Goal: Task Accomplishment & Management: Manage account settings

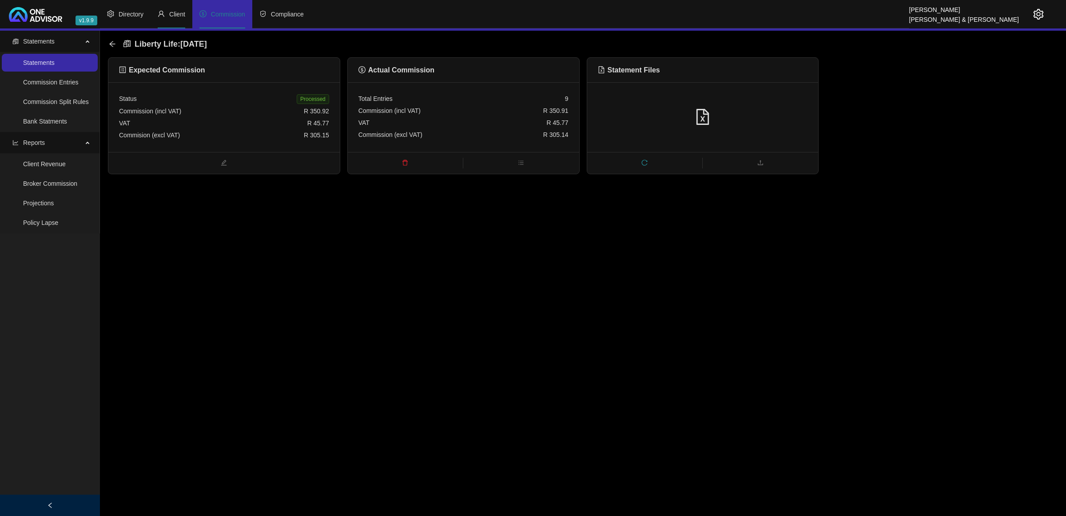
click at [174, 19] on li "Client" at bounding box center [172, 14] width 42 height 28
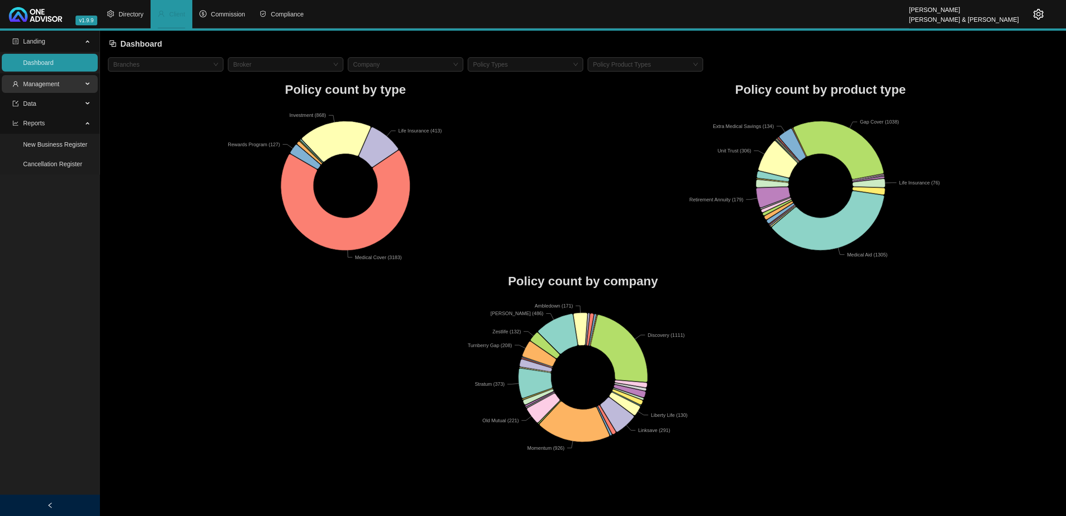
click at [44, 85] on span "Management" at bounding box center [41, 83] width 36 height 7
click at [29, 146] on link "Tasks" at bounding box center [31, 144] width 16 height 7
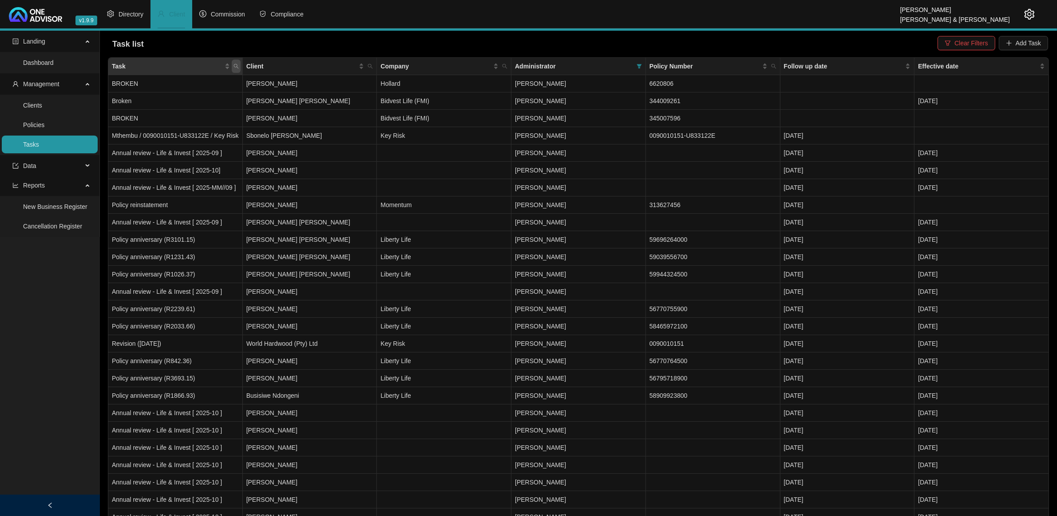
click at [238, 63] on icon "search" at bounding box center [236, 65] width 5 height 5
type input "d"
click at [373, 68] on span "Client" at bounding box center [370, 66] width 9 height 13
type input "[PERSON_NAME]"
click at [299, 100] on icon "search" at bounding box center [296, 101] width 6 height 6
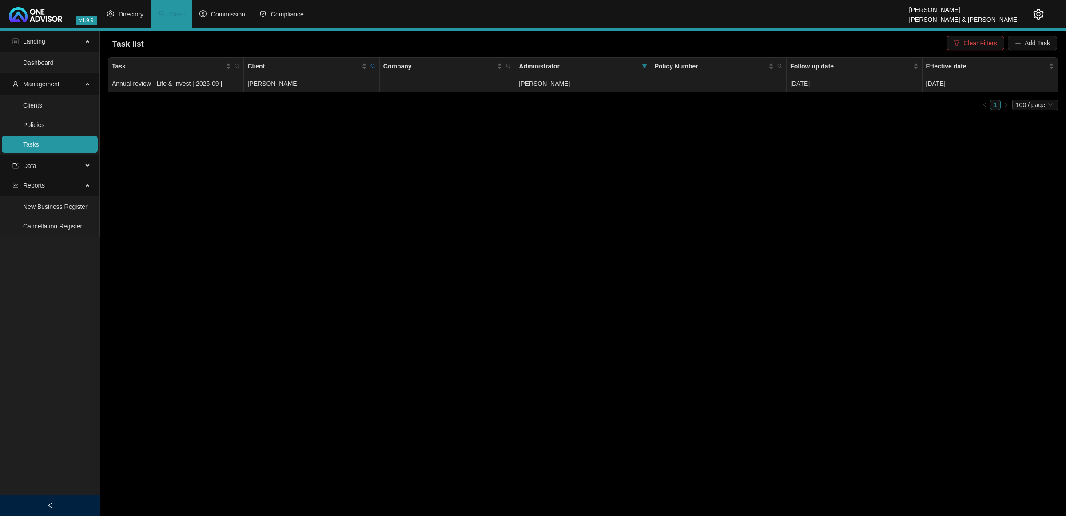
click at [308, 83] on td "[PERSON_NAME]" at bounding box center [311, 83] width 135 height 17
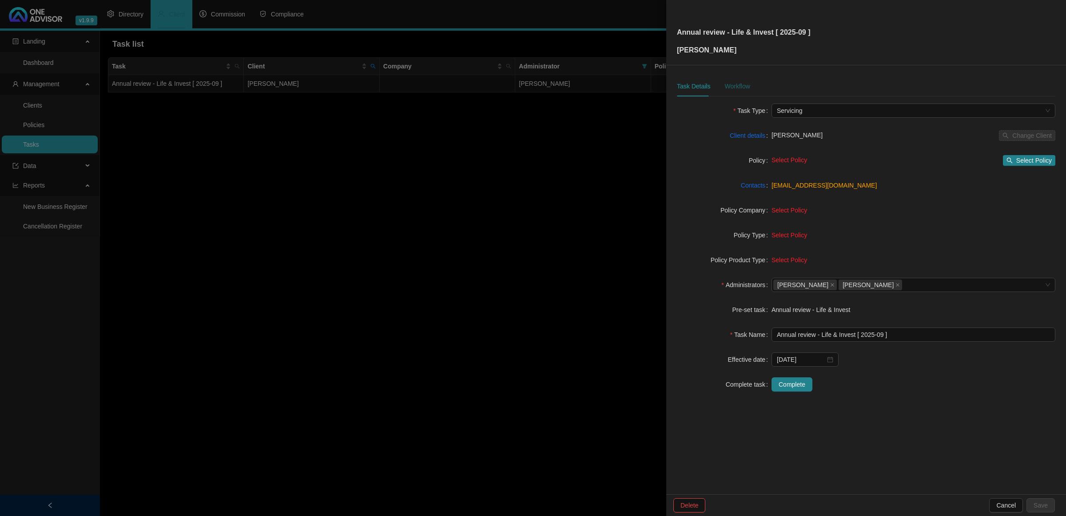
click at [742, 83] on div "Workflow" at bounding box center [736, 86] width 25 height 10
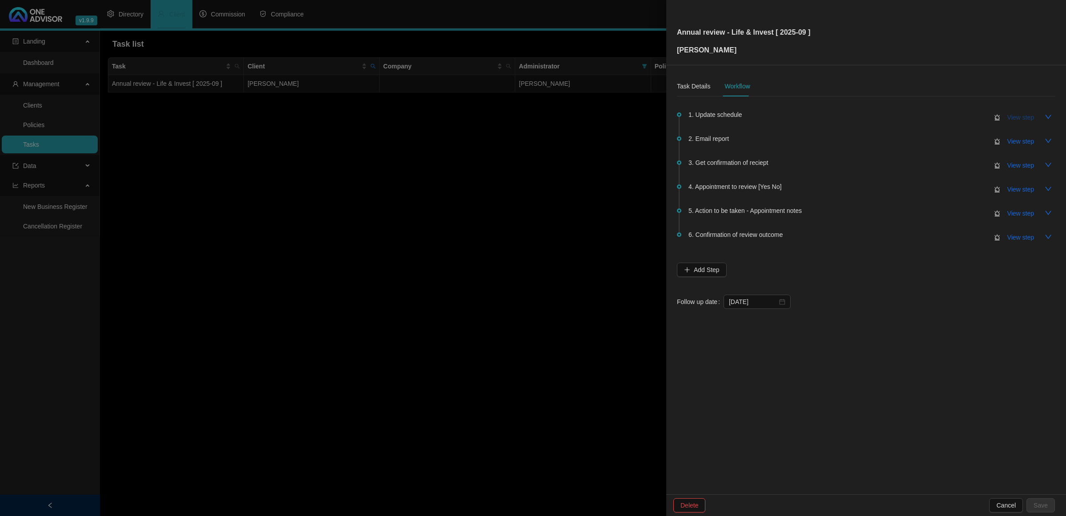
click at [1010, 116] on span "View step" at bounding box center [1020, 117] width 27 height 10
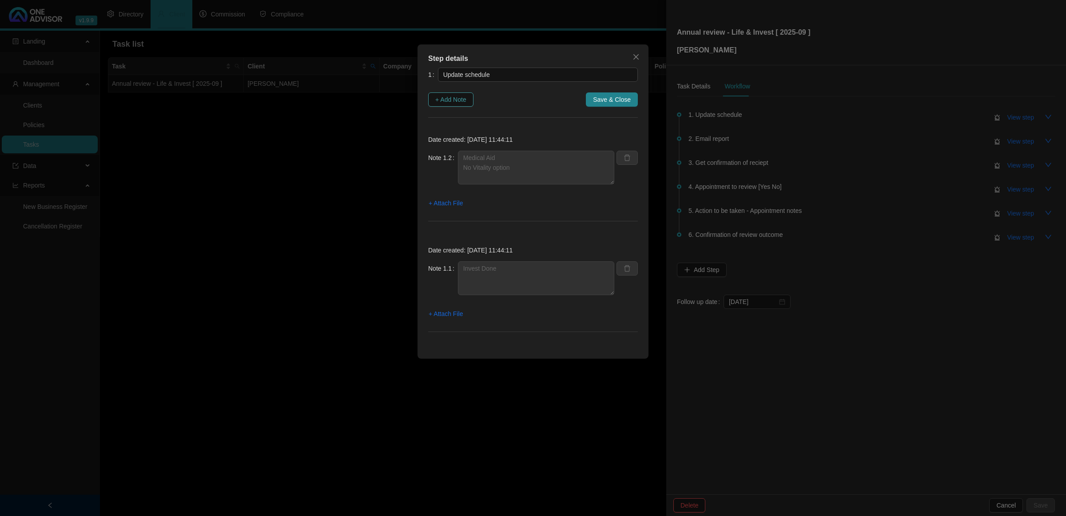
click at [464, 96] on span "+ Add Note" at bounding box center [450, 100] width 31 height 10
type textarea "Medical Aid No Vitality option"
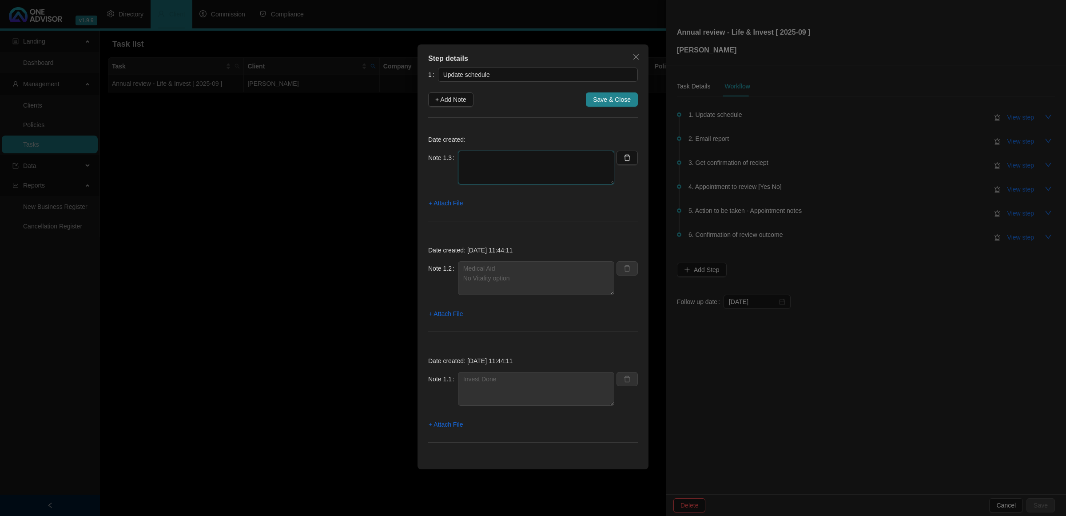
click at [488, 160] on textarea at bounding box center [536, 168] width 156 height 34
type textarea "Life updated"
click at [618, 103] on span "Save & Close" at bounding box center [612, 100] width 38 height 10
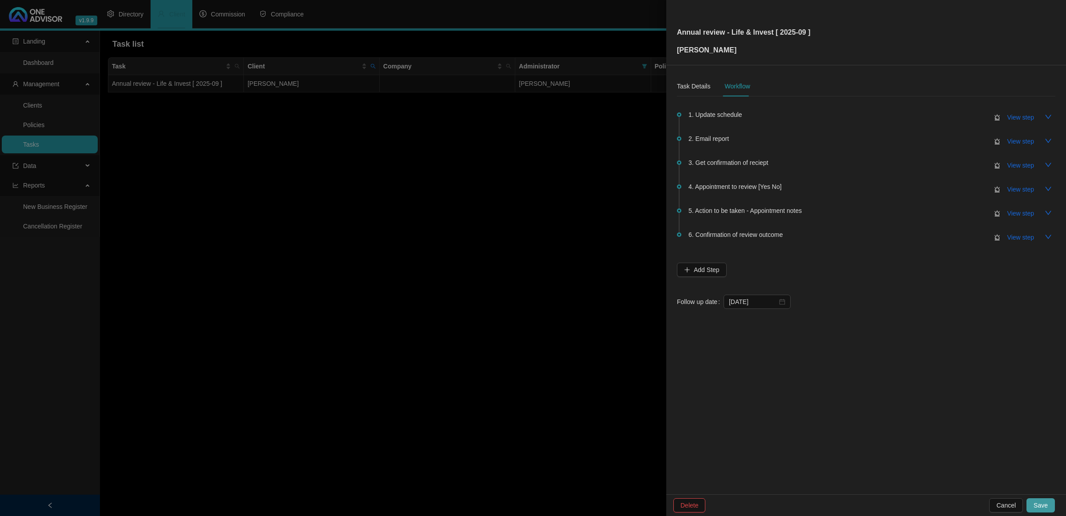
click at [1043, 498] on button "Save" at bounding box center [1040, 505] width 28 height 14
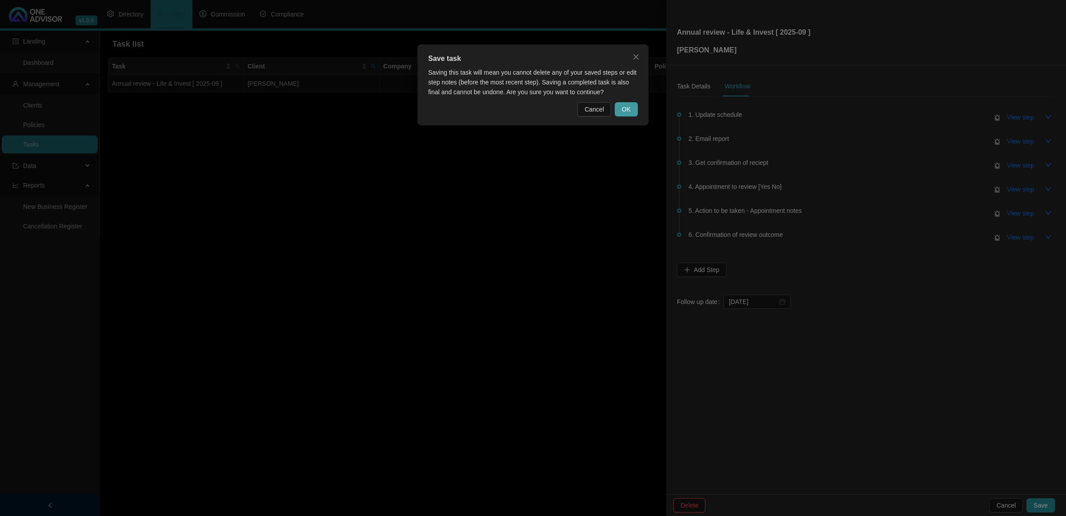
click at [622, 109] on span "OK" at bounding box center [626, 109] width 9 height 10
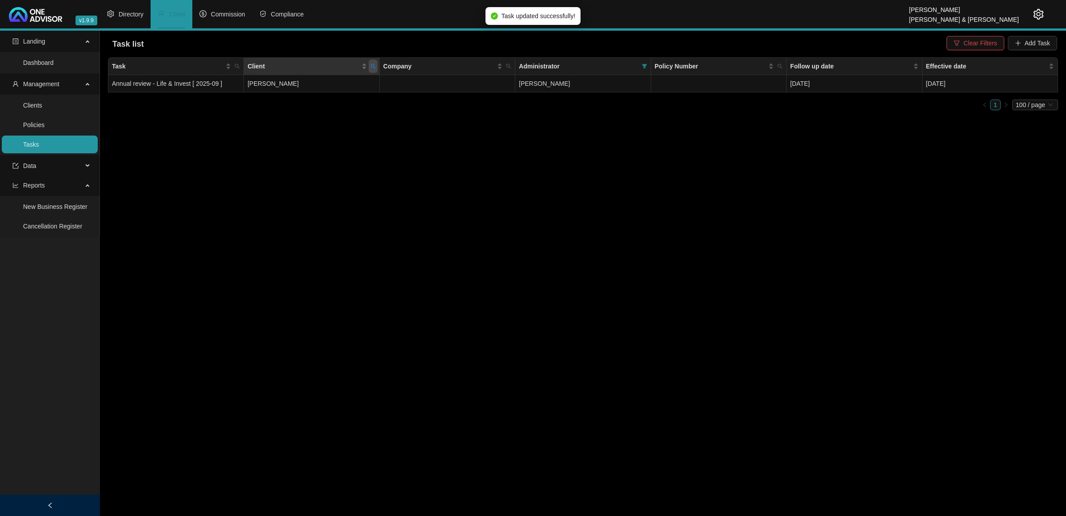
click at [370, 63] on icon "search" at bounding box center [372, 65] width 5 height 5
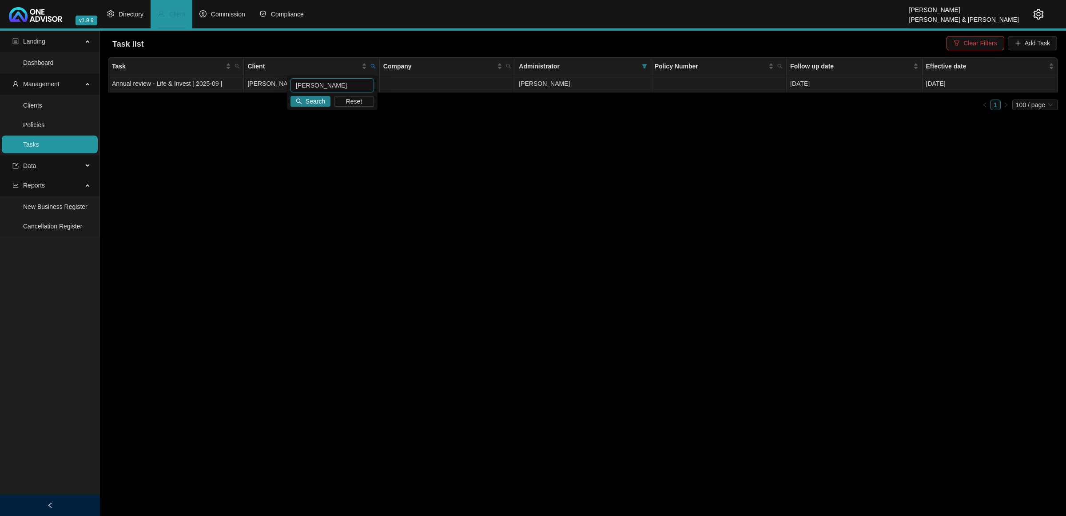
drag, startPoint x: 323, startPoint y: 86, endPoint x: 233, endPoint y: 85, distance: 90.1
click at [233, 85] on body "v1.9.9 [PERSON_NAME] & [PERSON_NAME] Directory Client Commission Compliance Lan…" at bounding box center [533, 258] width 1066 height 516
type input "brown"
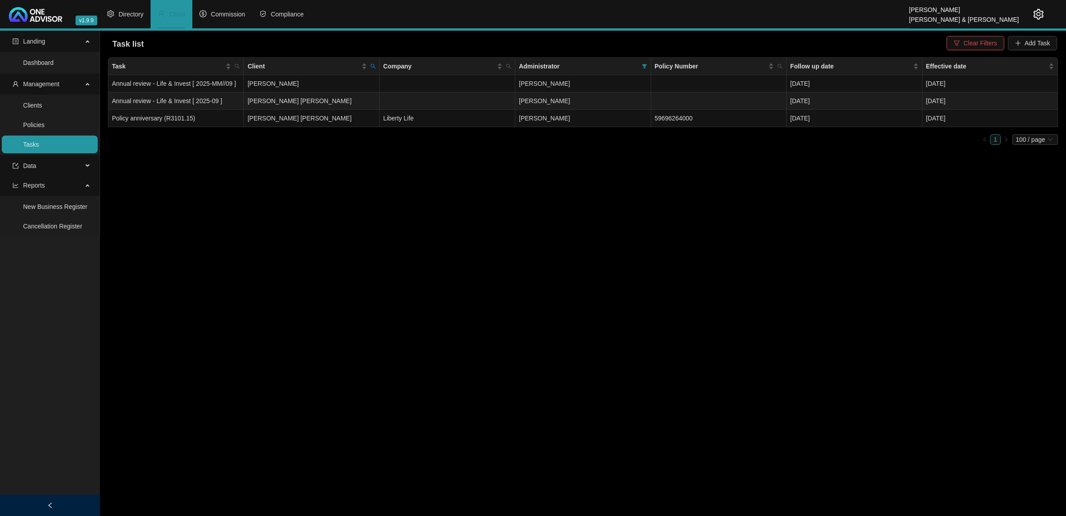
click at [334, 102] on td "[PERSON_NAME] [PERSON_NAME]" at bounding box center [311, 100] width 135 height 17
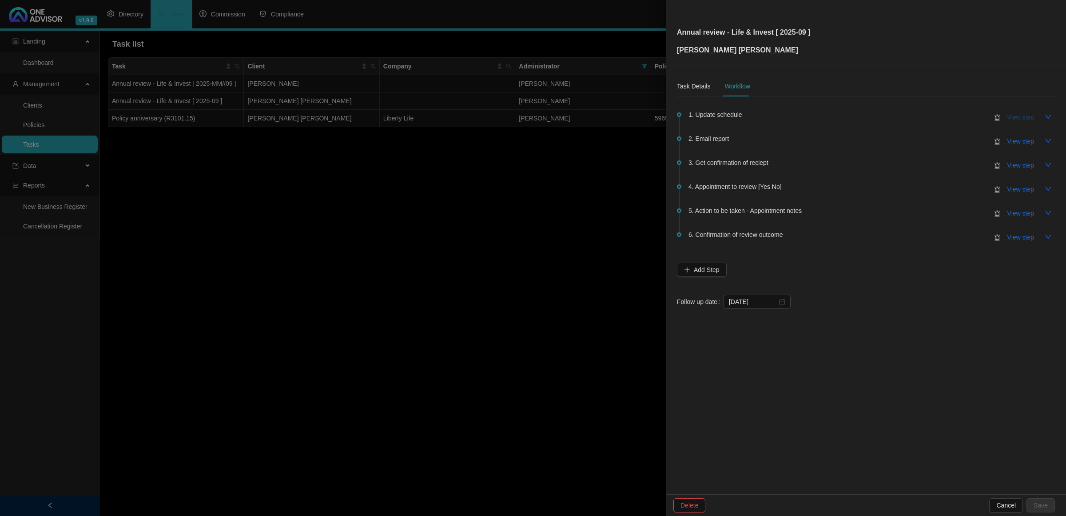
click at [1022, 113] on span "View step" at bounding box center [1020, 117] width 27 height 10
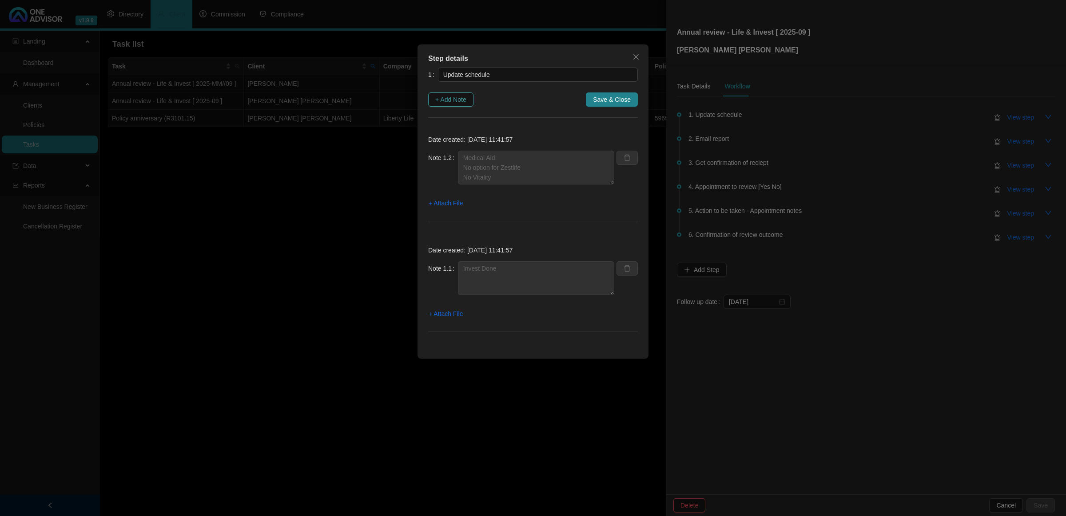
click at [462, 100] on span "+ Add Note" at bounding box center [450, 100] width 31 height 10
type textarea "Medical Aid: No option for Zestlife No Vitality"
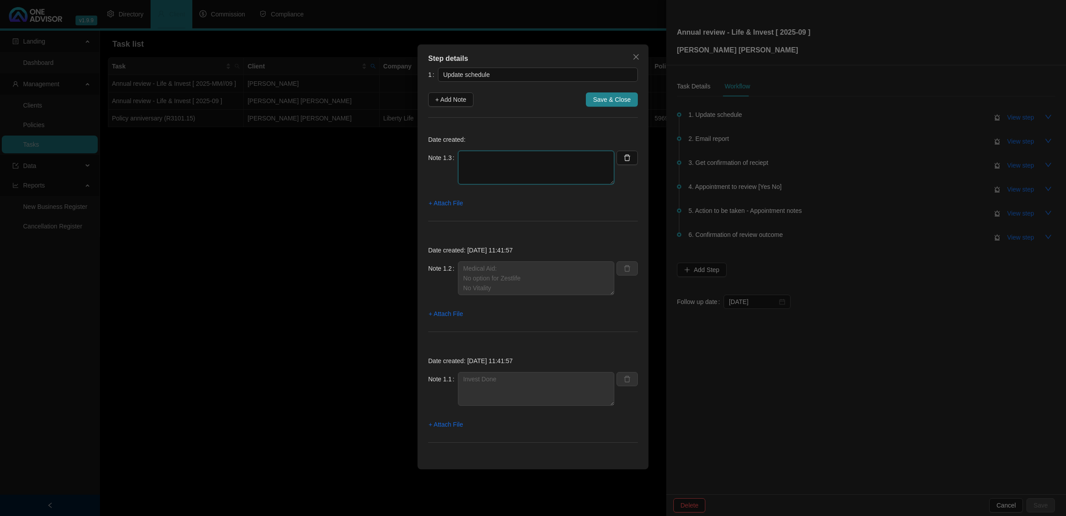
click at [534, 172] on textarea at bounding box center [536, 168] width 156 height 34
type textarea "Life Updated"
click at [619, 99] on span "Save & Close" at bounding box center [612, 100] width 38 height 10
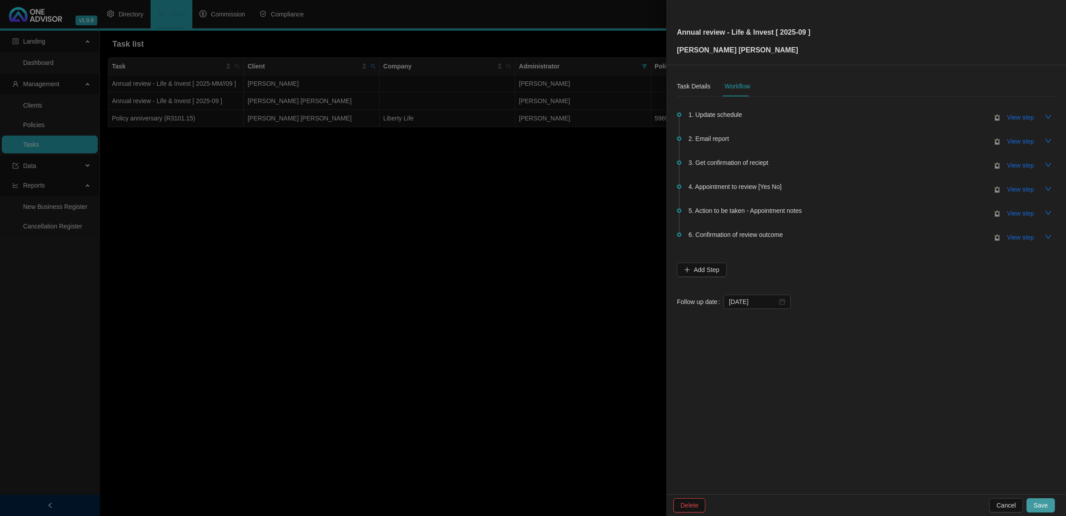
click at [1046, 503] on span "Save" at bounding box center [1040, 505] width 14 height 10
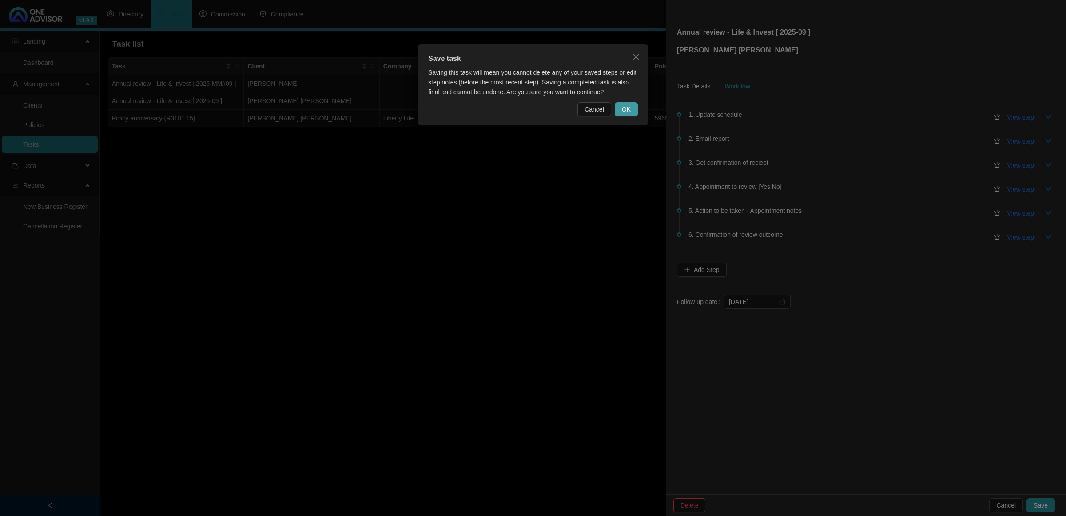
click at [627, 111] on span "OK" at bounding box center [626, 109] width 9 height 10
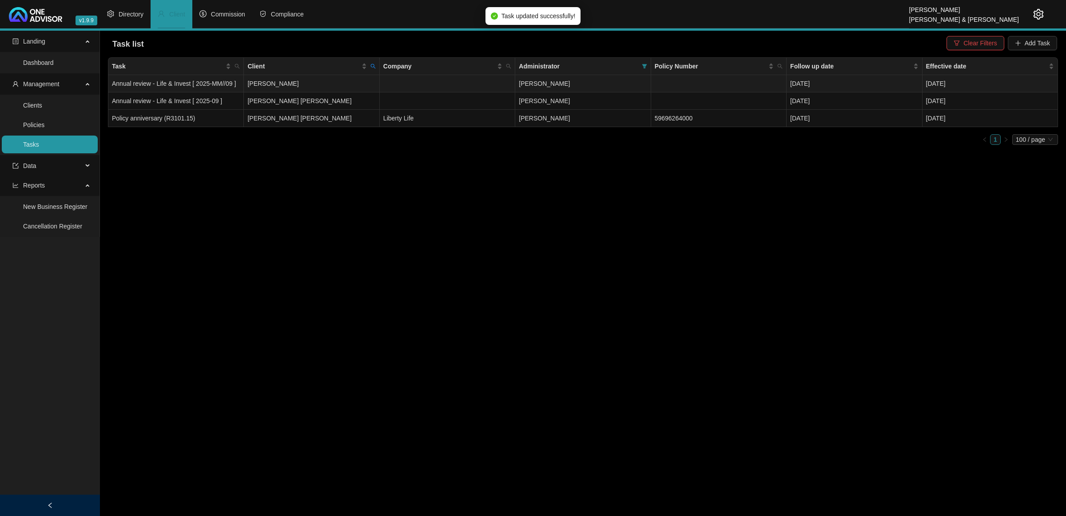
click at [307, 80] on td "[PERSON_NAME]" at bounding box center [311, 83] width 135 height 17
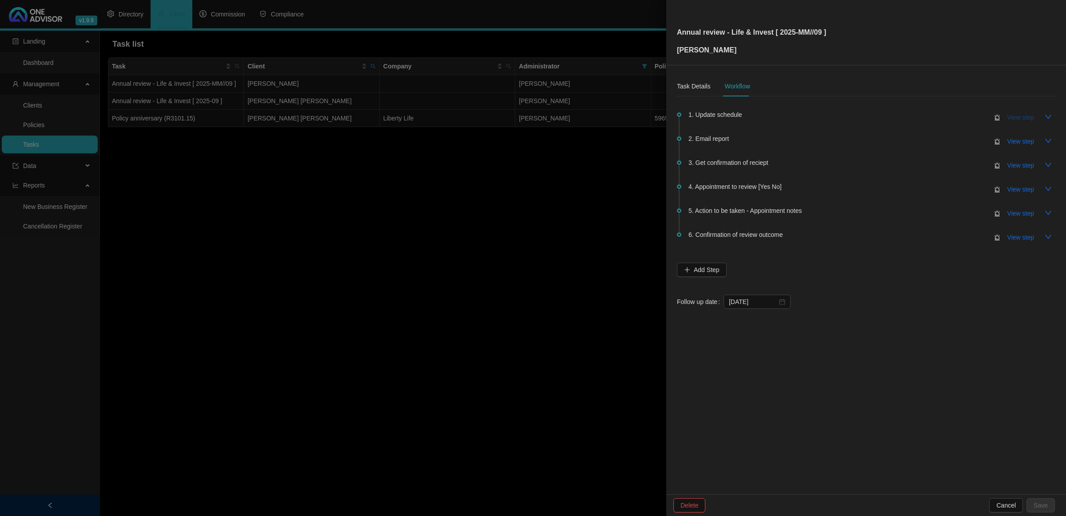
click at [1011, 114] on span "View step" at bounding box center [1020, 117] width 27 height 10
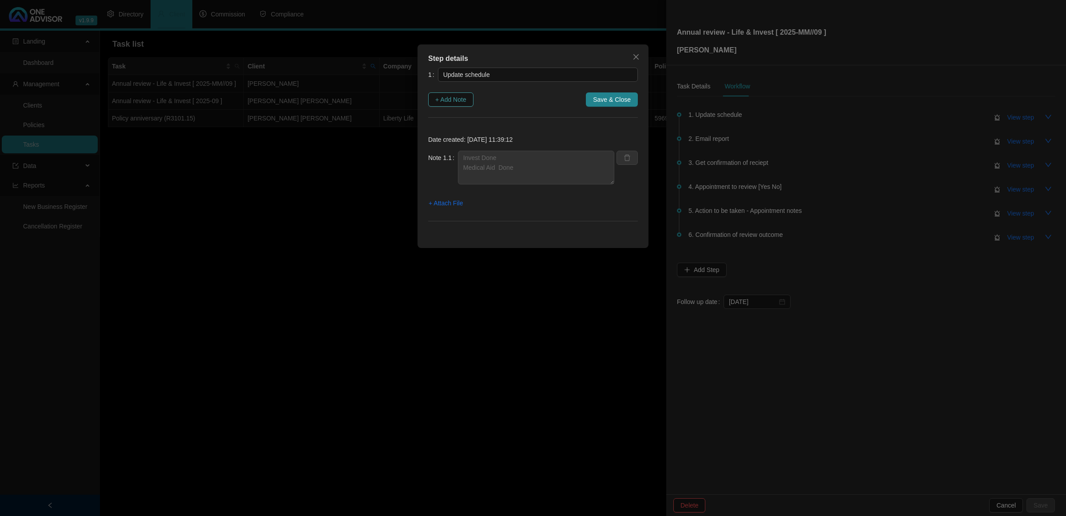
click at [459, 95] on span "+ Add Note" at bounding box center [450, 100] width 31 height 10
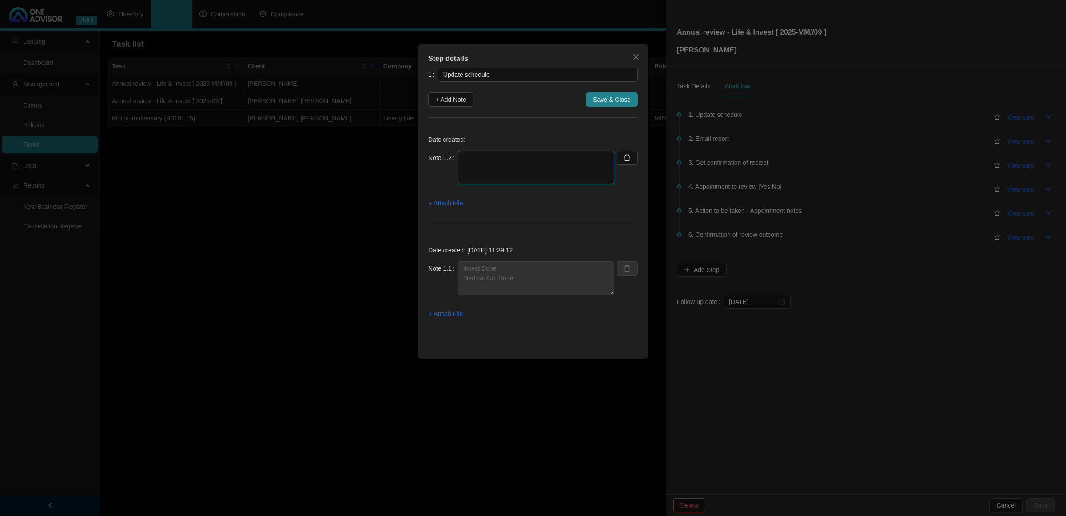
click at [480, 162] on textarea at bounding box center [536, 168] width 156 height 34
drag, startPoint x: 559, startPoint y: 169, endPoint x: 381, endPoint y: 162, distance: 178.2
click at [381, 162] on div "Step details 1 Update schedule + Add Note Save & Close Date created: Note 1.2 N…" at bounding box center [533, 258] width 1066 height 516
drag, startPoint x: 496, startPoint y: 158, endPoint x: 488, endPoint y: 165, distance: 10.0
click at [488, 165] on textarea "No life polcies" at bounding box center [536, 168] width 156 height 34
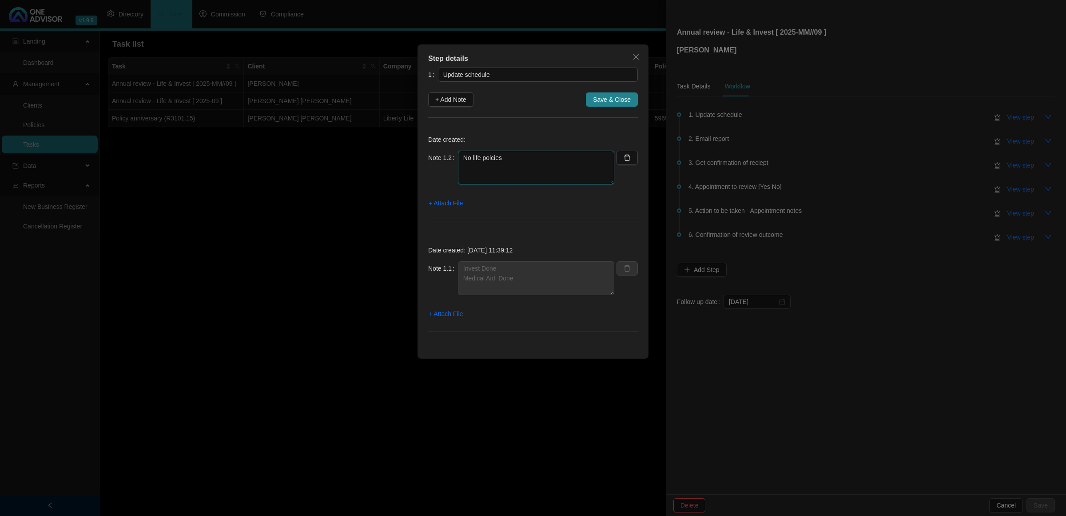
click at [491, 159] on textarea "No life polcies" at bounding box center [536, 168] width 156 height 34
type textarea "No life polices"
click at [618, 101] on span "Save & Close" at bounding box center [612, 100] width 38 height 10
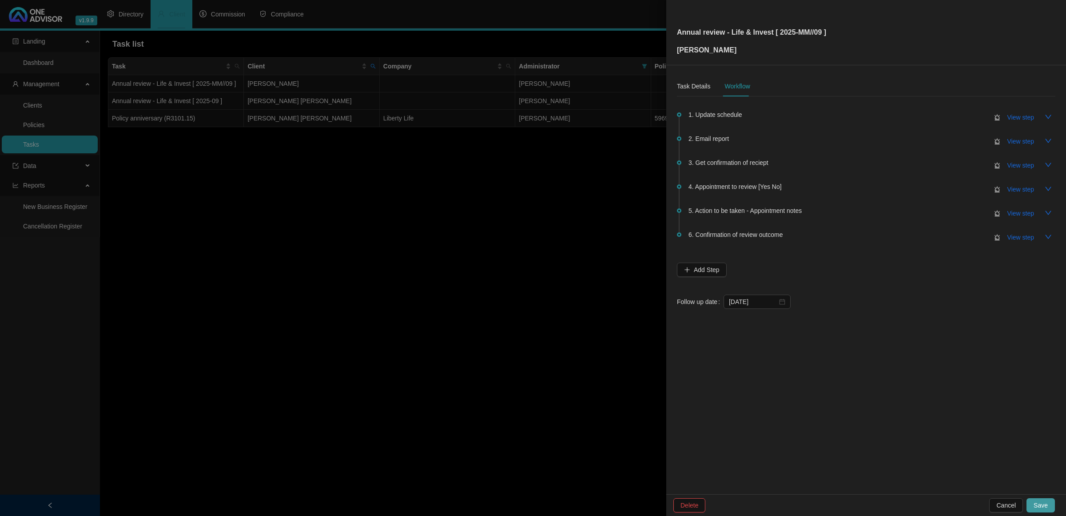
click at [1039, 506] on span "Save" at bounding box center [1040, 505] width 14 height 10
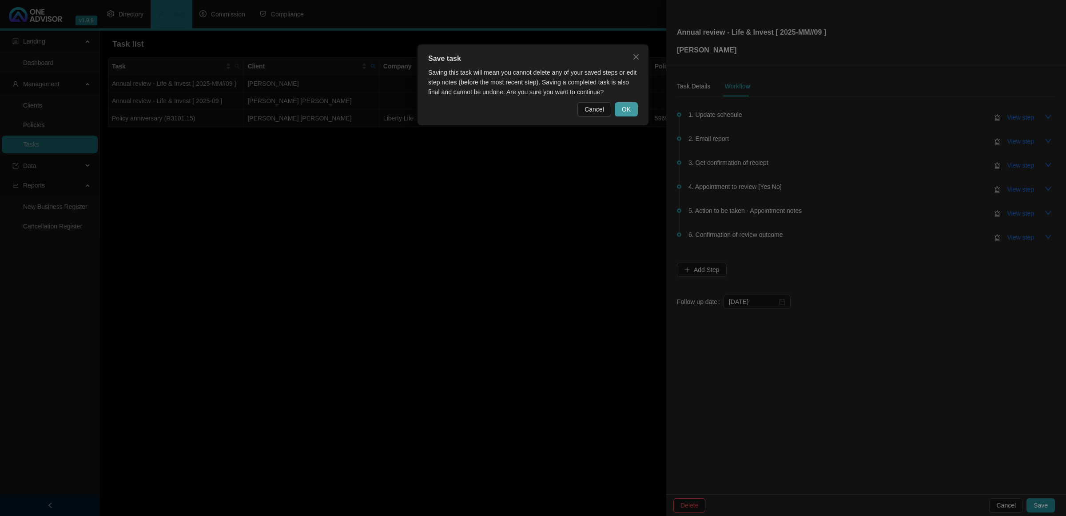
click at [622, 107] on span "OK" at bounding box center [626, 109] width 9 height 10
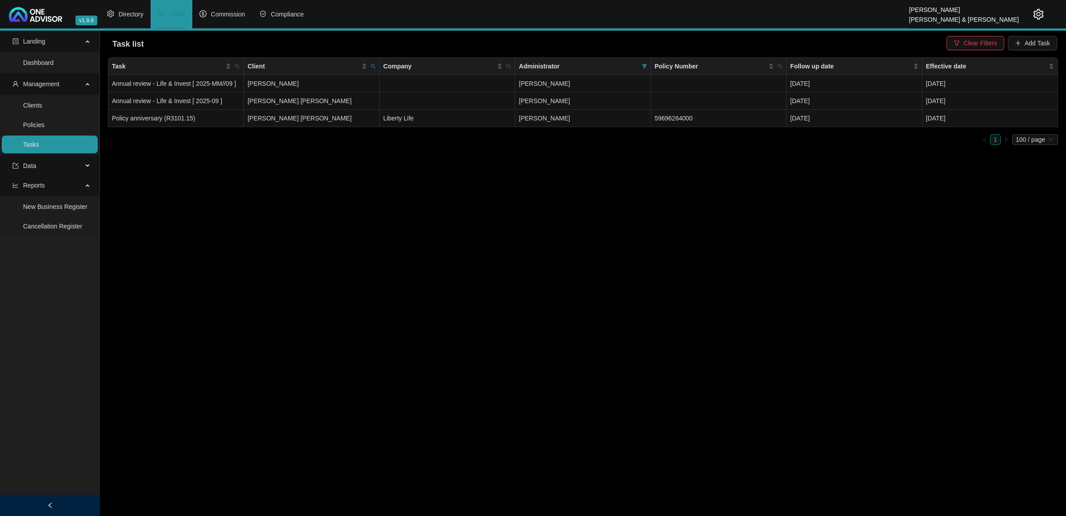
click at [758, 219] on main "Landing Dashboard Management Clients Policies Tasks Data Reports New Business R…" at bounding box center [533, 273] width 1066 height 485
click at [971, 40] on span "Clear Filters" at bounding box center [979, 43] width 33 height 10
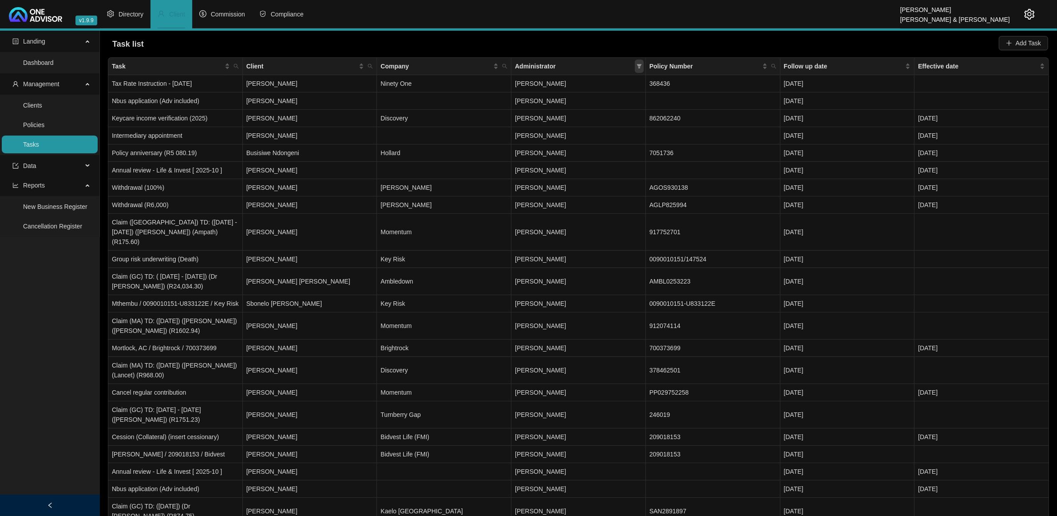
click at [636, 70] on span at bounding box center [639, 66] width 9 height 13
click at [575, 135] on span "[PERSON_NAME]" at bounding box center [576, 140] width 120 height 10
checkbox input "true"
click at [630, 203] on span "OK" at bounding box center [632, 204] width 9 height 10
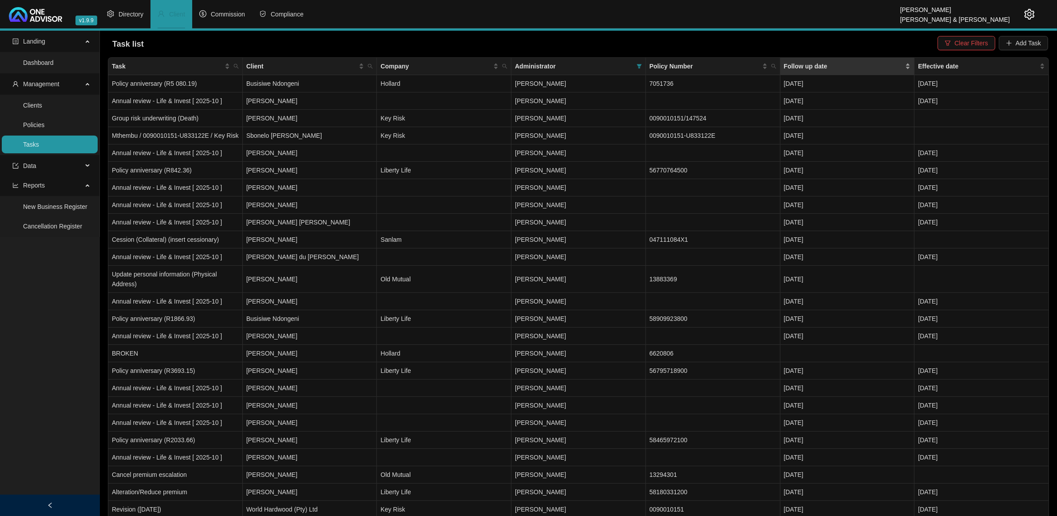
click at [909, 62] on div "Follow up date" at bounding box center [847, 66] width 127 height 10
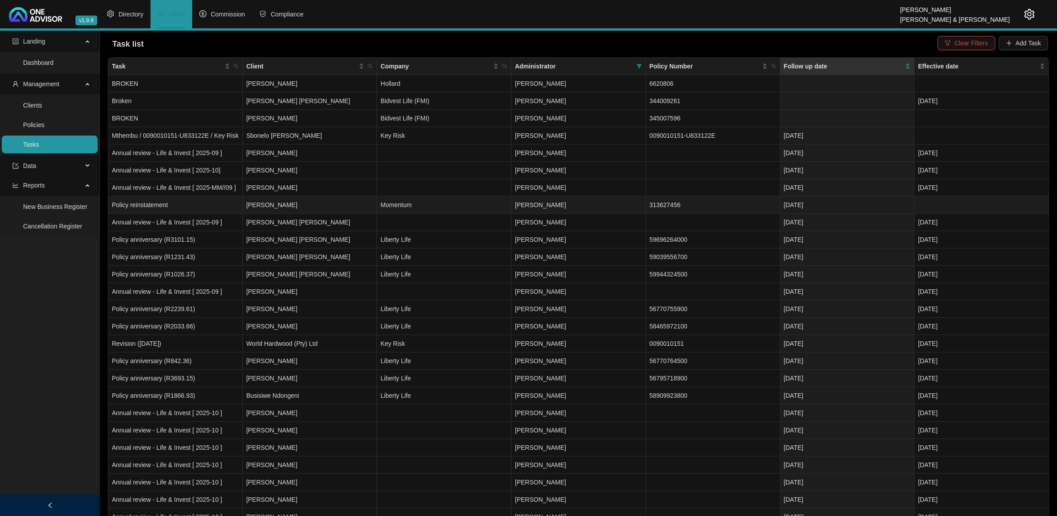
click at [845, 204] on td "[DATE]" at bounding box center [848, 204] width 135 height 17
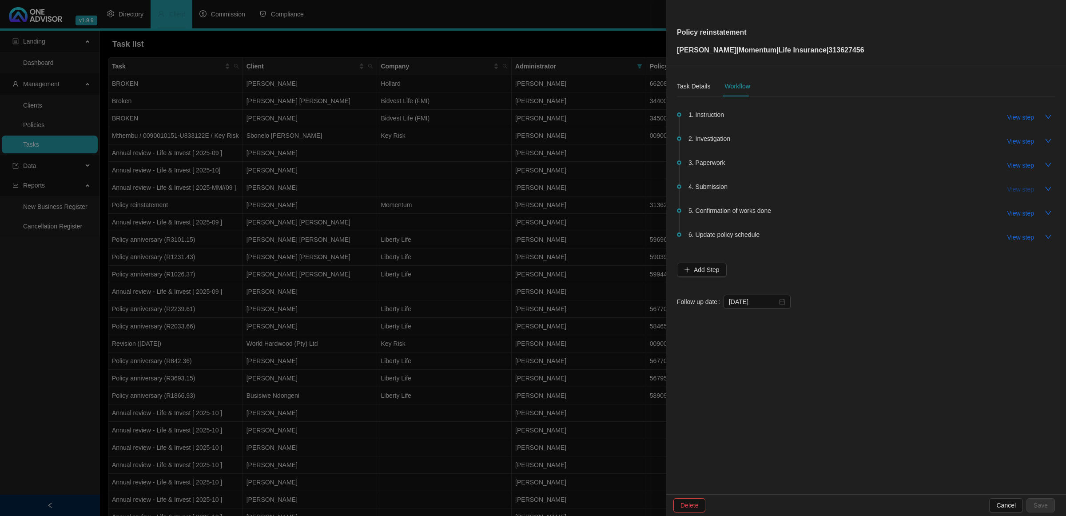
click at [1018, 186] on span "View step" at bounding box center [1020, 189] width 27 height 10
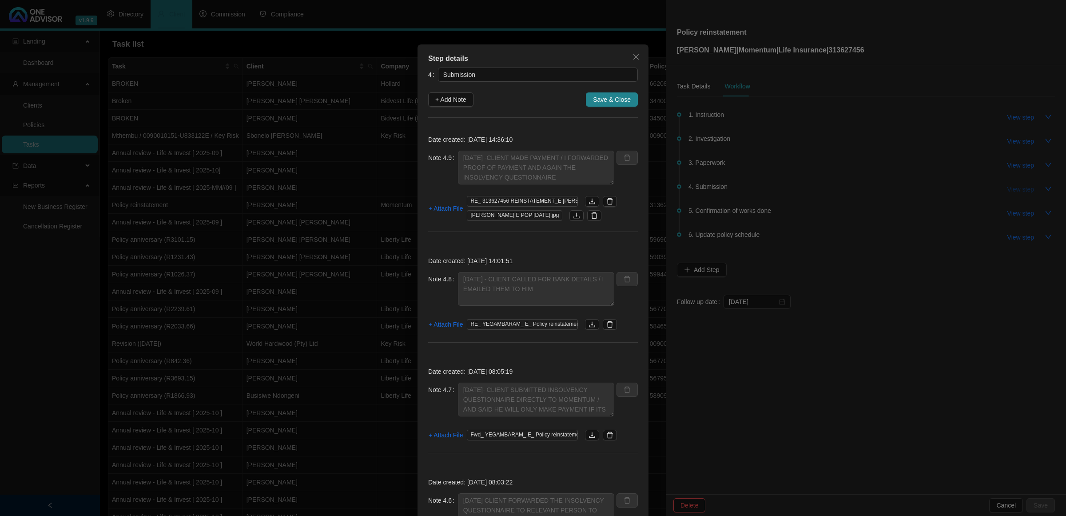
click at [1018, 186] on div "Step details 4 Submission + Add Note Save & Close Date created: [DATE] 14:36:10…" at bounding box center [533, 258] width 1066 height 516
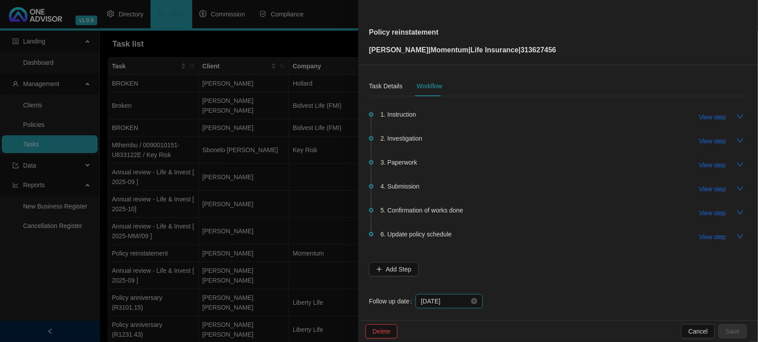
click at [441, 303] on input "[DATE]" at bounding box center [445, 302] width 48 height 10
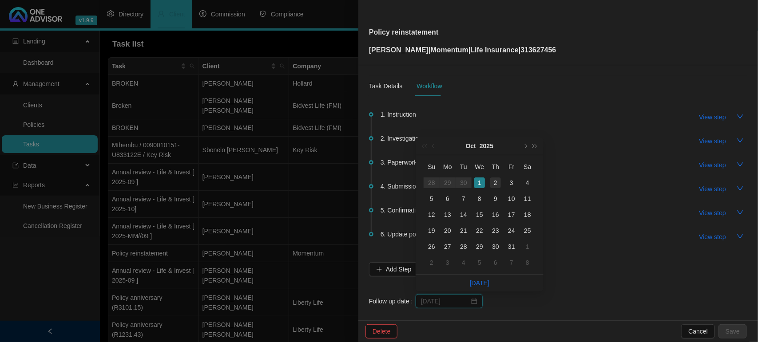
type input "[DATE]"
drag, startPoint x: 496, startPoint y: 186, endPoint x: 509, endPoint y: 203, distance: 22.5
click at [495, 186] on div "2" at bounding box center [495, 183] width 11 height 11
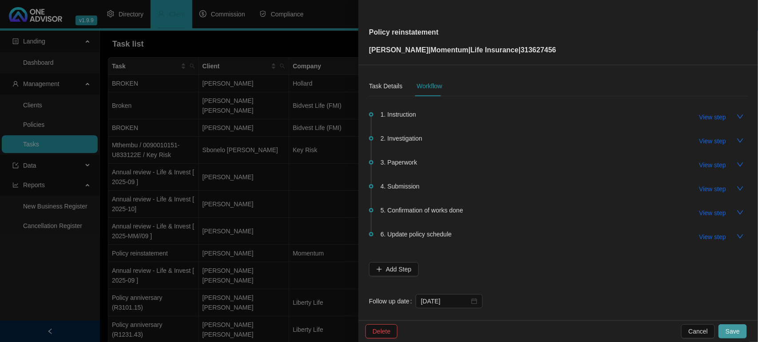
click at [724, 332] on button "Save" at bounding box center [732, 332] width 28 height 14
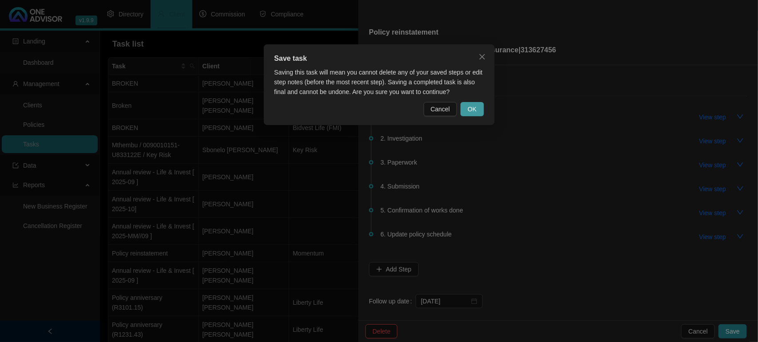
click at [467, 107] on button "OK" at bounding box center [471, 109] width 23 height 14
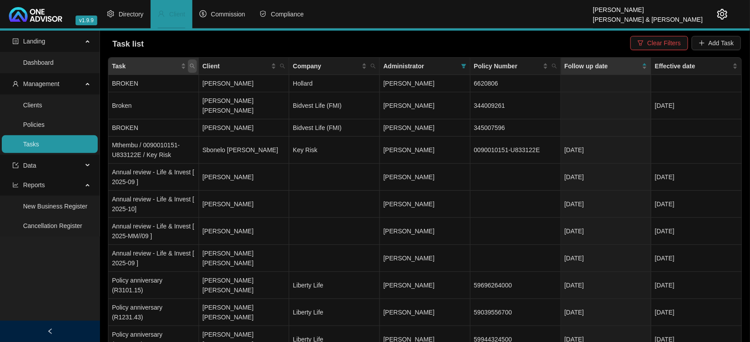
click at [193, 65] on icon "search" at bounding box center [192, 66] width 5 height 5
click at [171, 79] on input "text" at bounding box center [150, 85] width 83 height 14
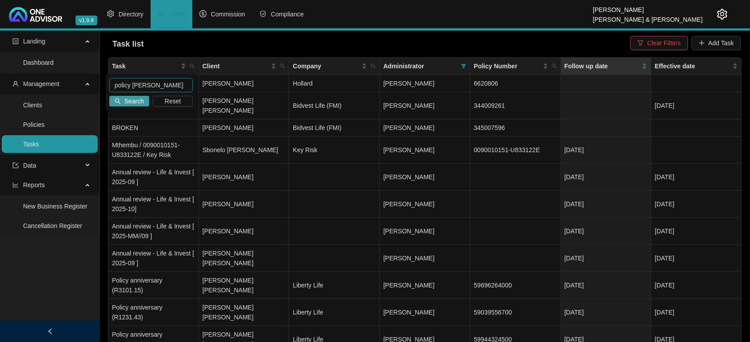
type input "policy [PERSON_NAME]"
click at [136, 99] on span "Search" at bounding box center [134, 101] width 20 height 10
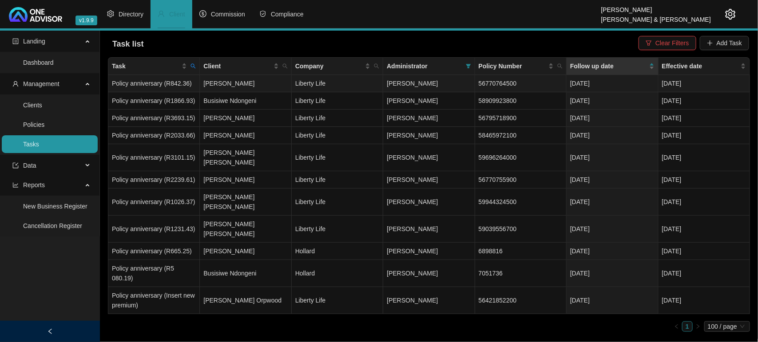
click at [234, 80] on td "[PERSON_NAME]" at bounding box center [245, 83] width 91 height 17
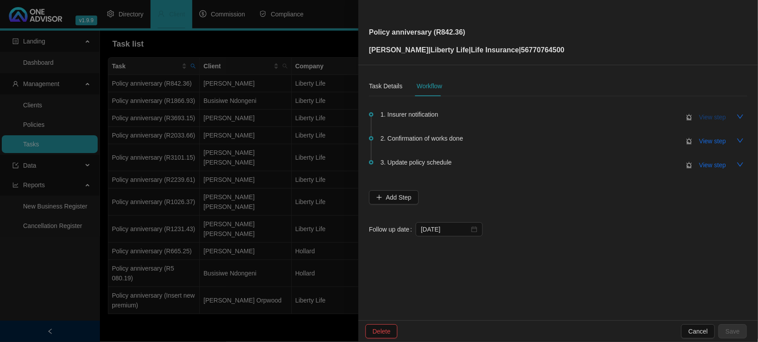
click at [710, 116] on span "View step" at bounding box center [712, 117] width 27 height 10
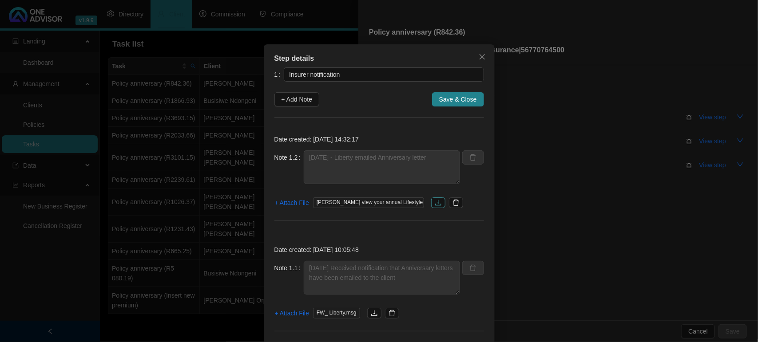
click at [436, 202] on icon "download" at bounding box center [438, 202] width 7 height 7
click at [547, 127] on div "Step details 1 Insurer notification + Add Note Save & Close Date created: [DATE…" at bounding box center [379, 171] width 758 height 342
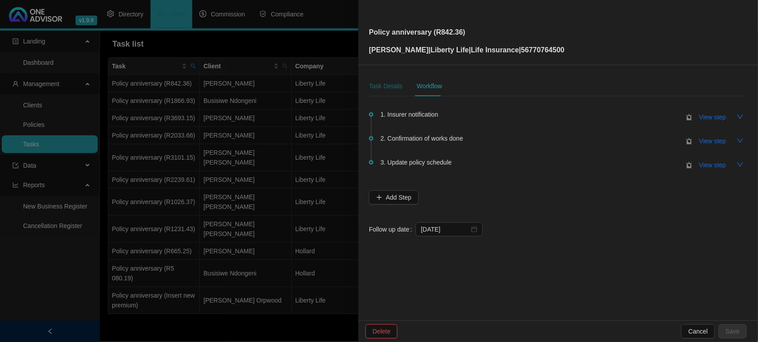
click at [384, 85] on div "Task Details" at bounding box center [385, 86] width 33 height 10
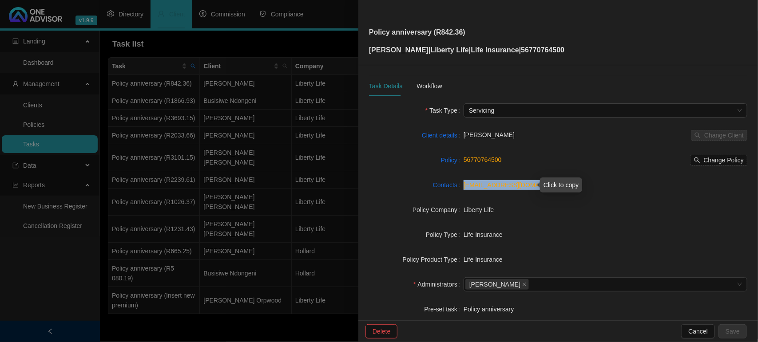
drag, startPoint x: 542, startPoint y: 186, endPoint x: 463, endPoint y: 185, distance: 79.5
click at [464, 185] on div "[EMAIL_ADDRESS][DOMAIN_NAME]" at bounding box center [606, 185] width 284 height 10
click at [552, 186] on div "Click to copy" at bounding box center [561, 185] width 42 height 15
click at [516, 186] on link "[EMAIL_ADDRESS][DOMAIN_NAME]" at bounding box center [516, 185] width 105 height 7
click at [434, 86] on div "Workflow" at bounding box center [429, 86] width 25 height 10
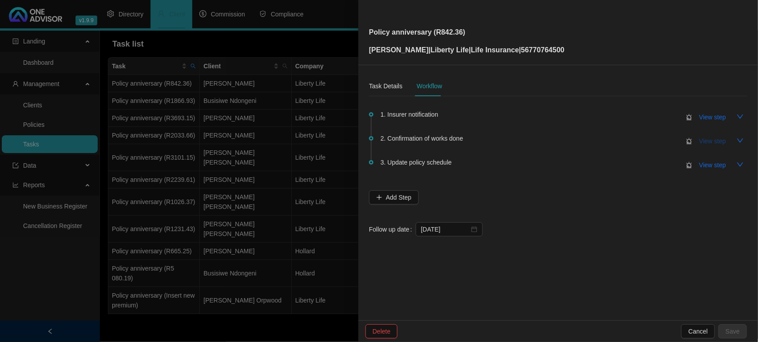
click at [718, 143] on span "View step" at bounding box center [712, 141] width 27 height 10
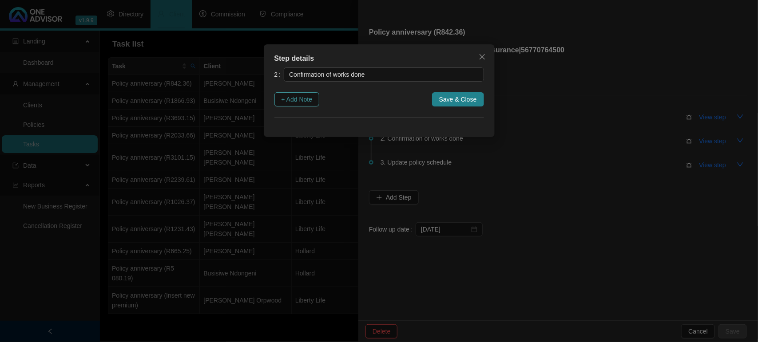
click at [295, 101] on span "+ Add Note" at bounding box center [297, 100] width 31 height 10
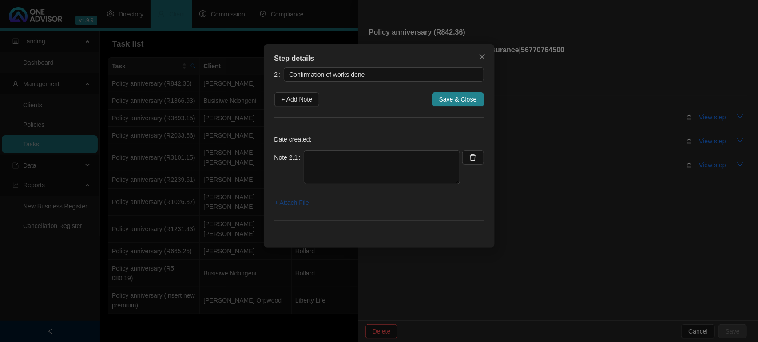
click at [294, 207] on span "+ Attach File" at bounding box center [292, 203] width 34 height 10
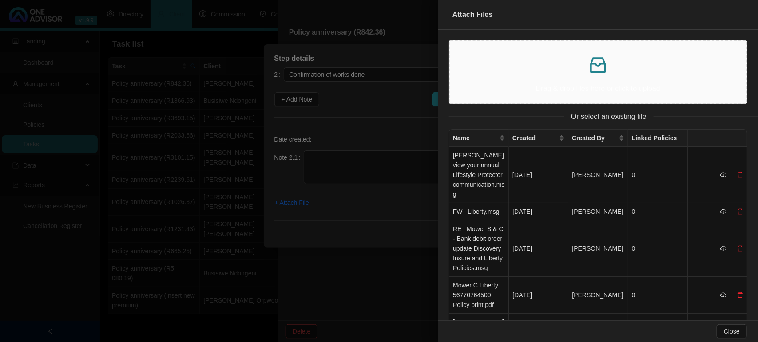
click at [599, 70] on icon "inbox" at bounding box center [597, 65] width 21 height 21
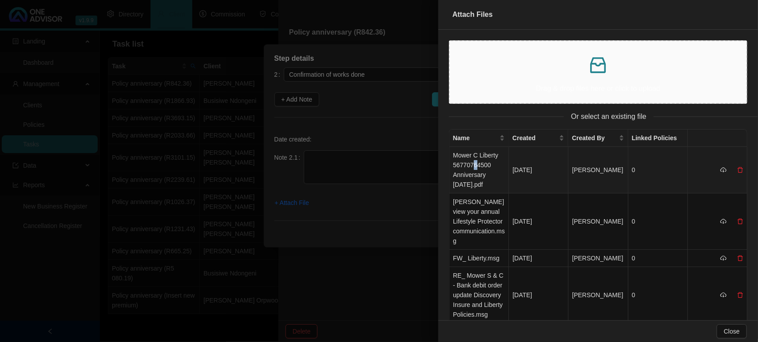
click at [474, 163] on td "Mower C Liberty 56770764500 Anniversary [DATE].pdf" at bounding box center [479, 170] width 60 height 47
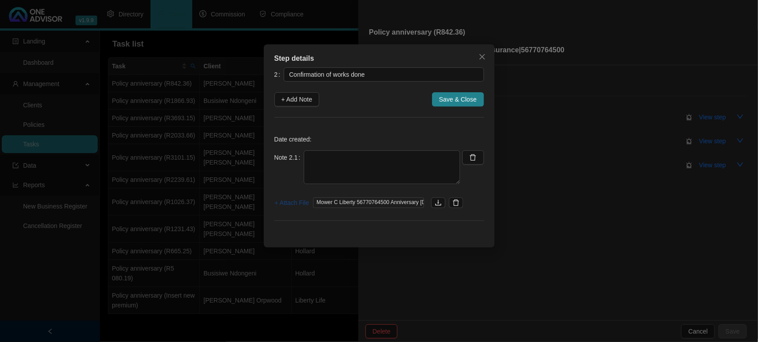
click at [298, 204] on span "+ Attach File" at bounding box center [292, 203] width 34 height 10
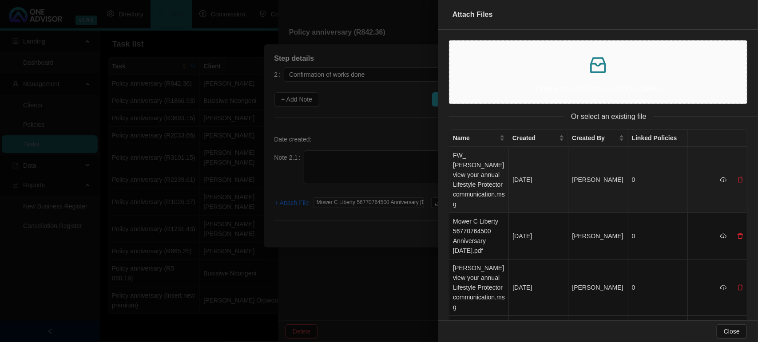
click at [479, 161] on td "FW_ [PERSON_NAME] view your annual Lifestyle Protector communication.msg" at bounding box center [479, 180] width 60 height 66
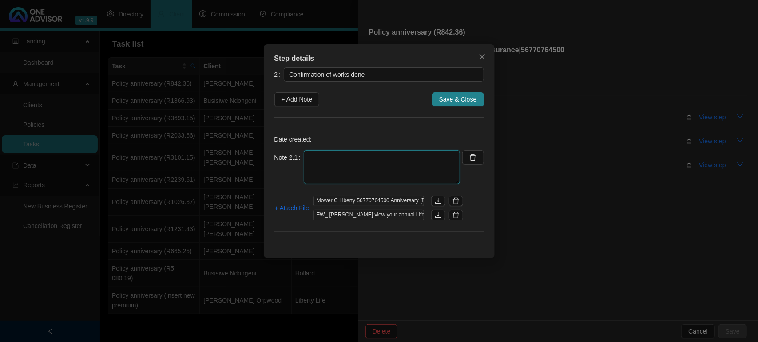
click at [392, 149] on div "Date created: Note 2.1 + Attach File Mower C Liberty 56770764500 Anniversary [D…" at bounding box center [379, 185] width 210 height 114
type textarea "[DATE] Emailed Anniversary Letter the client"
click at [465, 101] on span "Save & Close" at bounding box center [458, 100] width 38 height 10
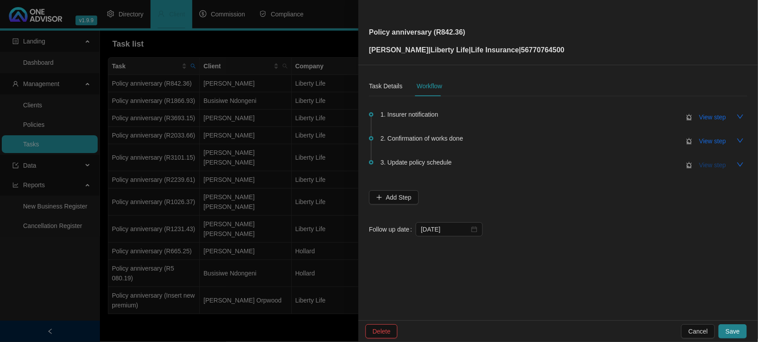
click at [697, 165] on button "View step" at bounding box center [712, 165] width 41 height 14
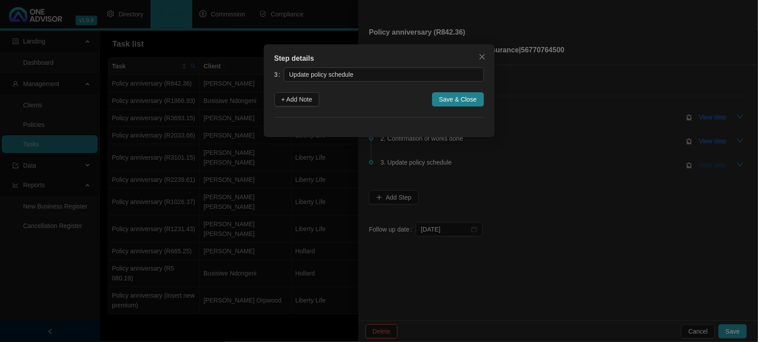
click at [697, 165] on div "Step details 3 Update policy schedule + Add Note Save & Close Cancel OK" at bounding box center [379, 171] width 758 height 342
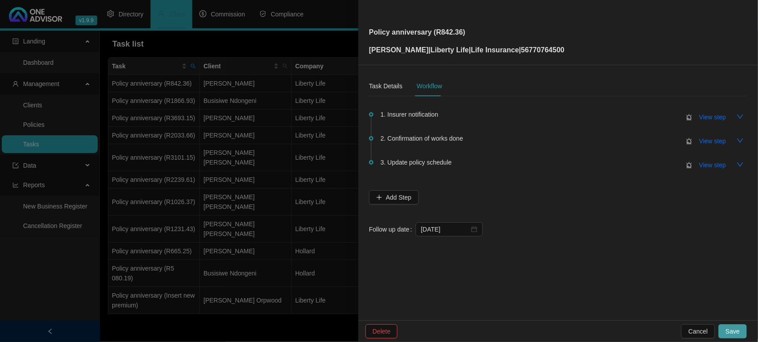
click at [735, 334] on span "Save" at bounding box center [733, 332] width 14 height 10
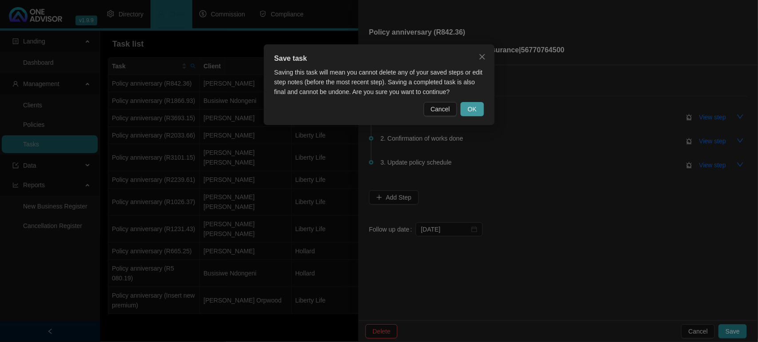
click at [471, 109] on span "OK" at bounding box center [472, 109] width 9 height 10
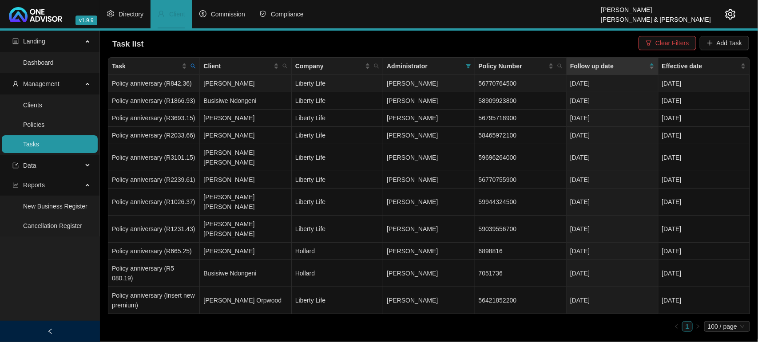
click at [227, 81] on td "[PERSON_NAME]" at bounding box center [245, 83] width 91 height 17
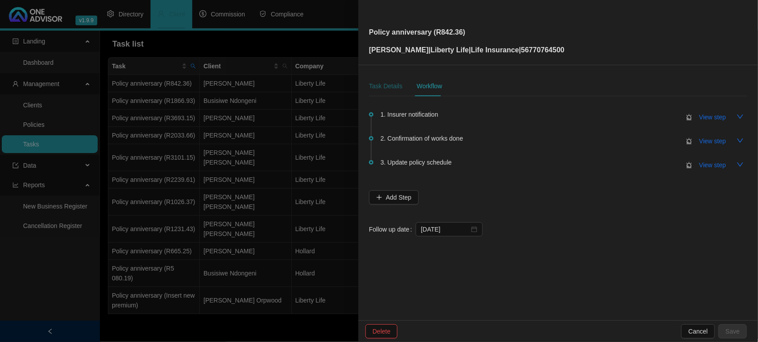
click at [382, 85] on div "Task Details" at bounding box center [385, 86] width 33 height 10
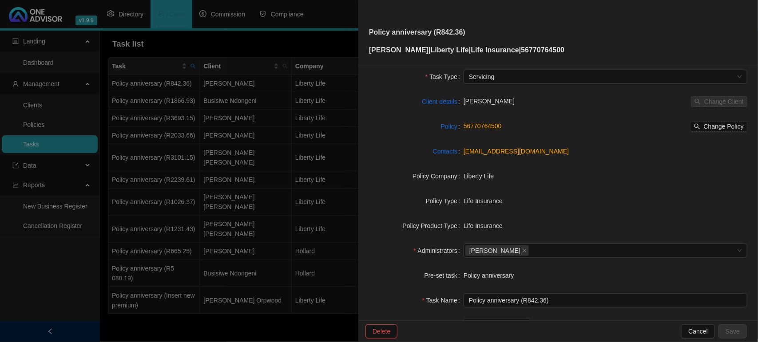
scroll to position [92, 0]
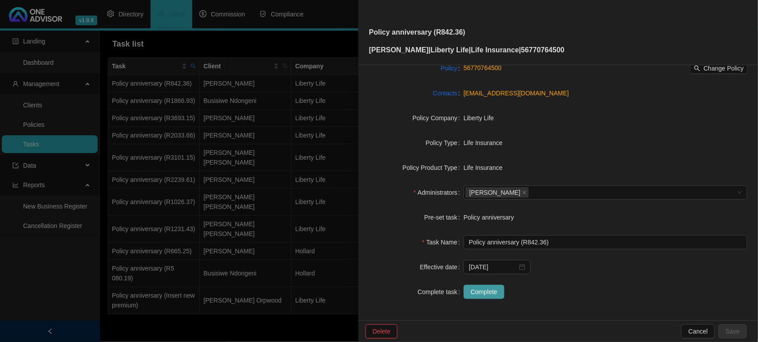
click at [485, 294] on span "Complete" at bounding box center [484, 292] width 27 height 10
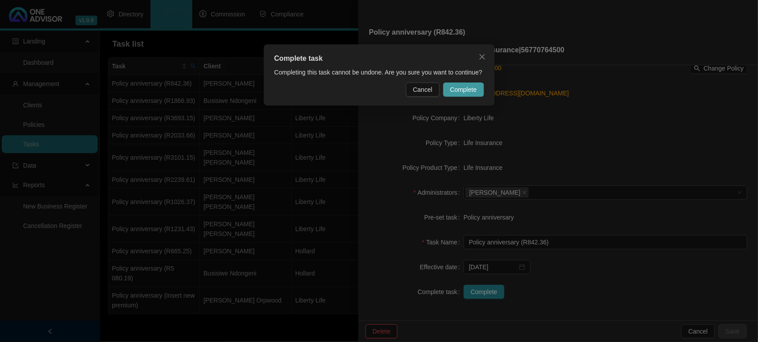
click at [462, 86] on span "Complete" at bounding box center [463, 90] width 27 height 10
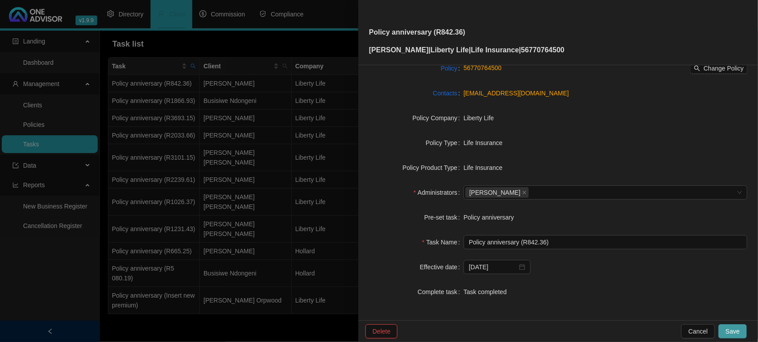
click at [738, 334] on span "Save" at bounding box center [733, 332] width 14 height 10
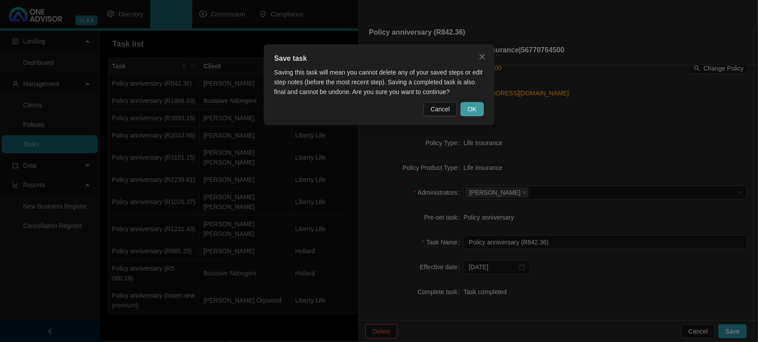
click at [472, 111] on span "OK" at bounding box center [472, 109] width 9 height 10
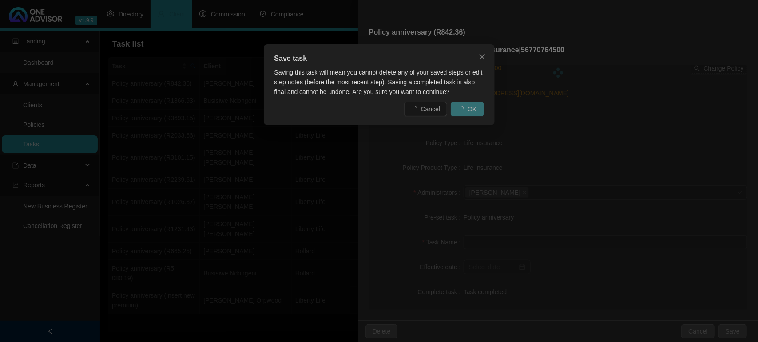
scroll to position [81, 0]
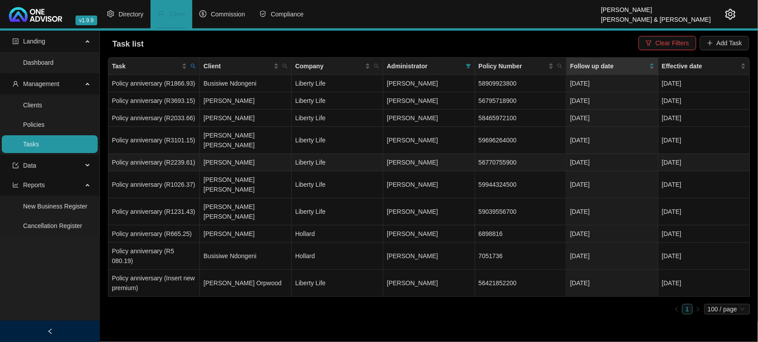
click at [246, 154] on td "[PERSON_NAME]" at bounding box center [245, 162] width 91 height 17
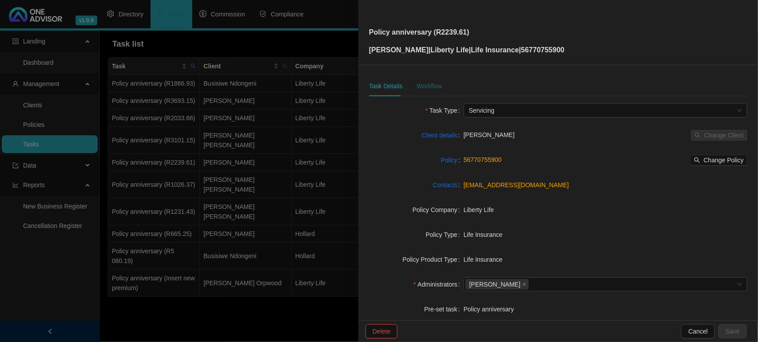
click at [433, 87] on div "Workflow" at bounding box center [429, 86] width 25 height 10
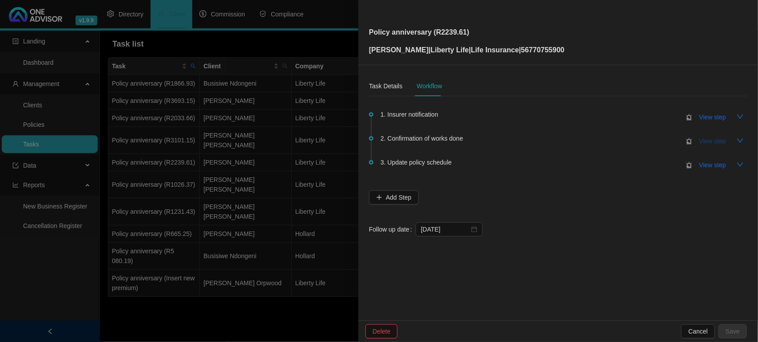
click at [705, 139] on span "View step" at bounding box center [712, 141] width 27 height 10
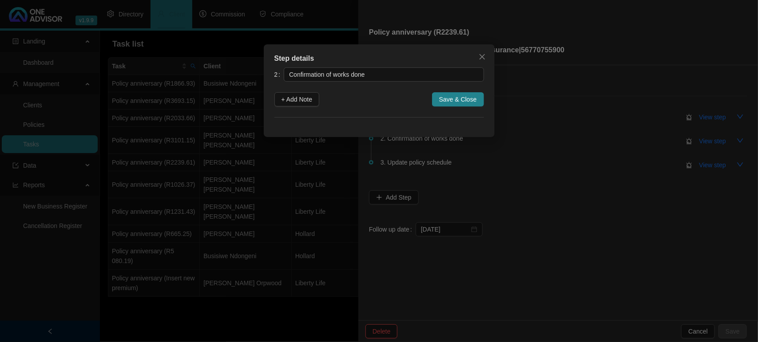
drag, startPoint x: 317, startPoint y: 101, endPoint x: 319, endPoint y: 107, distance: 6.2
click at [316, 101] on button "+ Add Note" at bounding box center [296, 99] width 45 height 14
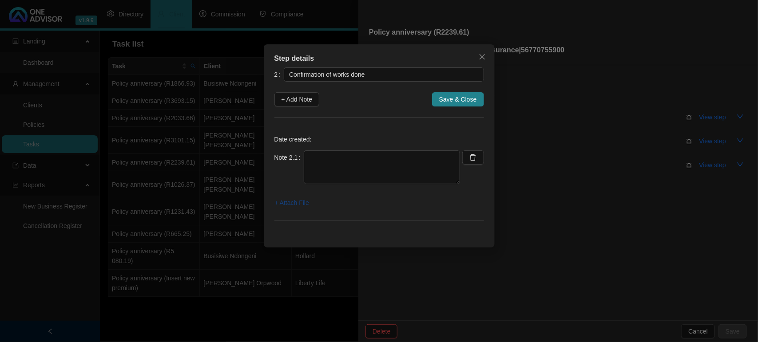
click at [285, 202] on span "+ Attach File" at bounding box center [292, 203] width 34 height 10
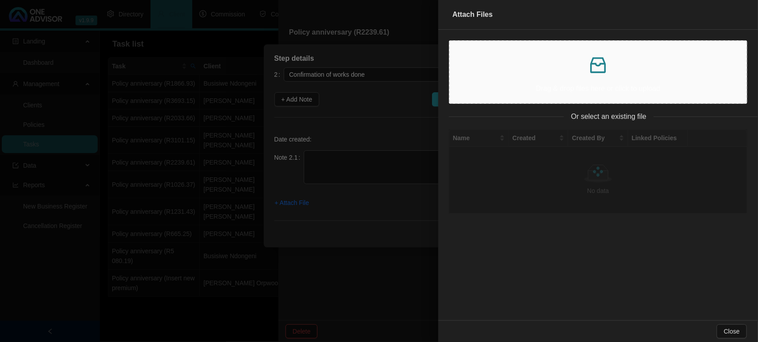
click at [599, 80] on div "Drag & drop files here or click to upload" at bounding box center [598, 72] width 282 height 48
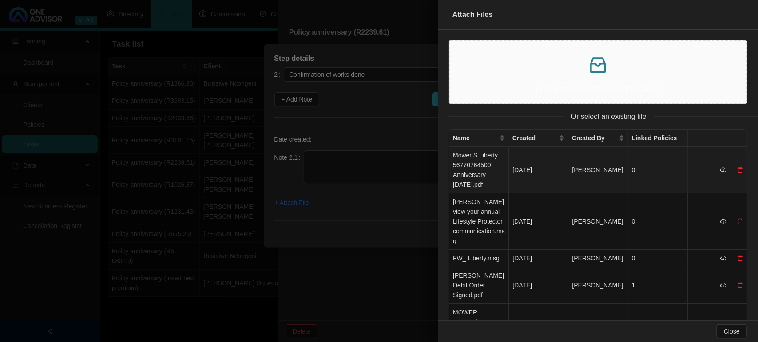
drag, startPoint x: 466, startPoint y: 169, endPoint x: 257, endPoint y: 156, distance: 210.0
click at [465, 169] on td "Mower S Liberty 56770764500 Anniversary [DATE].pdf" at bounding box center [479, 170] width 60 height 47
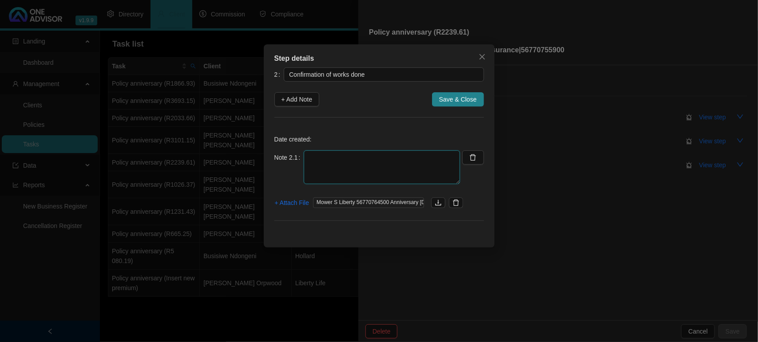
click at [322, 154] on textarea at bounding box center [382, 168] width 156 height 34
type textarea "[DATE] Emailed Anniversary Letter the client"
click at [297, 206] on span "+ Attach File" at bounding box center [292, 203] width 34 height 10
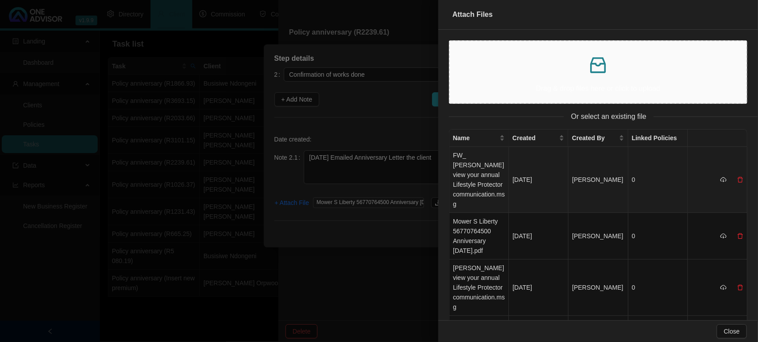
click at [465, 157] on td "FW_ [PERSON_NAME] view your annual Lifestyle Protector communication.msg" at bounding box center [479, 180] width 60 height 66
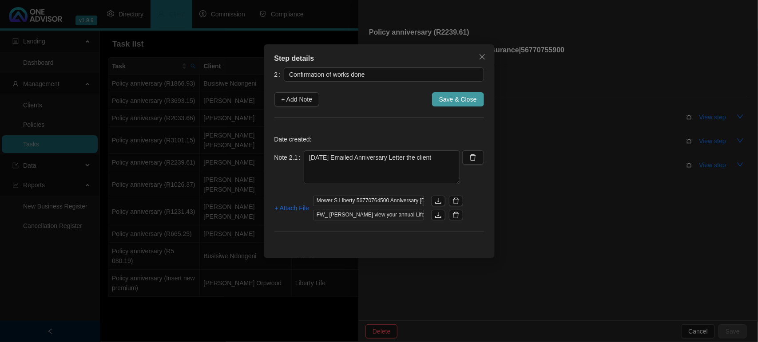
click at [471, 95] on span "Save & Close" at bounding box center [458, 100] width 38 height 10
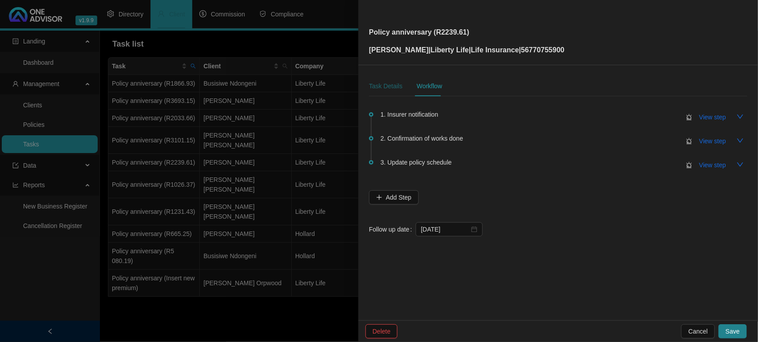
click at [389, 84] on div "Task Details" at bounding box center [385, 86] width 33 height 10
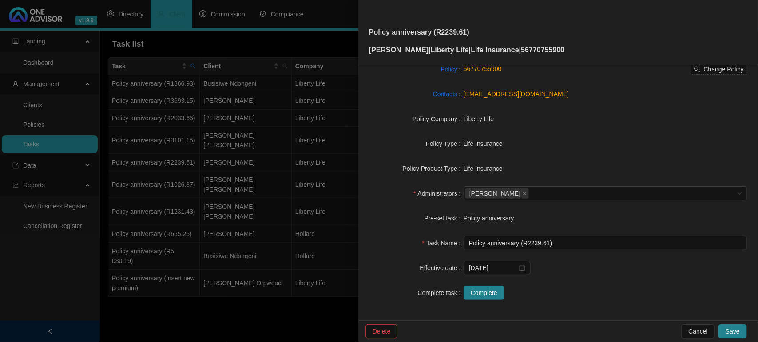
scroll to position [92, 0]
click at [485, 294] on span "Complete" at bounding box center [484, 292] width 27 height 10
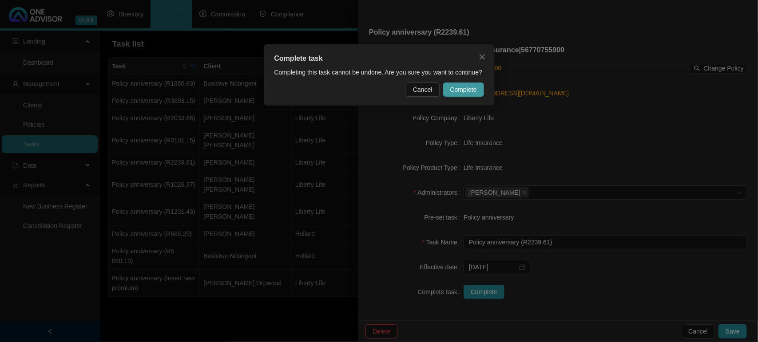
click at [460, 91] on span "Complete" at bounding box center [463, 90] width 27 height 10
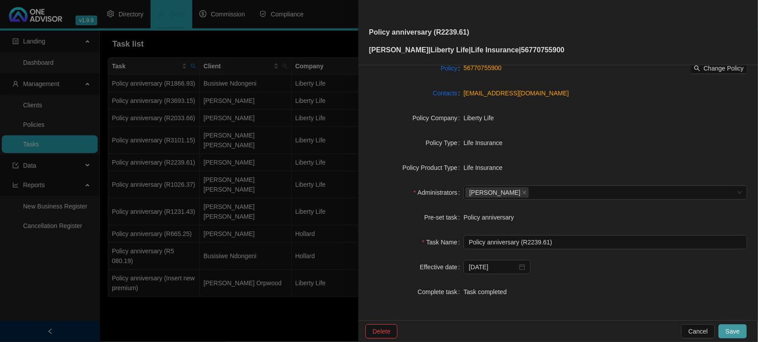
click at [743, 331] on button "Save" at bounding box center [732, 332] width 28 height 14
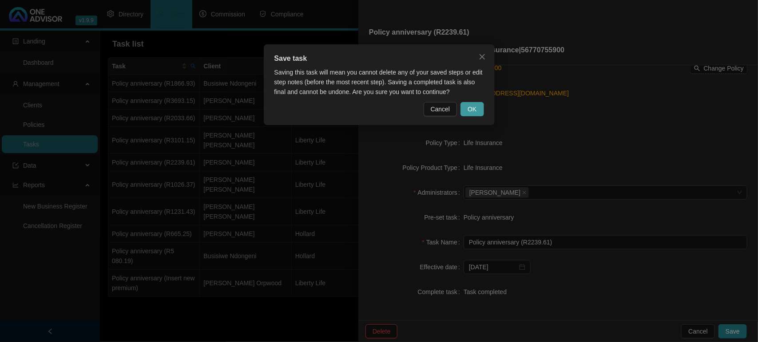
click at [469, 112] on span "OK" at bounding box center [472, 109] width 9 height 10
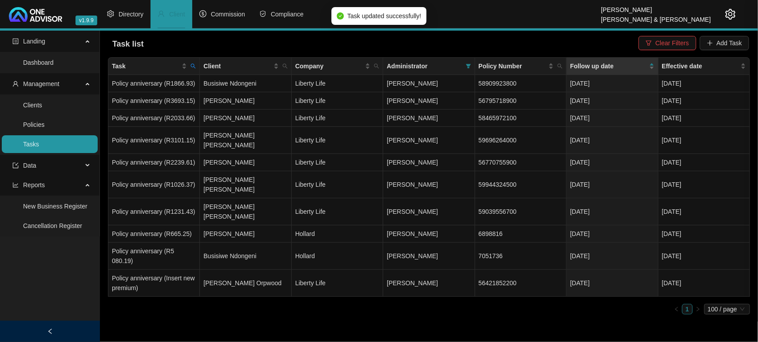
scroll to position [81, 0]
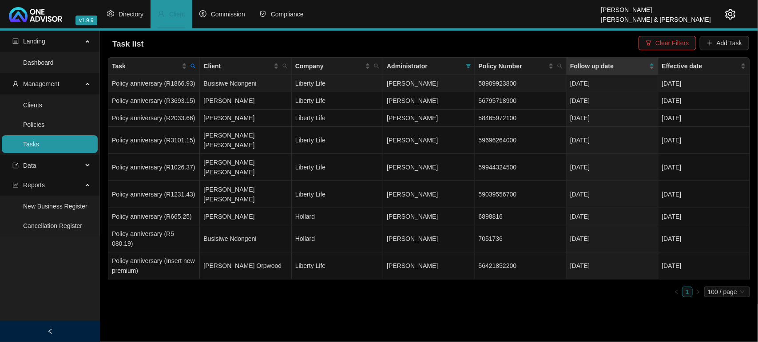
click at [217, 83] on td "Busisiwe Ndongeni" at bounding box center [245, 83] width 91 height 17
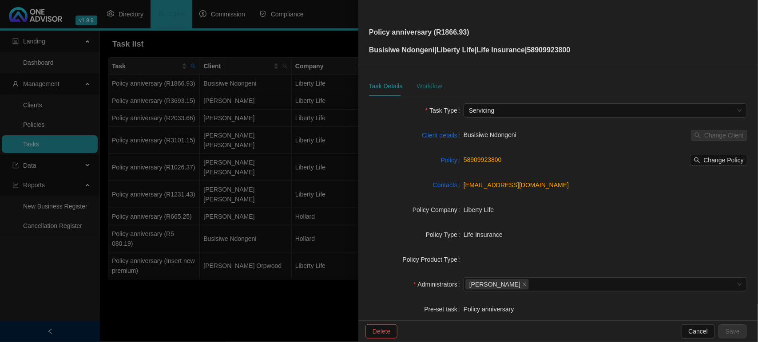
click at [432, 86] on div "Workflow" at bounding box center [429, 86] width 25 height 10
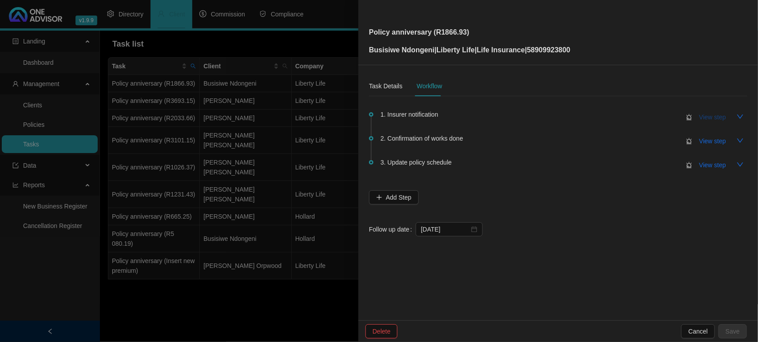
click at [707, 116] on span "View step" at bounding box center [712, 117] width 27 height 10
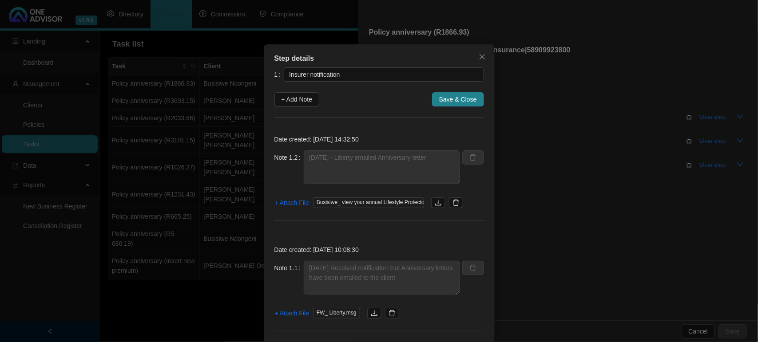
click at [376, 205] on span "Busisiwe_ view your annual Lifestyle Protector communication.msg" at bounding box center [368, 203] width 111 height 11
click at [435, 205] on icon "download" at bounding box center [438, 202] width 7 height 7
click at [475, 58] on span "Close" at bounding box center [482, 56] width 14 height 7
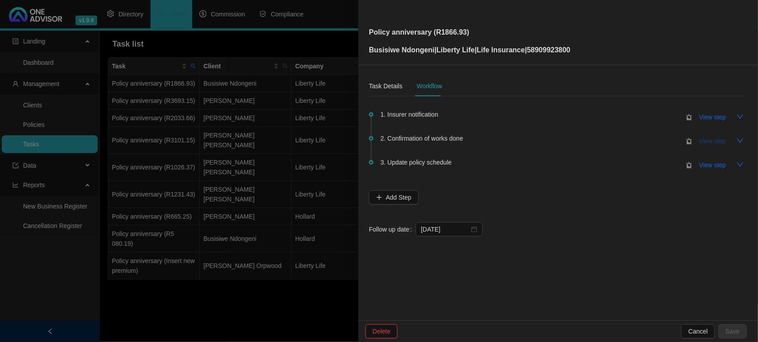
click at [724, 140] on span "View step" at bounding box center [712, 141] width 27 height 10
type input "Confirmation of works done"
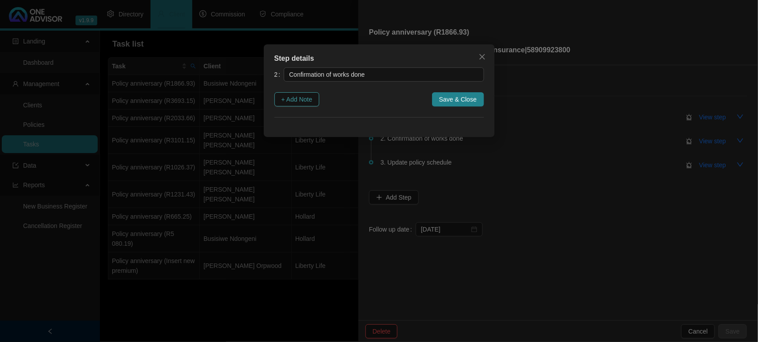
click at [301, 98] on span "+ Add Note" at bounding box center [297, 100] width 31 height 10
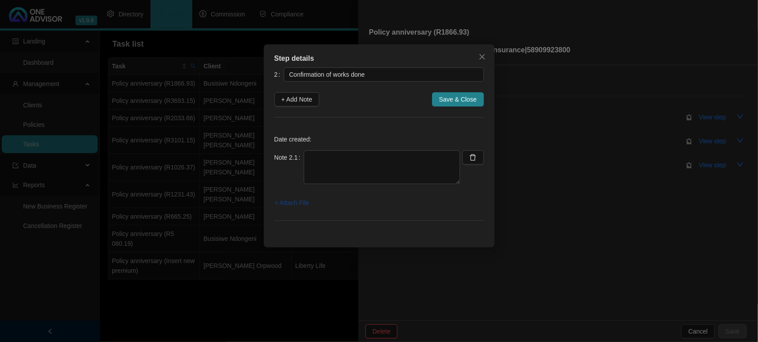
click at [298, 205] on span "+ Attach File" at bounding box center [292, 203] width 34 height 10
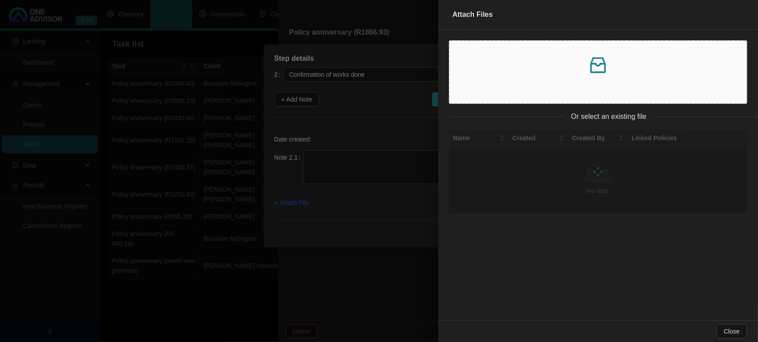
click at [547, 85] on p "Drag & drop files here or click to upload" at bounding box center [598, 88] width 282 height 11
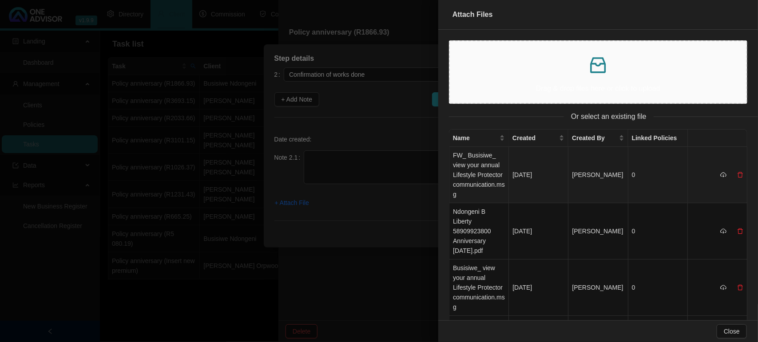
click at [458, 172] on td "FW_ Busisiwe_ view your annual Lifestyle Protector communication.msg" at bounding box center [479, 175] width 60 height 56
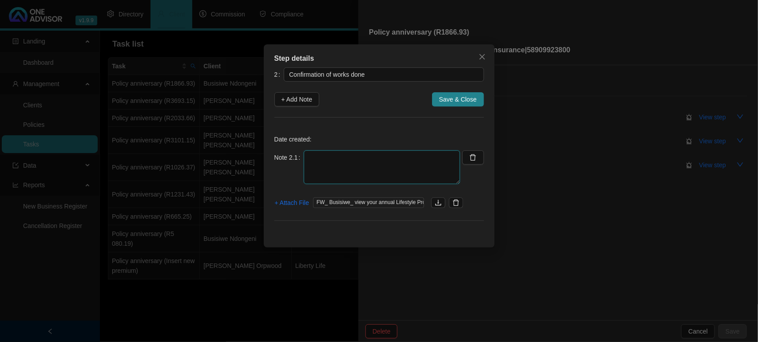
click at [424, 155] on textarea at bounding box center [382, 168] width 156 height 34
type textarea "[DATE] Emailed Anniversary Letter the client"
click at [282, 203] on span "+ Attach File" at bounding box center [292, 203] width 34 height 10
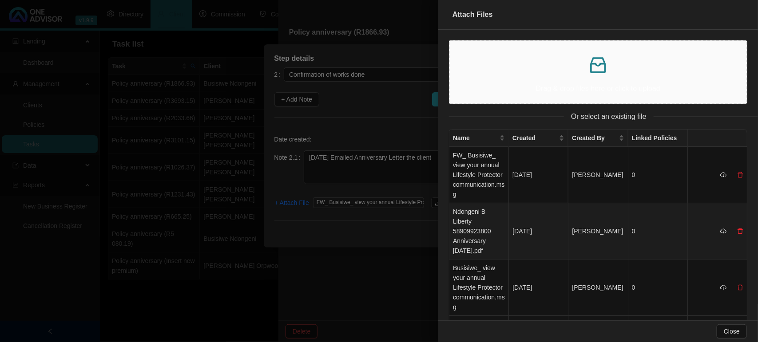
click at [485, 214] on td "Ndongeni B Liberty 58909923800 Anniversary [DATE].pdf" at bounding box center [479, 231] width 60 height 56
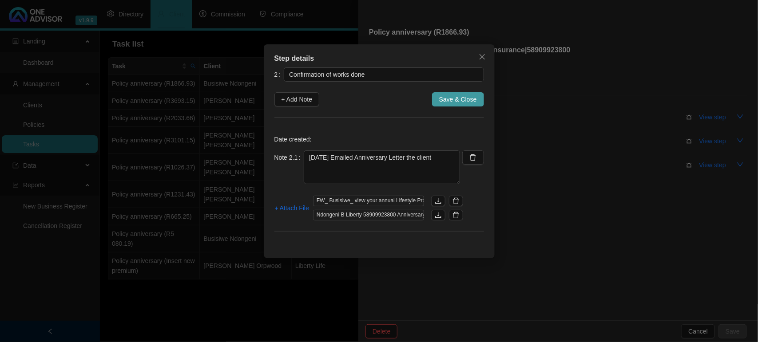
click at [448, 99] on span "Save & Close" at bounding box center [458, 100] width 38 height 10
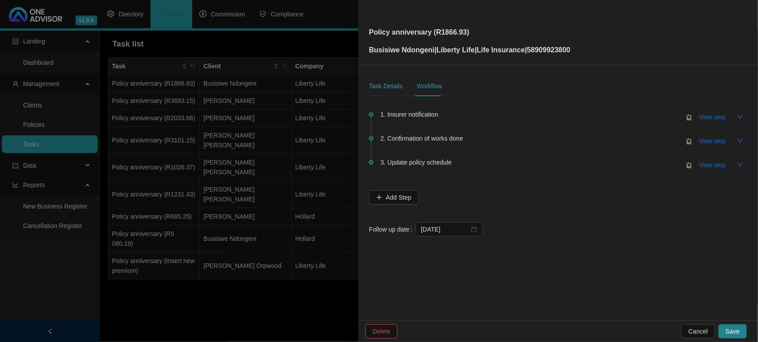
click at [387, 78] on div "Task Details" at bounding box center [385, 86] width 33 height 20
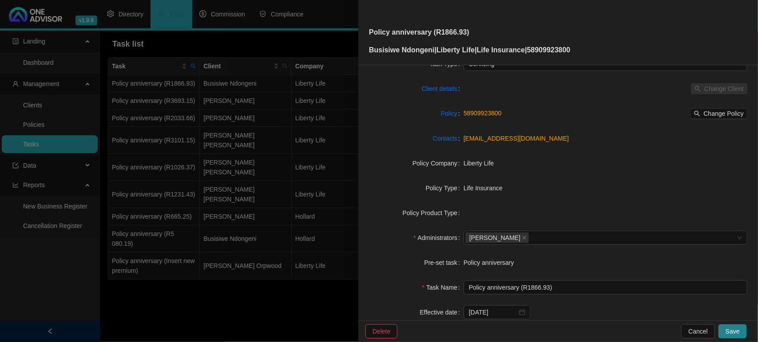
scroll to position [92, 0]
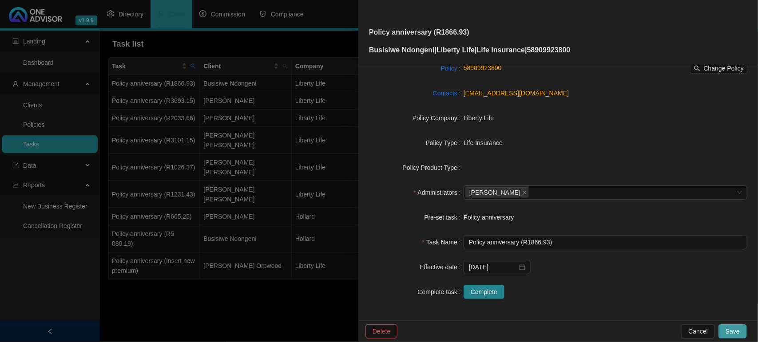
click at [722, 329] on button "Save" at bounding box center [732, 332] width 28 height 14
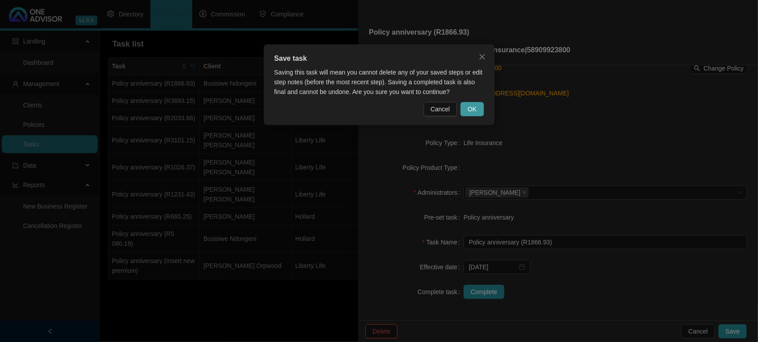
click at [470, 107] on span "OK" at bounding box center [472, 109] width 9 height 10
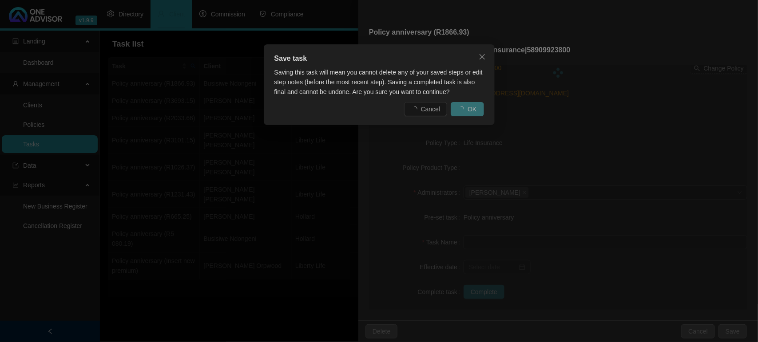
scroll to position [81, 0]
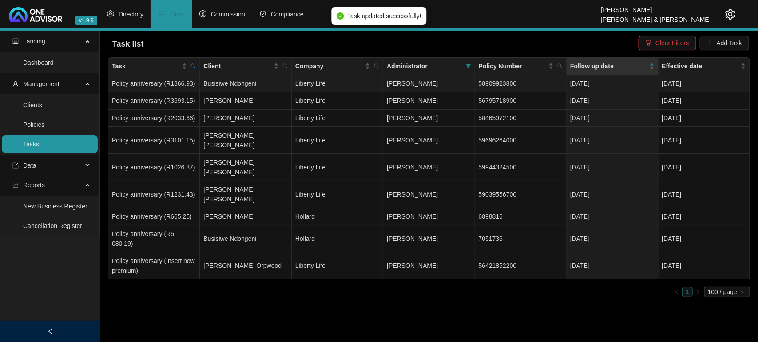
click at [226, 84] on td "Busisiwe Ndongeni" at bounding box center [245, 83] width 91 height 17
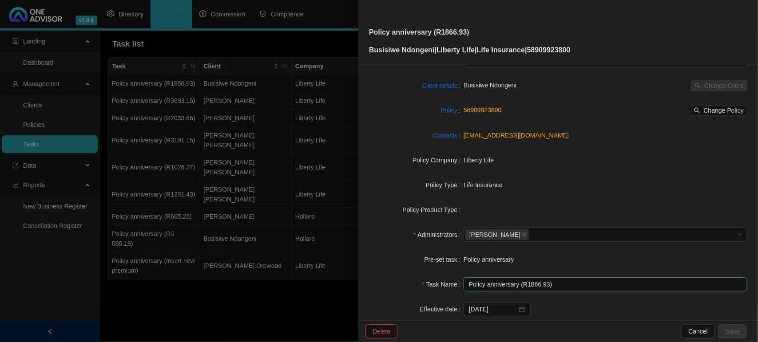
scroll to position [92, 0]
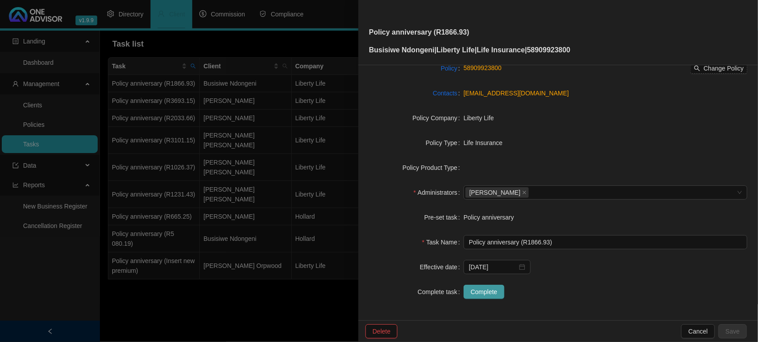
click at [488, 295] on span "Complete" at bounding box center [484, 292] width 27 height 10
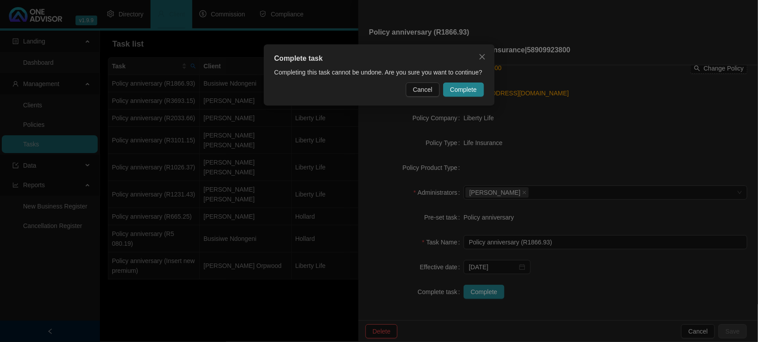
click at [474, 89] on span "Complete" at bounding box center [463, 90] width 27 height 10
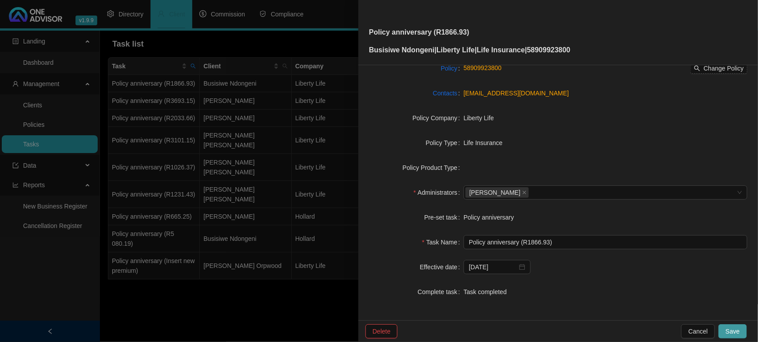
click at [729, 336] on span "Save" at bounding box center [733, 332] width 14 height 10
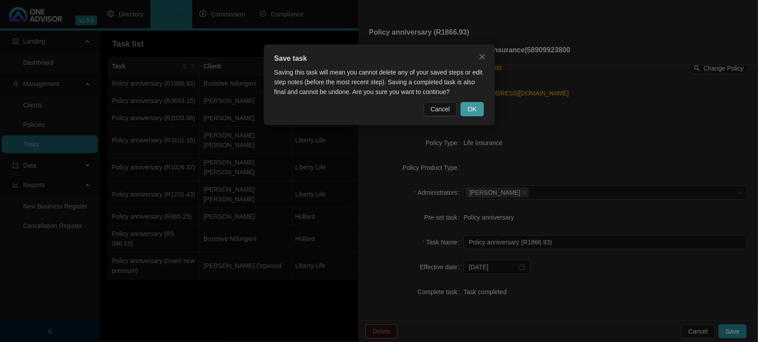
click at [474, 115] on button "OK" at bounding box center [471, 109] width 23 height 14
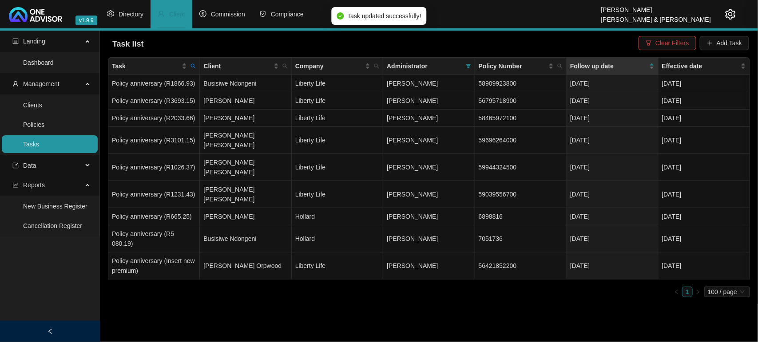
scroll to position [81, 0]
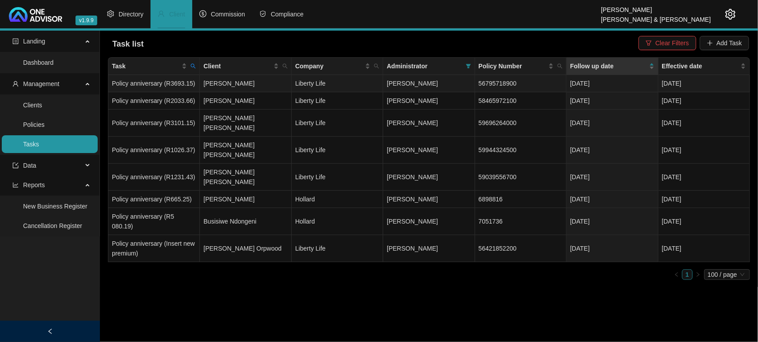
click at [242, 87] on td "[PERSON_NAME]" at bounding box center [245, 83] width 91 height 17
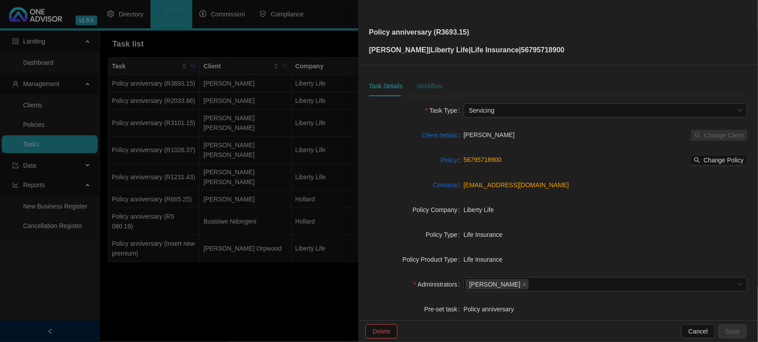
click at [425, 83] on div "Workflow" at bounding box center [429, 86] width 25 height 10
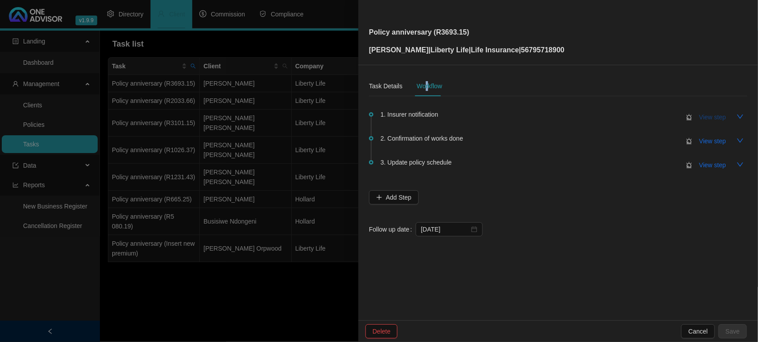
click at [704, 118] on span "View step" at bounding box center [712, 117] width 27 height 10
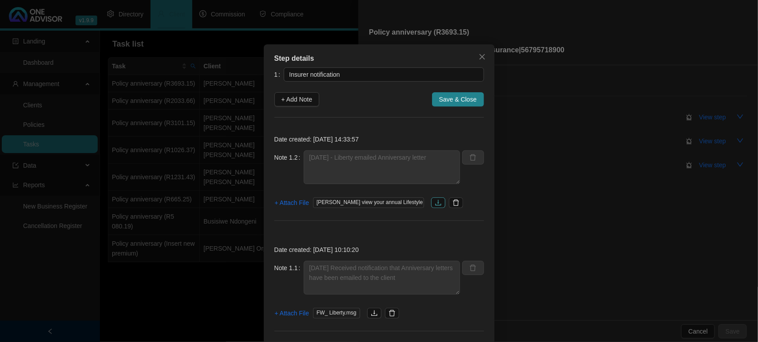
click at [436, 202] on icon "download" at bounding box center [438, 202] width 7 height 7
click at [479, 55] on icon "close" at bounding box center [481, 56] width 5 height 5
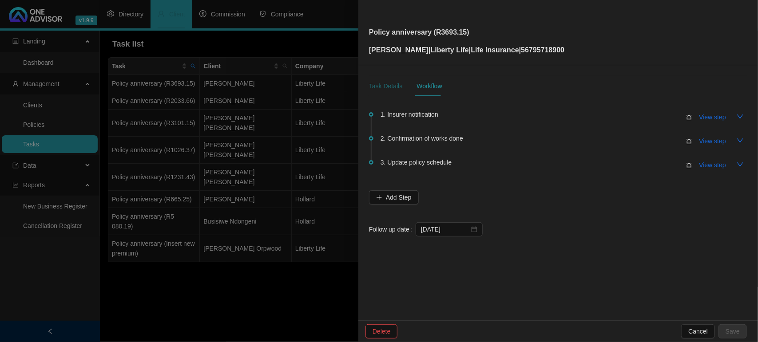
click at [381, 88] on div "Task Details" at bounding box center [385, 86] width 33 height 10
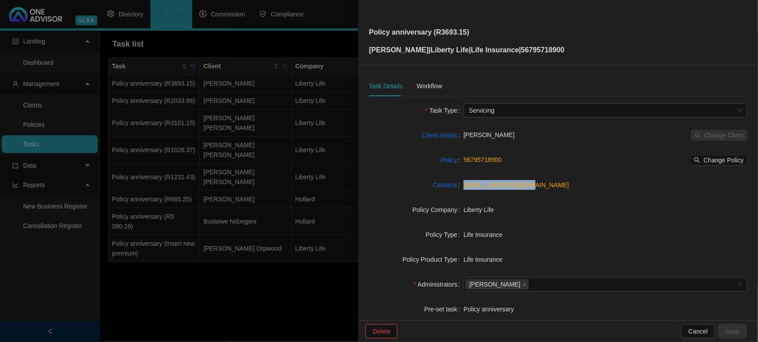
drag, startPoint x: 533, startPoint y: 183, endPoint x: 456, endPoint y: 190, distance: 77.2
click at [456, 190] on div "Contacts [EMAIL_ADDRESS][DOMAIN_NAME]" at bounding box center [558, 185] width 378 height 14
copy div "[EMAIL_ADDRESS][DOMAIN_NAME]"
click at [429, 87] on div "Workflow" at bounding box center [429, 86] width 25 height 10
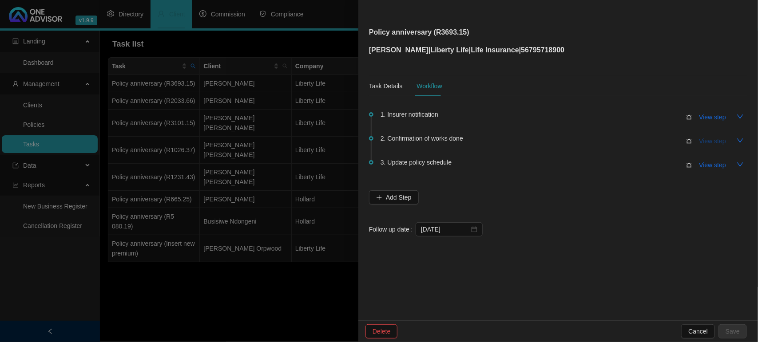
click at [698, 140] on button "View step" at bounding box center [712, 141] width 41 height 14
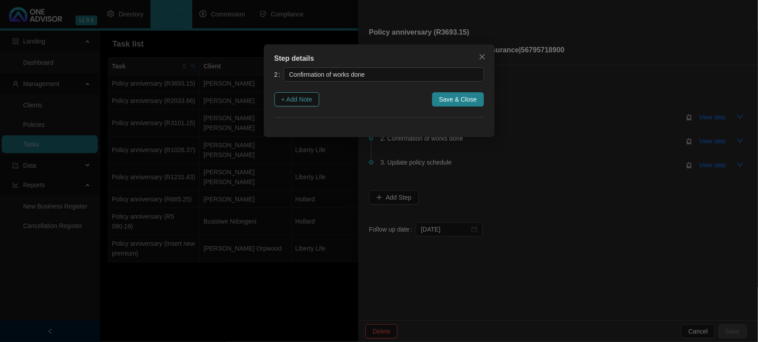
click at [293, 95] on span "+ Add Note" at bounding box center [297, 100] width 31 height 10
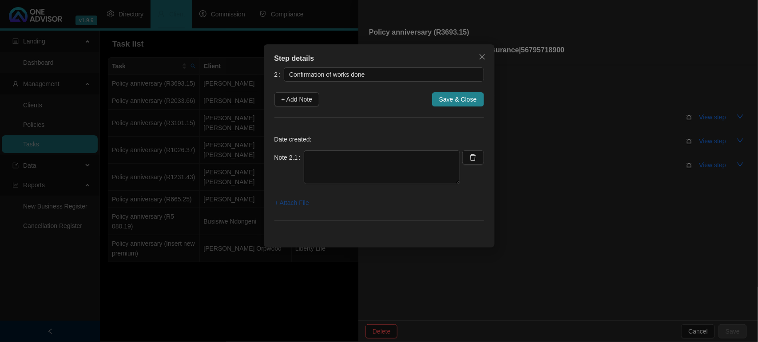
click at [295, 200] on span "+ Attach File" at bounding box center [292, 203] width 34 height 10
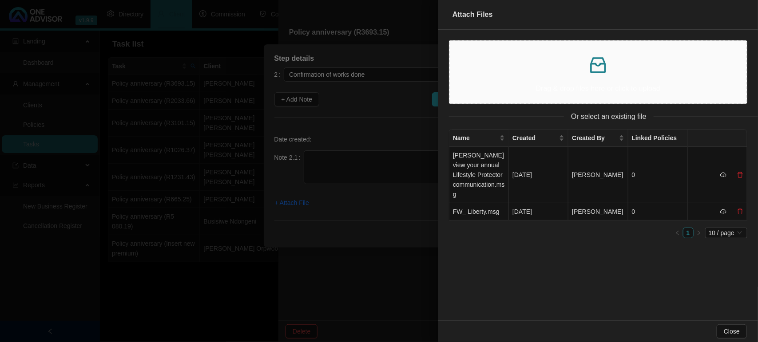
click at [599, 63] on icon "inbox" at bounding box center [597, 65] width 21 height 21
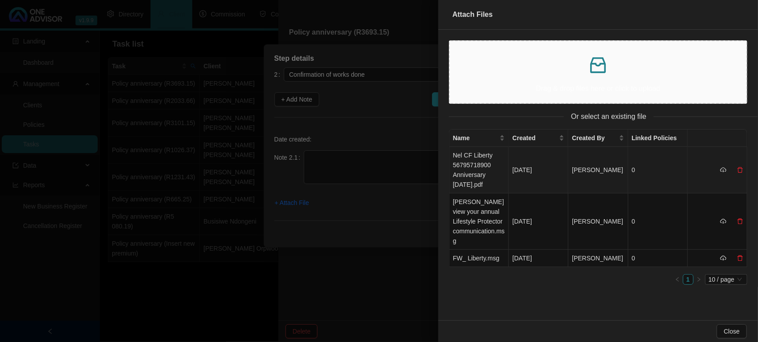
click at [476, 158] on td "Nel CF Liberty 56795718900 Anniversary [DATE].pdf" at bounding box center [479, 170] width 60 height 47
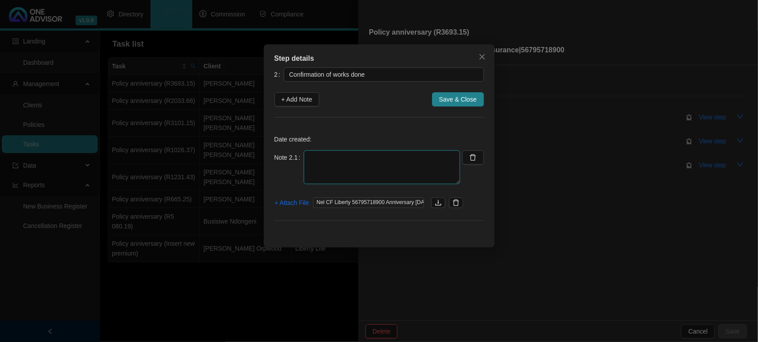
click at [318, 155] on textarea at bounding box center [382, 168] width 156 height 34
type textarea "[DATE] Emailed Anniversary Letter to the client"
click at [294, 199] on span "+ Attach File" at bounding box center [292, 203] width 34 height 10
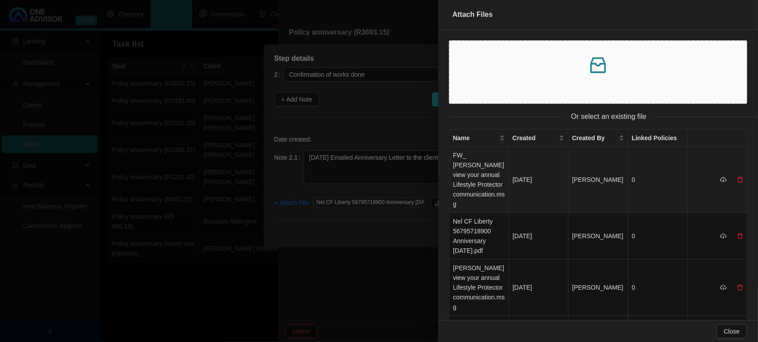
click at [489, 176] on td "FW_ [PERSON_NAME] view your annual Lifestyle Protector communication.msg" at bounding box center [479, 180] width 60 height 66
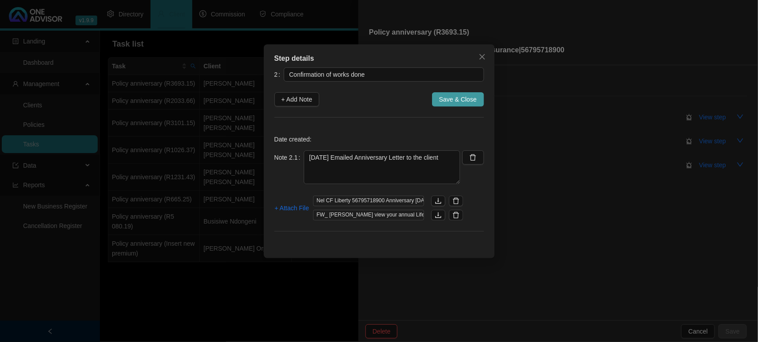
click at [454, 96] on span "Save & Close" at bounding box center [458, 100] width 38 height 10
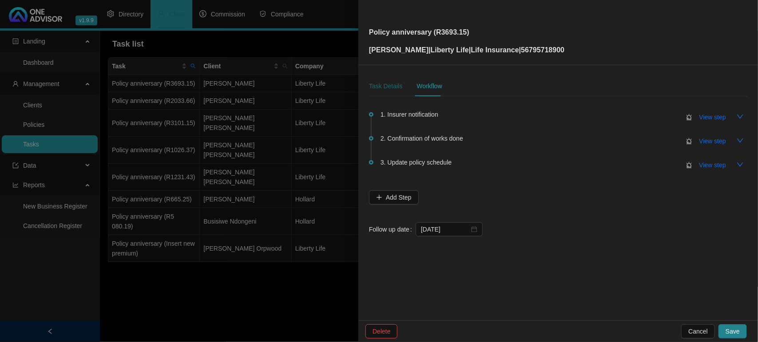
click at [377, 89] on div "Task Details" at bounding box center [385, 86] width 33 height 10
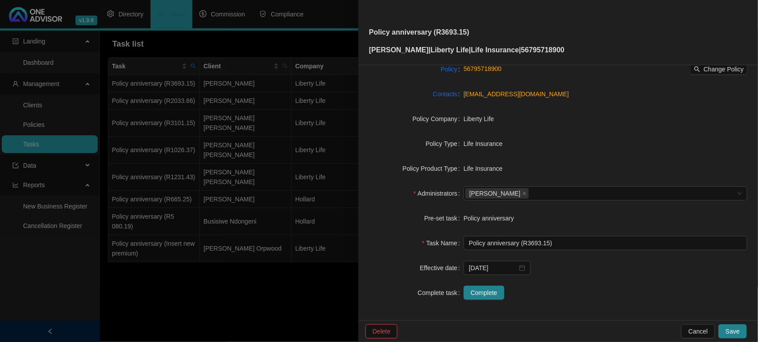
scroll to position [92, 0]
click at [482, 291] on span "Complete" at bounding box center [484, 292] width 27 height 10
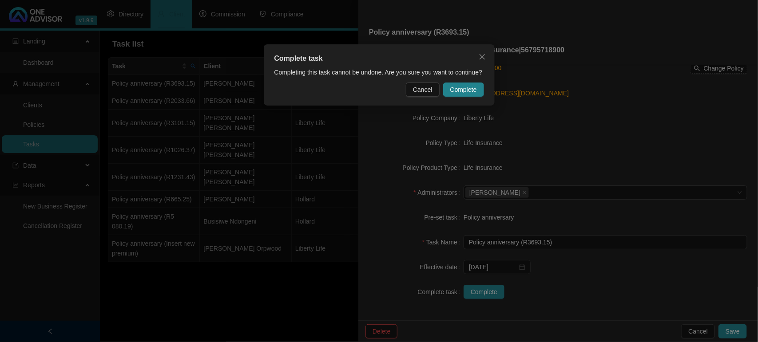
click at [470, 87] on span "Complete" at bounding box center [463, 90] width 27 height 10
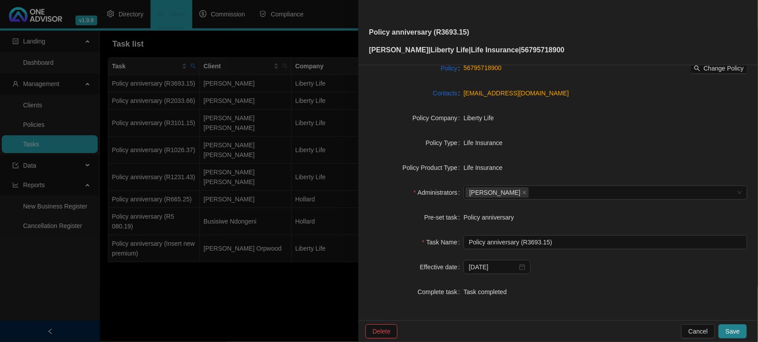
drag, startPoint x: 731, startPoint y: 326, endPoint x: 723, endPoint y: 314, distance: 14.4
click at [731, 326] on button "Save" at bounding box center [732, 332] width 28 height 14
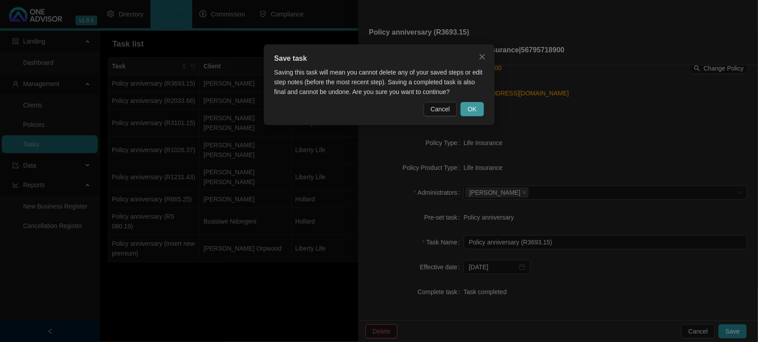
click at [478, 108] on button "OK" at bounding box center [471, 109] width 23 height 14
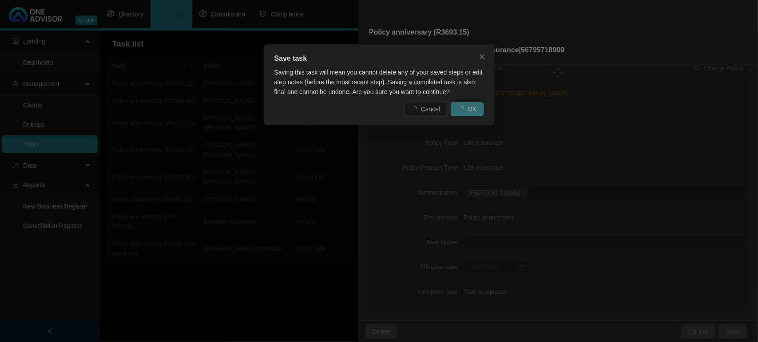
scroll to position [81, 0]
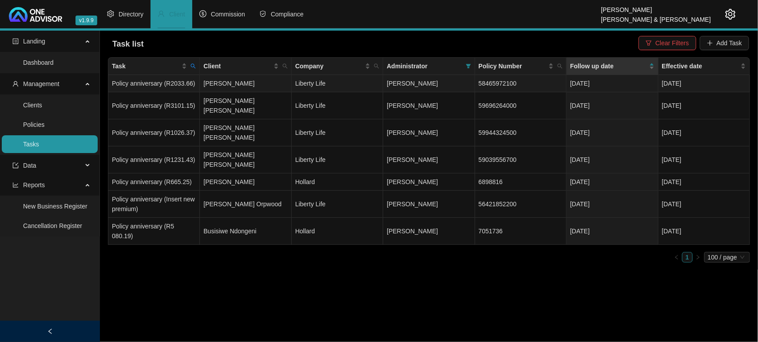
click at [224, 87] on td "[PERSON_NAME]" at bounding box center [245, 83] width 91 height 17
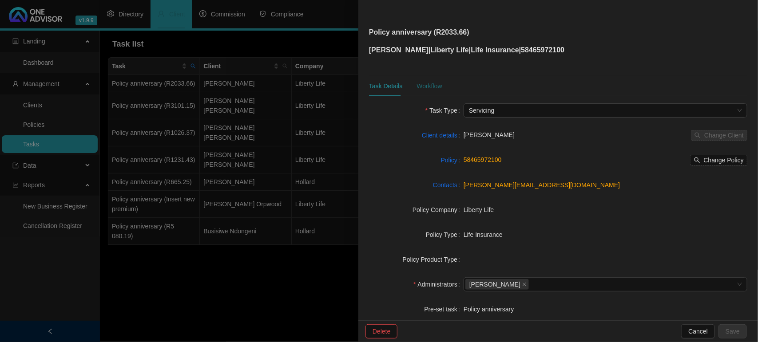
click at [420, 85] on div "Workflow" at bounding box center [429, 86] width 25 height 10
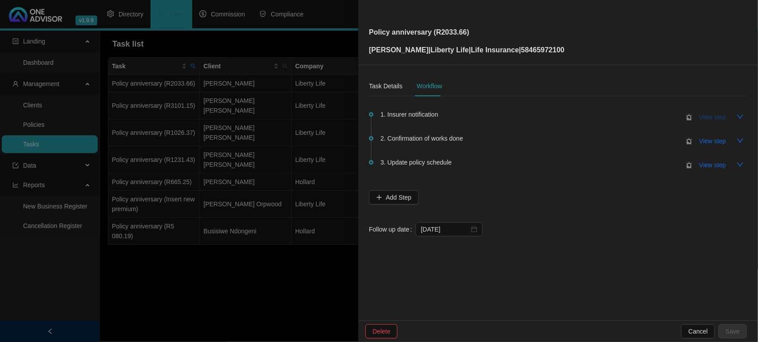
click at [702, 118] on span "View step" at bounding box center [712, 117] width 27 height 10
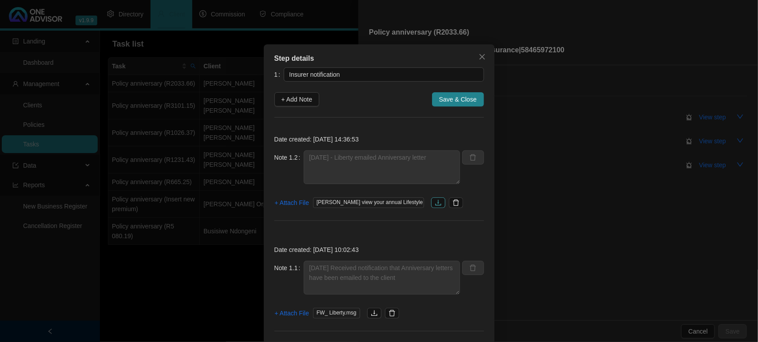
click at [438, 206] on icon "download" at bounding box center [438, 202] width 7 height 7
click at [480, 58] on icon "close" at bounding box center [482, 56] width 7 height 7
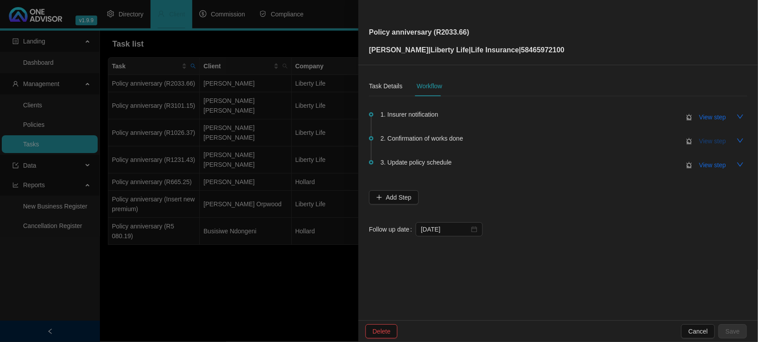
click at [713, 143] on span "View step" at bounding box center [712, 141] width 27 height 10
type input "Confirmation of works done"
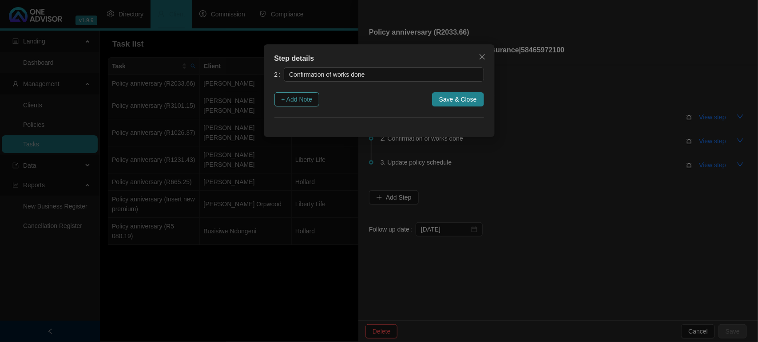
click at [280, 103] on button "+ Add Note" at bounding box center [296, 99] width 45 height 14
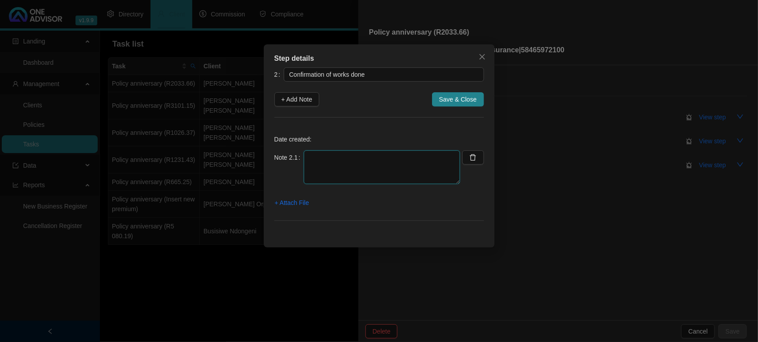
click at [312, 160] on textarea at bounding box center [382, 168] width 156 height 34
type textarea "[DATE] - Emailed Anniversary Letter to the client"
click at [303, 203] on span "+ Attach File" at bounding box center [292, 203] width 34 height 10
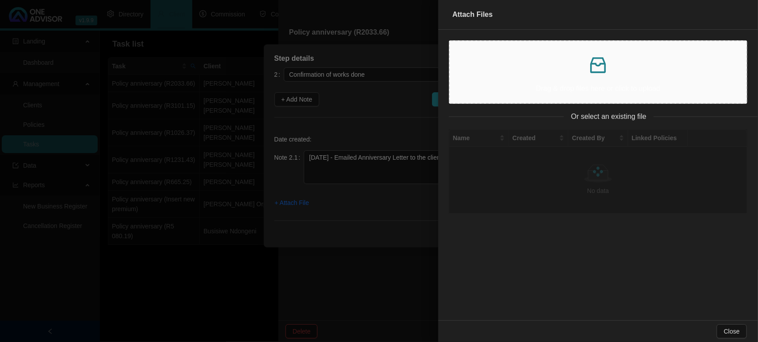
click at [549, 72] on p at bounding box center [598, 65] width 282 height 21
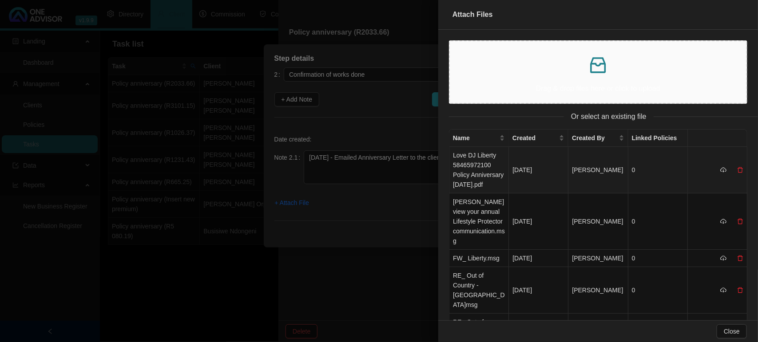
click at [482, 162] on td "Love DJ Liberty 58465972100 Policy Anniversary [DATE].pdf" at bounding box center [479, 170] width 60 height 47
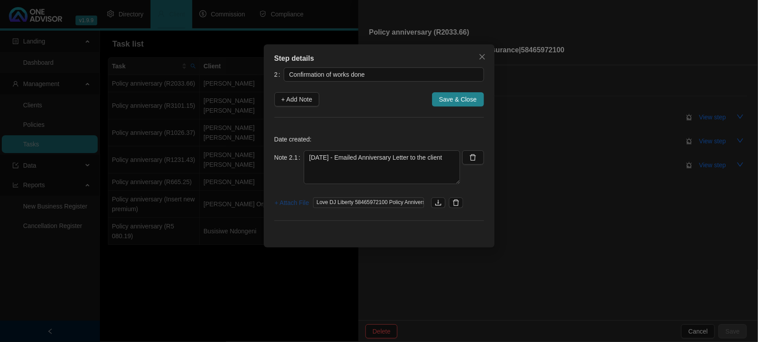
click at [286, 203] on span "+ Attach File" at bounding box center [292, 203] width 34 height 10
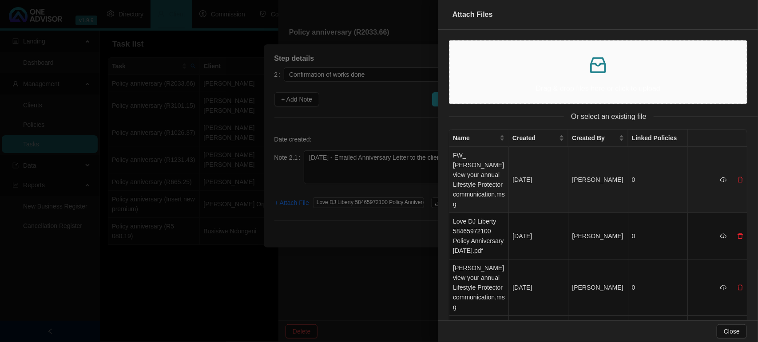
click at [464, 167] on td "FW_ [PERSON_NAME] view your annual Lifestyle Protector communication.msg" at bounding box center [479, 180] width 60 height 66
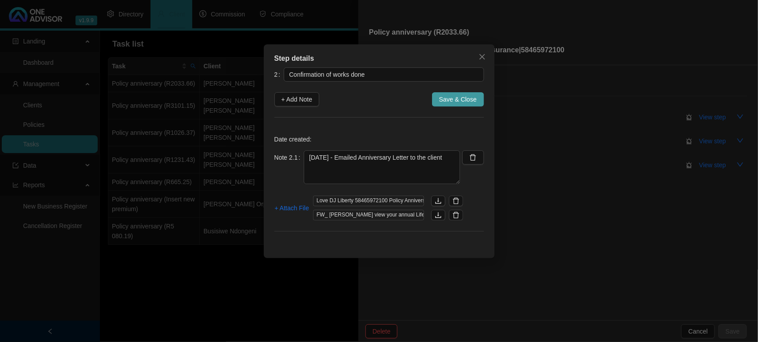
click at [451, 100] on span "Save & Close" at bounding box center [458, 100] width 38 height 10
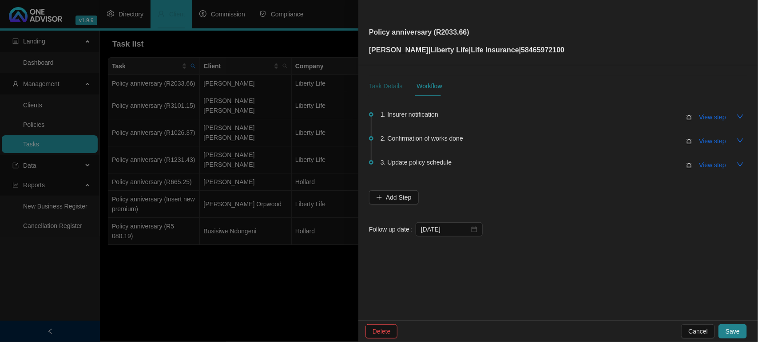
drag, startPoint x: 386, startPoint y: 82, endPoint x: 395, endPoint y: 95, distance: 16.0
click at [385, 83] on div "Task Details" at bounding box center [385, 86] width 33 height 10
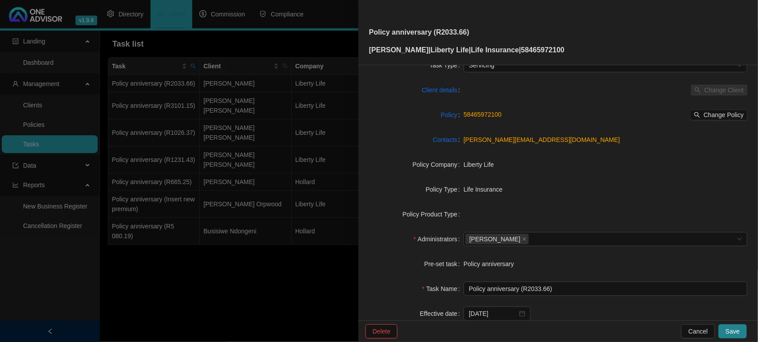
scroll to position [92, 0]
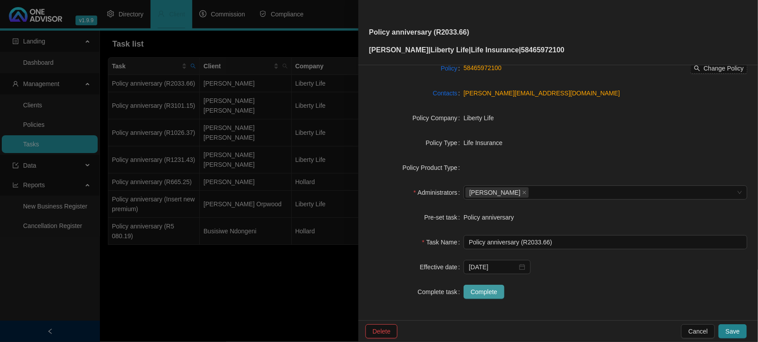
click at [492, 290] on span "Complete" at bounding box center [484, 292] width 27 height 10
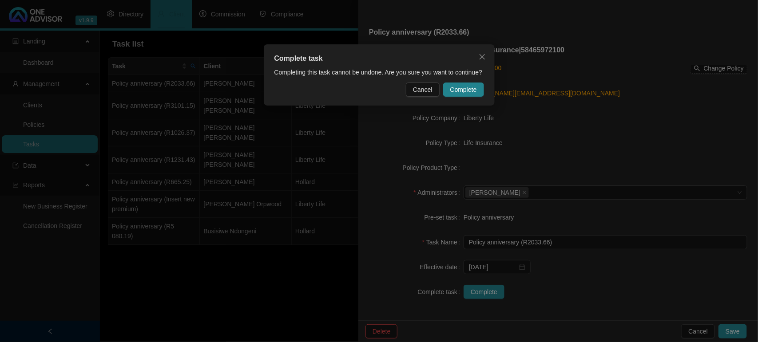
click at [474, 87] on span "Complete" at bounding box center [463, 90] width 27 height 10
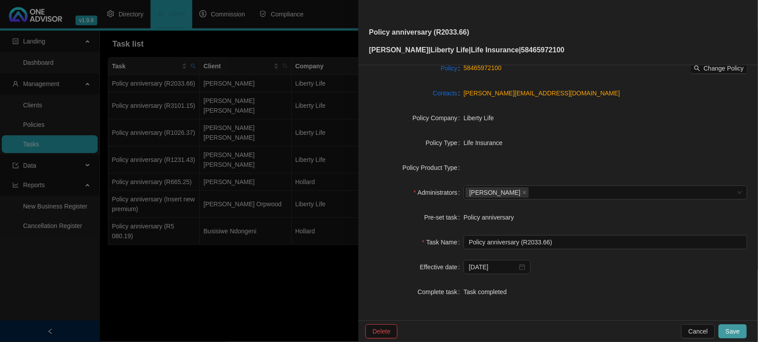
click at [735, 329] on span "Save" at bounding box center [733, 332] width 14 height 10
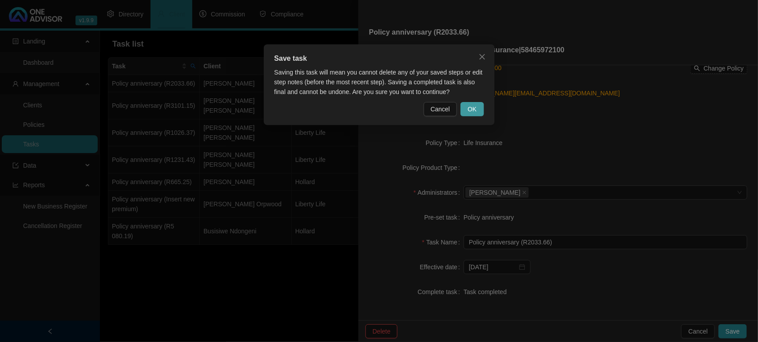
click at [469, 107] on span "OK" at bounding box center [472, 109] width 9 height 10
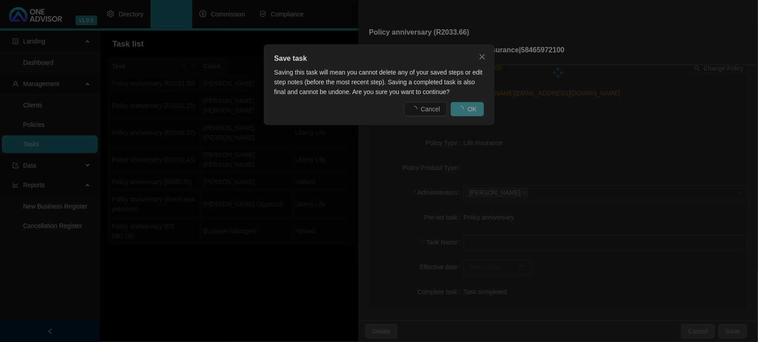
scroll to position [81, 0]
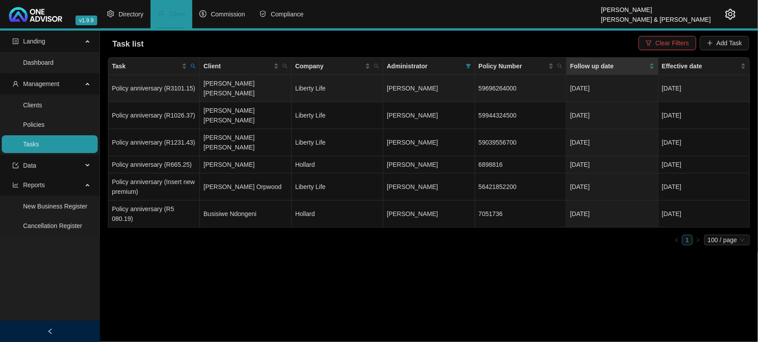
click at [238, 82] on td "[PERSON_NAME] [PERSON_NAME]" at bounding box center [245, 88] width 91 height 27
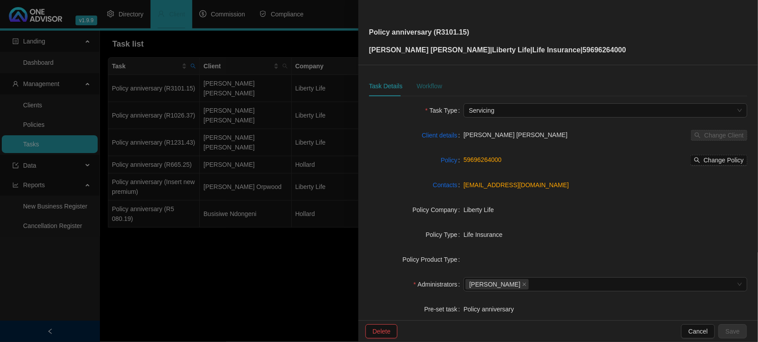
click at [428, 84] on div "Workflow" at bounding box center [429, 86] width 25 height 10
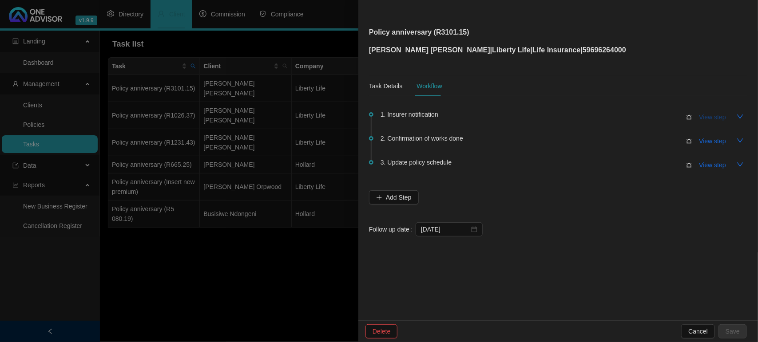
click at [702, 118] on span "View step" at bounding box center [712, 117] width 27 height 10
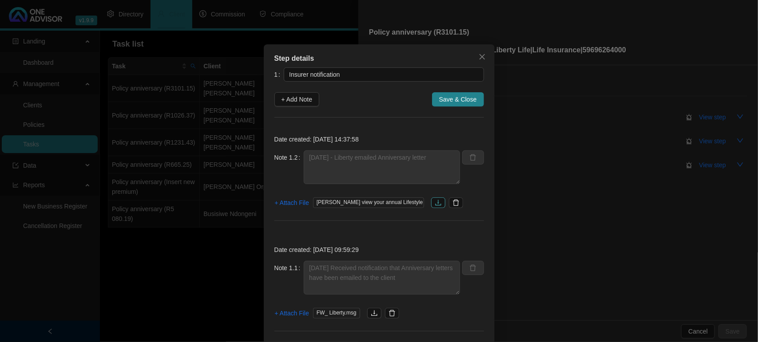
click at [435, 201] on icon "download" at bounding box center [438, 203] width 6 height 6
click at [480, 59] on icon "close" at bounding box center [482, 56] width 7 height 7
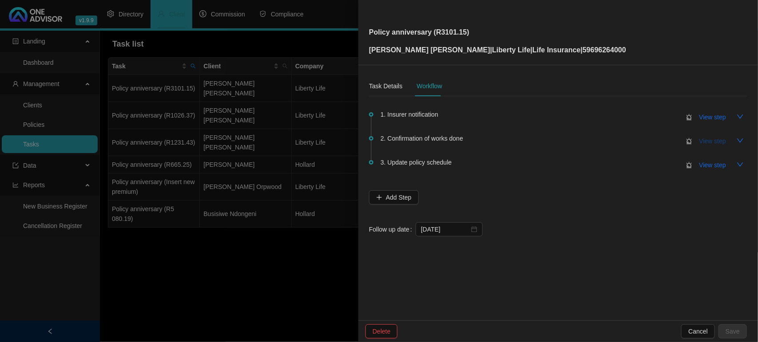
click at [719, 140] on span "View step" at bounding box center [712, 141] width 27 height 10
type input "Confirmation of works done"
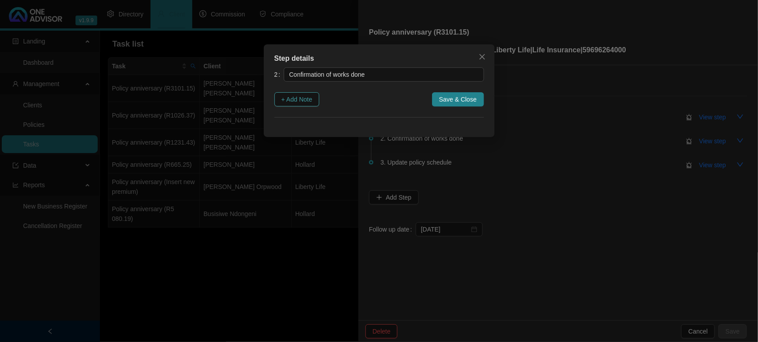
click at [309, 97] on span "+ Add Note" at bounding box center [297, 100] width 31 height 10
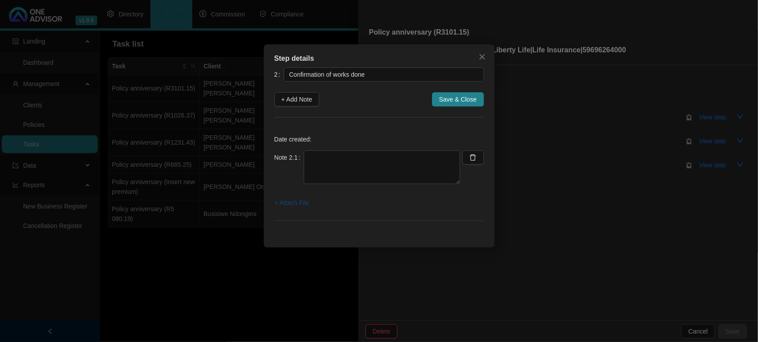
click at [285, 202] on span "+ Attach File" at bounding box center [292, 203] width 34 height 10
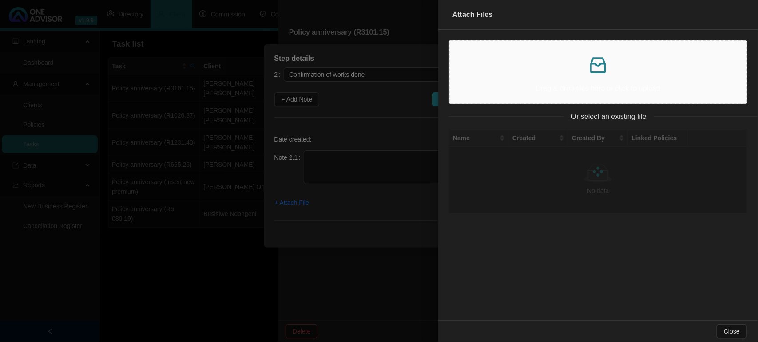
click at [546, 89] on p "Drag & drop files here or click to upload" at bounding box center [598, 88] width 282 height 11
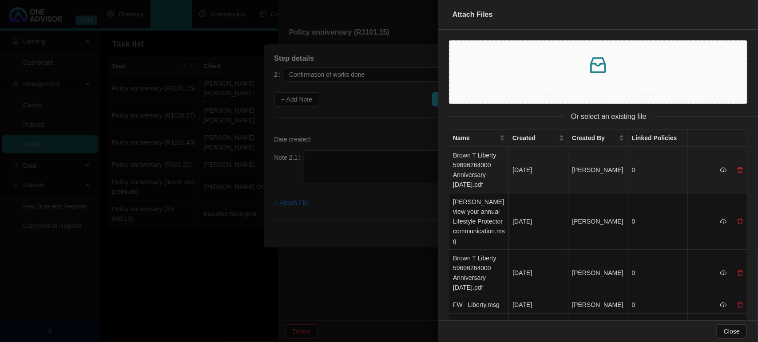
drag, startPoint x: 481, startPoint y: 164, endPoint x: 459, endPoint y: 165, distance: 22.2
click at [480, 165] on td "Brown T Liberty 59696264000 Anniversary [DATE].pdf" at bounding box center [479, 170] width 60 height 47
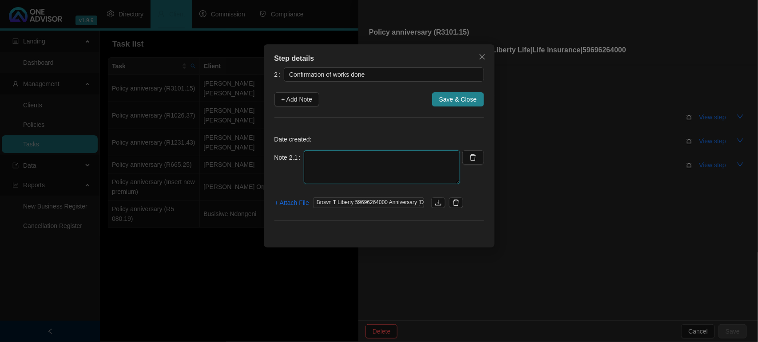
click at [371, 162] on textarea at bounding box center [382, 168] width 156 height 34
type textarea "[DATE] - Emailed Anniversary Letter to client"
click at [286, 203] on span "+ Attach File" at bounding box center [292, 203] width 34 height 10
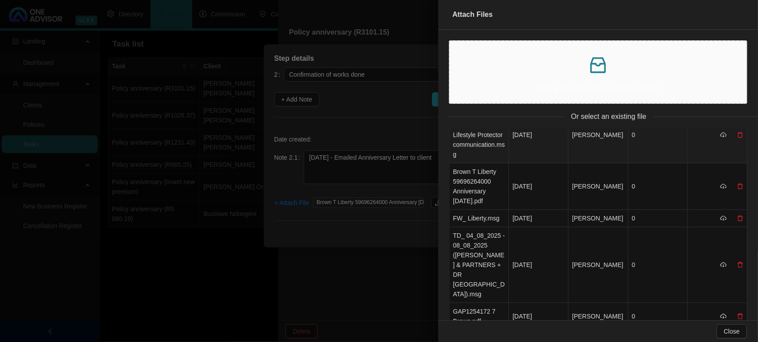
scroll to position [0, 0]
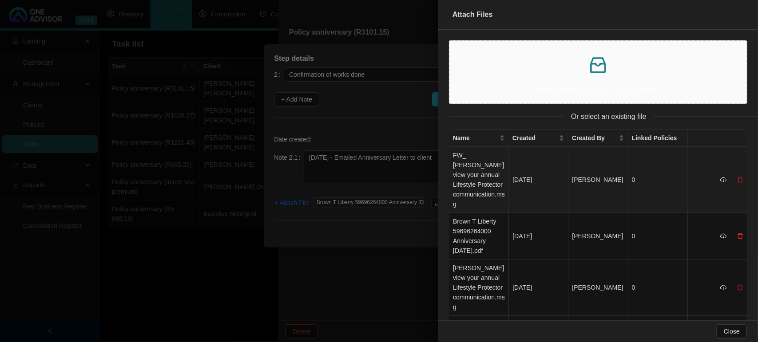
click at [476, 175] on td "FW_ [PERSON_NAME] view your annual Lifestyle Protector communication.msg" at bounding box center [479, 180] width 60 height 66
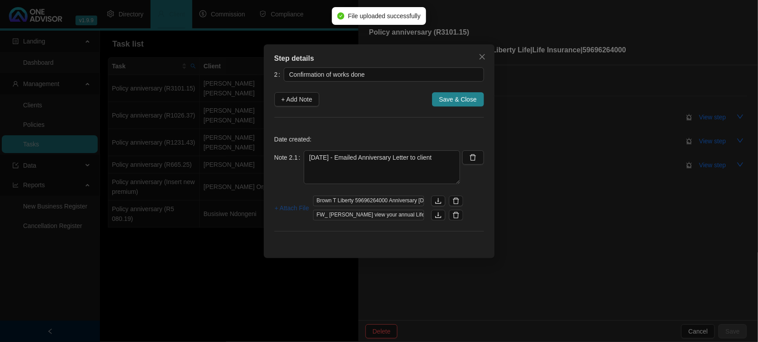
click at [294, 210] on span "+ Attach File" at bounding box center [292, 208] width 34 height 10
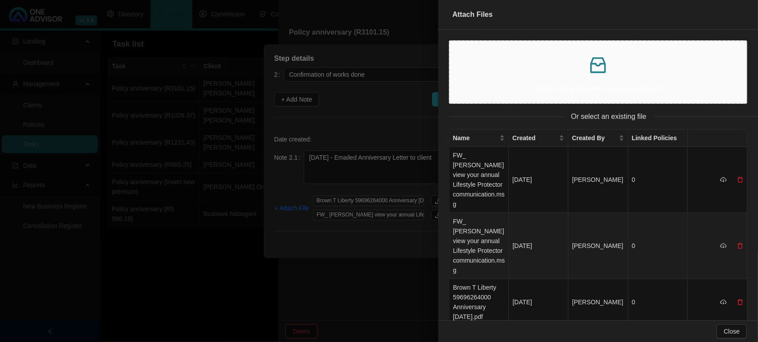
click at [727, 241] on div at bounding box center [731, 246] width 23 height 10
click at [737, 243] on icon "delete" at bounding box center [740, 246] width 6 height 6
click at [744, 211] on span "Yes" at bounding box center [744, 212] width 10 height 10
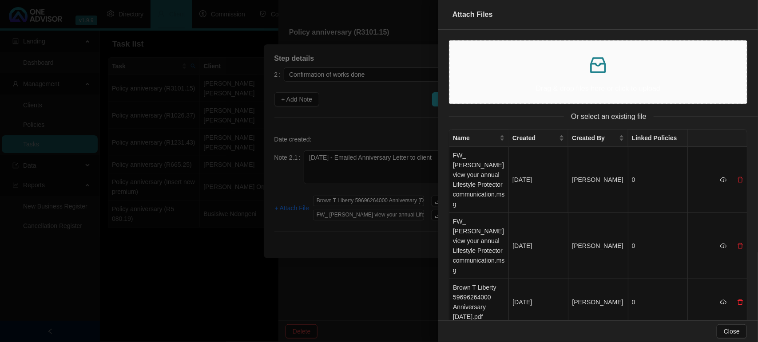
click at [397, 295] on div at bounding box center [379, 171] width 758 height 342
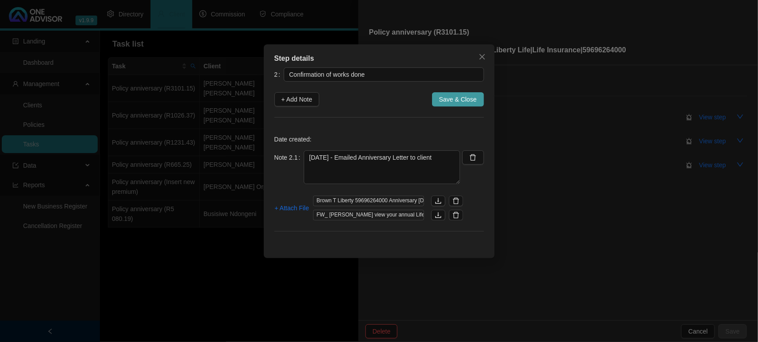
click at [452, 101] on span "Save & Close" at bounding box center [458, 100] width 38 height 10
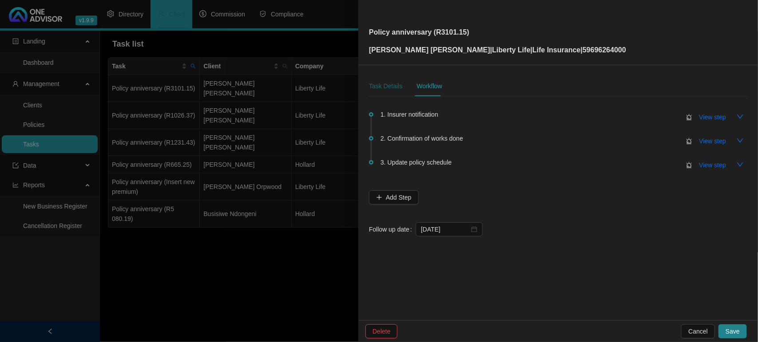
click at [391, 89] on div "Task Details" at bounding box center [385, 86] width 33 height 10
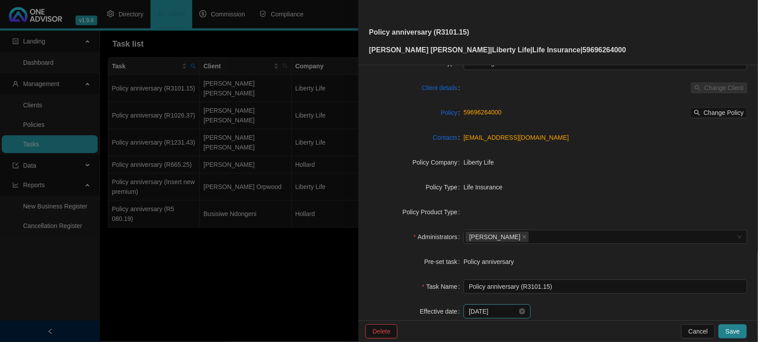
scroll to position [92, 0]
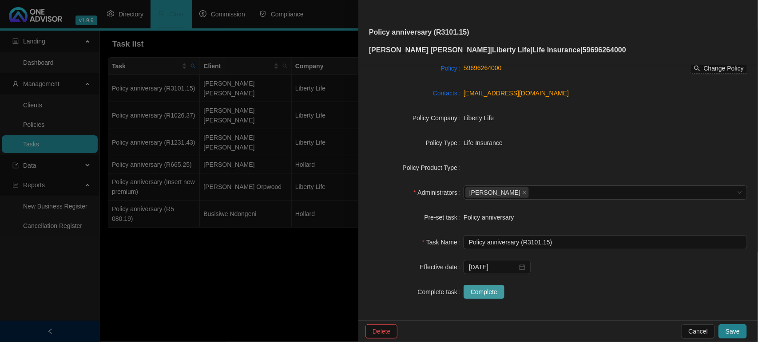
click at [467, 291] on button "Complete" at bounding box center [484, 292] width 41 height 14
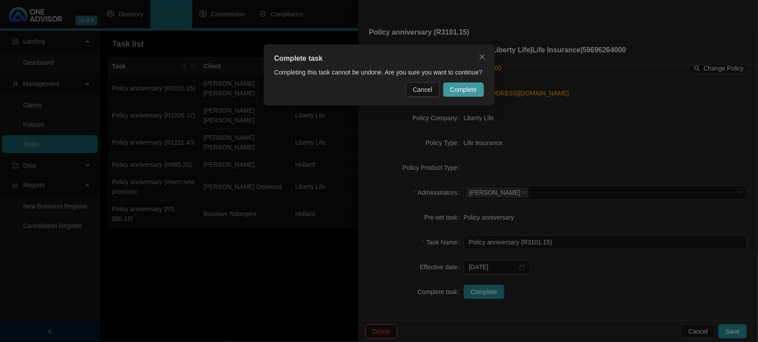
click at [468, 85] on span "Complete" at bounding box center [463, 90] width 27 height 10
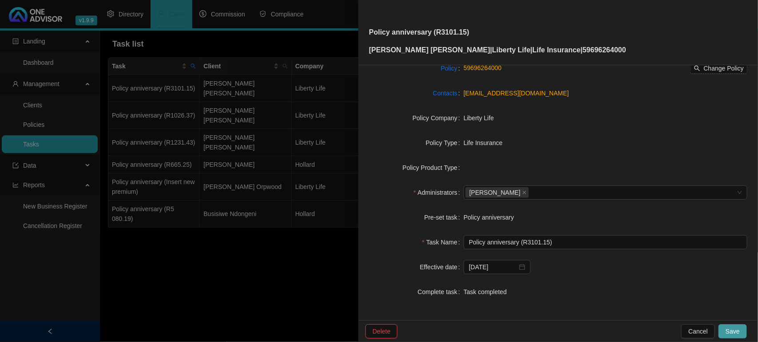
click at [729, 330] on span "Save" at bounding box center [733, 332] width 14 height 10
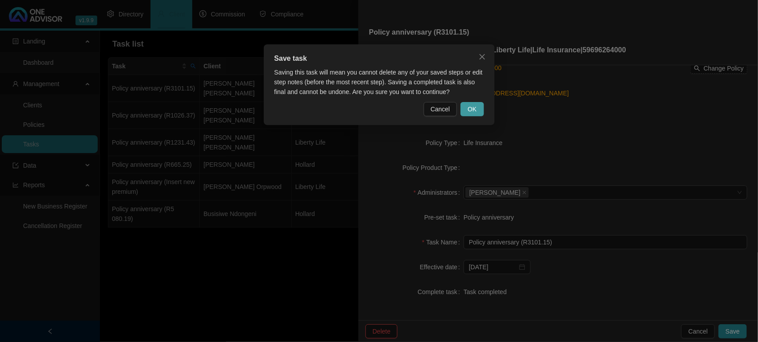
click at [469, 111] on span "OK" at bounding box center [472, 109] width 9 height 10
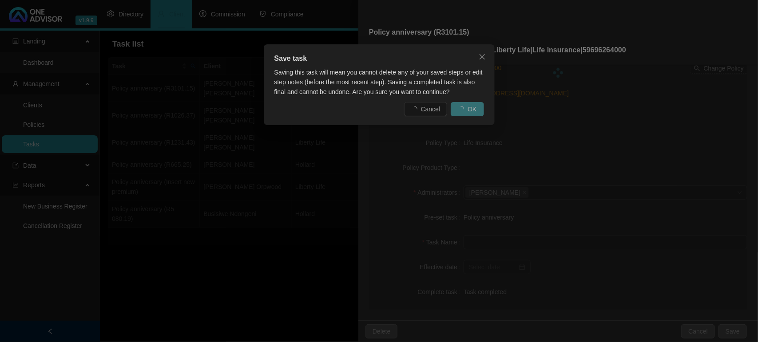
scroll to position [81, 0]
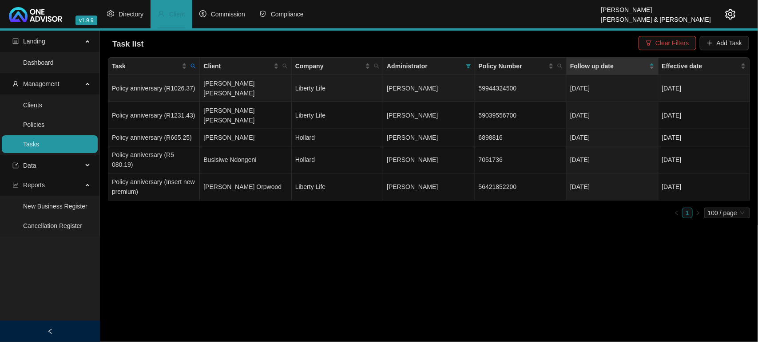
click at [253, 89] on td "[PERSON_NAME] [PERSON_NAME]" at bounding box center [245, 88] width 91 height 27
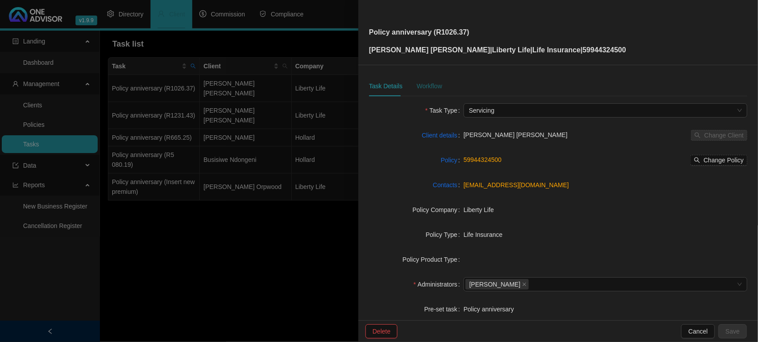
click at [432, 85] on div "Workflow" at bounding box center [429, 86] width 25 height 10
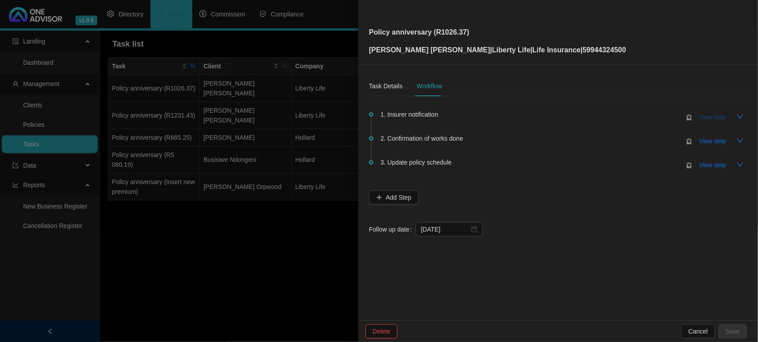
click at [702, 115] on span "View step" at bounding box center [712, 117] width 27 height 10
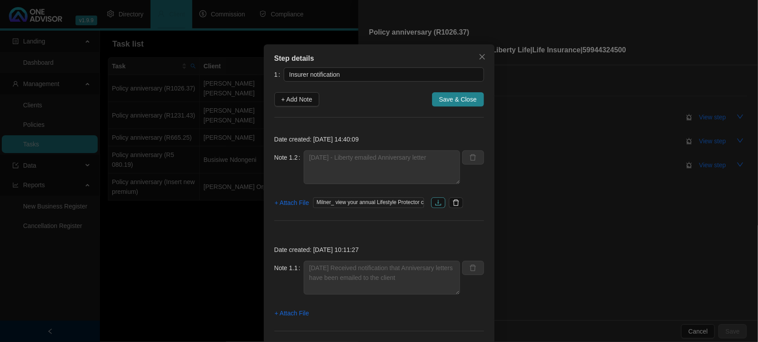
click at [438, 202] on button "button" at bounding box center [438, 203] width 14 height 11
click at [480, 56] on icon "close" at bounding box center [482, 56] width 7 height 7
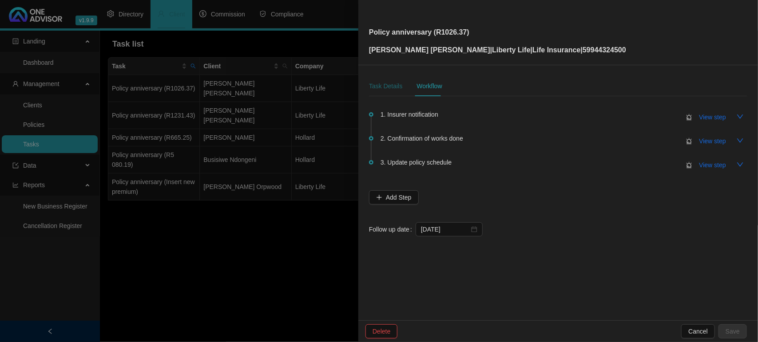
drag, startPoint x: 383, startPoint y: 87, endPoint x: 393, endPoint y: 91, distance: 11.3
click at [383, 87] on div "Task Details" at bounding box center [385, 86] width 33 height 10
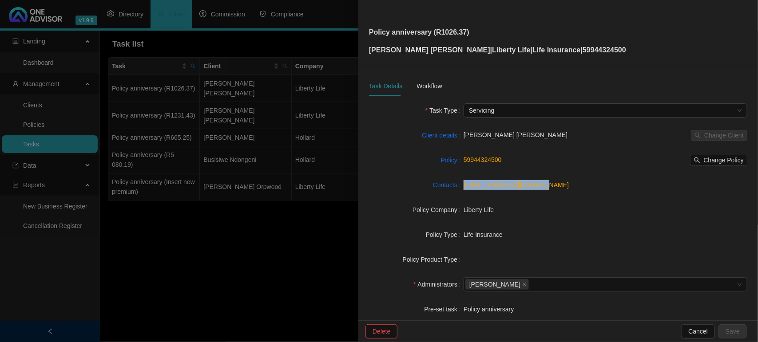
drag, startPoint x: 550, startPoint y: 192, endPoint x: 459, endPoint y: 189, distance: 91.1
click at [459, 189] on div "Contacts [EMAIL_ADDRESS][DOMAIN_NAME]" at bounding box center [558, 185] width 378 height 14
copy div "[EMAIL_ADDRESS][DOMAIN_NAME]"
click at [439, 87] on div "Workflow" at bounding box center [429, 86] width 25 height 10
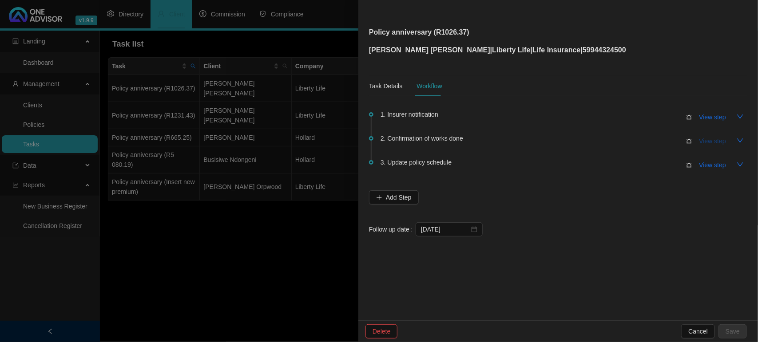
click at [703, 142] on span "View step" at bounding box center [712, 141] width 27 height 10
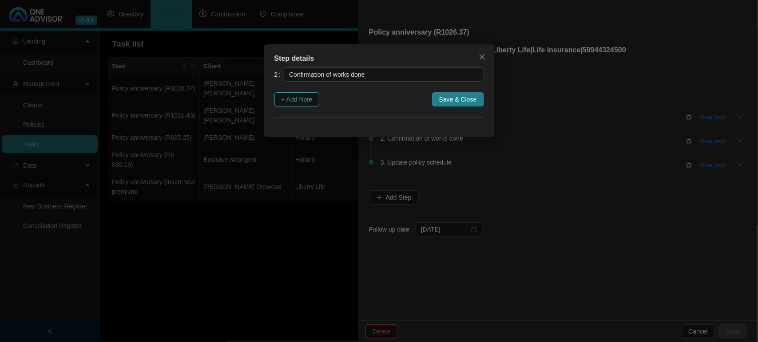
click at [296, 105] on button "+ Add Note" at bounding box center [296, 99] width 45 height 14
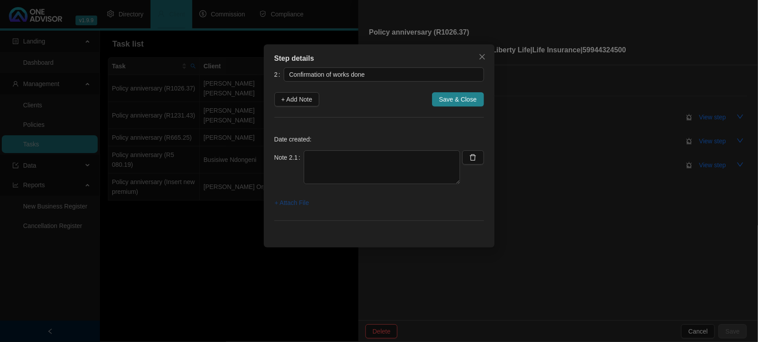
click at [294, 206] on span "+ Attach File" at bounding box center [292, 203] width 34 height 10
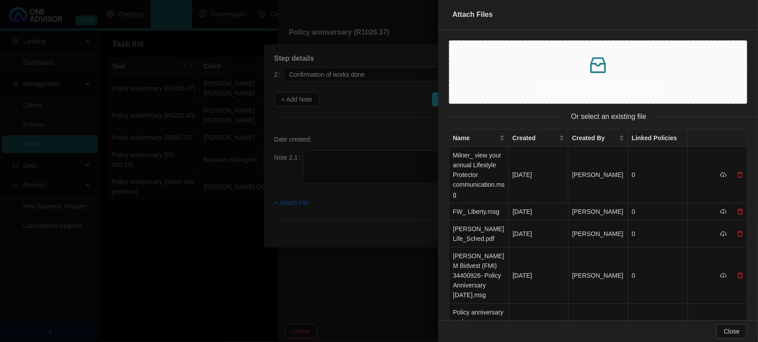
click at [602, 67] on icon "inbox" at bounding box center [597, 65] width 21 height 21
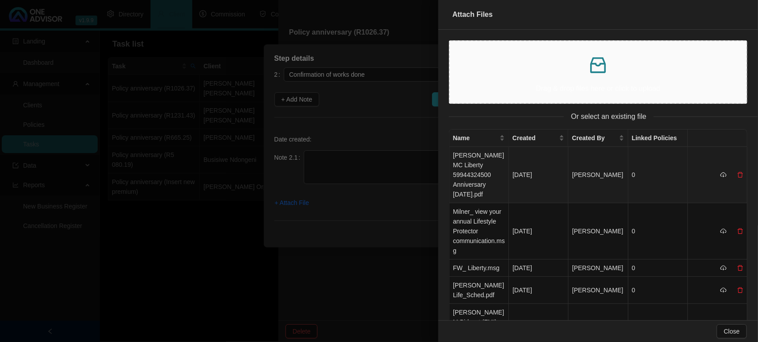
click at [480, 167] on td "[PERSON_NAME] MC Liberty 59944324500 Anniversary [DATE].pdf" at bounding box center [479, 175] width 60 height 56
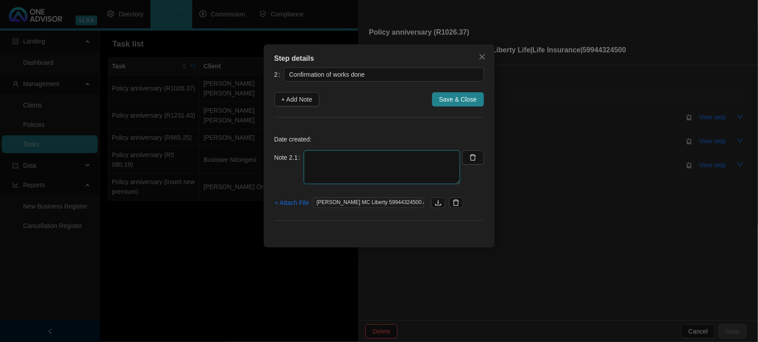
click at [316, 155] on textarea at bounding box center [382, 168] width 156 height 34
type textarea "[DATE] - Emailed Anniversary Letter the client"
click at [287, 203] on span "+ Attach File" at bounding box center [292, 203] width 34 height 10
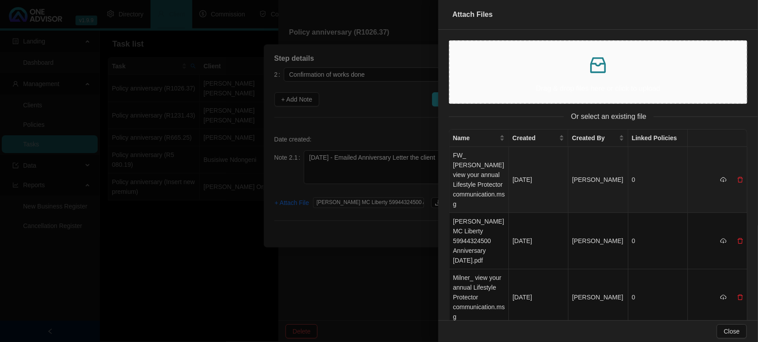
click at [487, 180] on td "FW_ [PERSON_NAME] view your annual Lifestyle Protector communication.msg" at bounding box center [479, 180] width 60 height 66
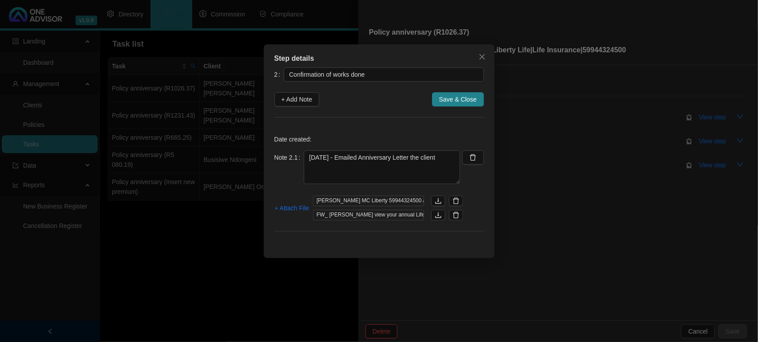
click at [469, 104] on button "Save & Close" at bounding box center [458, 99] width 52 height 14
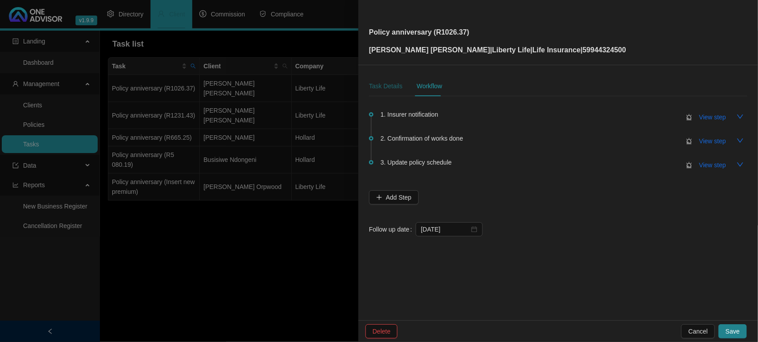
click at [375, 81] on div "Task Details" at bounding box center [385, 86] width 33 height 10
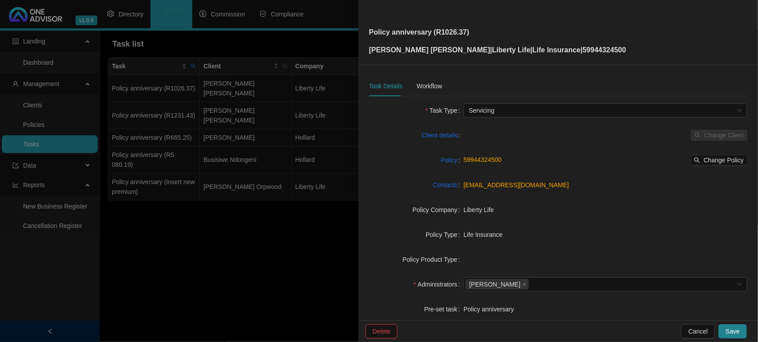
scroll to position [92, 0]
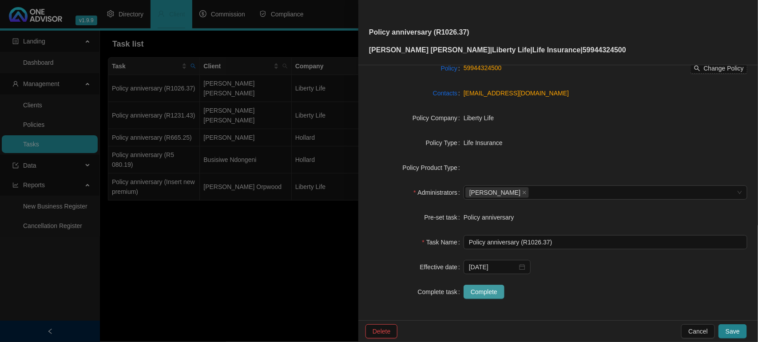
click at [488, 289] on span "Complete" at bounding box center [484, 292] width 27 height 10
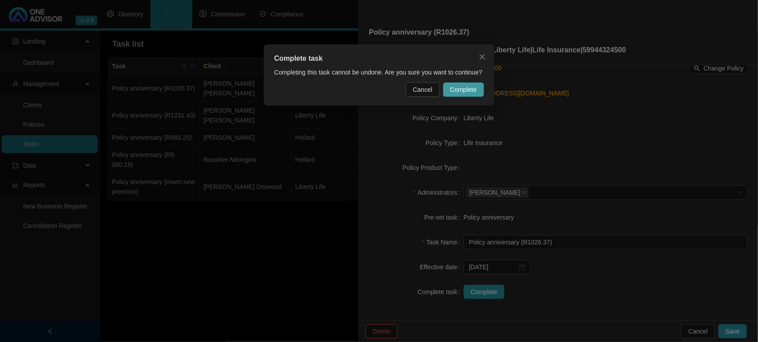
click at [465, 90] on span "Complete" at bounding box center [463, 90] width 27 height 10
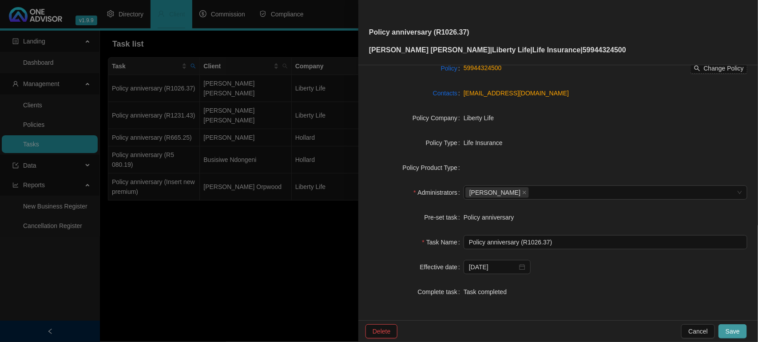
click at [721, 328] on button "Save" at bounding box center [732, 332] width 28 height 14
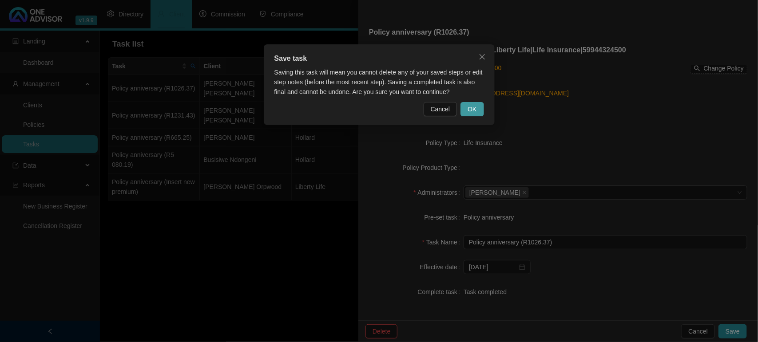
click at [470, 115] on button "OK" at bounding box center [471, 109] width 23 height 14
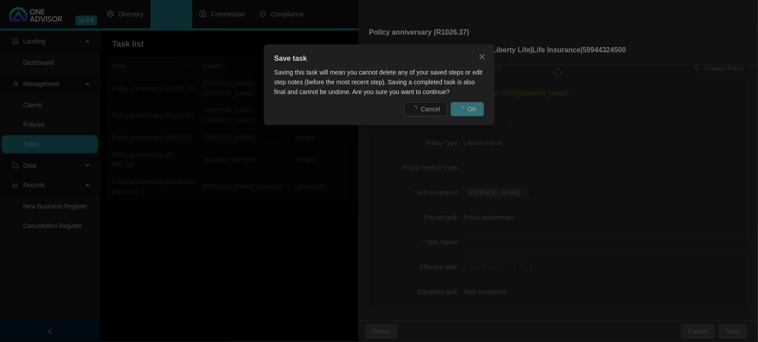
scroll to position [81, 0]
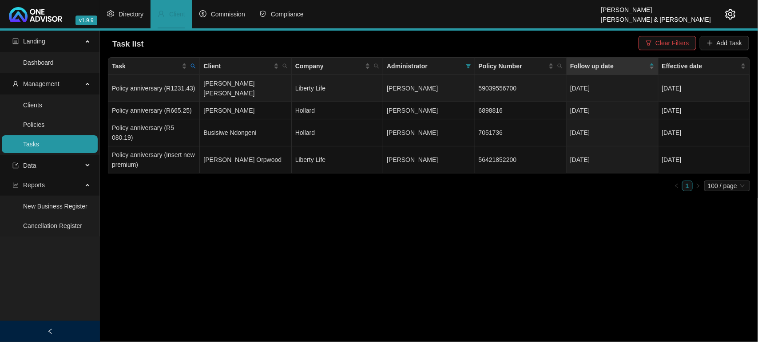
click at [243, 81] on td "[PERSON_NAME] [PERSON_NAME]" at bounding box center [245, 88] width 91 height 27
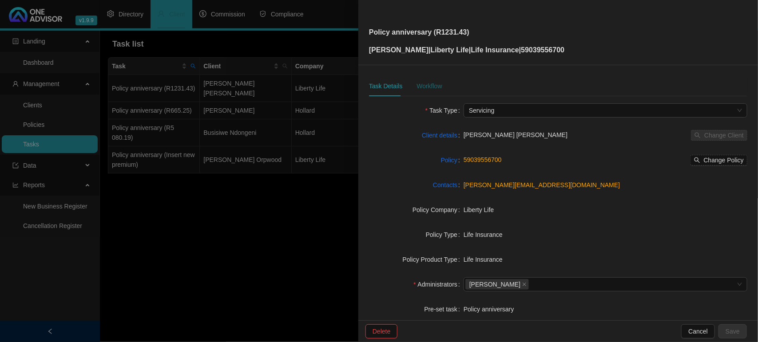
click at [431, 85] on div "Workflow" at bounding box center [429, 86] width 25 height 10
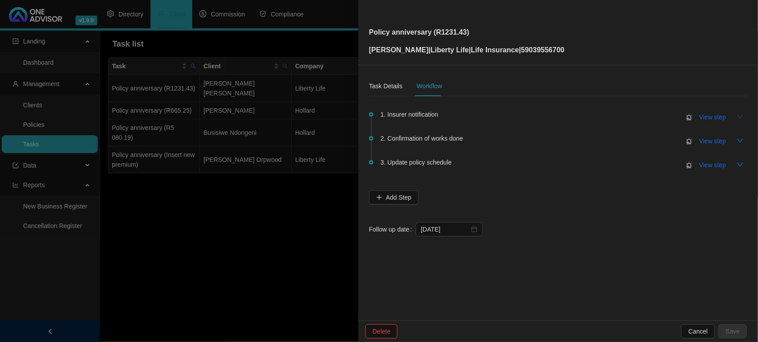
click at [738, 116] on icon "down" at bounding box center [740, 116] width 7 height 7
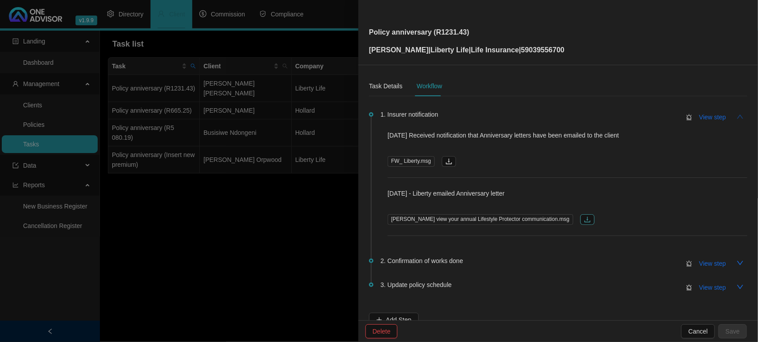
click at [580, 221] on button "button" at bounding box center [587, 219] width 14 height 11
click at [389, 83] on div "Task Details" at bounding box center [385, 86] width 33 height 10
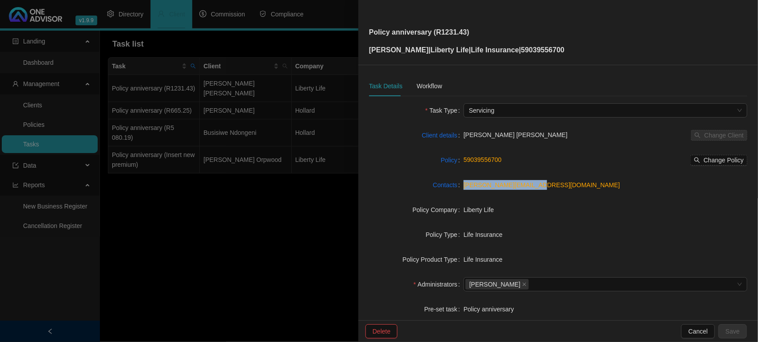
drag, startPoint x: 536, startPoint y: 187, endPoint x: 458, endPoint y: 183, distance: 78.3
click at [458, 183] on div "Contacts [PERSON_NAME][EMAIL_ADDRESS][DOMAIN_NAME]" at bounding box center [558, 185] width 378 height 14
copy div "[PERSON_NAME][EMAIL_ADDRESS][DOMAIN_NAME]"
click at [438, 87] on div "Workflow" at bounding box center [429, 86] width 25 height 10
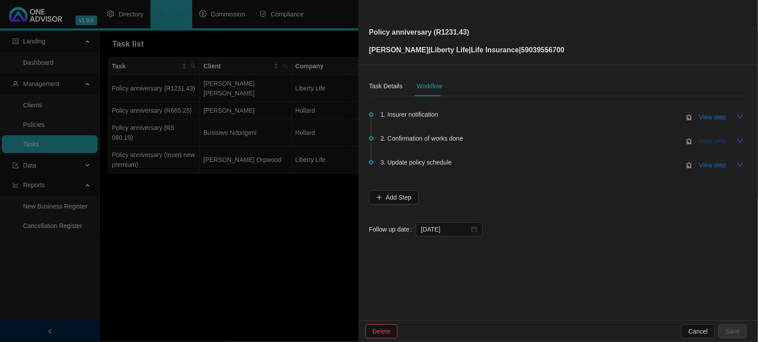
click at [724, 142] on span "View step" at bounding box center [712, 141] width 27 height 10
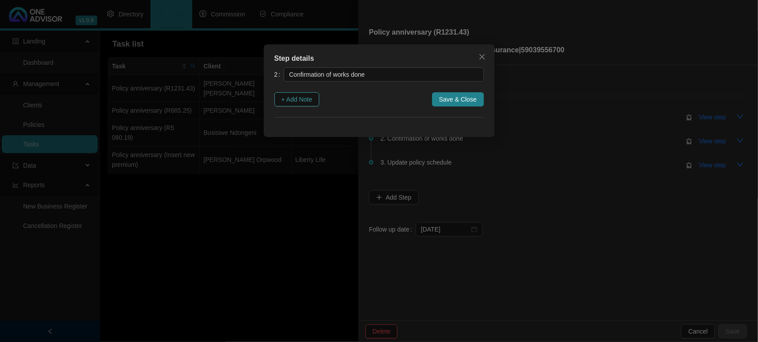
click at [300, 96] on span "+ Add Note" at bounding box center [297, 100] width 31 height 10
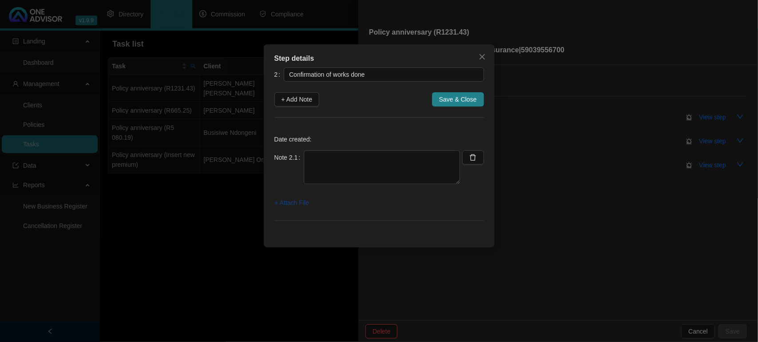
click at [287, 203] on span "+ Attach File" at bounding box center [292, 203] width 34 height 10
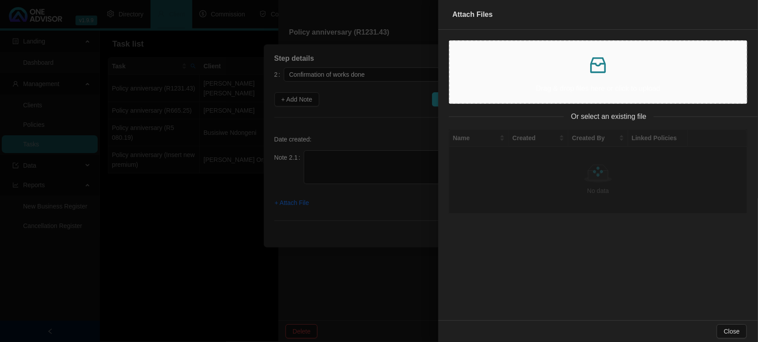
click at [503, 80] on div "Drag & drop files here or click to upload" at bounding box center [598, 72] width 282 height 48
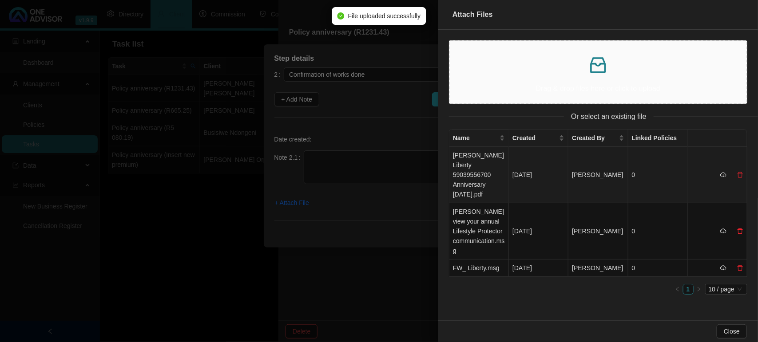
click at [467, 190] on td "[PERSON_NAME] Liberty 59039556700 Anniversary [DATE].pdf" at bounding box center [479, 175] width 60 height 56
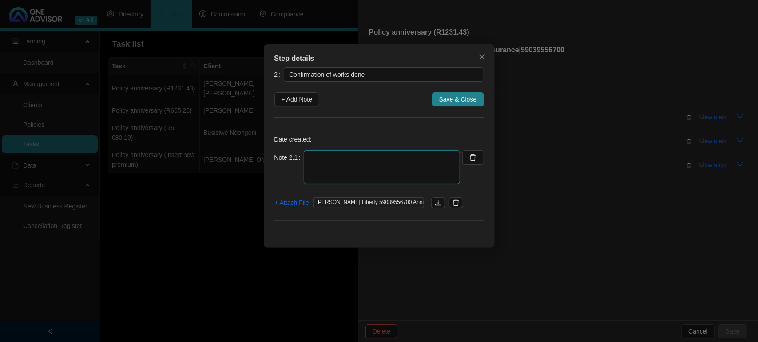
click at [349, 171] on textarea at bounding box center [382, 168] width 156 height 34
type textarea "[DATE] - Emailed Anniversary Letter to the client"
click at [288, 202] on span "+ Attach File" at bounding box center [292, 203] width 34 height 10
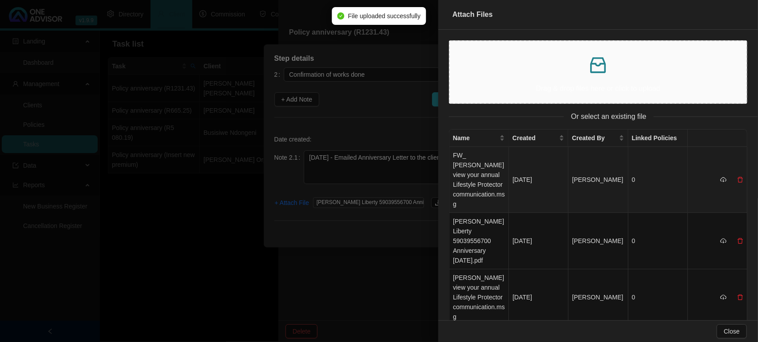
click at [482, 167] on td "FW_ [PERSON_NAME] view your annual Lifestyle Protector communication.msg" at bounding box center [479, 180] width 60 height 66
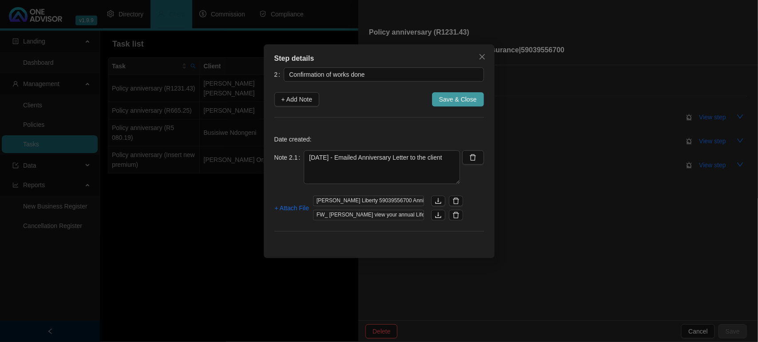
click at [474, 96] on span "Save & Close" at bounding box center [458, 100] width 38 height 10
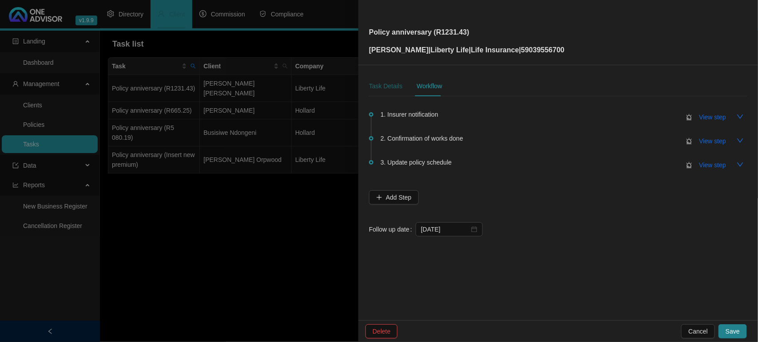
click at [389, 89] on div "Task Details" at bounding box center [385, 86] width 33 height 10
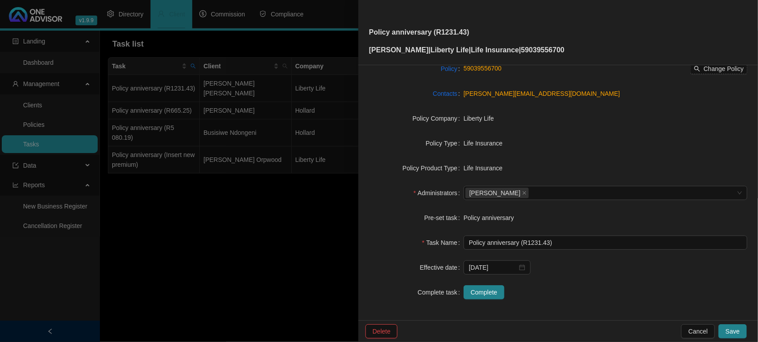
scroll to position [92, 0]
click at [473, 292] on span "Complete" at bounding box center [484, 292] width 27 height 10
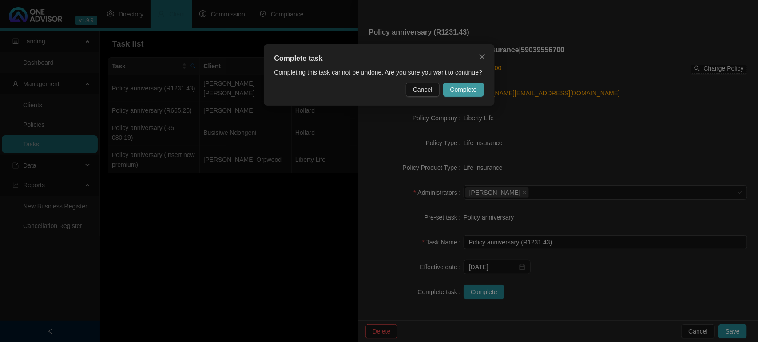
click at [454, 95] on button "Complete" at bounding box center [463, 90] width 41 height 14
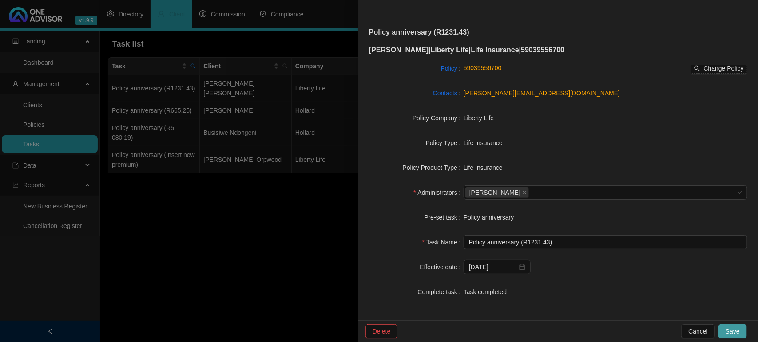
click at [735, 335] on span "Save" at bounding box center [733, 332] width 14 height 10
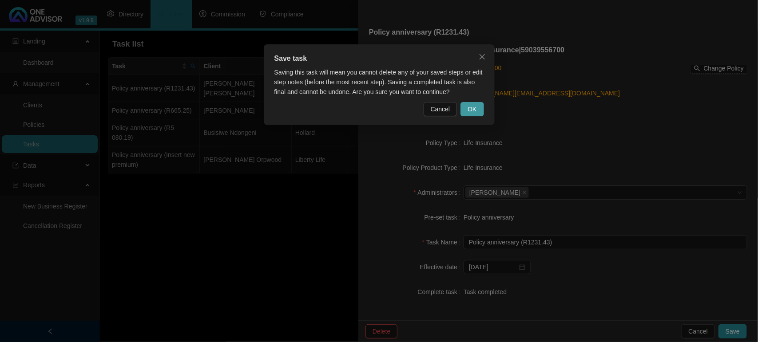
click at [478, 110] on button "OK" at bounding box center [471, 109] width 23 height 14
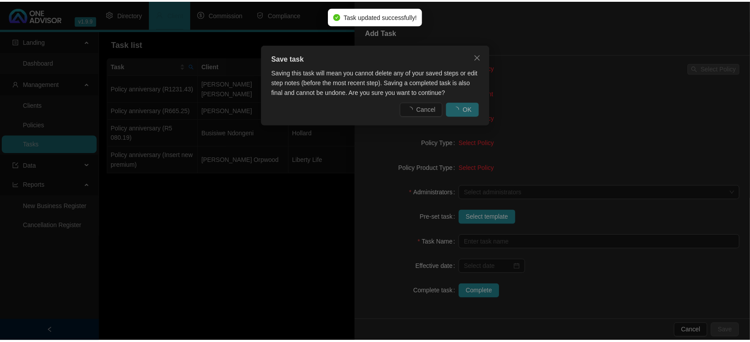
scroll to position [81, 0]
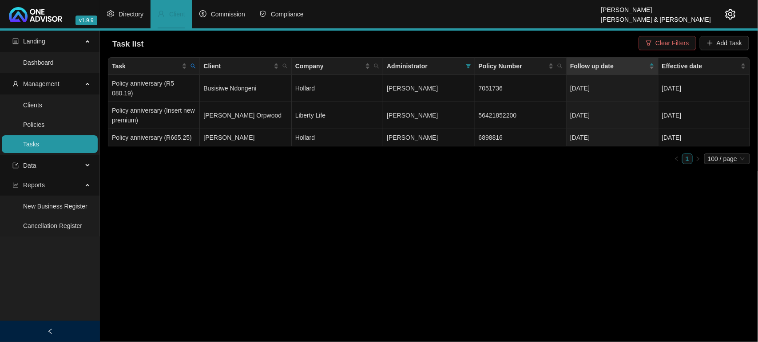
click at [670, 40] on span "Clear Filters" at bounding box center [671, 43] width 33 height 10
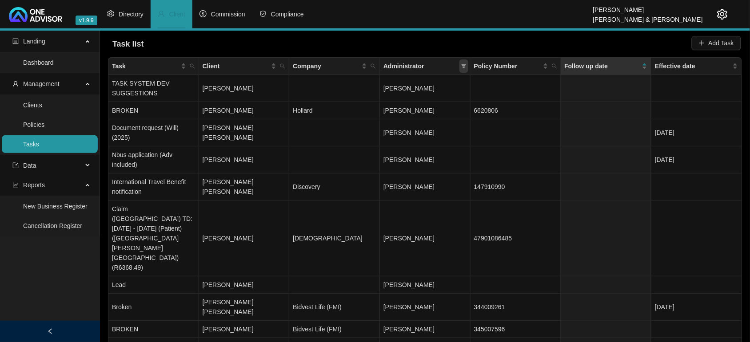
click at [464, 64] on icon "filter" at bounding box center [463, 66] width 5 height 4
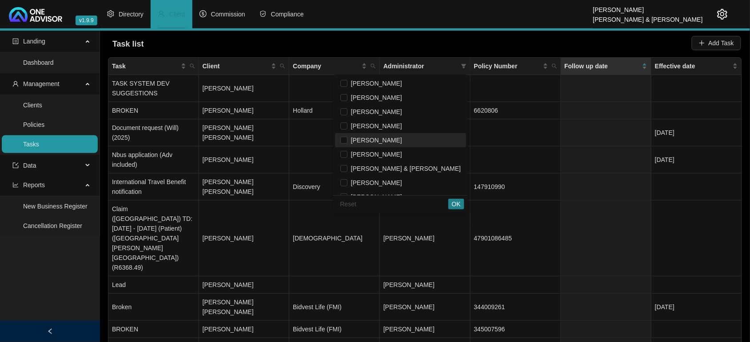
click at [400, 134] on li "[PERSON_NAME]" at bounding box center [400, 140] width 131 height 14
checkbox input "true"
click at [454, 203] on span "OK" at bounding box center [456, 204] width 9 height 10
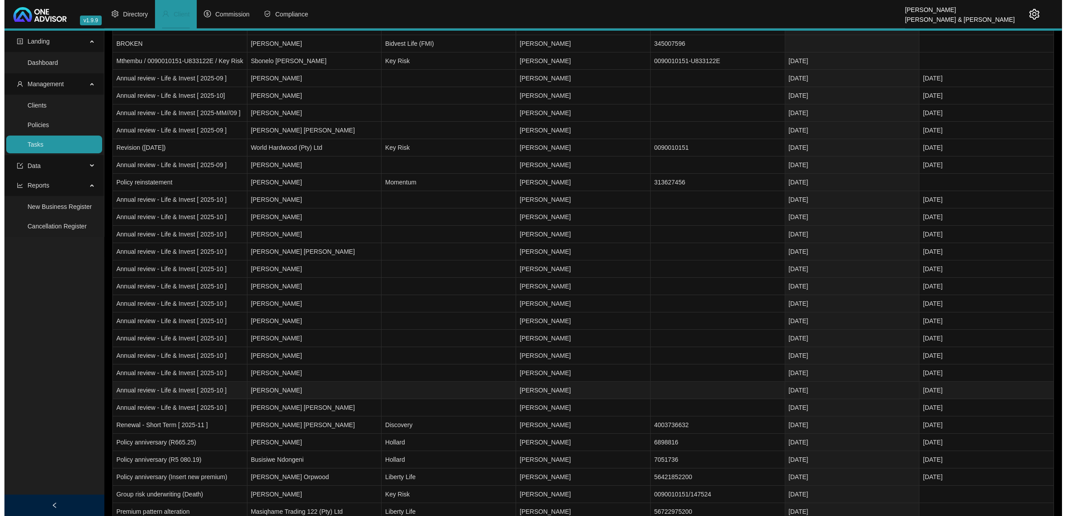
scroll to position [56, 0]
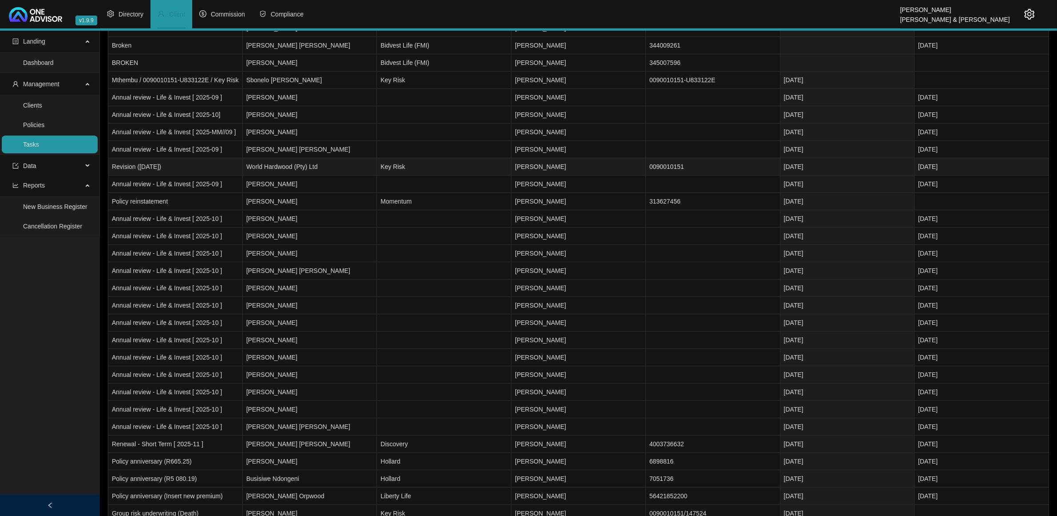
click at [332, 164] on td "World Hardwood (Pty) Ltd" at bounding box center [310, 166] width 135 height 17
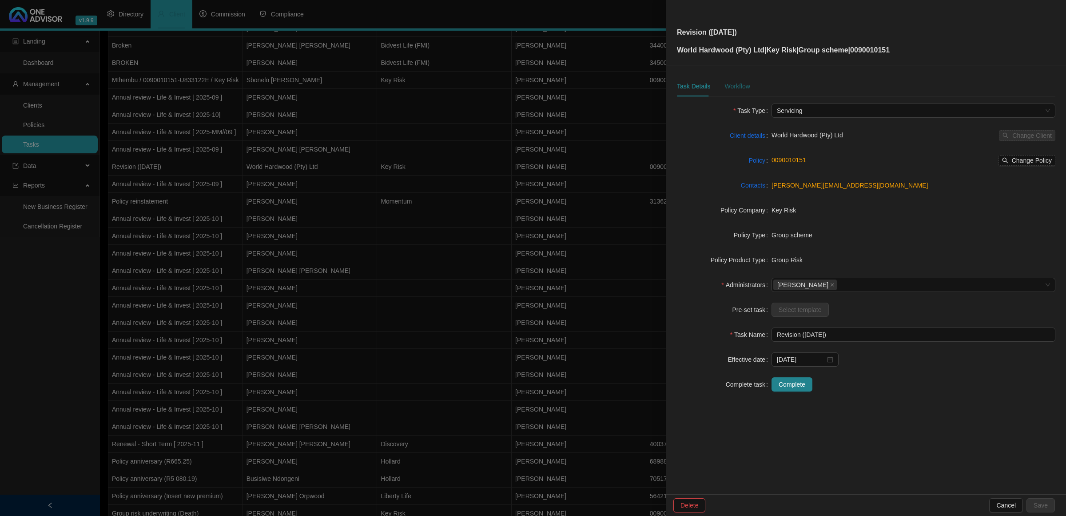
click at [746, 83] on div "Workflow" at bounding box center [736, 86] width 25 height 10
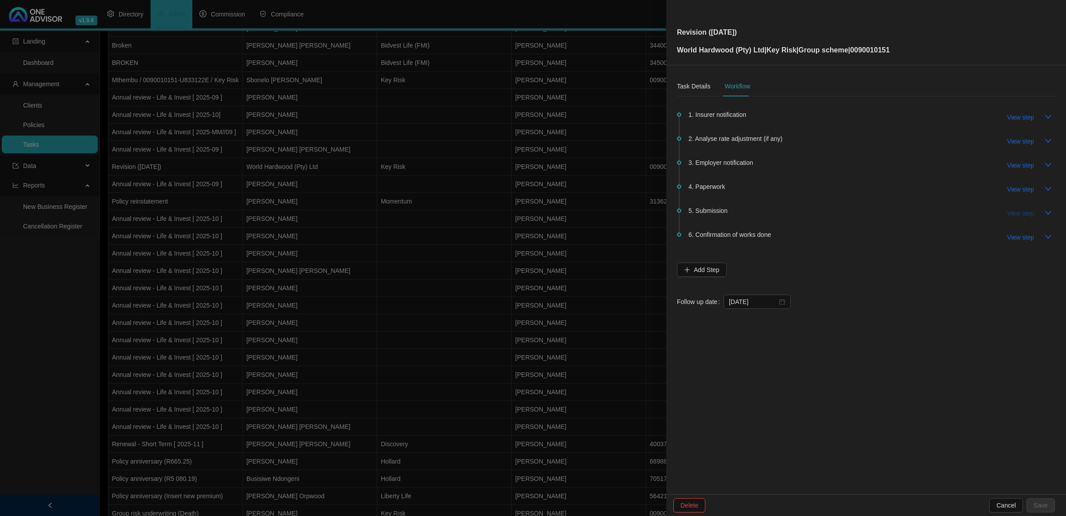
click at [1020, 213] on span "View step" at bounding box center [1020, 213] width 27 height 10
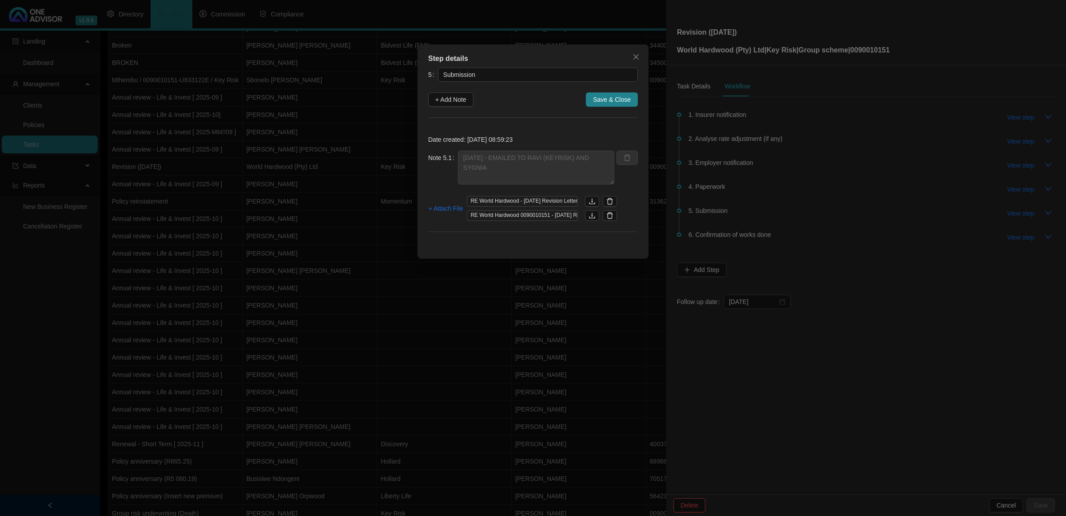
click at [1020, 211] on div "Step details 5 Submission + Add Note Save & Close Date created: [DATE] 08:59:23…" at bounding box center [533, 258] width 1066 height 516
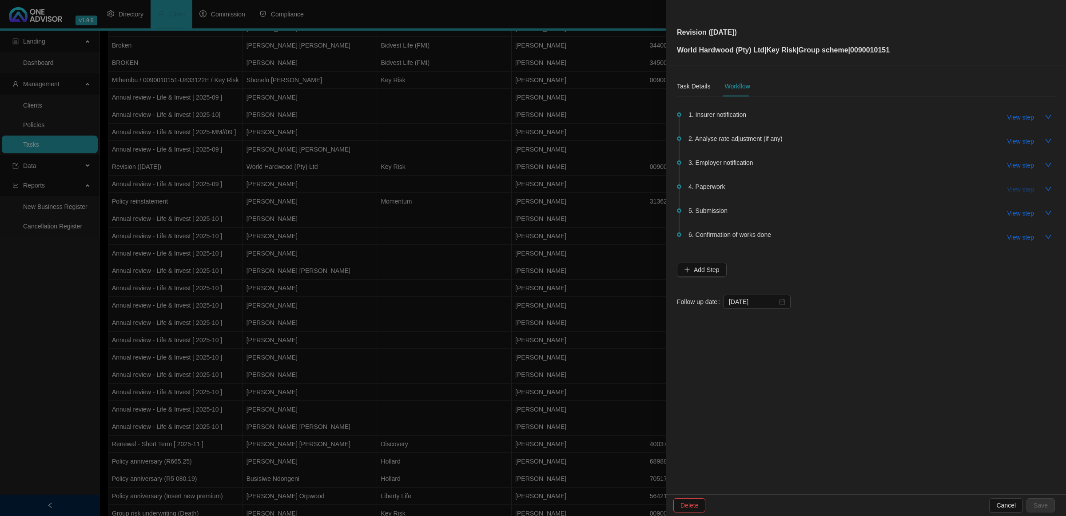
click at [1024, 182] on button "View step" at bounding box center [1020, 189] width 41 height 14
type input "Paperwork"
type textarea "[DATE] - [PERSON_NAME] SENT [PERSON_NAME] ID BUT NOT LETTER / REMINDED HER TO S…"
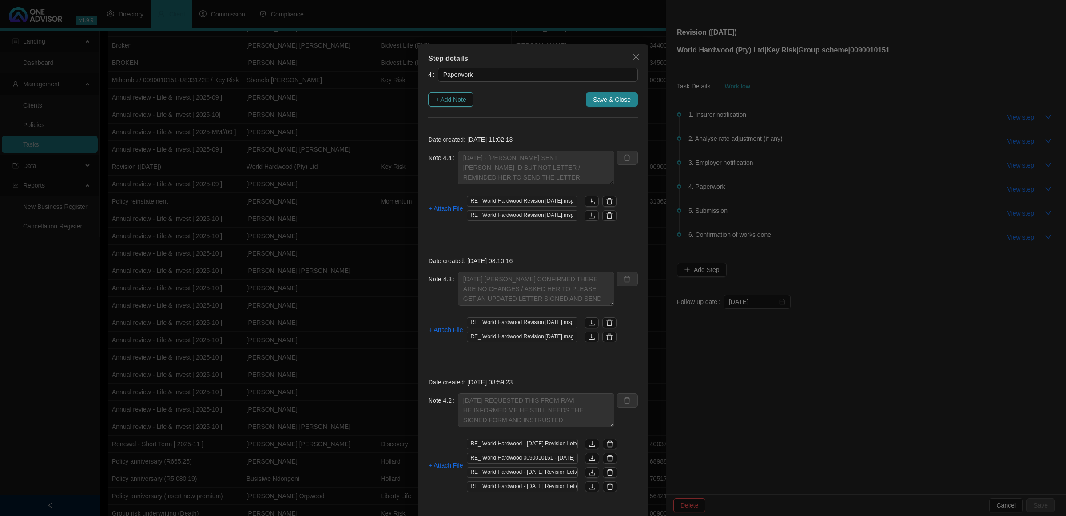
click at [447, 100] on span "+ Add Note" at bounding box center [450, 100] width 31 height 10
type textarea "[DATE] - [PERSON_NAME] SENT [PERSON_NAME] ID BUT NOT LETTER / REMINDED HER TO S…"
type textarea "[DATE] [PERSON_NAME] CONFIRMED THERE ARE NO CHANGES / ASKED HER TO PLEASE GET A…"
type textarea "[DATE] REQUESTED THIS FROM RAVI HE INFORMED ME HE STILL NEEDS THE SIGNED FORM A…"
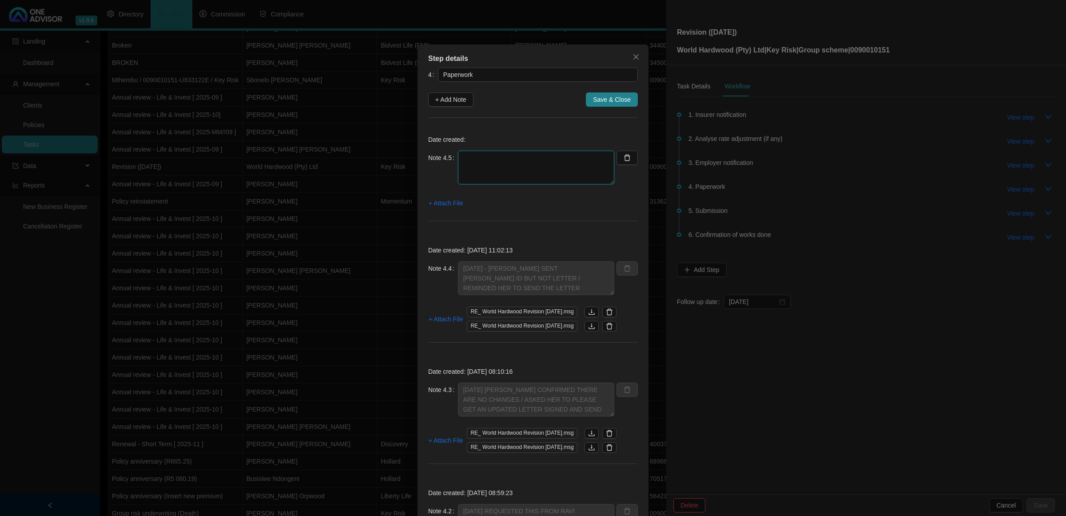
click at [509, 163] on textarea at bounding box center [536, 168] width 156 height 34
click at [451, 200] on span "+ Attach File" at bounding box center [445, 203] width 34 height 10
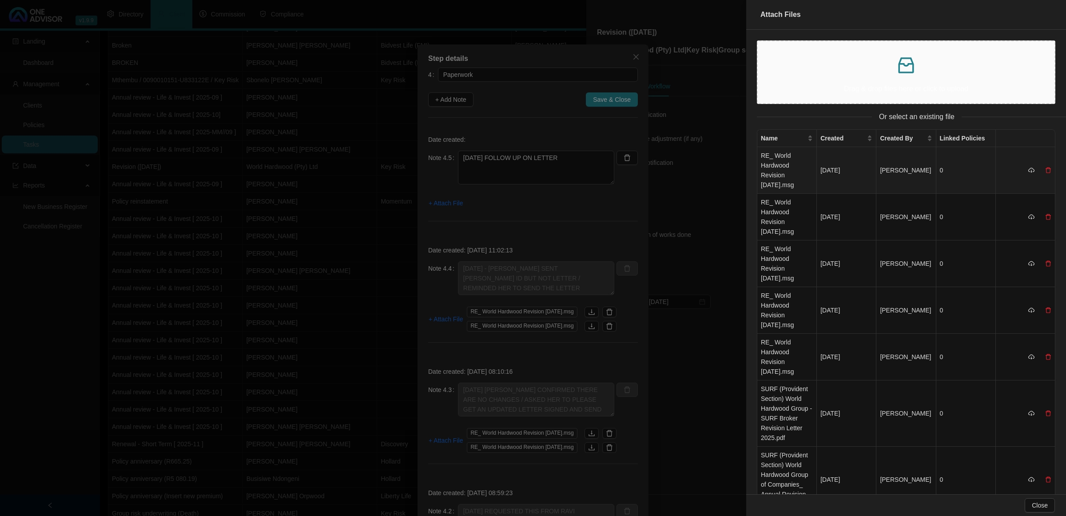
click at [805, 185] on td "RE_ World Hardwood Revision [DATE].msg" at bounding box center [787, 170] width 60 height 47
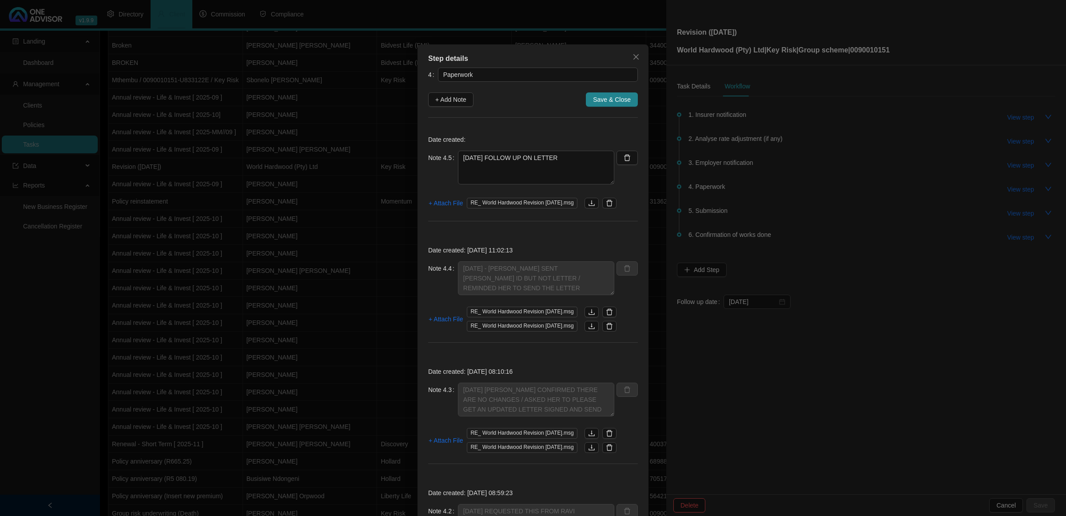
click at [745, 295] on div "Step details 4 Paperwork + Add Note Save & Close Date created: Note 4.5 [DATE] …" at bounding box center [533, 258] width 1066 height 516
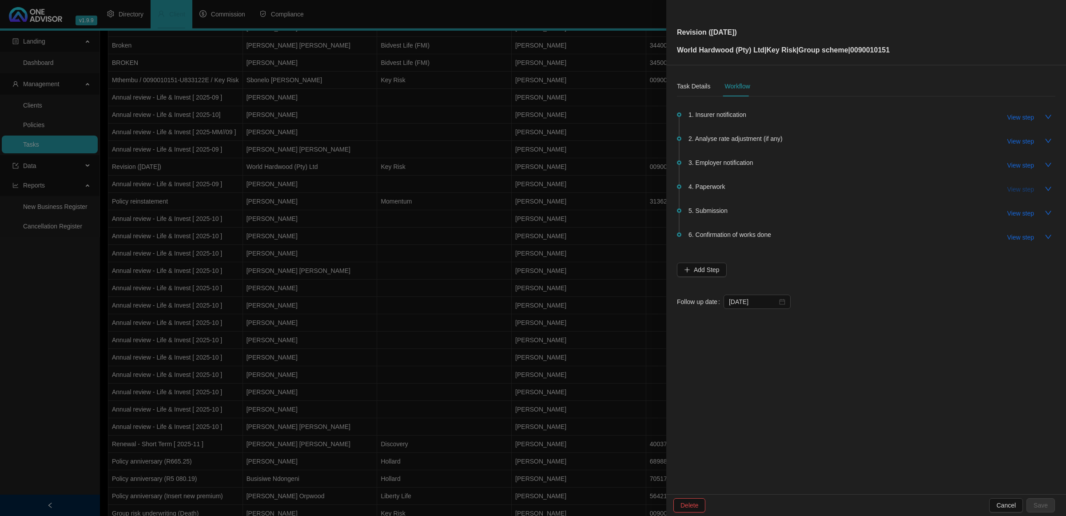
click at [1015, 191] on span "View step" at bounding box center [1020, 189] width 27 height 10
type textarea "[DATE] - [PERSON_NAME] SENT [PERSON_NAME] ID BUT NOT LETTER / REMINDED HER TO S…"
type textarea "[DATE] [PERSON_NAME] CONFIRMED THERE ARE NO CHANGES / ASKED HER TO PLEASE GET A…"
type textarea "[DATE] REQUESTED THIS FROM RAVI HE INFORMED ME HE STILL NEEDS THE SIGNED FORM A…"
type textarea "[DATE]- [PERSON_NAME] RESPONDED AND ASKED FOR SIGNED RENEWAL LETTER AND MEDICAL…"
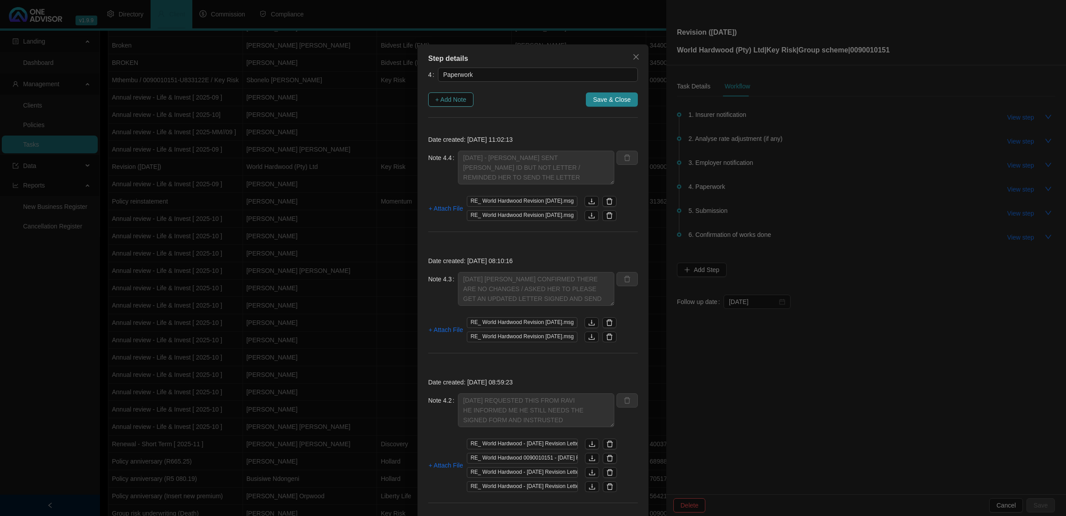
click at [456, 99] on span "+ Add Note" at bounding box center [450, 100] width 31 height 10
type textarea "[DATE] - [PERSON_NAME] SENT [PERSON_NAME] ID BUT NOT LETTER / REMINDED HER TO S…"
type textarea "[DATE] [PERSON_NAME] CONFIRMED THERE ARE NO CHANGES / ASKED HER TO PLEASE GET A…"
type textarea "[DATE] REQUESTED THIS FROM RAVI HE INFORMED ME HE STILL NEEDS THE SIGNED FORM A…"
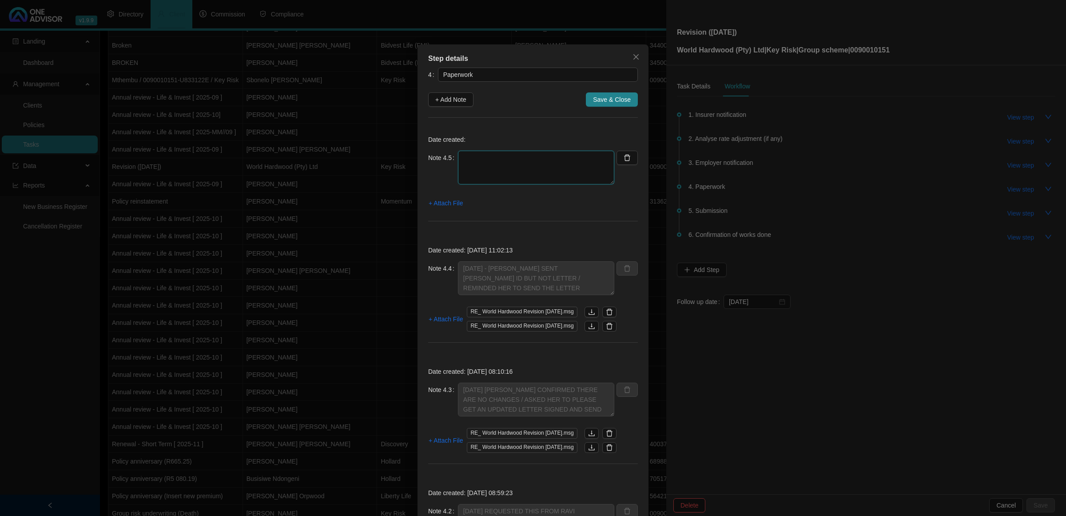
click at [480, 155] on textarea at bounding box center [536, 168] width 156 height 34
type textarea "[DATE] FOLLOW UP ON LETTER CONFIRMING FICA TO BE SIGNED BY [PERSON_NAME]"
click at [438, 206] on span "+ Attach File" at bounding box center [445, 203] width 34 height 10
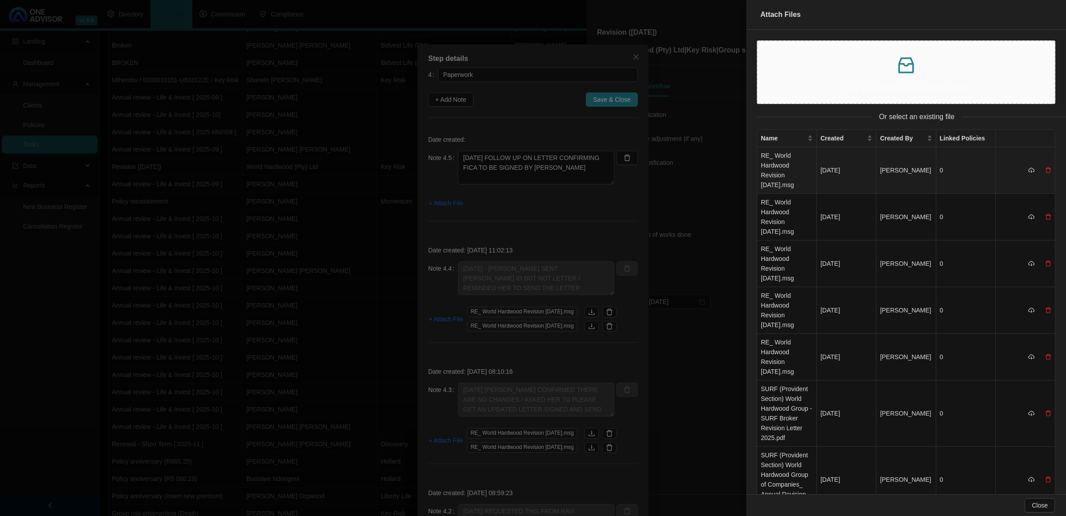
click at [778, 176] on td "RE_ World Hardwood Revision [DATE].msg" at bounding box center [787, 170] width 60 height 47
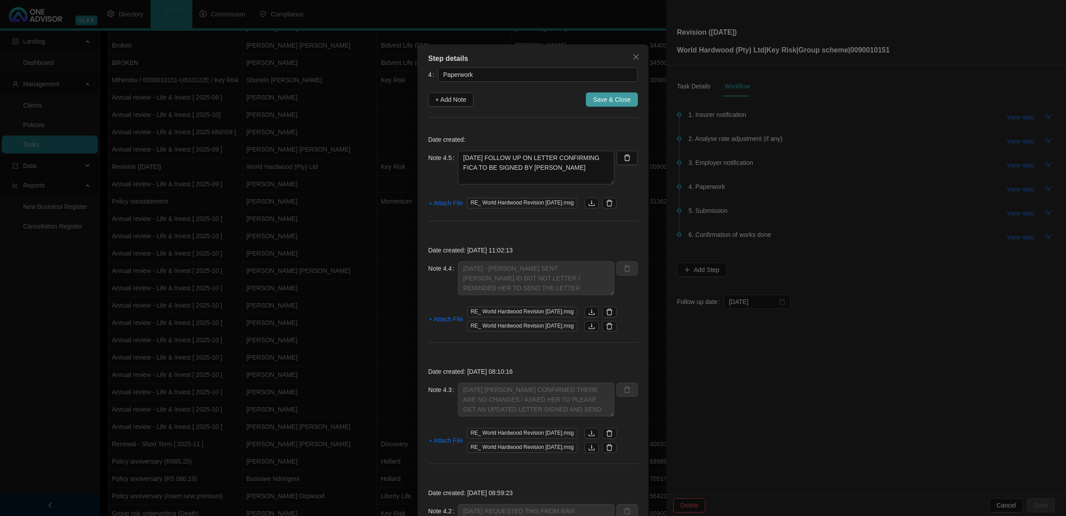
click at [631, 99] on button "Save & Close" at bounding box center [612, 99] width 52 height 14
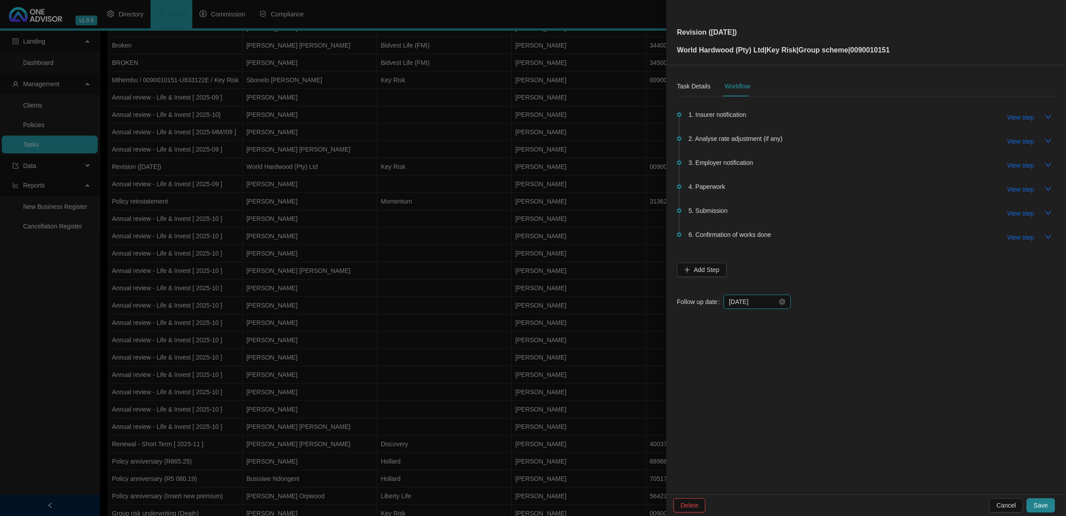
click at [760, 303] on input "[DATE]" at bounding box center [753, 302] width 48 height 10
type input "[DATE]"
click at [782, 369] on div "8" at bounding box center [787, 371] width 11 height 11
click at [1035, 508] on span "Save" at bounding box center [1040, 505] width 14 height 10
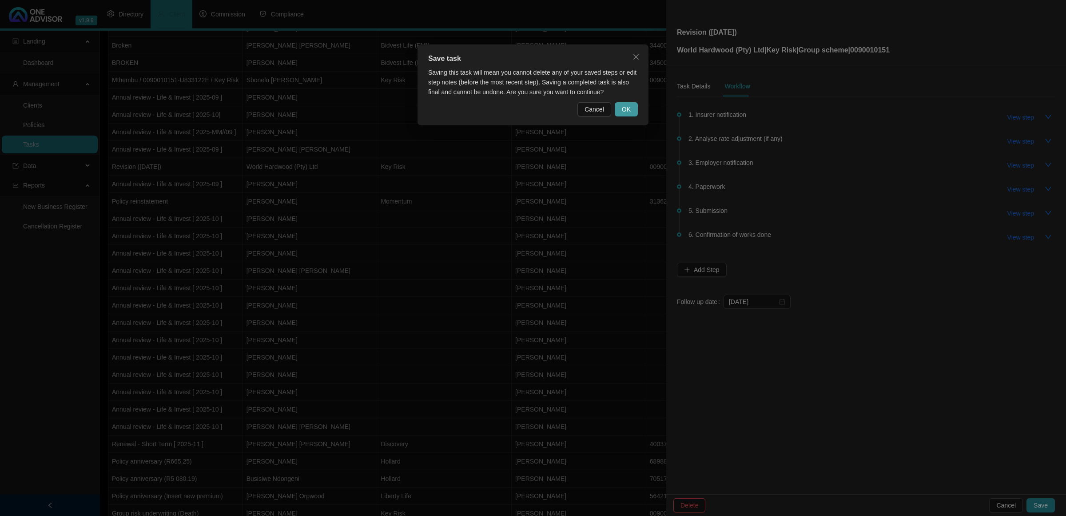
click at [627, 109] on span "OK" at bounding box center [626, 109] width 9 height 10
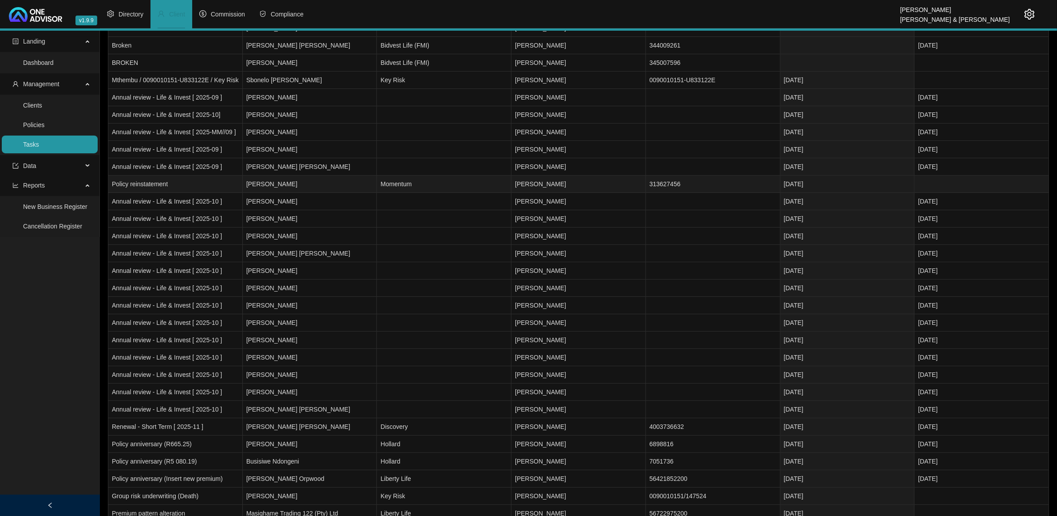
click at [464, 183] on td "Momentum" at bounding box center [444, 183] width 135 height 17
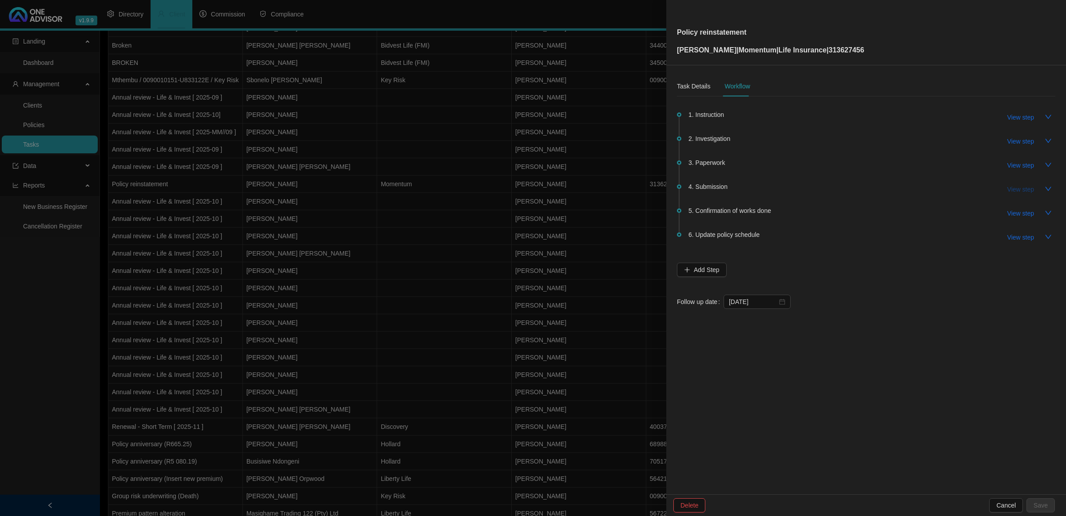
click at [1015, 190] on span "View step" at bounding box center [1020, 189] width 27 height 10
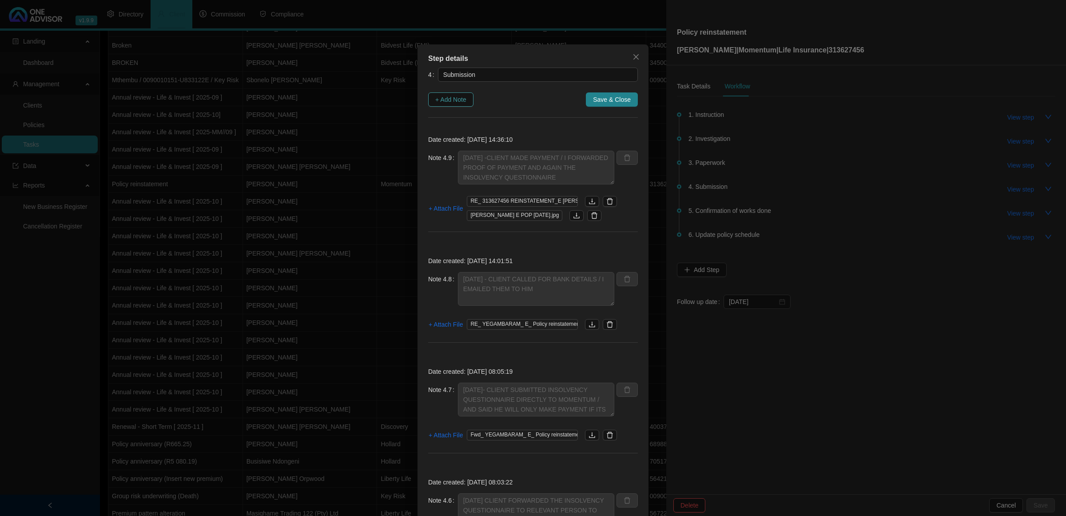
click at [460, 96] on span "+ Add Note" at bounding box center [450, 100] width 31 height 10
type textarea "[DATE] -CLIENT MADE PAYMENT / I FORWARDED PROOF OF PAYMENT AND AGAIN THE INSOLV…"
type textarea "[DATE] - CLIENT CALLED FOR BANK DETAILS / I EMAILED THEM TO HIM"
type textarea "[DATE]- CLIENT SUBMITTED INSOLVENCY QUESTIONNAIRE DIRECTLY TO MOMENTUM / AND SA…"
type textarea "[DATE] CLIENT FORWARDED THE INSOLVENCY QUESTIONNAIRE TO RELEVANT PERSON TO COMP…"
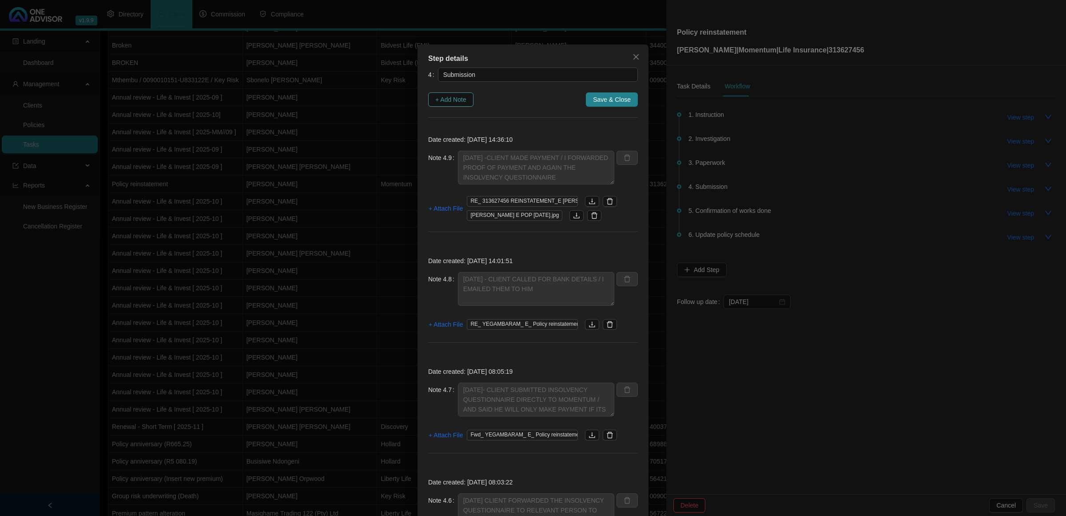
type textarea "[DATE] MOMENTUM EMAILED CLIENT AND I ON OUTSTANDING REQUIREMENTS"
type textarea "[DATE] - EMAILED THE CLIENT THE INSOLVENCY QUESITONNAIRE FOR COMPLETION"
type textarea "[DATE] - RECEIVED NOTIFICATION THAT THEY REQUIRE AN INSOLVENCY QUESTIONNAIRE TO…"
type textarea "[DATE] [PERSON_NAME] CONFIRMED RECIEPT AND THEY HAVE SENT TO UW DEPARTMENT AND …"
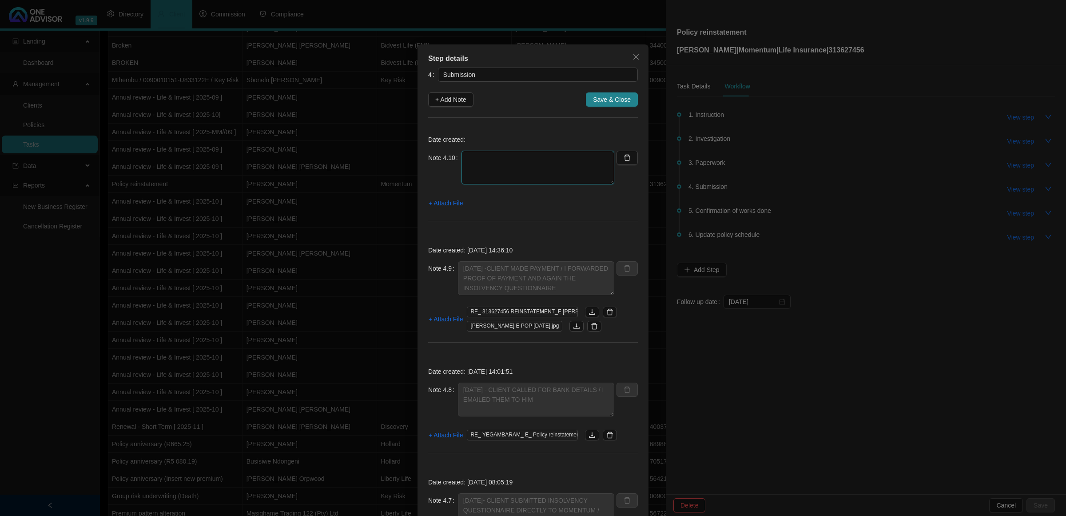
click at [501, 159] on textarea at bounding box center [537, 168] width 153 height 34
type textarea "3"
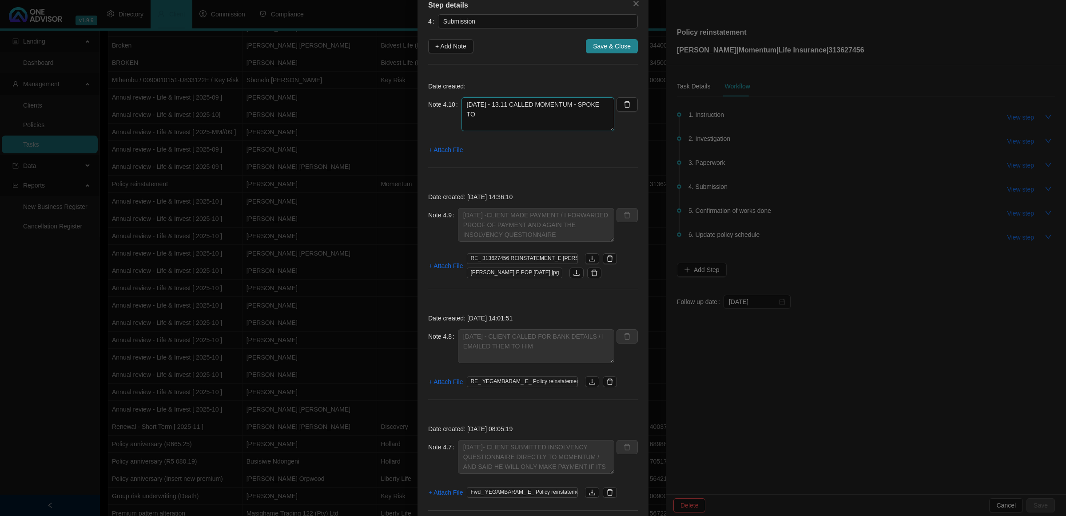
scroll to position [0, 0]
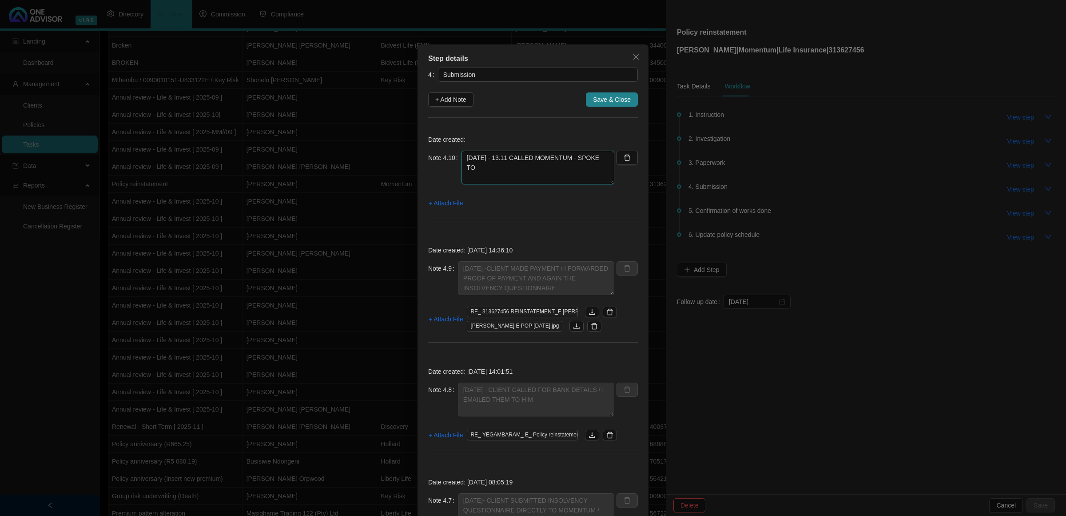
click at [490, 172] on textarea "[DATE] - 13.11 CALLED MOMENTUM - SPOKE TO" at bounding box center [537, 168] width 153 height 34
click at [487, 167] on textarea "[DATE] - 13.11 CALLED MOMENTUM - SPOKE TO SHE SAID THE INSOLVENCY QUESTIONNAIRE" at bounding box center [537, 168] width 153 height 34
drag, startPoint x: 599, startPoint y: 181, endPoint x: 602, endPoint y: 209, distance: 28.6
click at [602, 209] on div "Date created: Note 4.10 [DATE] - 13.11 CALLED MOMENTUM - SPOKE TO [PERSON_NAME]…" at bounding box center [533, 179] width 210 height 103
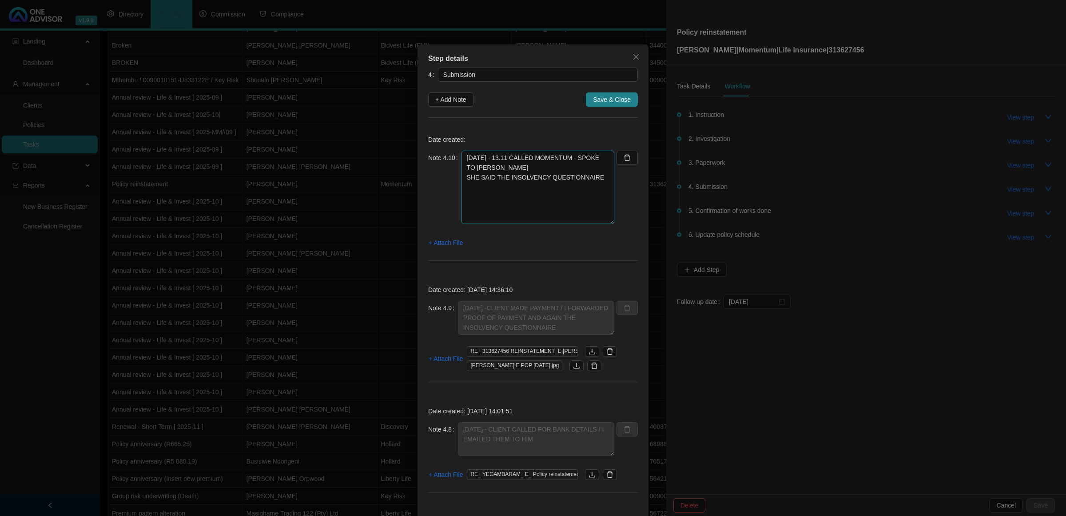
drag, startPoint x: 608, startPoint y: 183, endPoint x: 613, endPoint y: 230, distance: 46.4
click at [613, 230] on div "Note 4.10 [DATE] - 13.11 CALLED MOMENTUM - SPOKE TO [PERSON_NAME] SHE SAID THE …" at bounding box center [533, 193] width 210 height 84
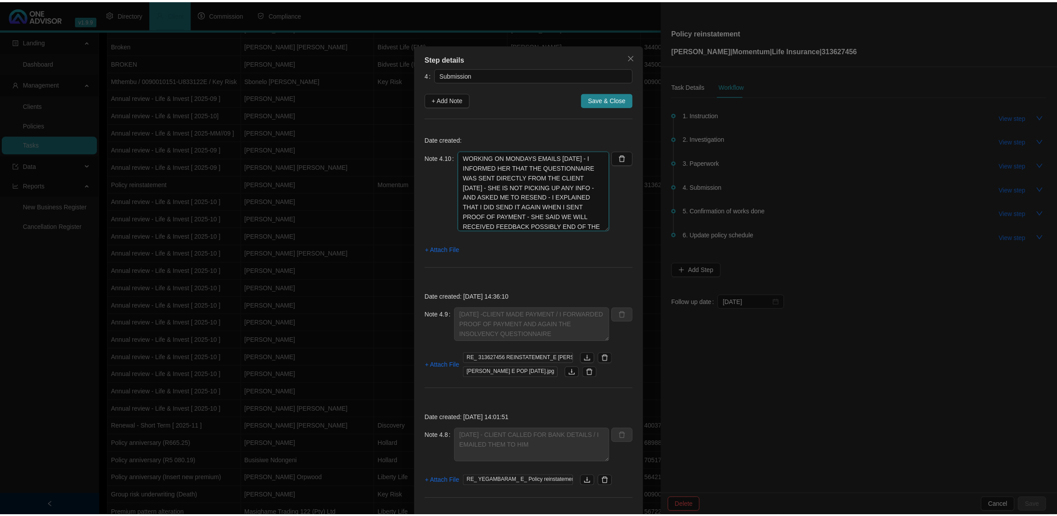
scroll to position [49, 0]
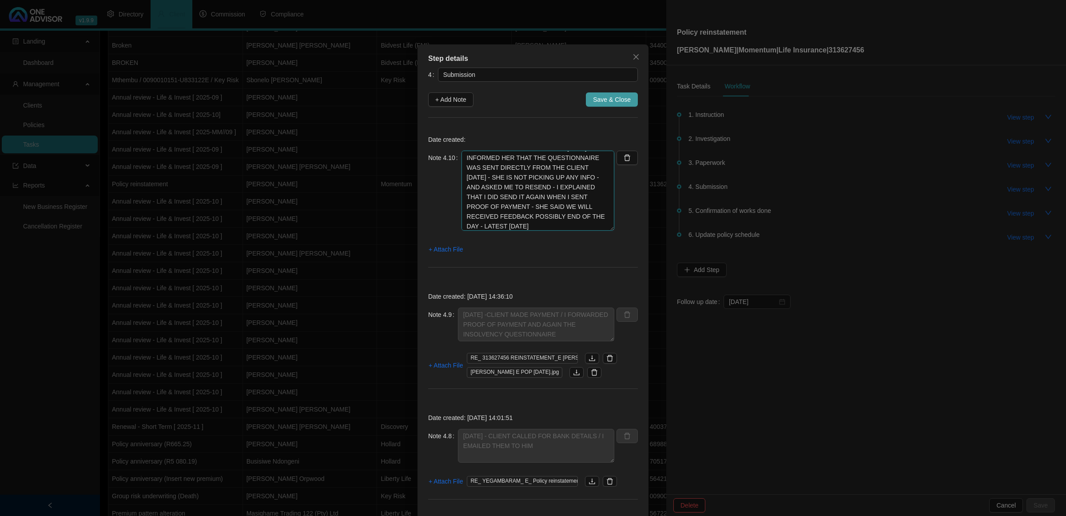
type textarea "[DATE] - 13.11 CALLED MOMENTUM - SPOKE TO [PERSON_NAME] SHE SAID THE INSOLVENCY…"
click at [614, 102] on span "Save & Close" at bounding box center [612, 100] width 38 height 10
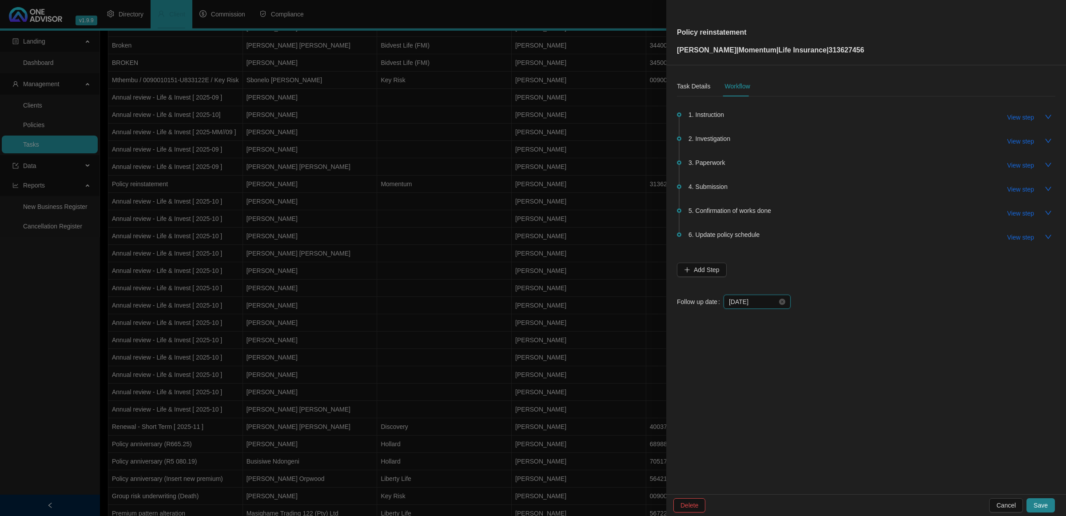
click at [764, 300] on input "[DATE]" at bounding box center [753, 302] width 48 height 10
type input "[DATE]"
click at [750, 371] on div "6" at bounding box center [755, 371] width 11 height 11
click at [1038, 502] on span "Save" at bounding box center [1040, 505] width 14 height 10
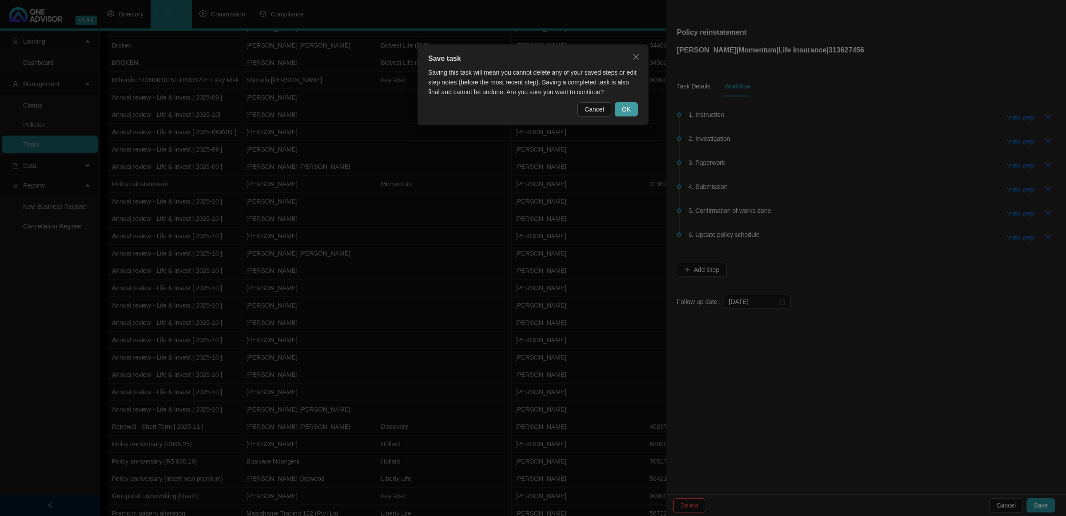
click at [625, 105] on span "OK" at bounding box center [626, 109] width 9 height 10
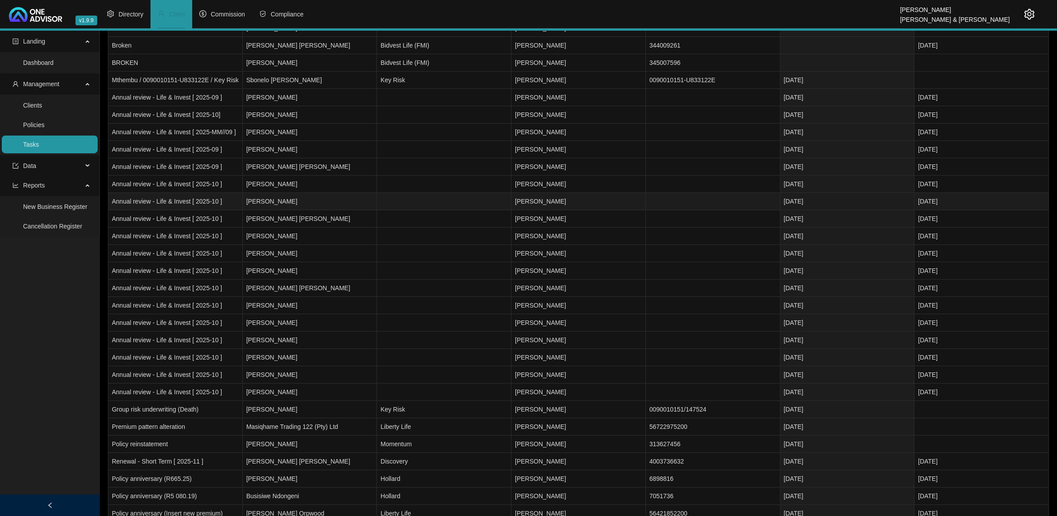
click at [455, 200] on td at bounding box center [444, 201] width 135 height 17
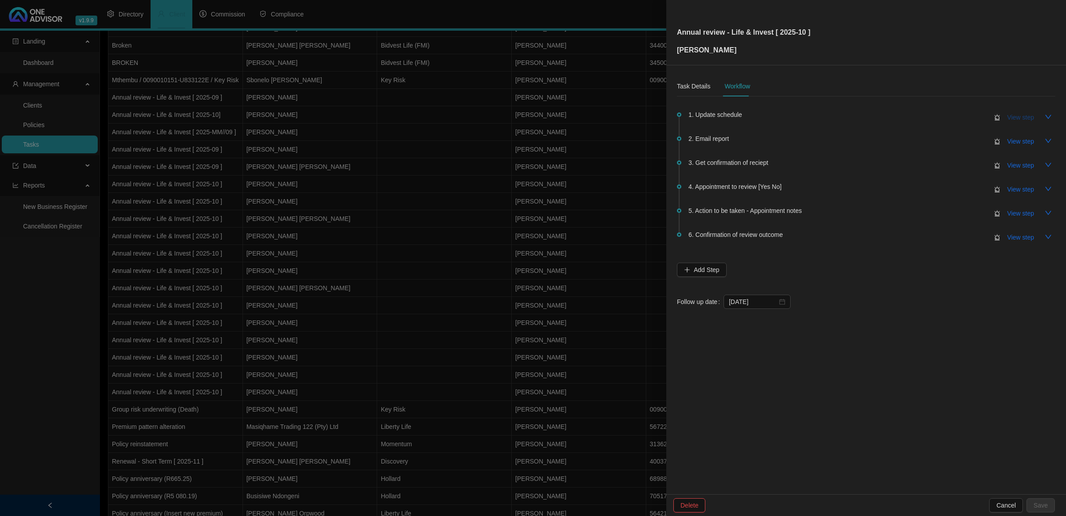
click at [1022, 117] on span "View step" at bounding box center [1020, 117] width 27 height 10
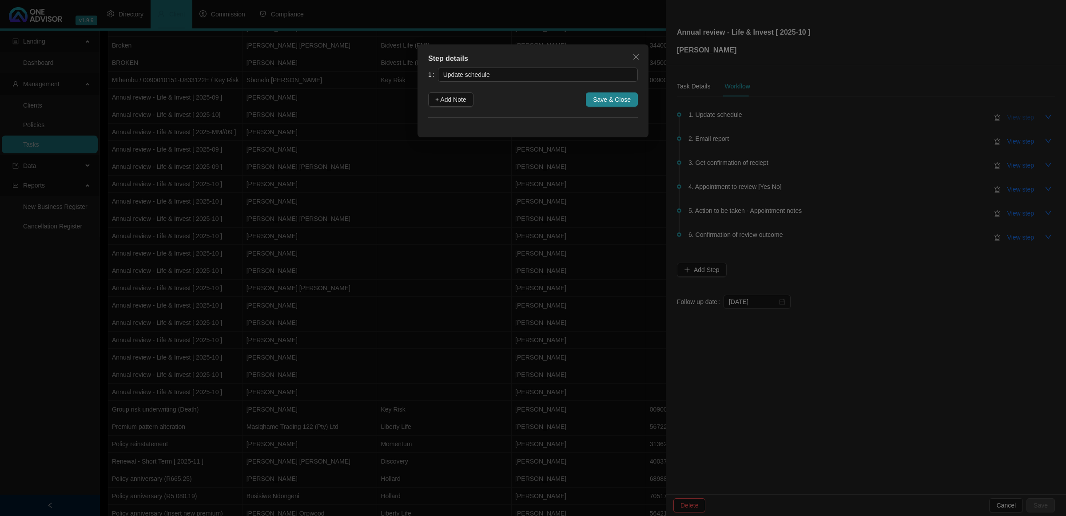
click at [1022, 117] on div "Step details 1 Update schedule + Add Note Save & Close Cancel OK" at bounding box center [533, 258] width 1066 height 516
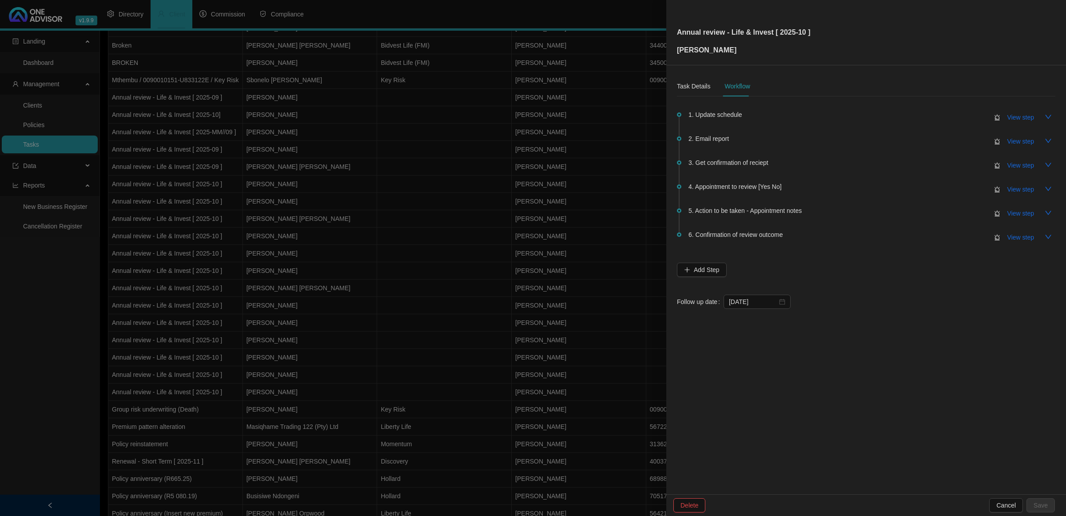
click at [518, 192] on div at bounding box center [533, 258] width 1066 height 516
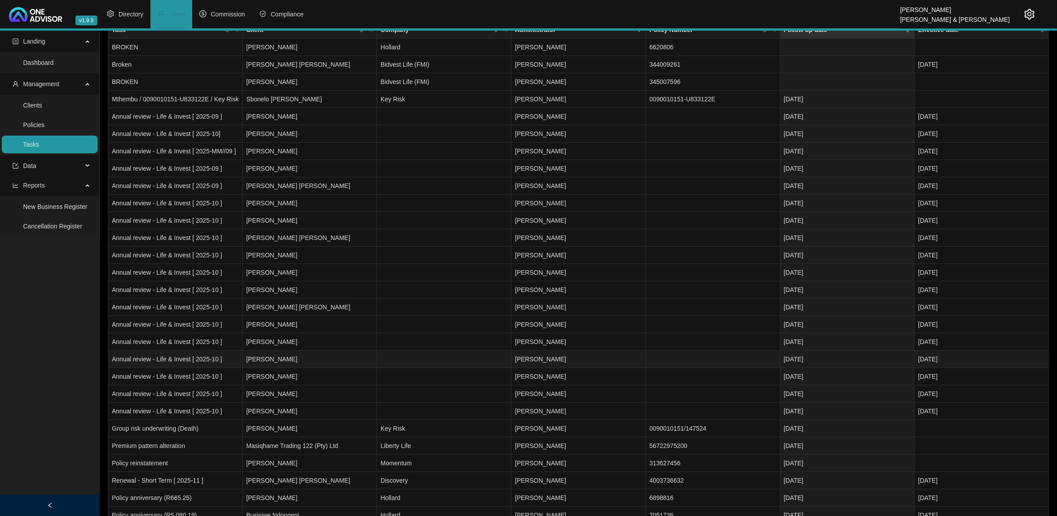
scroll to position [0, 0]
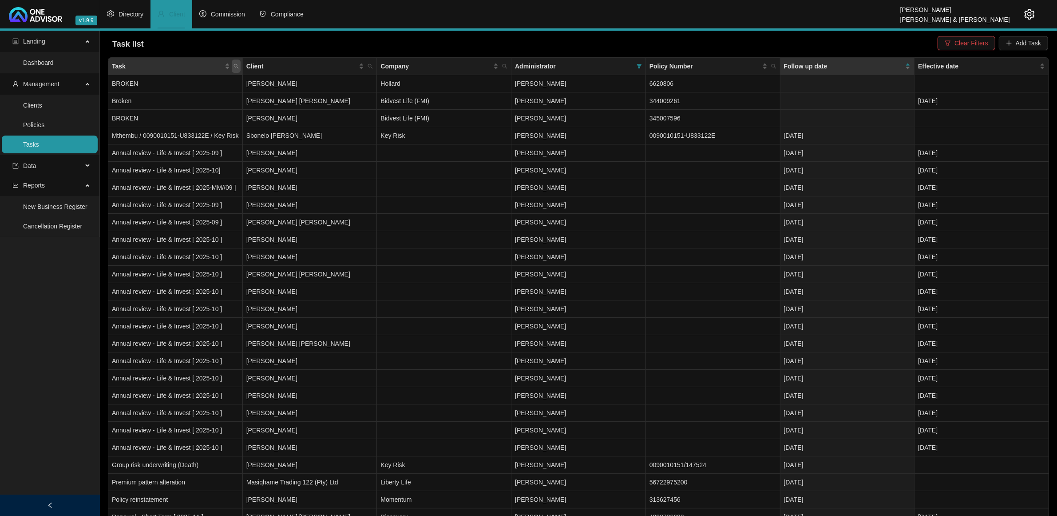
click at [238, 65] on icon "search" at bounding box center [236, 65] width 5 height 5
click at [202, 89] on input "text" at bounding box center [194, 85] width 83 height 14
type input "ANNUAL"
click at [185, 100] on span "Search" at bounding box center [178, 101] width 20 height 10
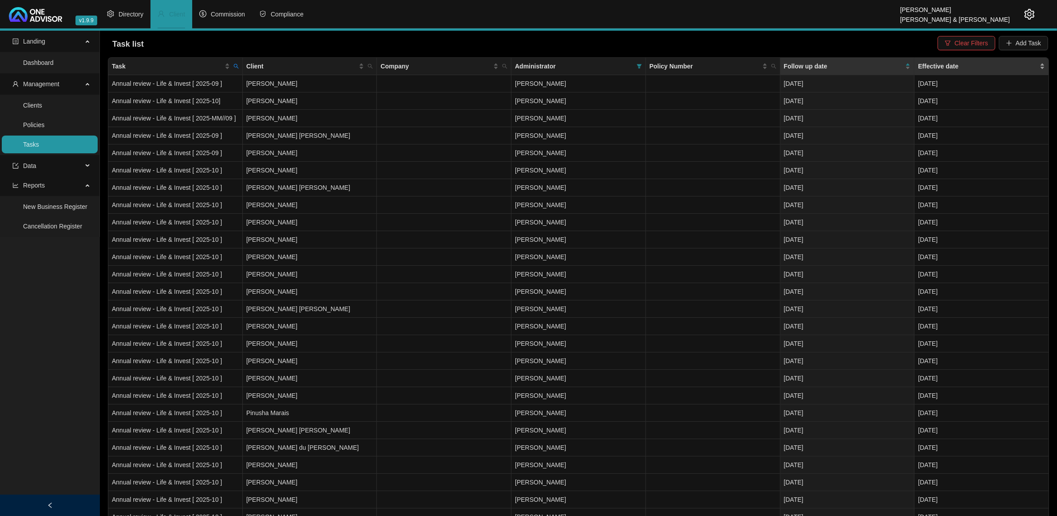
click at [1042, 65] on div "Effective date" at bounding box center [981, 66] width 127 height 10
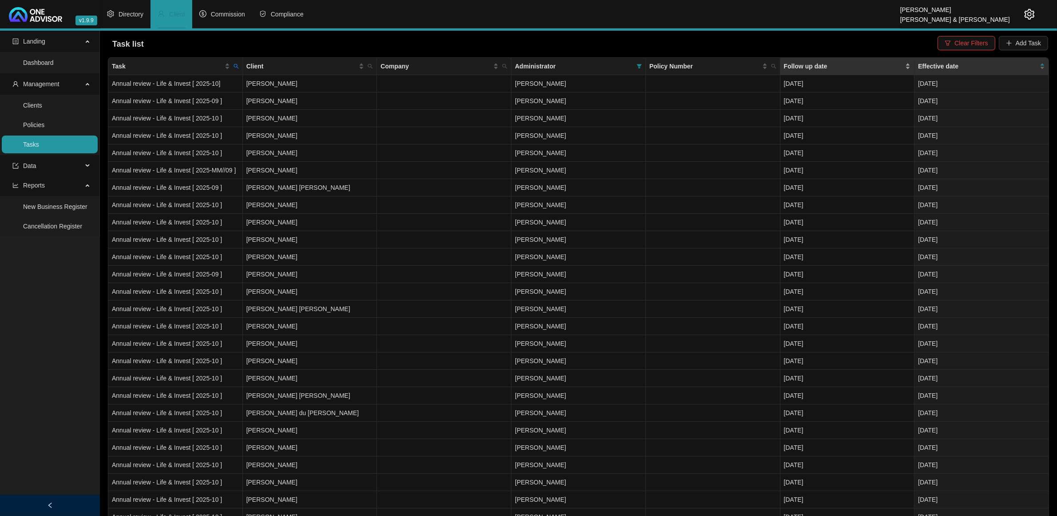
click at [911, 63] on div "Follow up date" at bounding box center [847, 66] width 127 height 10
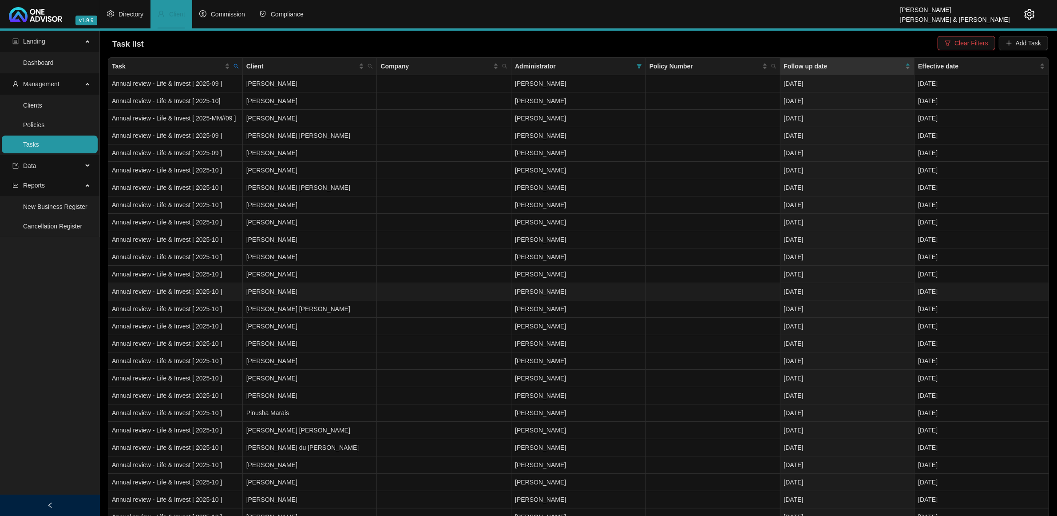
click at [274, 292] on td "[PERSON_NAME]" at bounding box center [310, 291] width 135 height 17
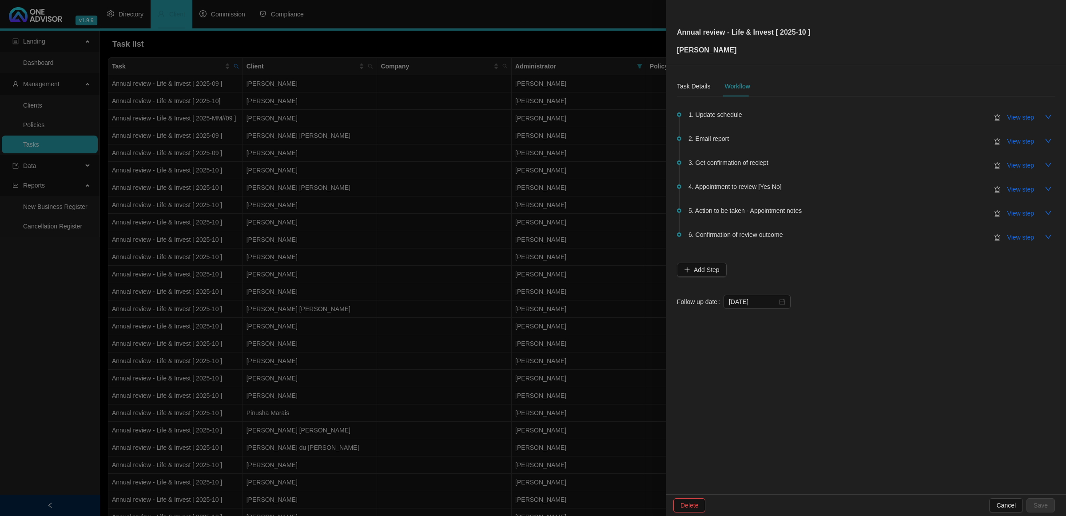
drag, startPoint x: 274, startPoint y: 292, endPoint x: 278, endPoint y: 283, distance: 9.7
click at [274, 291] on div at bounding box center [533, 258] width 1066 height 516
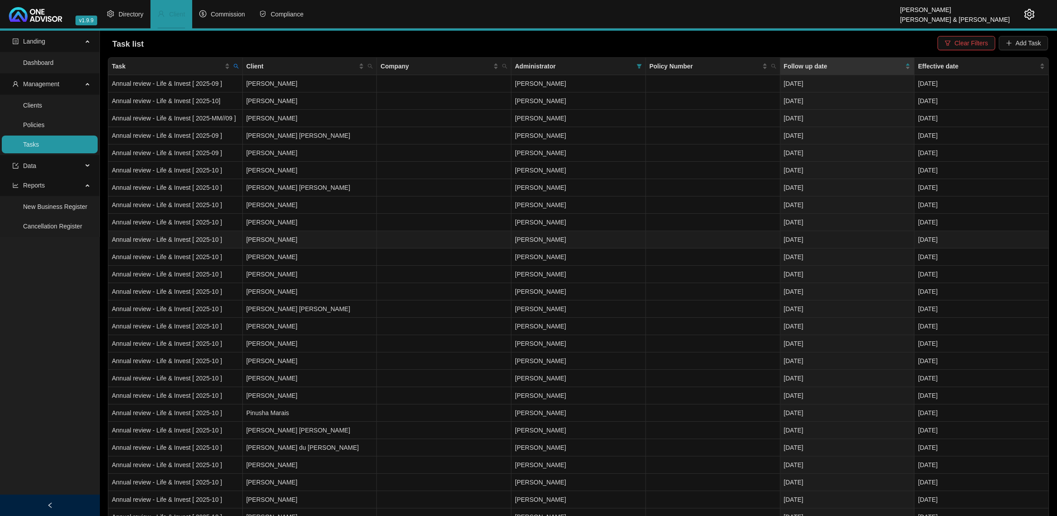
click at [237, 247] on td "Annual review - Life & Invest [ 2025-10 ]" at bounding box center [175, 239] width 135 height 17
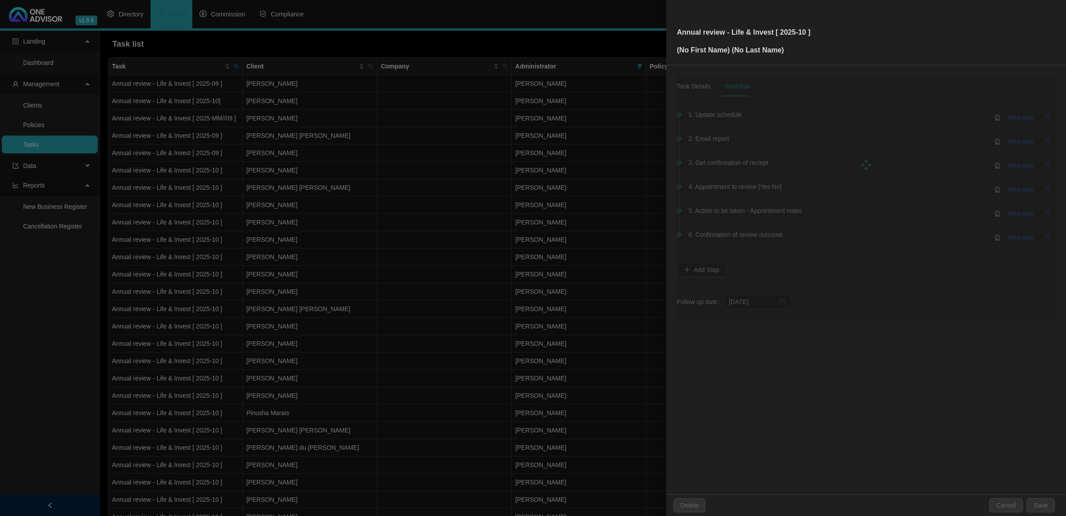
click at [351, 187] on div at bounding box center [533, 258] width 1066 height 516
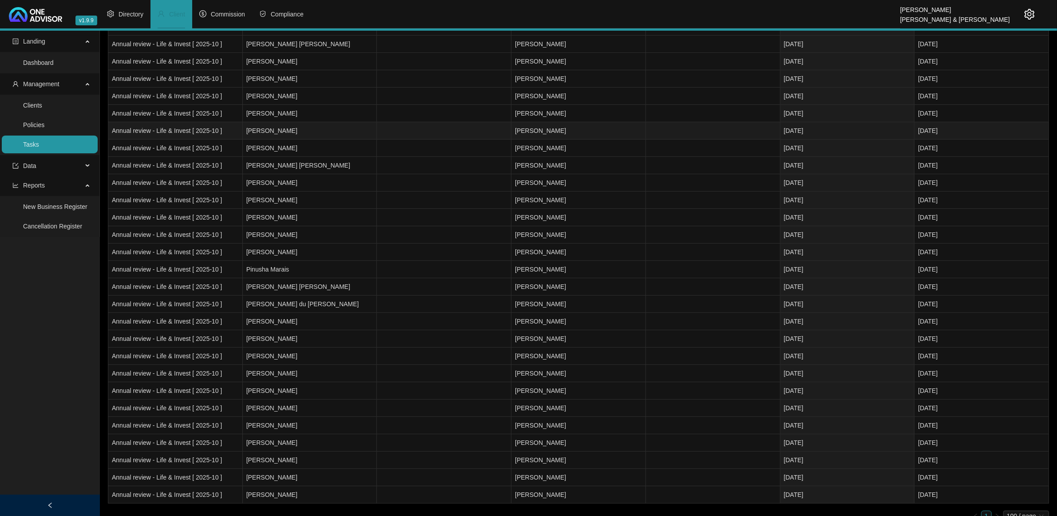
scroll to position [159, 0]
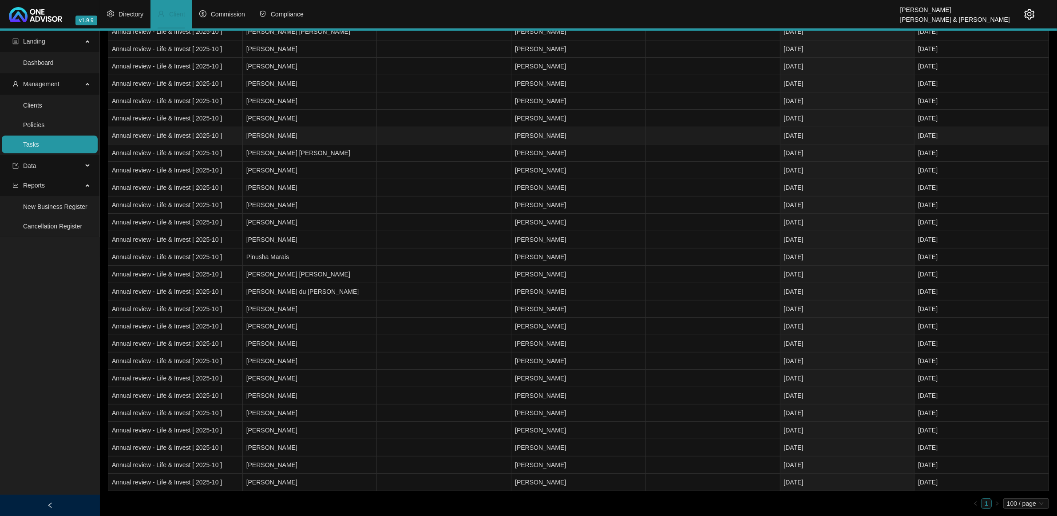
click at [290, 134] on td "[PERSON_NAME]" at bounding box center [310, 135] width 135 height 17
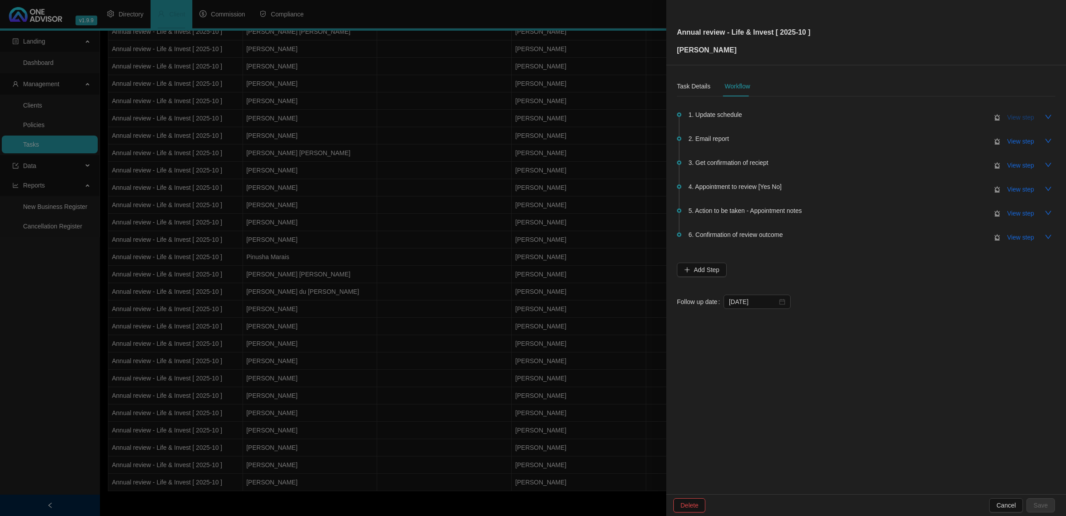
click at [1020, 118] on span "View step" at bounding box center [1020, 117] width 27 height 10
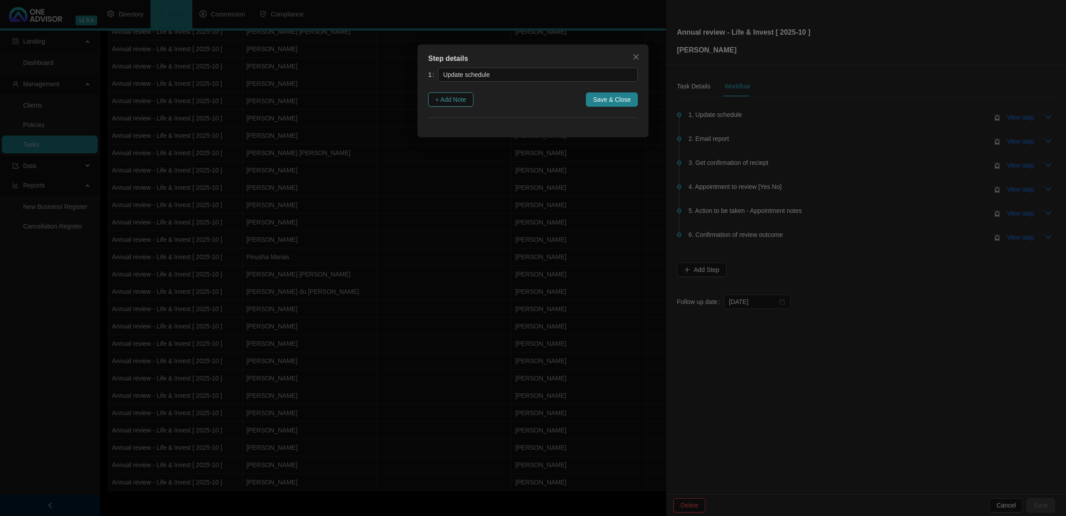
click at [448, 92] on button "+ Add Note" at bounding box center [450, 99] width 45 height 14
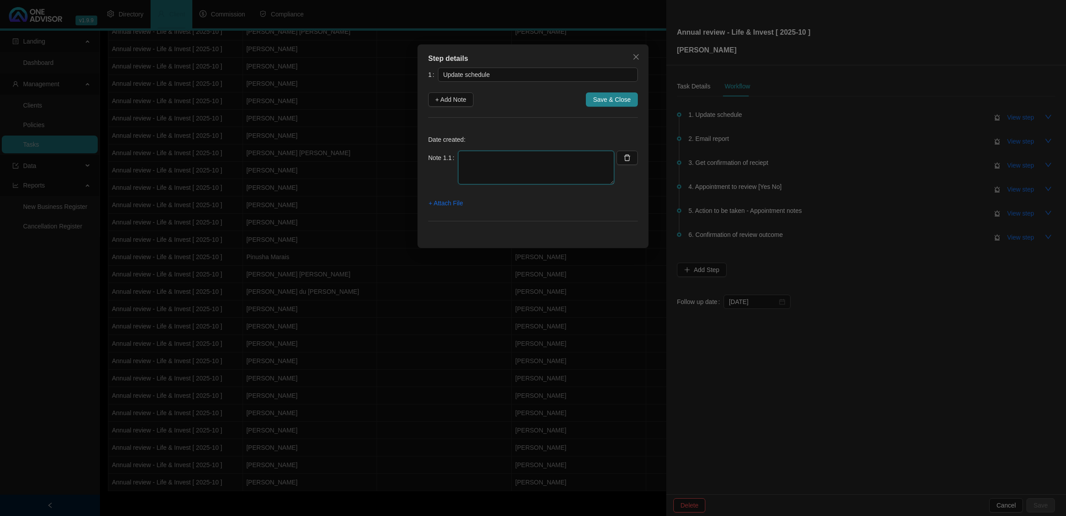
click at [472, 162] on textarea at bounding box center [536, 168] width 156 height 34
type textarea "Updated Life"
click at [618, 100] on span "Save & Close" at bounding box center [612, 100] width 38 height 10
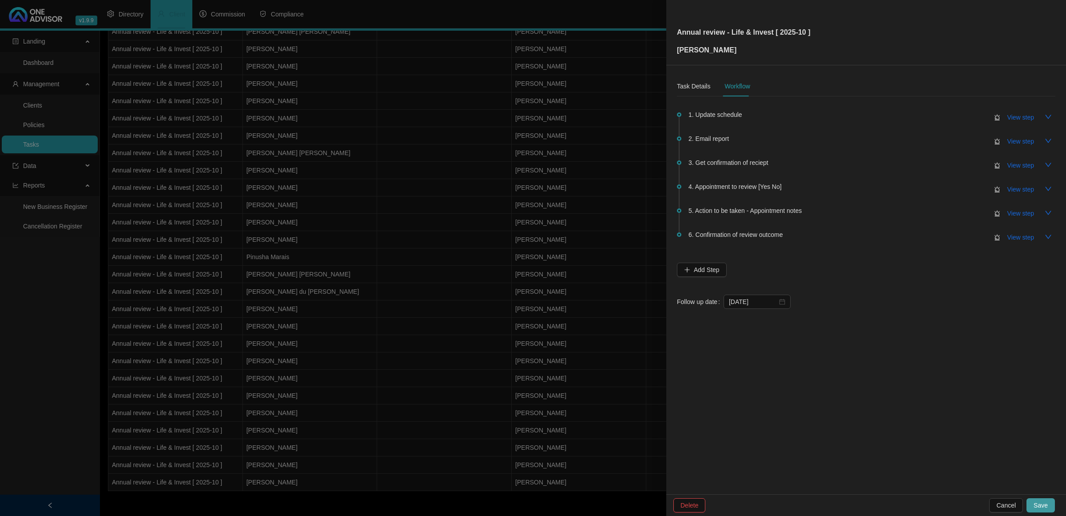
click at [1037, 502] on span "Save" at bounding box center [1040, 505] width 14 height 10
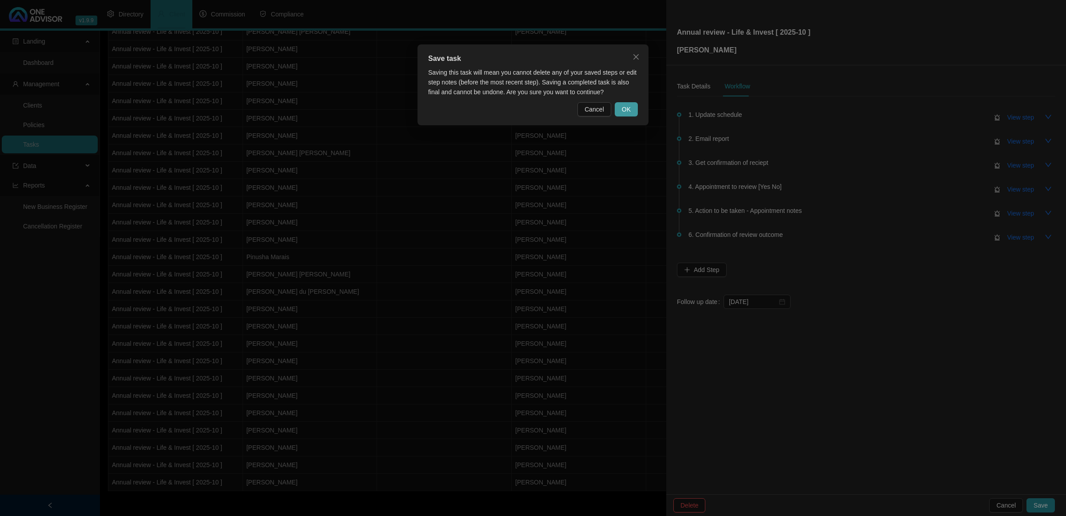
click at [630, 109] on button "OK" at bounding box center [626, 109] width 23 height 14
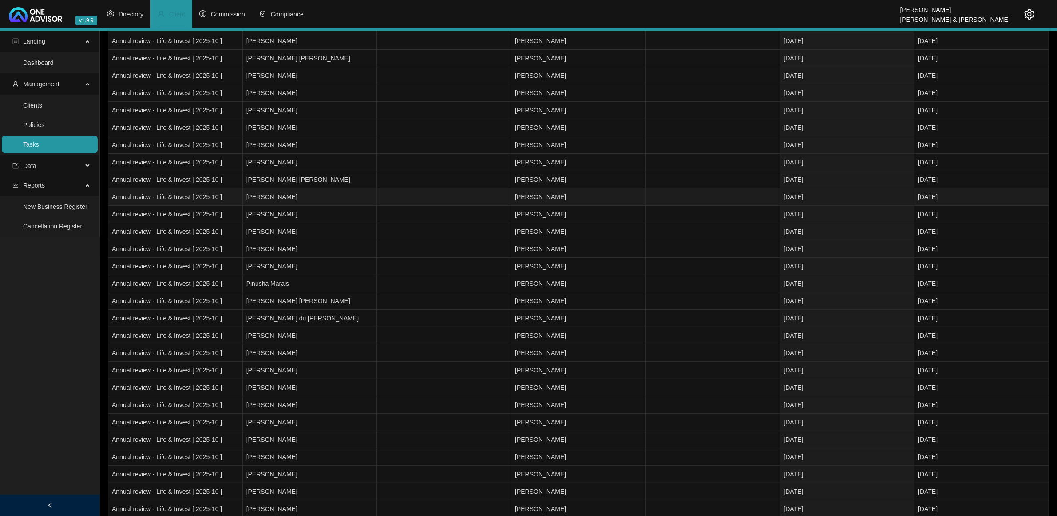
scroll to position [103, 0]
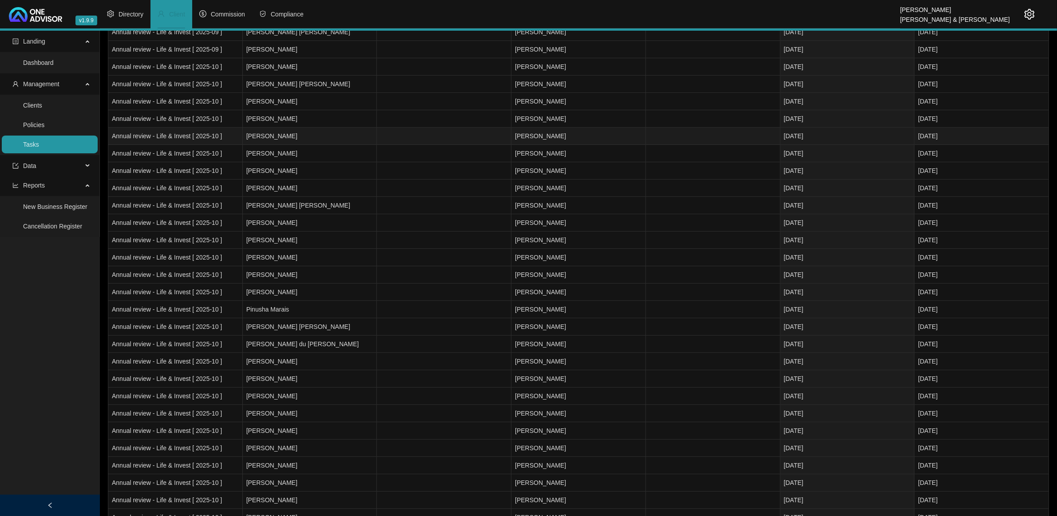
click at [279, 139] on td "[PERSON_NAME]" at bounding box center [310, 135] width 135 height 17
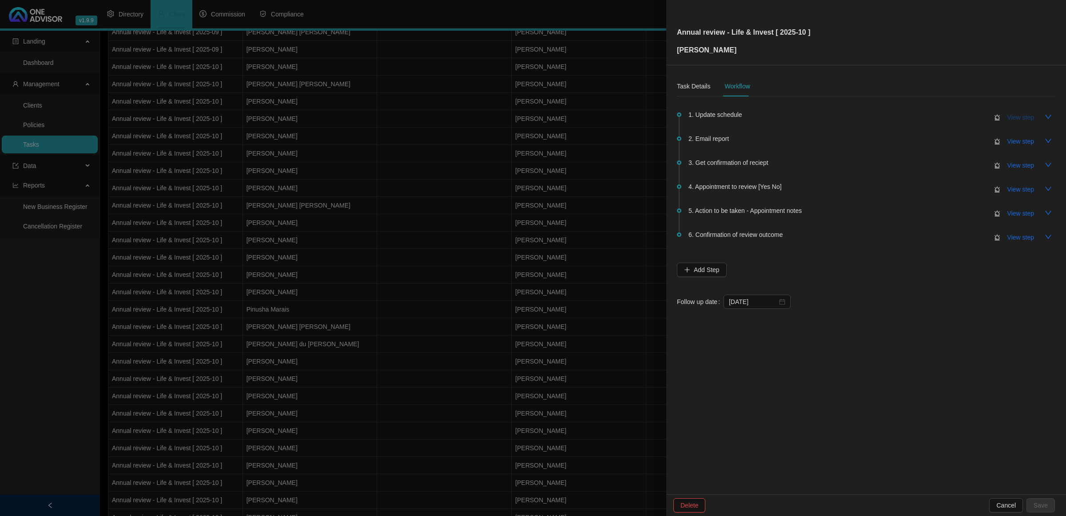
click at [1015, 114] on span "View step" at bounding box center [1020, 117] width 27 height 10
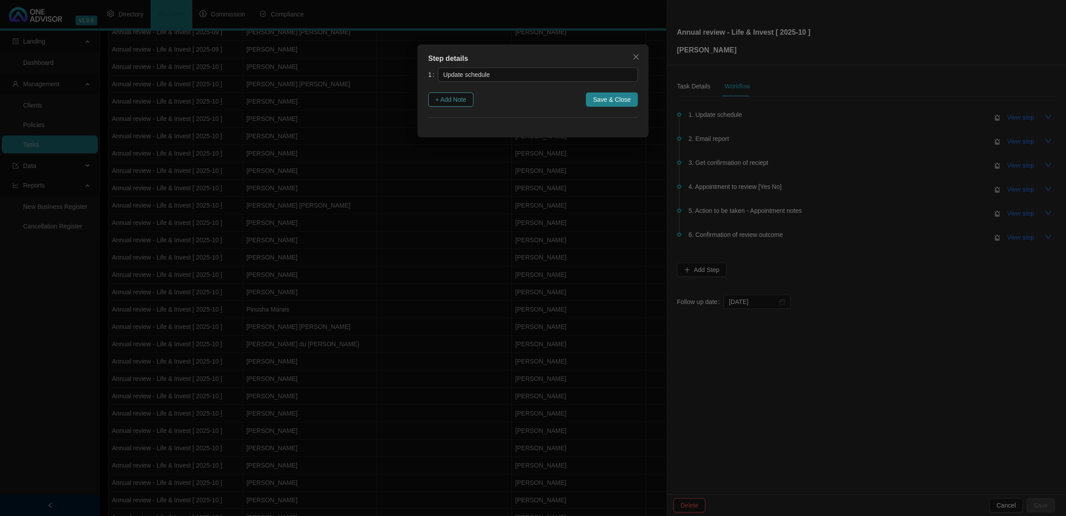
click at [440, 101] on span "+ Add Note" at bounding box center [450, 100] width 31 height 10
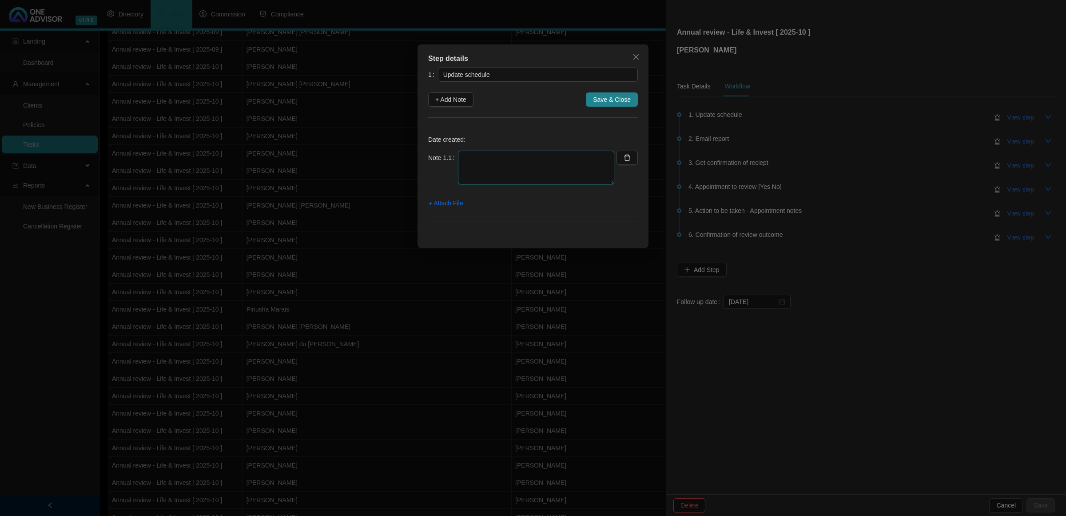
click at [529, 152] on textarea at bounding box center [536, 168] width 156 height 34
type textarea "Life Done"
click at [631, 103] on button "Save & Close" at bounding box center [612, 99] width 52 height 14
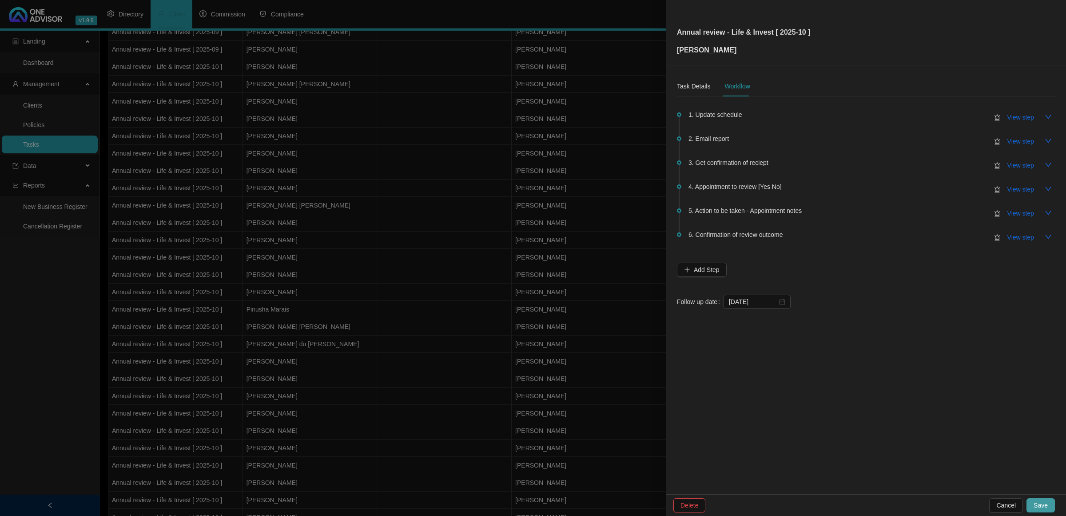
click at [1038, 509] on span "Save" at bounding box center [1040, 505] width 14 height 10
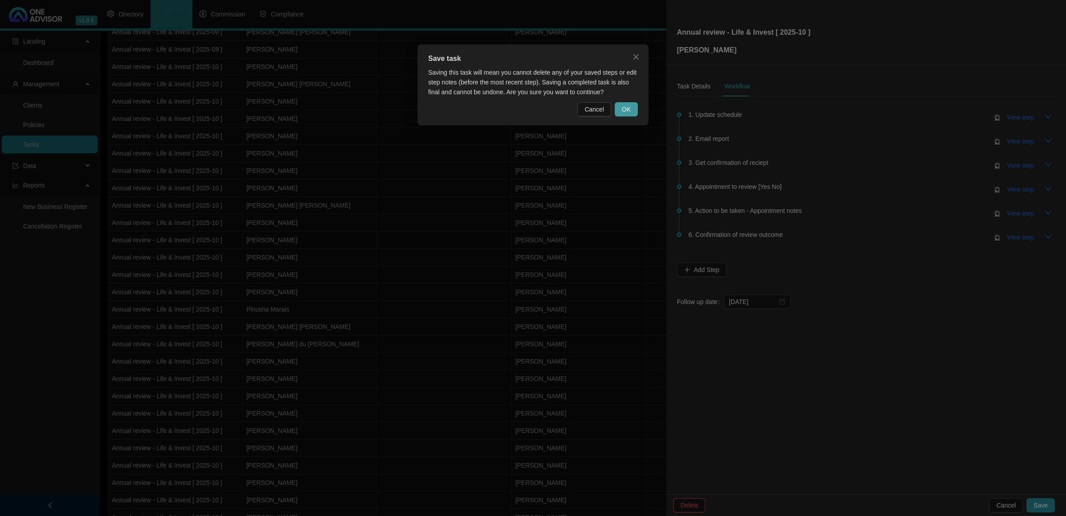
click at [624, 107] on span "OK" at bounding box center [626, 109] width 9 height 10
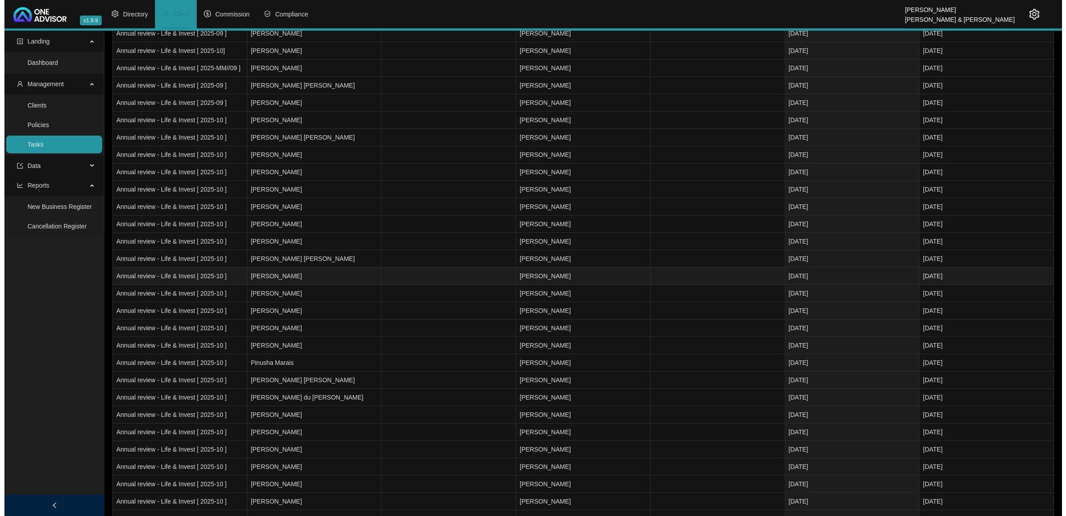
scroll to position [0, 0]
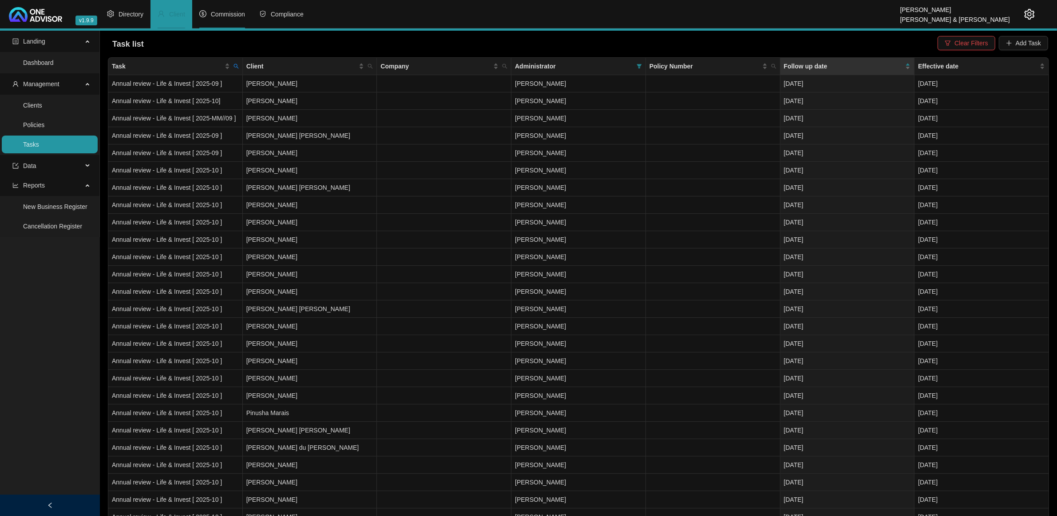
click at [220, 12] on span "Commission" at bounding box center [228, 14] width 34 height 7
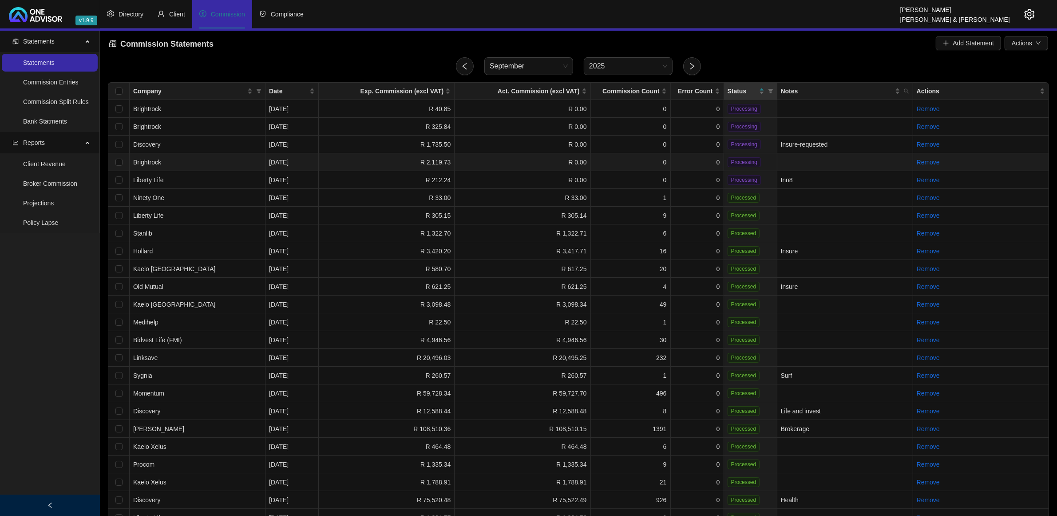
click at [387, 162] on td "R 2,119.73" at bounding box center [387, 162] width 136 height 18
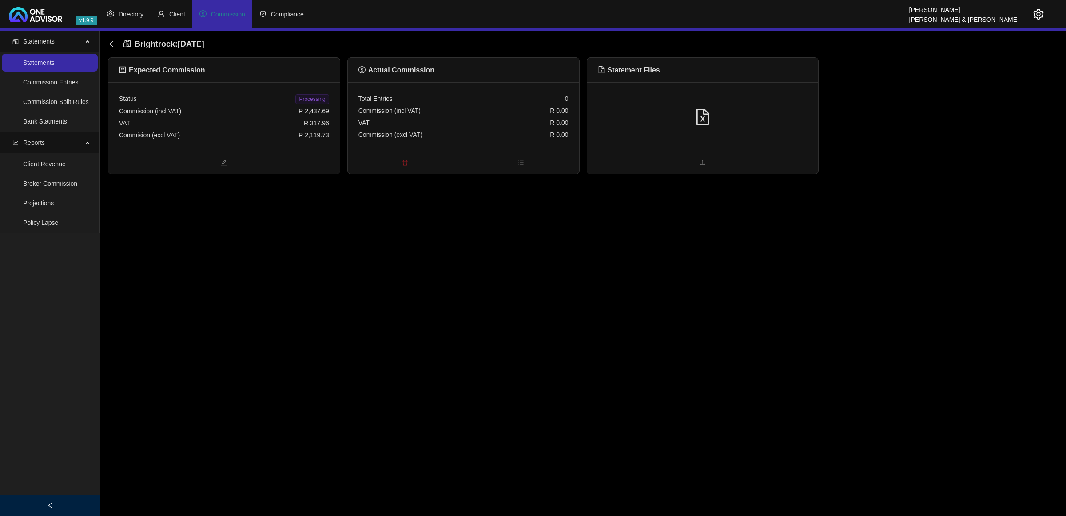
click at [522, 121] on div "VAT R 0.00" at bounding box center [463, 123] width 210 height 12
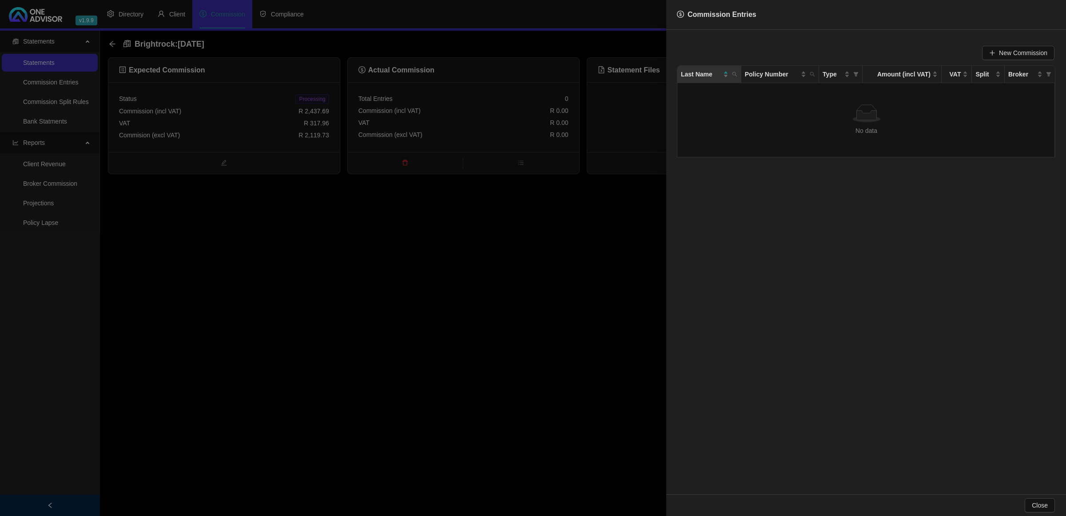
click at [508, 225] on div at bounding box center [533, 258] width 1066 height 516
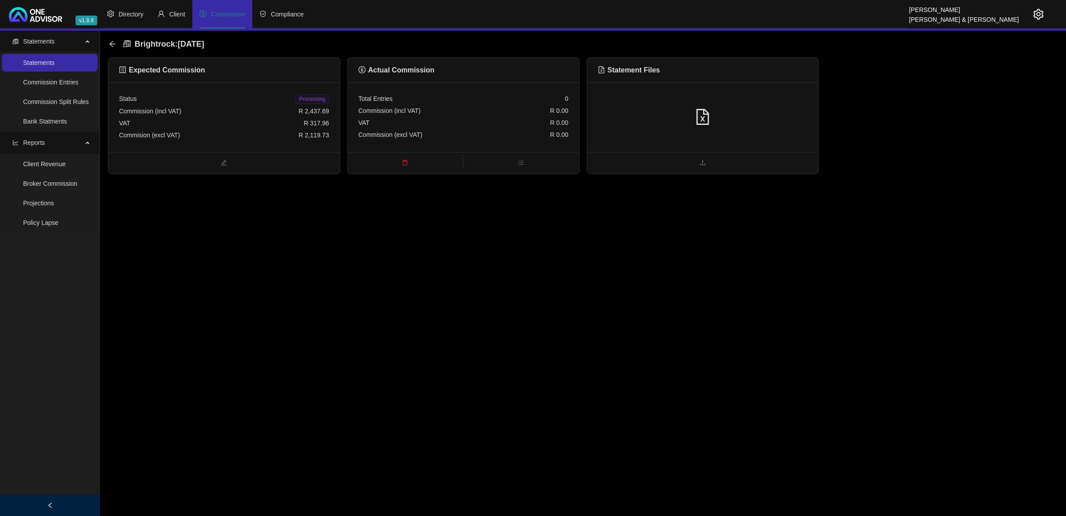
click at [624, 131] on div at bounding box center [702, 117] width 231 height 70
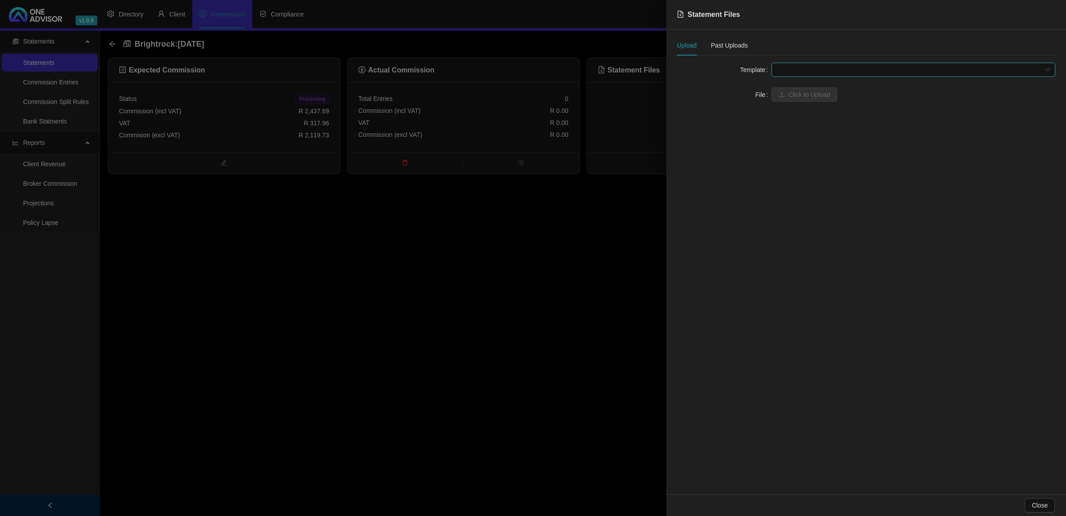
click at [798, 73] on span at bounding box center [913, 69] width 273 height 13
click at [802, 83] on div "BrightRock FSP transaction list" at bounding box center [913, 88] width 270 height 10
click at [797, 96] on span "Click to Upload" at bounding box center [809, 95] width 42 height 10
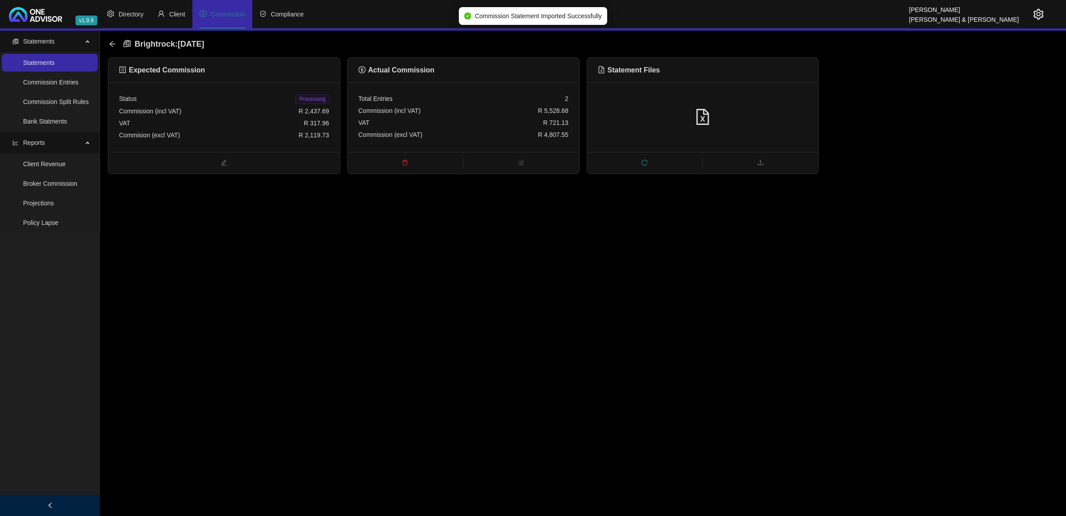
click at [403, 163] on icon "delete" at bounding box center [404, 163] width 5 height 6
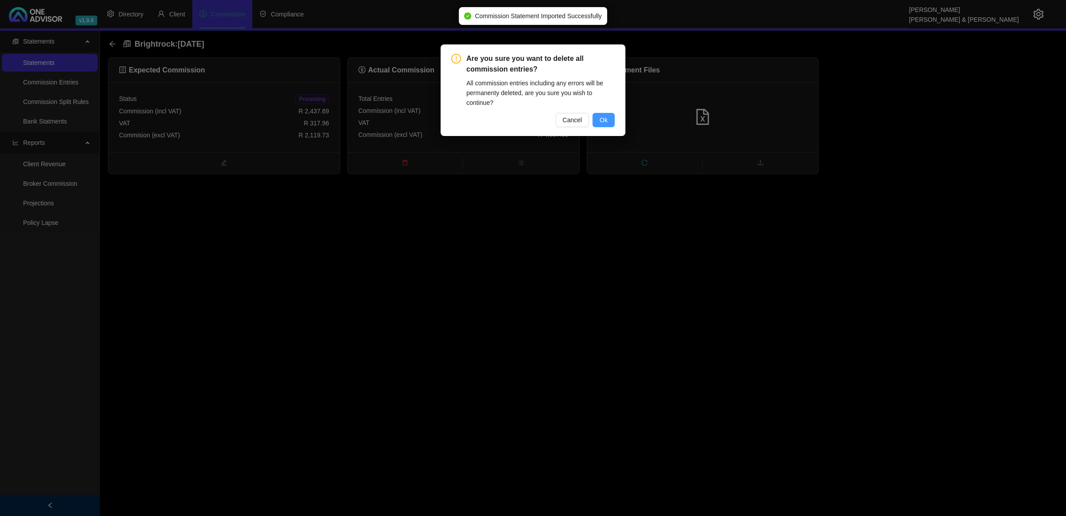
click at [595, 122] on button "Ok" at bounding box center [603, 120] width 22 height 14
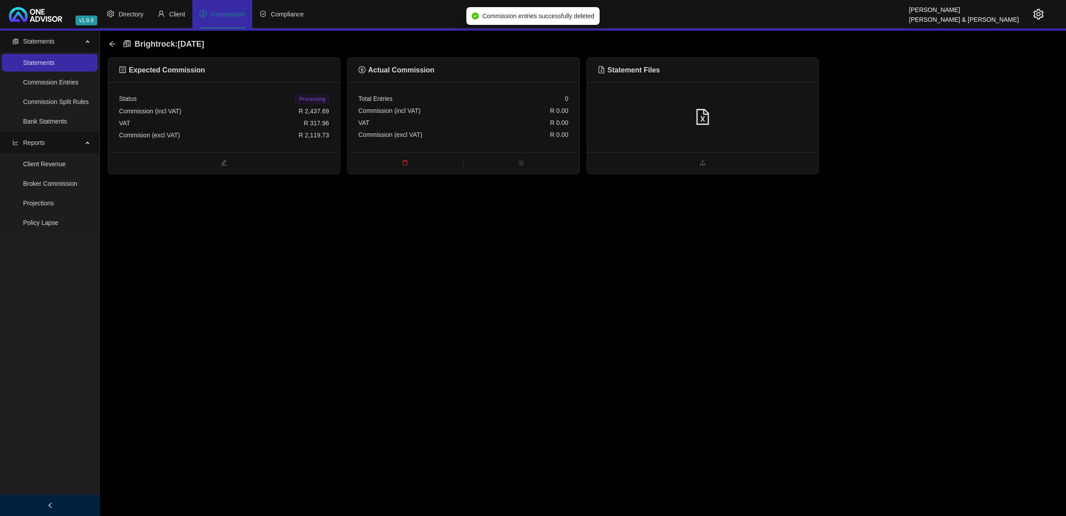
click at [756, 122] on div at bounding box center [703, 117] width 210 height 17
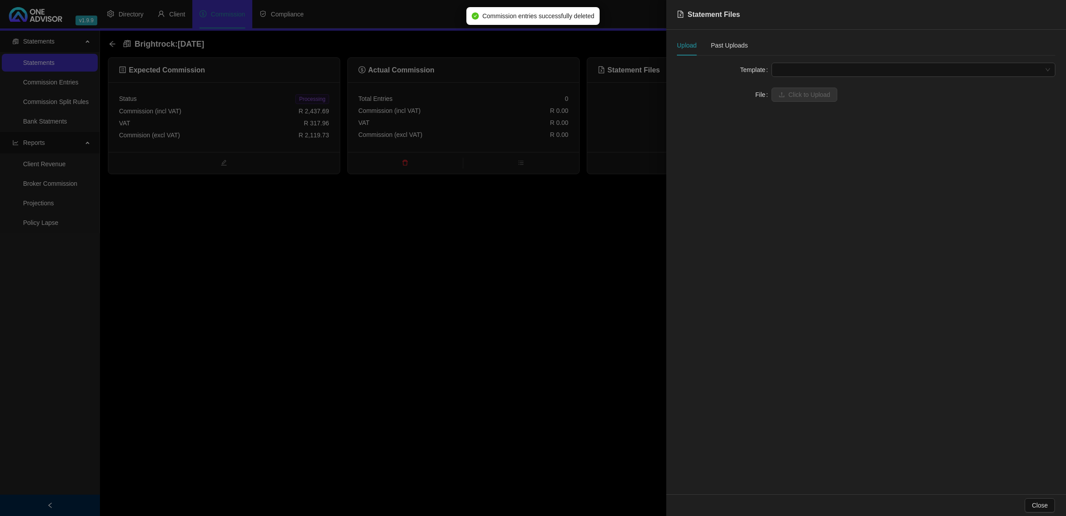
click at [813, 70] on span at bounding box center [913, 69] width 273 height 13
click at [807, 87] on div "BrightRock FSP transaction list" at bounding box center [913, 88] width 270 height 10
click at [801, 102] on div "Template BrightRock FSP transaction list BrightRock FSP transaction list File C…" at bounding box center [866, 88] width 378 height 50
click at [792, 99] on span "Click to Upload" at bounding box center [809, 95] width 42 height 10
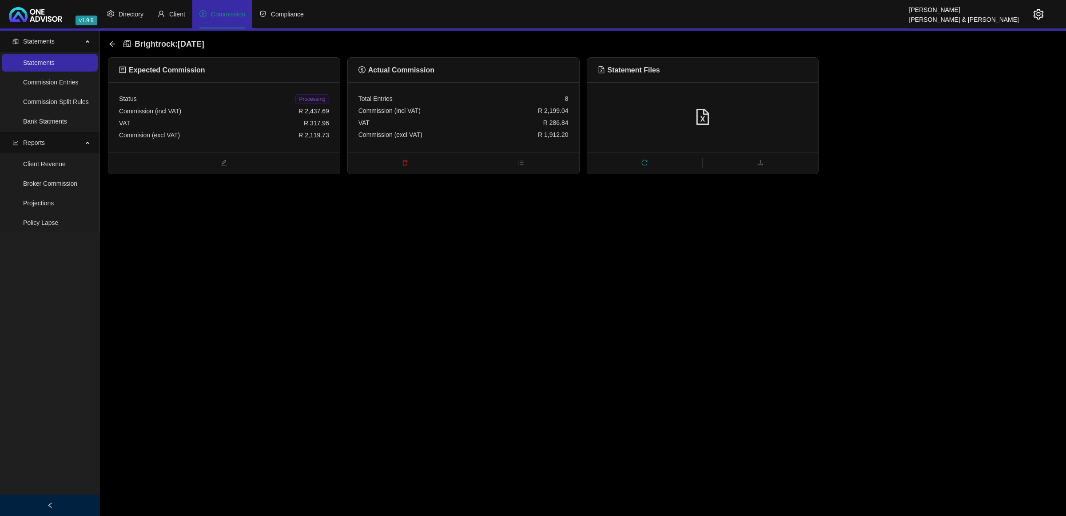
click at [476, 111] on div "Commission (incl VAT) R 2,199.04" at bounding box center [463, 111] width 210 height 12
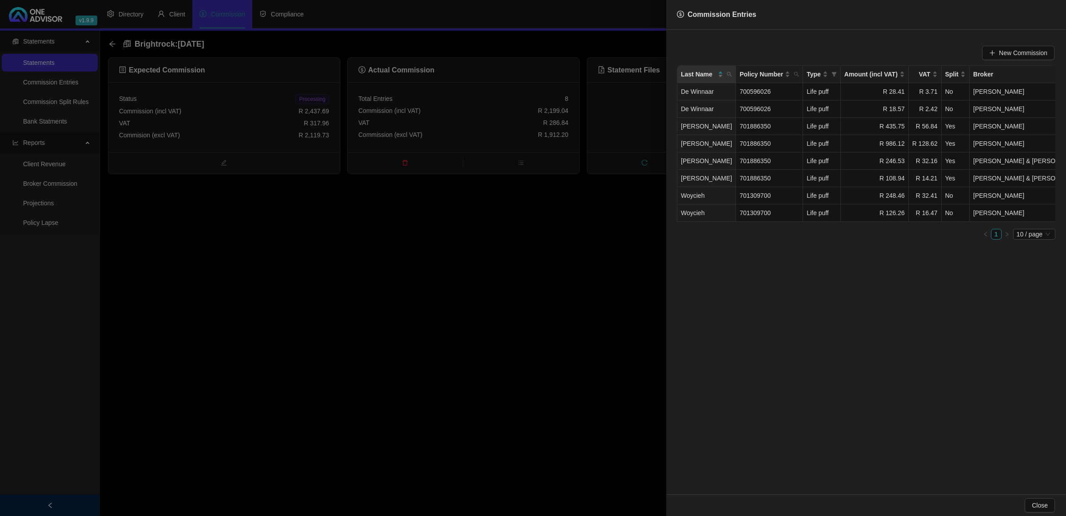
click at [532, 270] on div at bounding box center [533, 258] width 1066 height 516
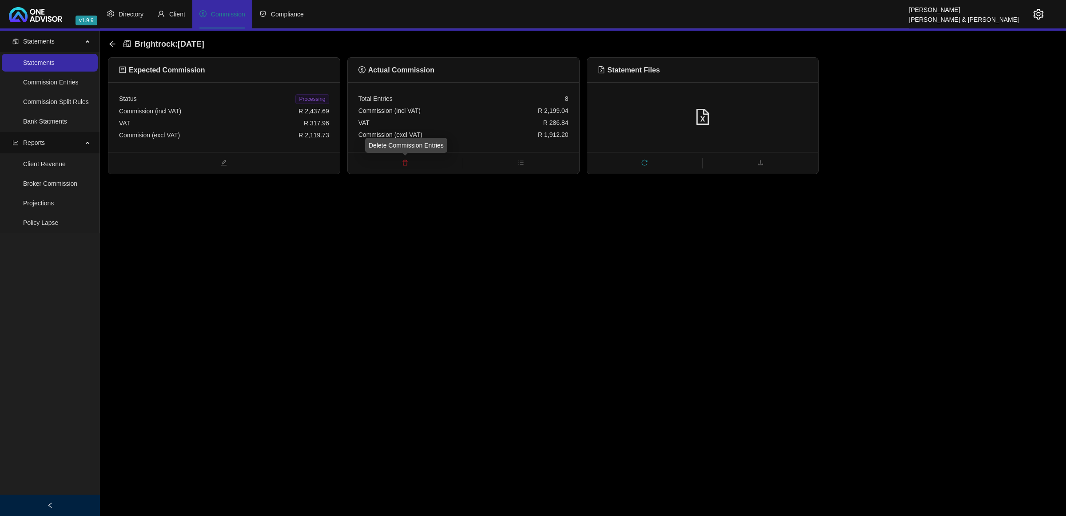
click at [402, 162] on icon "delete" at bounding box center [405, 162] width 6 height 6
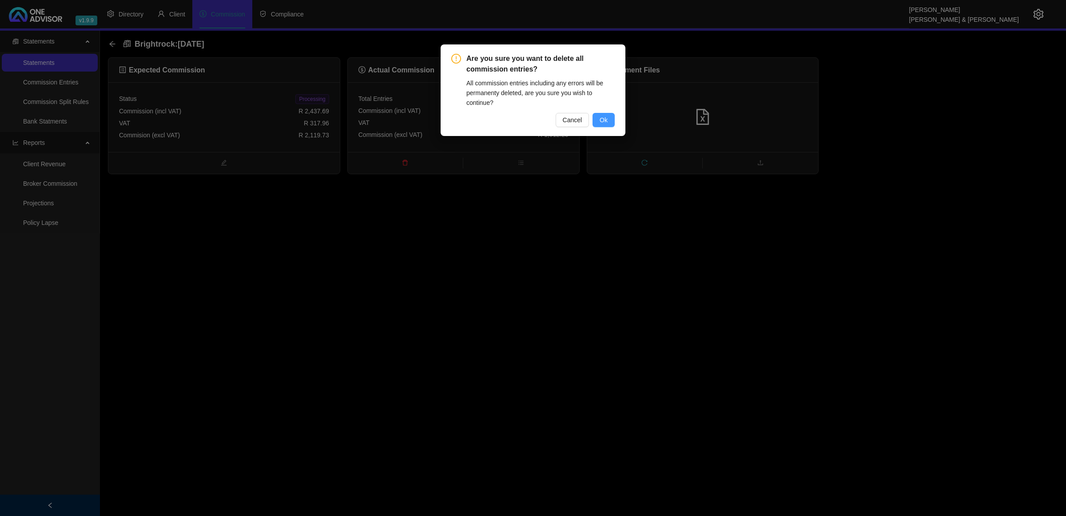
click at [604, 122] on span "Ok" at bounding box center [603, 120] width 8 height 10
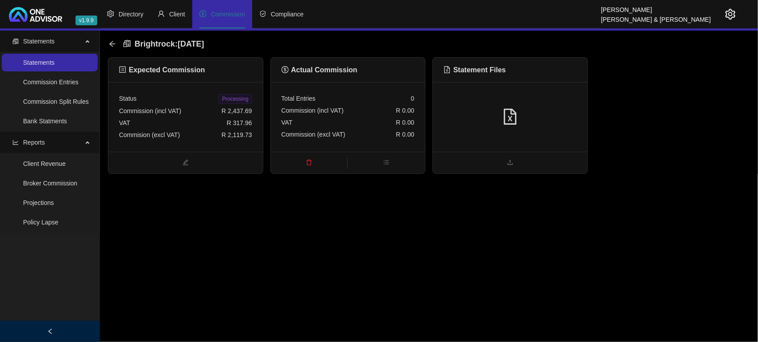
click at [298, 248] on main "Statements Statements Commission Entries Commission Split Rules Bank Statments …" at bounding box center [379, 187] width 758 height 312
click at [112, 47] on icon "arrow-left" at bounding box center [112, 44] width 6 height 6
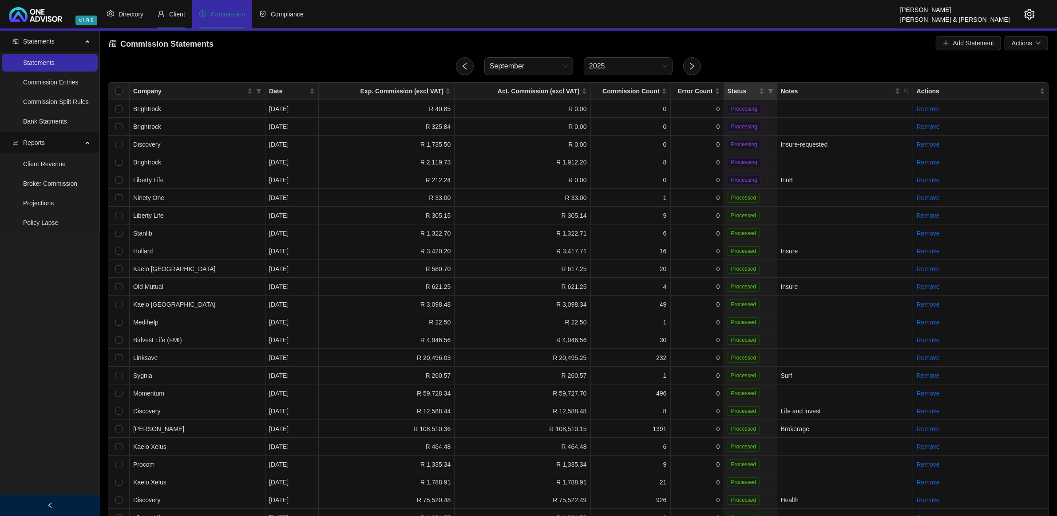
click at [183, 18] on li "Client" at bounding box center [172, 14] width 42 height 28
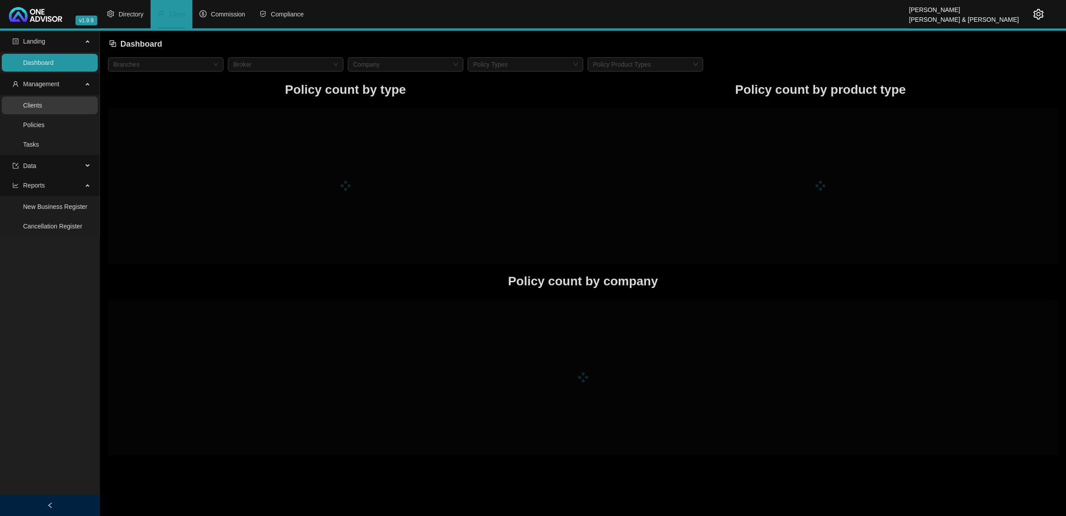
click at [42, 102] on link "Clients" at bounding box center [32, 105] width 19 height 7
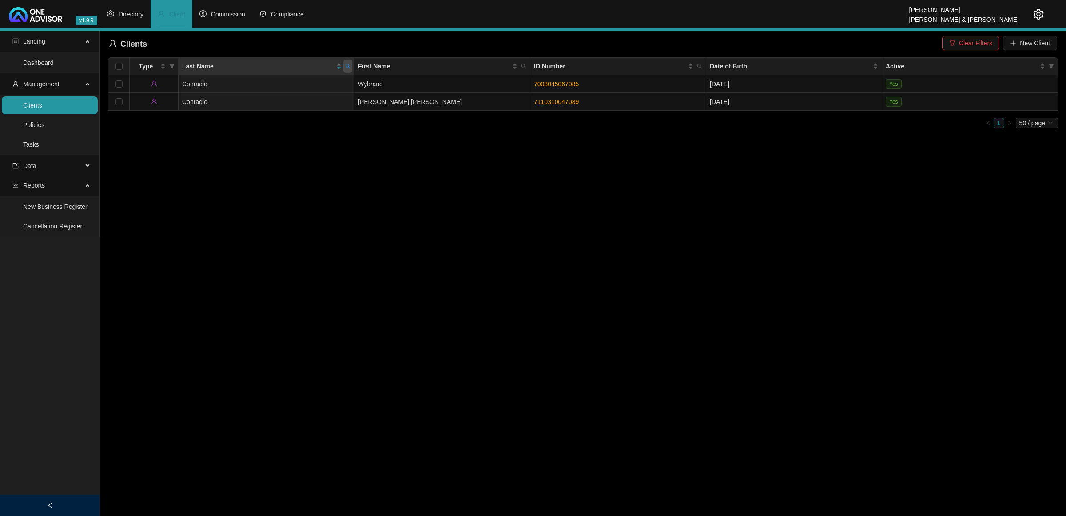
click at [351, 68] on span at bounding box center [347, 66] width 9 height 13
type input "[PERSON_NAME]"
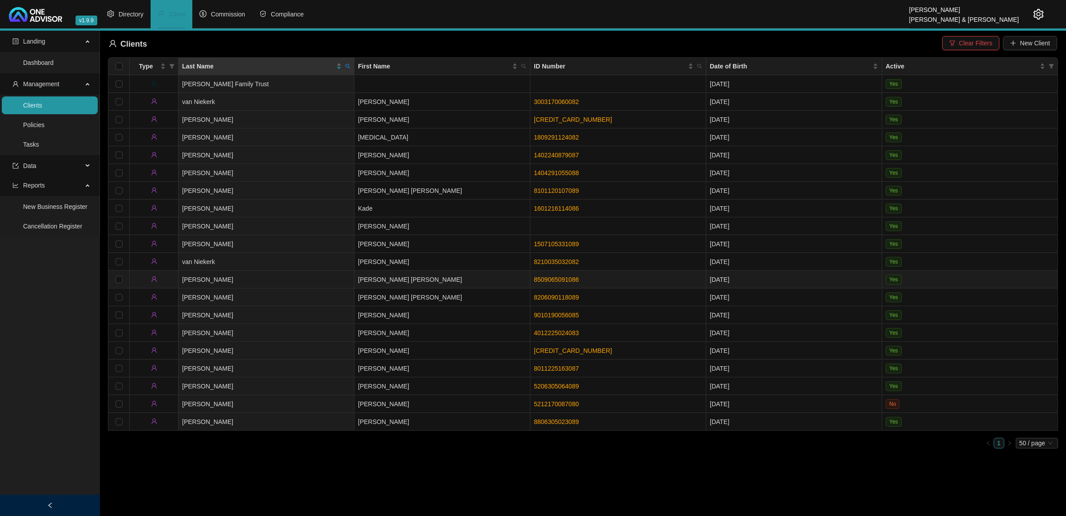
click at [534, 276] on link "8509065091086" at bounding box center [556, 279] width 45 height 7
click at [334, 272] on td "[PERSON_NAME]" at bounding box center [267, 279] width 176 height 18
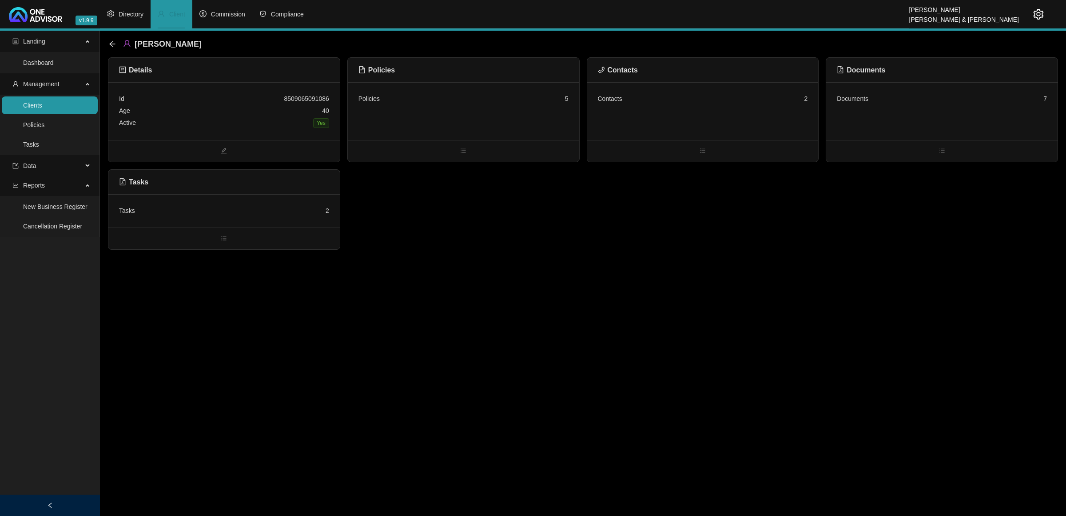
click at [680, 112] on div "Contacts 2" at bounding box center [702, 111] width 231 height 58
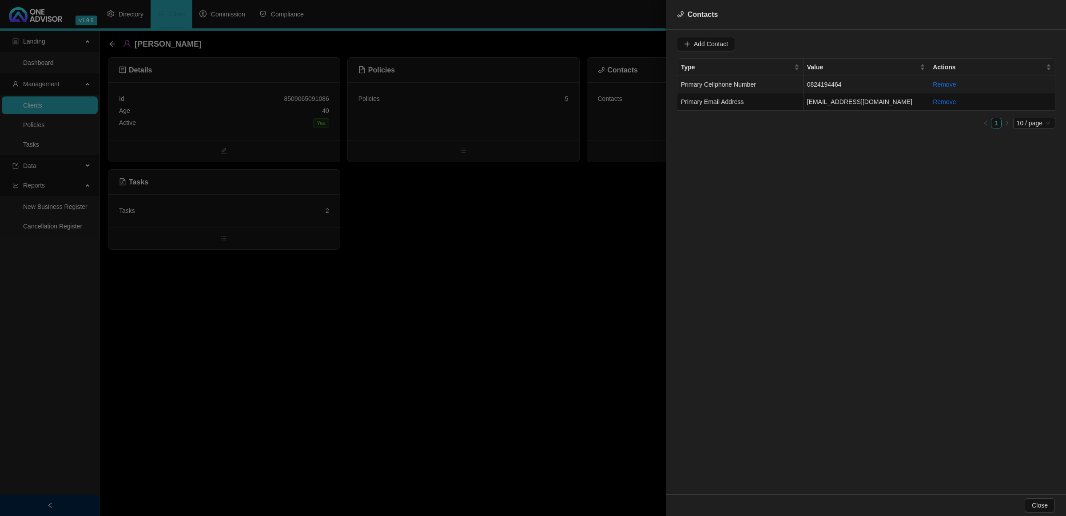
click at [753, 87] on span "Primary Cellphone Number" at bounding box center [718, 84] width 75 height 7
drag, startPoint x: 749, startPoint y: 47, endPoint x: 714, endPoint y: 49, distance: 35.2
click at [714, 49] on input "0824194464" at bounding box center [742, 44] width 88 height 14
click at [834, 103] on td "[EMAIL_ADDRESS][DOMAIN_NAME]" at bounding box center [866, 101] width 126 height 17
drag, startPoint x: 769, startPoint y: 44, endPoint x: 698, endPoint y: 45, distance: 70.6
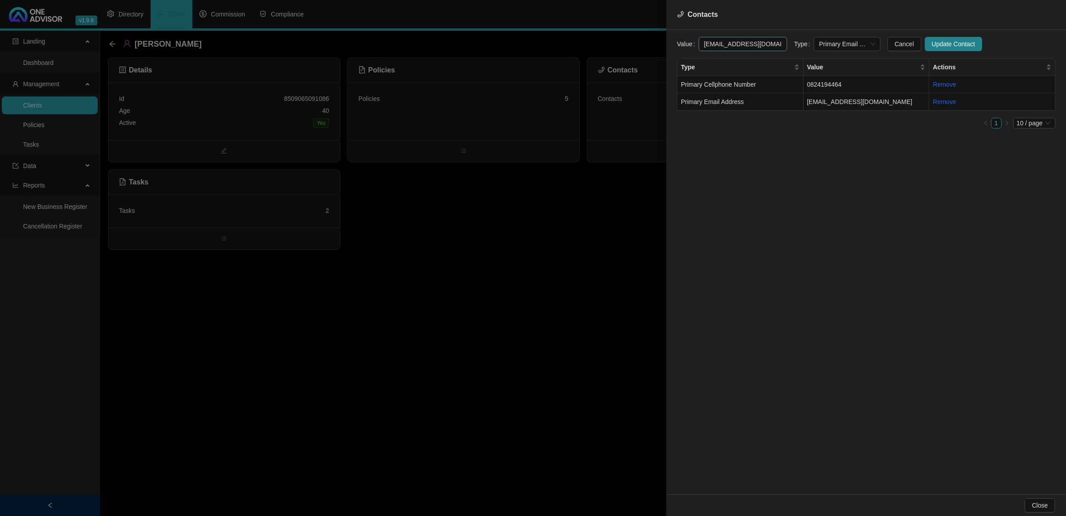
click at [685, 45] on div "Value [EMAIL_ADDRESS][DOMAIN_NAME]" at bounding box center [732, 44] width 110 height 14
click at [417, 283] on div at bounding box center [533, 258] width 1066 height 516
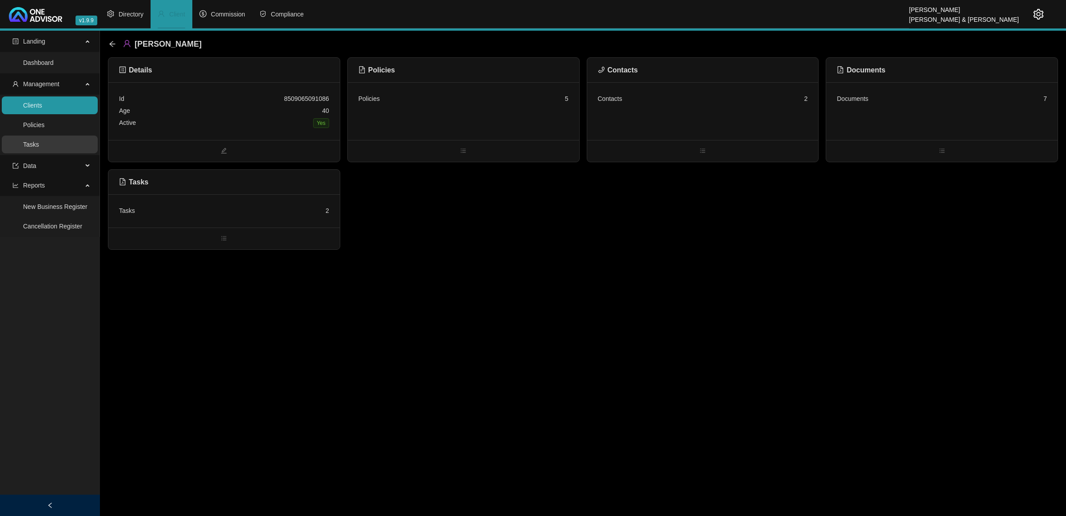
click at [39, 144] on link "Tasks" at bounding box center [31, 144] width 16 height 7
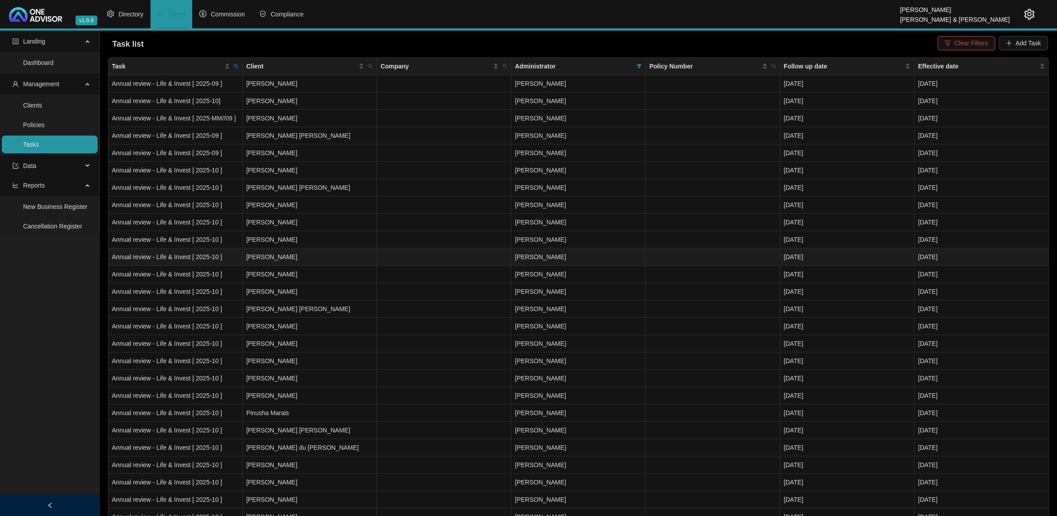
click at [312, 255] on td "[PERSON_NAME]" at bounding box center [310, 256] width 135 height 17
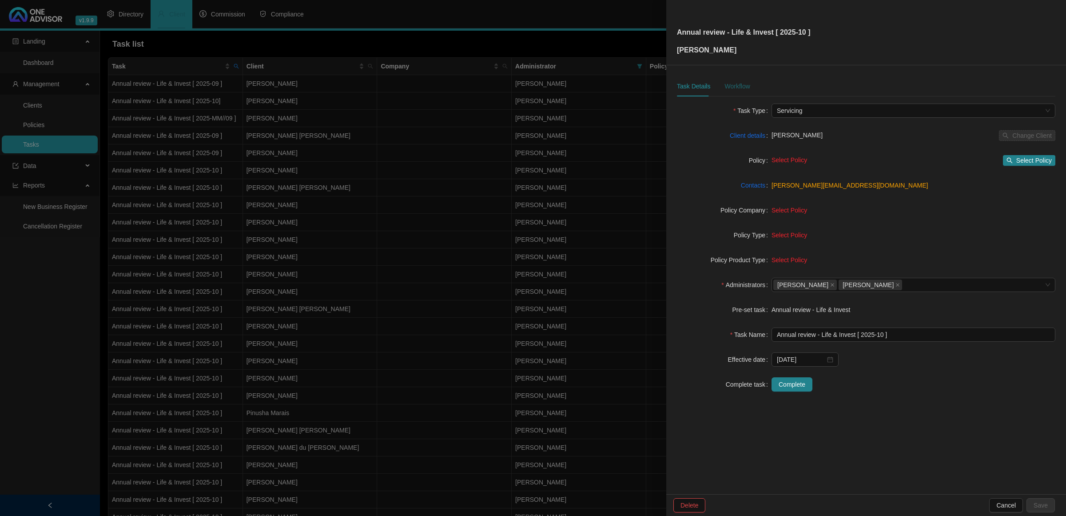
click at [738, 84] on div "Workflow" at bounding box center [736, 86] width 25 height 10
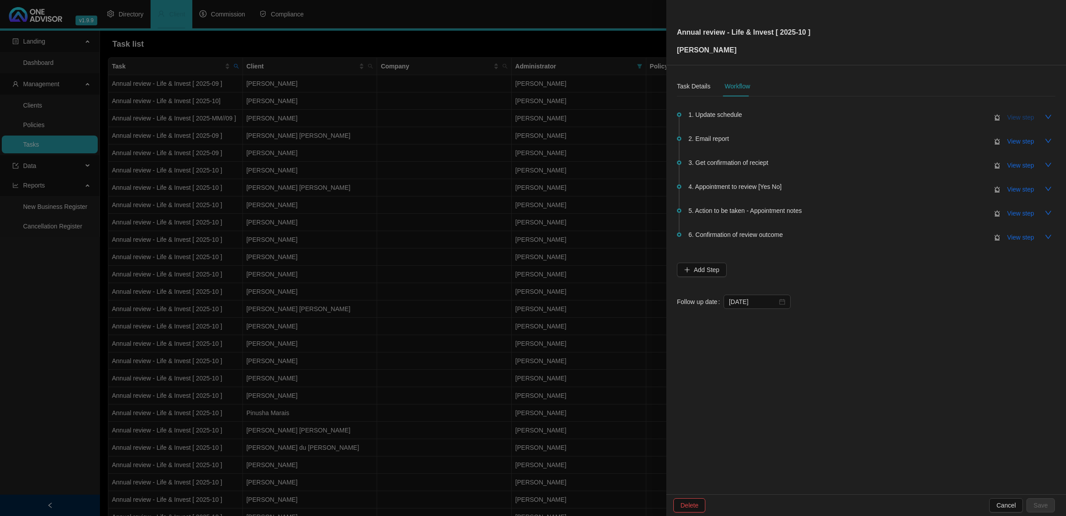
click at [1022, 114] on span "View step" at bounding box center [1020, 117] width 27 height 10
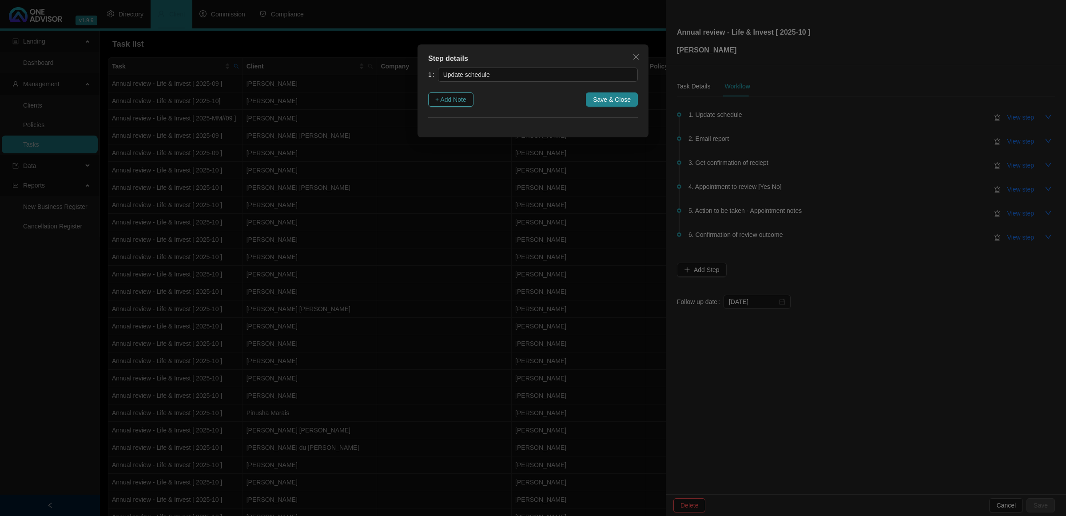
click at [466, 99] on span "+ Add Note" at bounding box center [450, 100] width 31 height 10
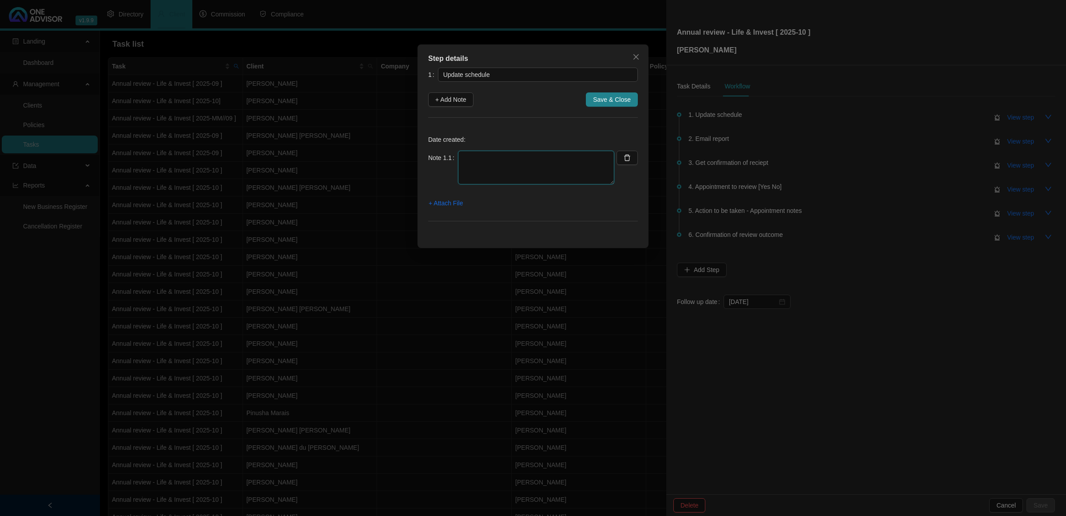
click at [491, 163] on textarea at bounding box center [536, 168] width 156 height 34
type textarea "U"
click at [633, 55] on icon "close" at bounding box center [635, 56] width 7 height 7
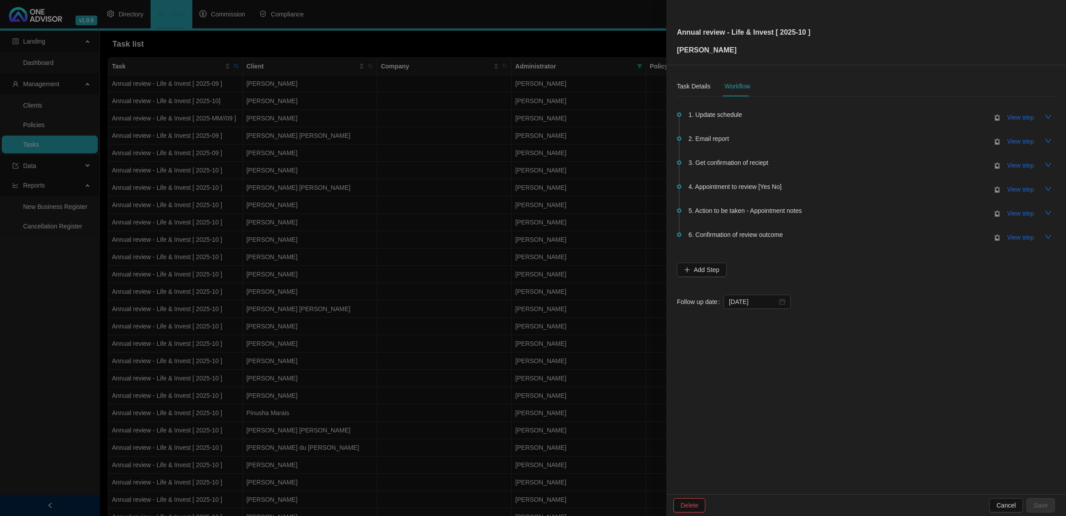
click at [557, 358] on div at bounding box center [533, 258] width 1066 height 516
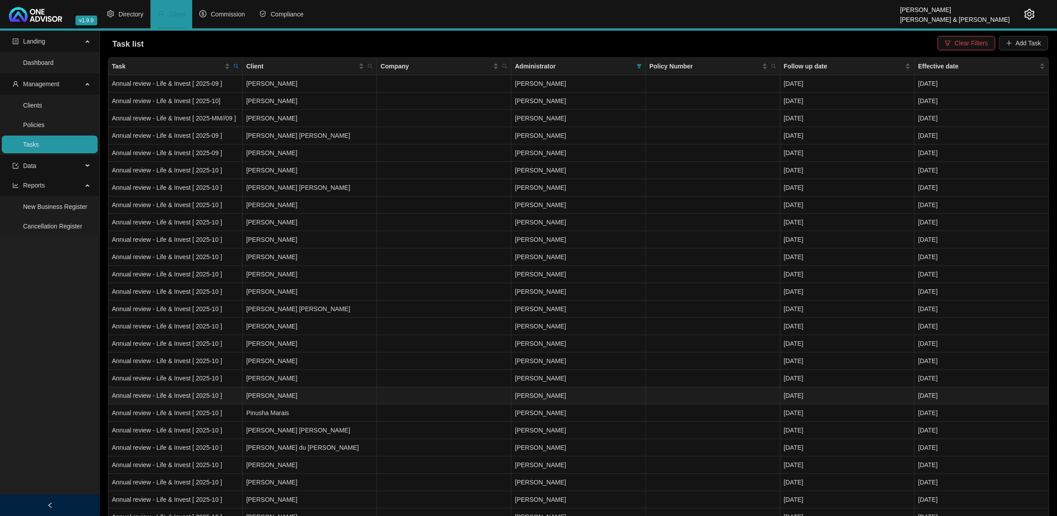
click at [337, 393] on td "[PERSON_NAME]" at bounding box center [310, 395] width 135 height 17
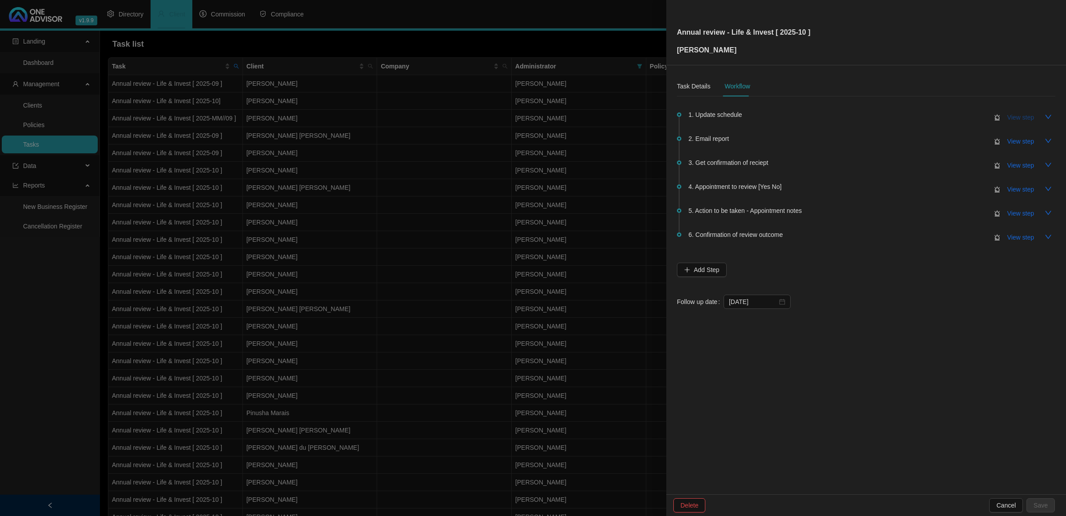
click at [1010, 114] on span "View step" at bounding box center [1020, 117] width 27 height 10
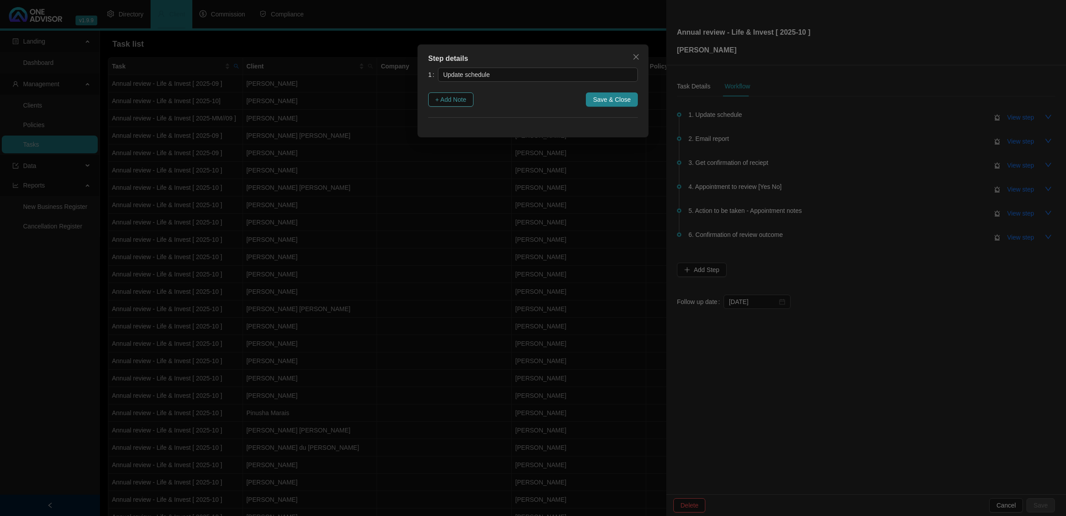
click at [456, 99] on span "+ Add Note" at bounding box center [450, 100] width 31 height 10
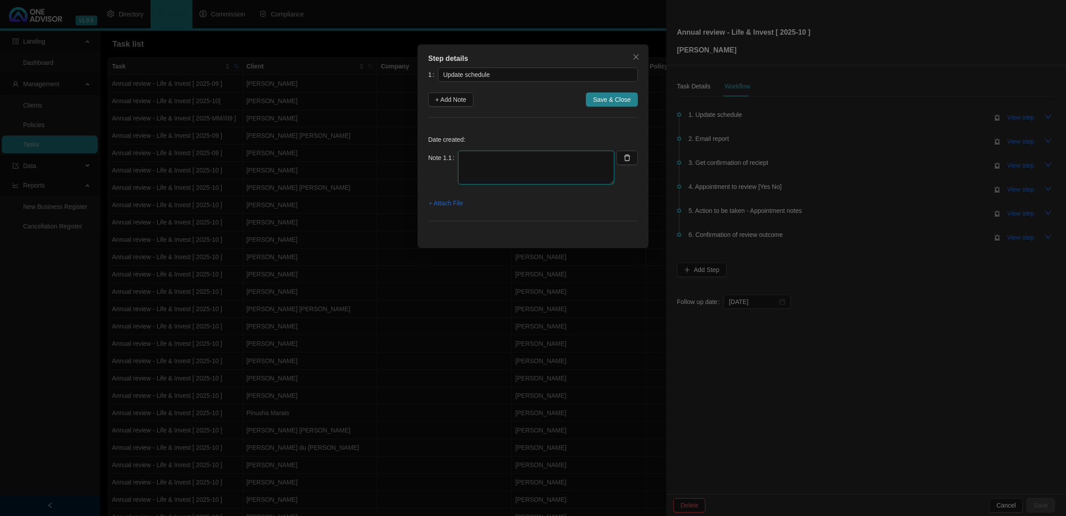
click at [476, 168] on textarea at bounding box center [536, 168] width 156 height 34
drag, startPoint x: 466, startPoint y: 156, endPoint x: 512, endPoint y: 189, distance: 56.0
click at [466, 157] on textarea "updated life - outstanding Old Mutual" at bounding box center [536, 168] width 156 height 34
click at [574, 157] on textarea "Updated life - outstanding Old Mutual" at bounding box center [536, 168] width 156 height 34
type textarea "Updated life - outstanding Old Mutual"
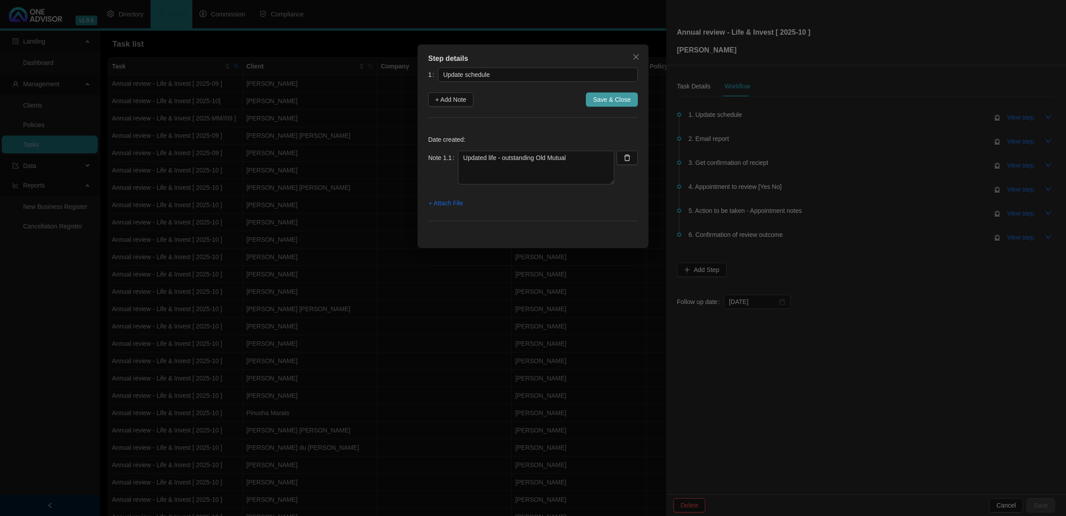
click at [602, 98] on span "Save & Close" at bounding box center [612, 100] width 38 height 10
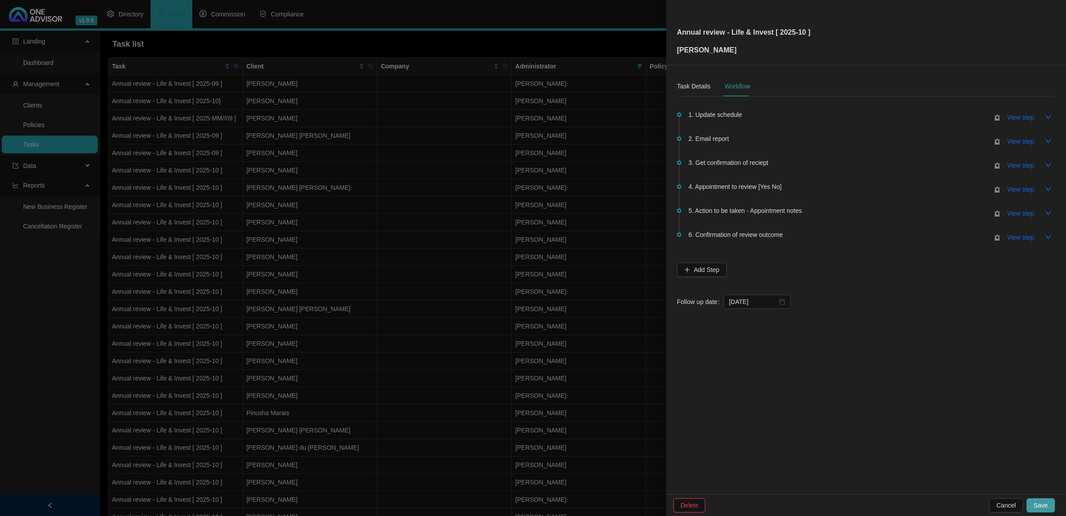
click at [1051, 505] on button "Save" at bounding box center [1040, 505] width 28 height 14
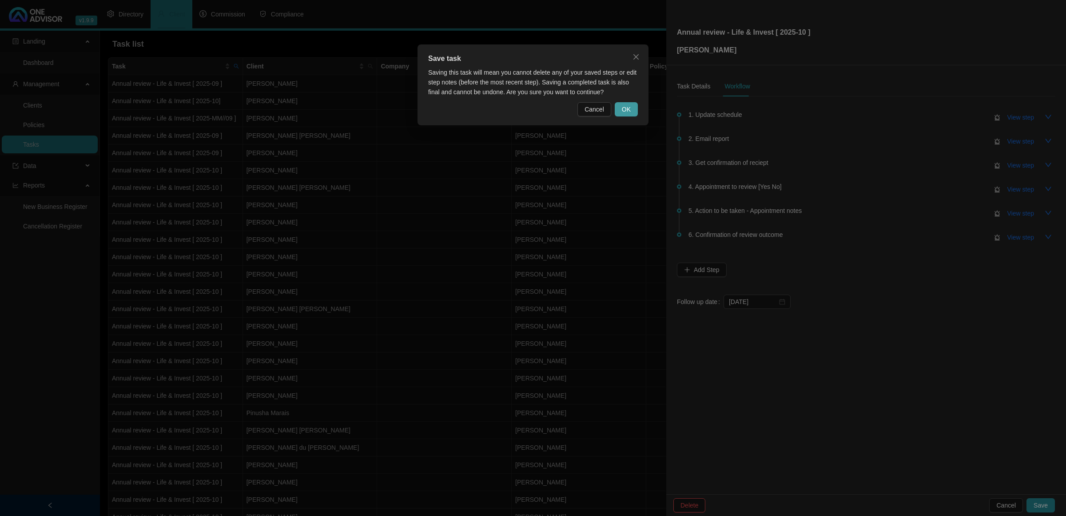
click at [631, 103] on button "OK" at bounding box center [626, 109] width 23 height 14
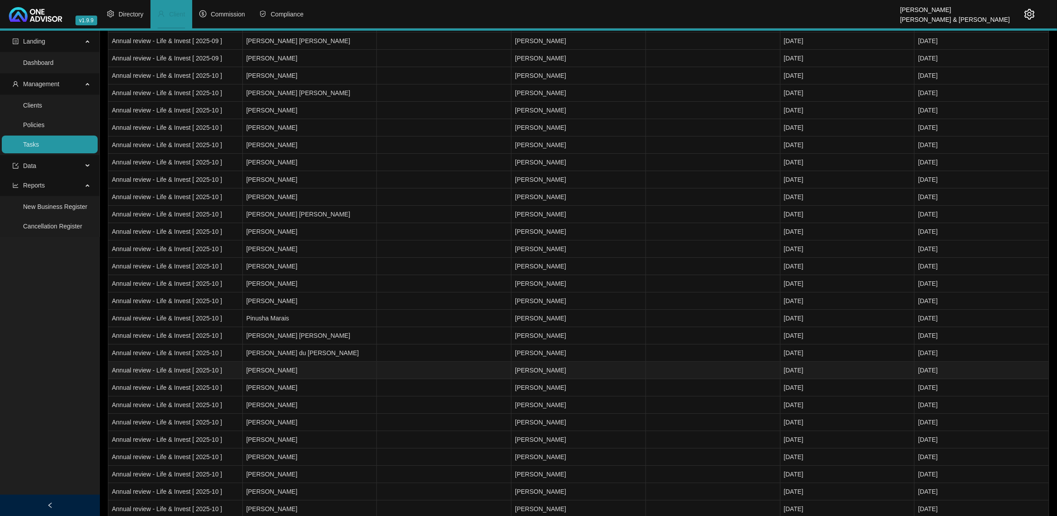
scroll to position [111, 0]
click at [333, 460] on td "[PERSON_NAME]" at bounding box center [310, 457] width 135 height 17
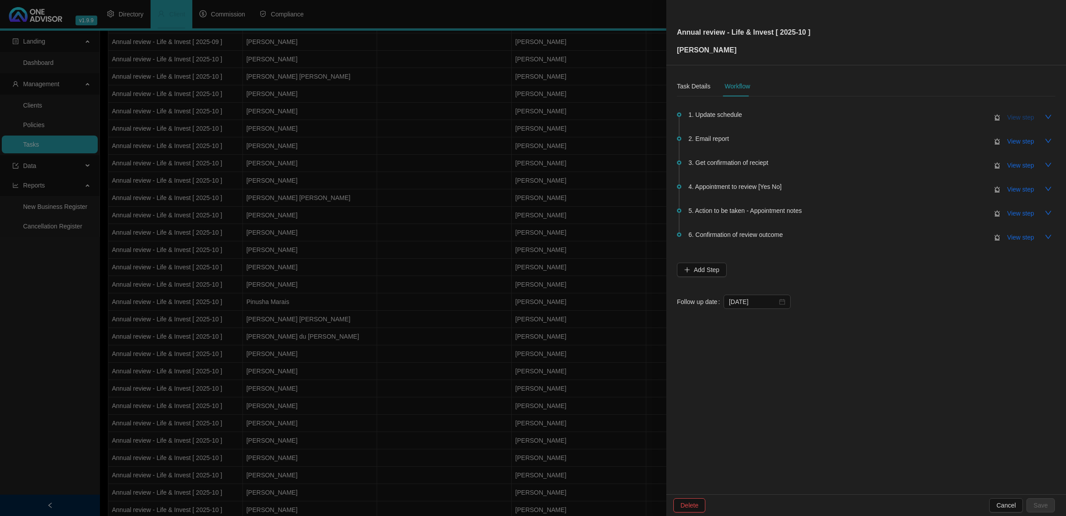
click at [1016, 116] on span "View step" at bounding box center [1020, 117] width 27 height 10
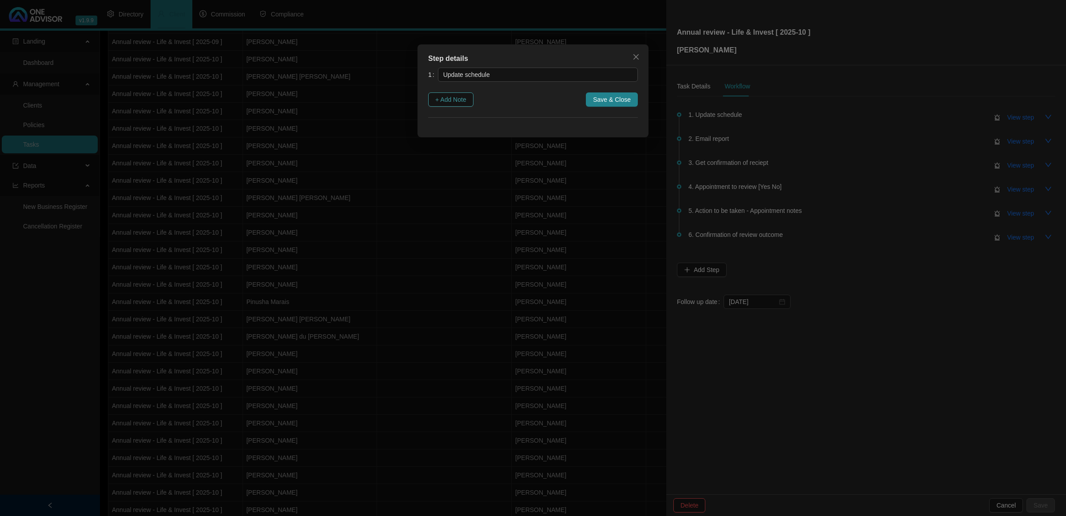
click at [446, 105] on button "+ Add Note" at bounding box center [450, 99] width 45 height 14
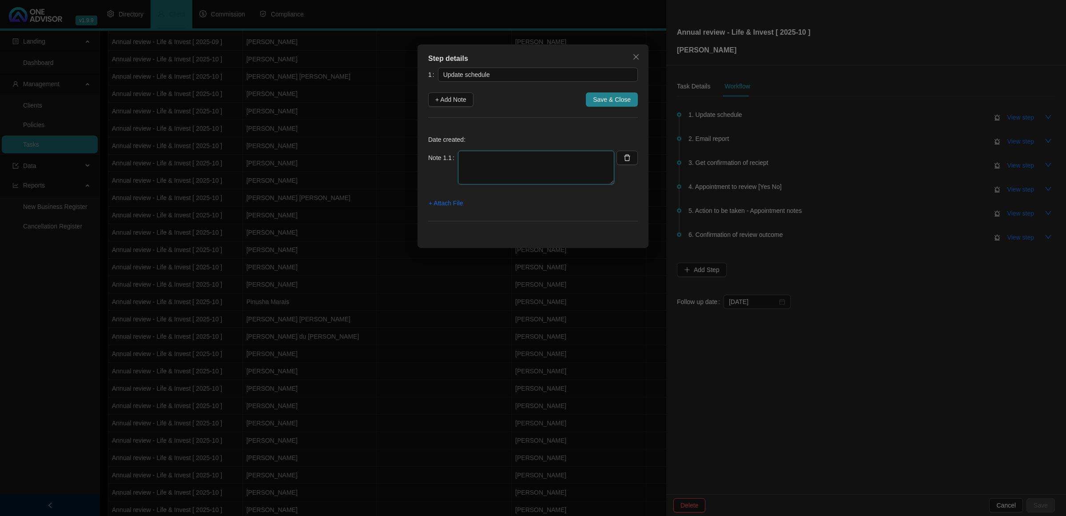
click at [485, 172] on textarea at bounding box center [536, 168] width 156 height 34
type textarea "Life Updated"
click at [599, 103] on span "Save & Close" at bounding box center [612, 100] width 38 height 10
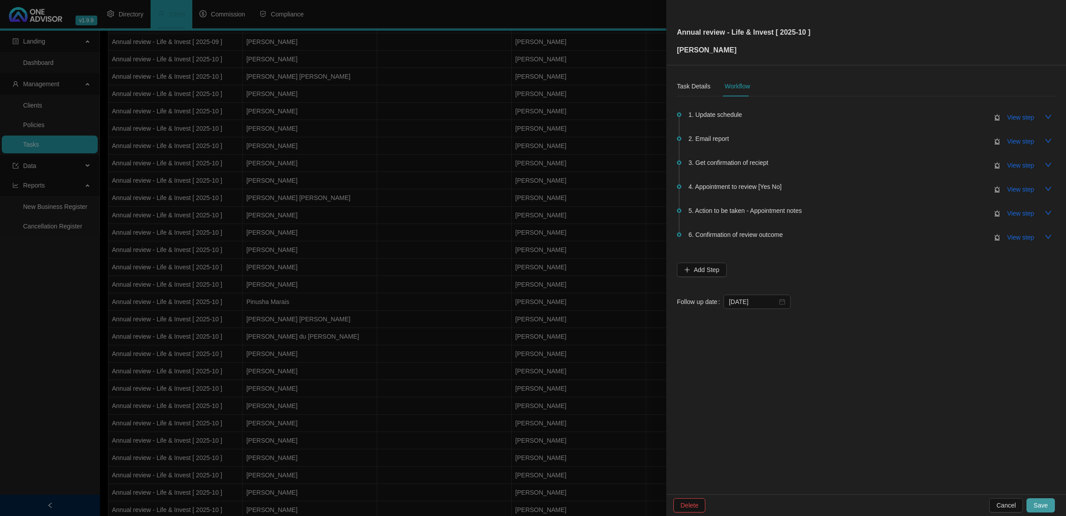
click at [1039, 505] on span "Save" at bounding box center [1040, 505] width 14 height 10
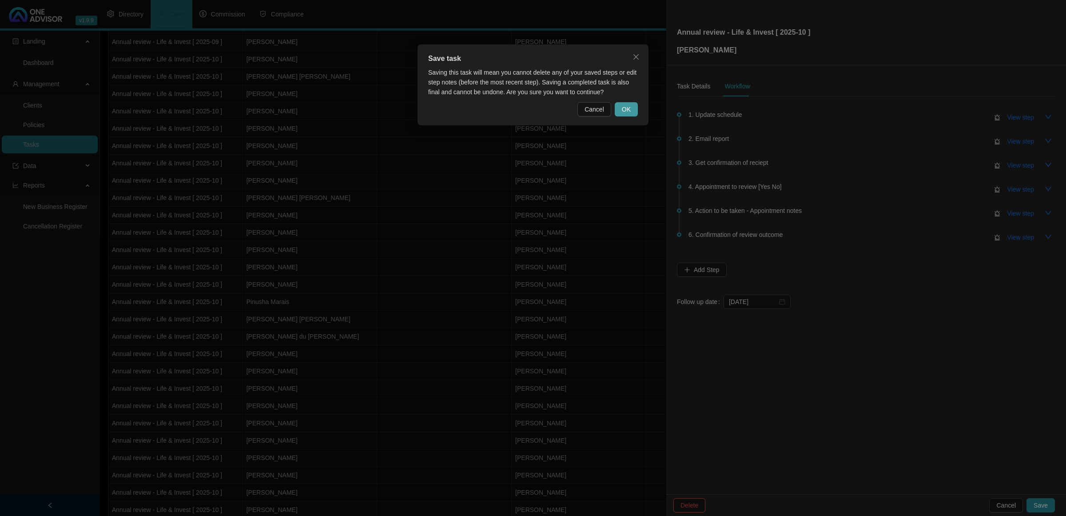
click at [623, 103] on button "OK" at bounding box center [626, 109] width 23 height 14
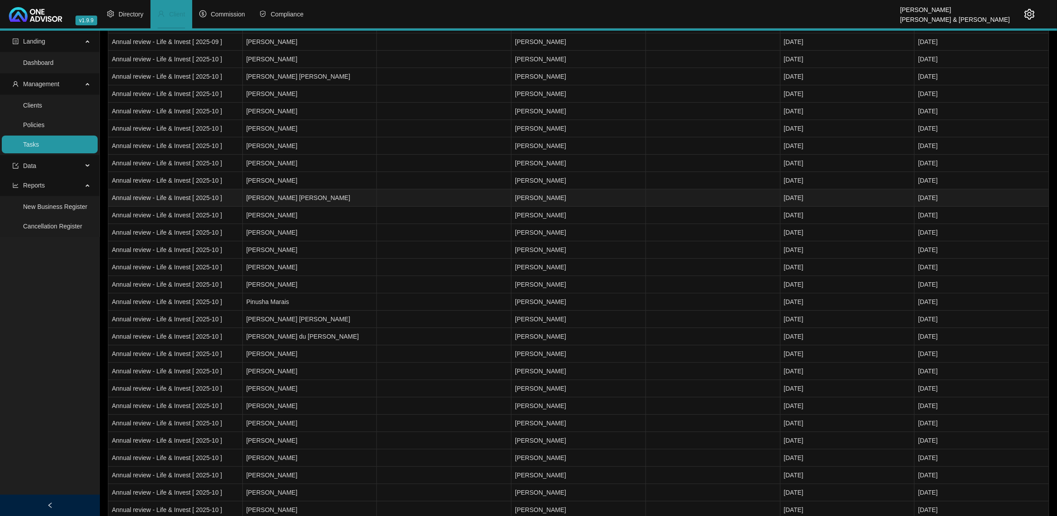
scroll to position [0, 0]
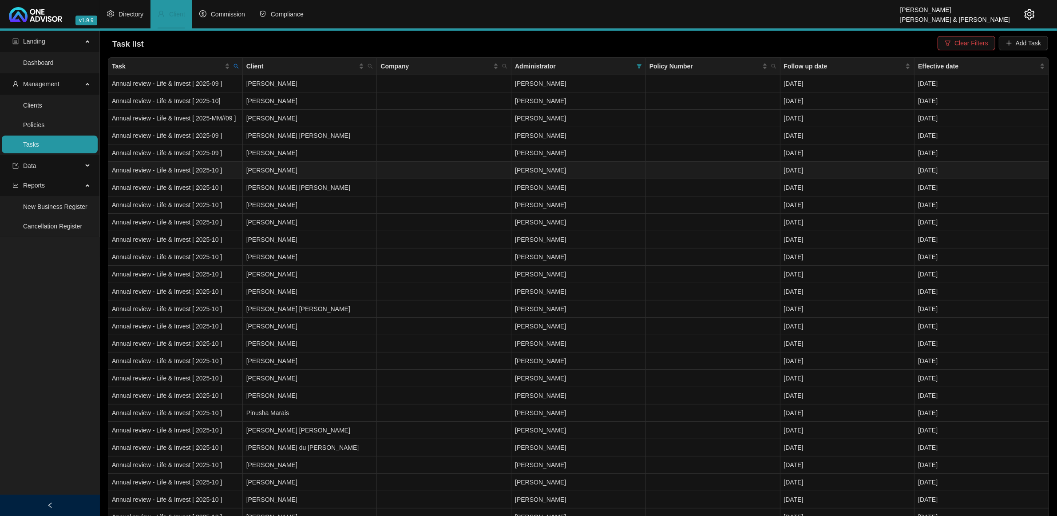
click at [312, 171] on td "[PERSON_NAME]" at bounding box center [310, 170] width 135 height 17
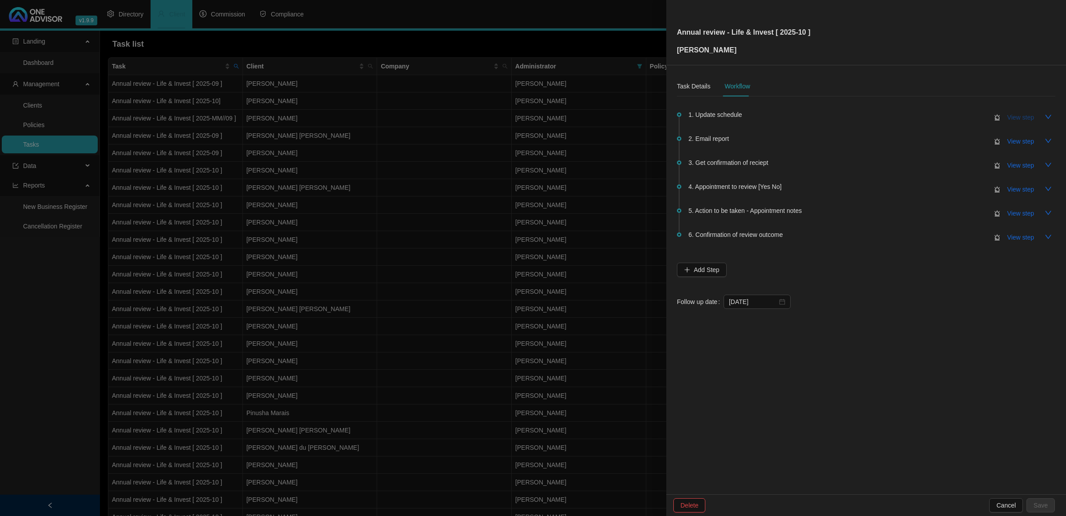
click at [1024, 116] on span "View step" at bounding box center [1020, 117] width 27 height 10
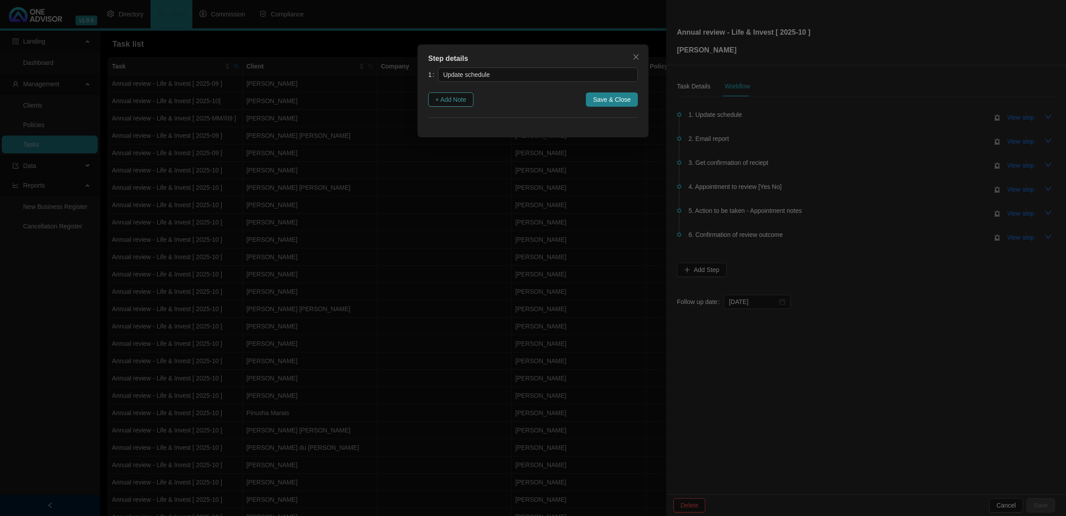
click at [444, 96] on span "+ Add Note" at bounding box center [450, 100] width 31 height 10
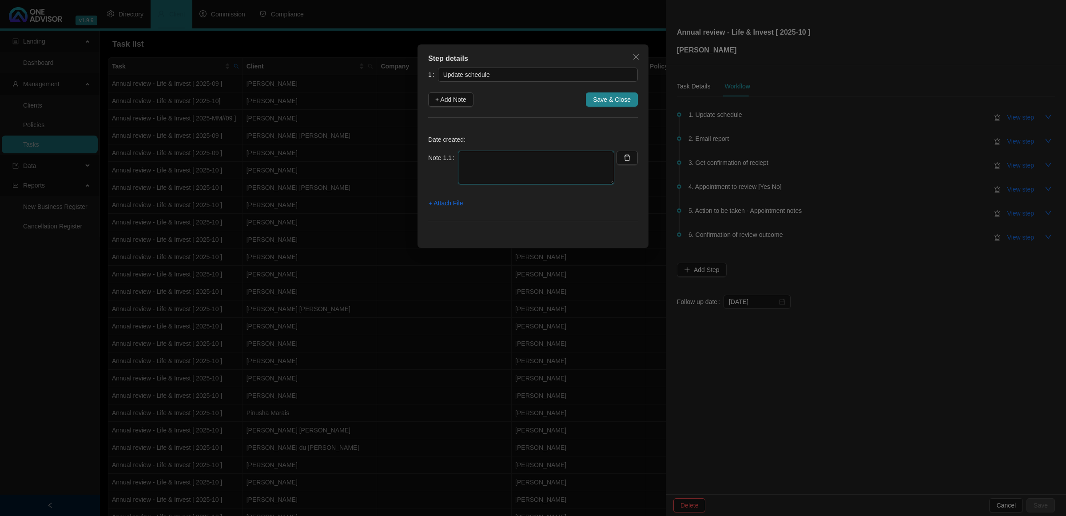
click at [505, 166] on textarea at bounding box center [536, 168] width 156 height 34
type textarea "Life Updated"
click at [628, 99] on span "Save & Close" at bounding box center [612, 100] width 38 height 10
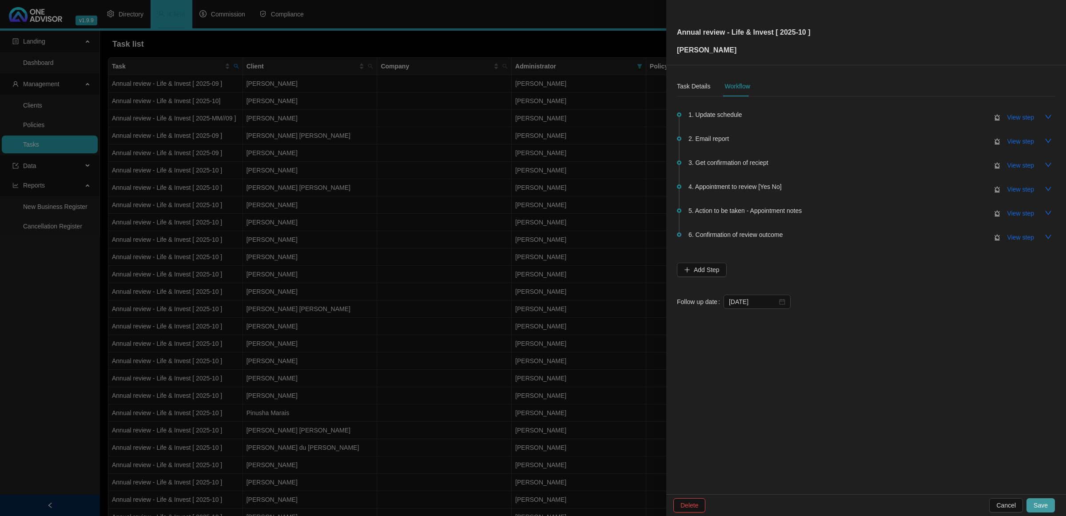
click at [1039, 509] on span "Save" at bounding box center [1040, 505] width 14 height 10
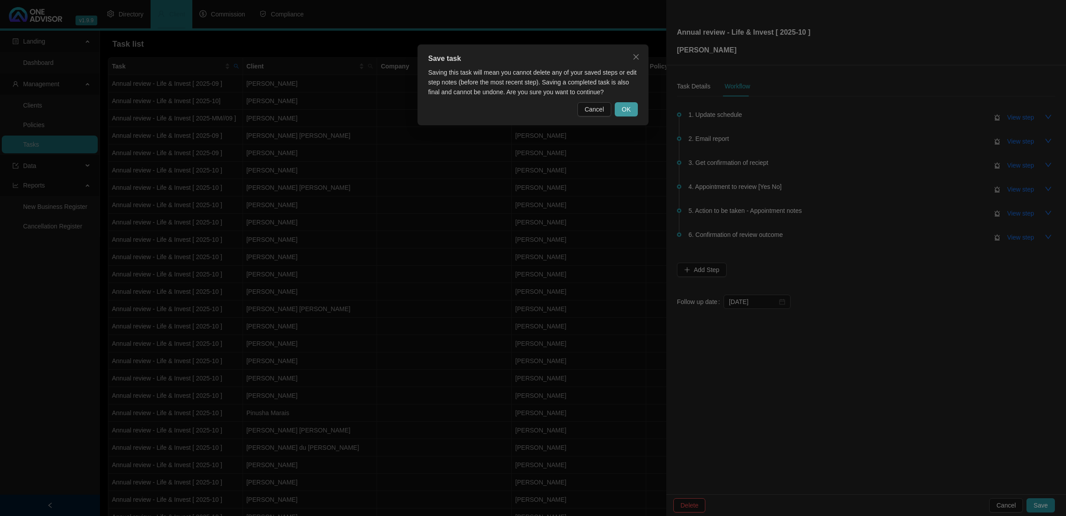
click at [622, 104] on span "OK" at bounding box center [626, 109] width 9 height 10
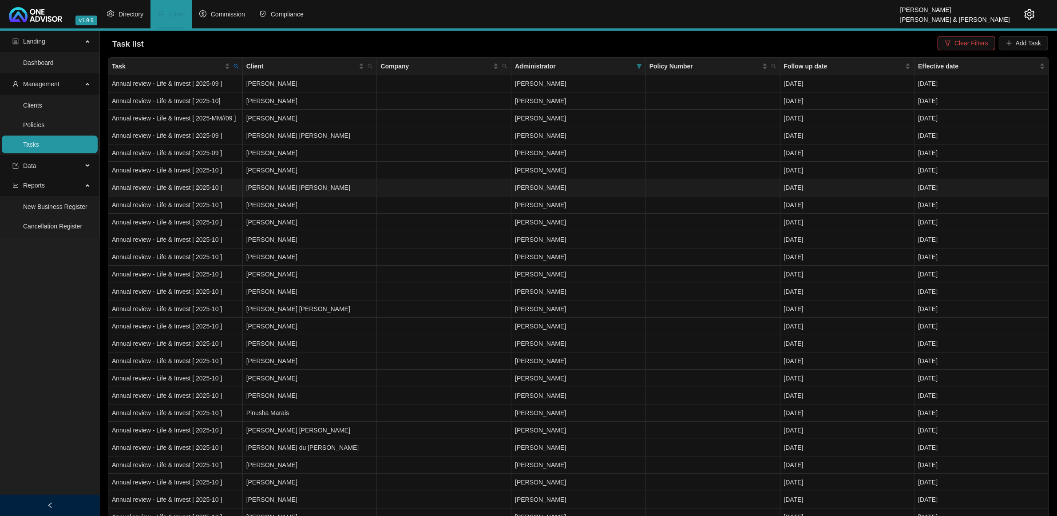
click at [314, 190] on td "[PERSON_NAME] [PERSON_NAME]" at bounding box center [310, 187] width 135 height 17
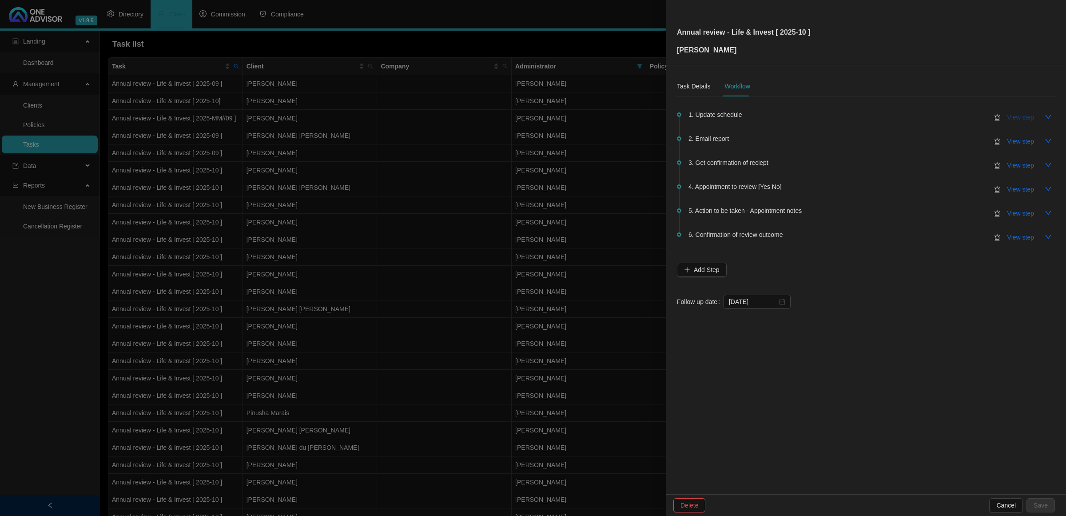
click at [1026, 115] on span "View step" at bounding box center [1020, 117] width 27 height 10
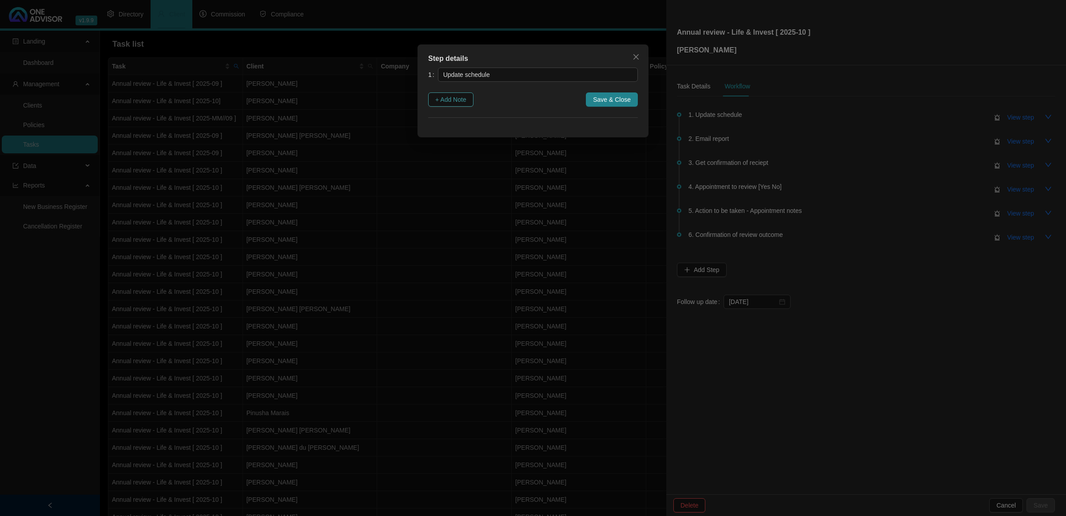
click at [455, 98] on span "+ Add Note" at bounding box center [450, 100] width 31 height 10
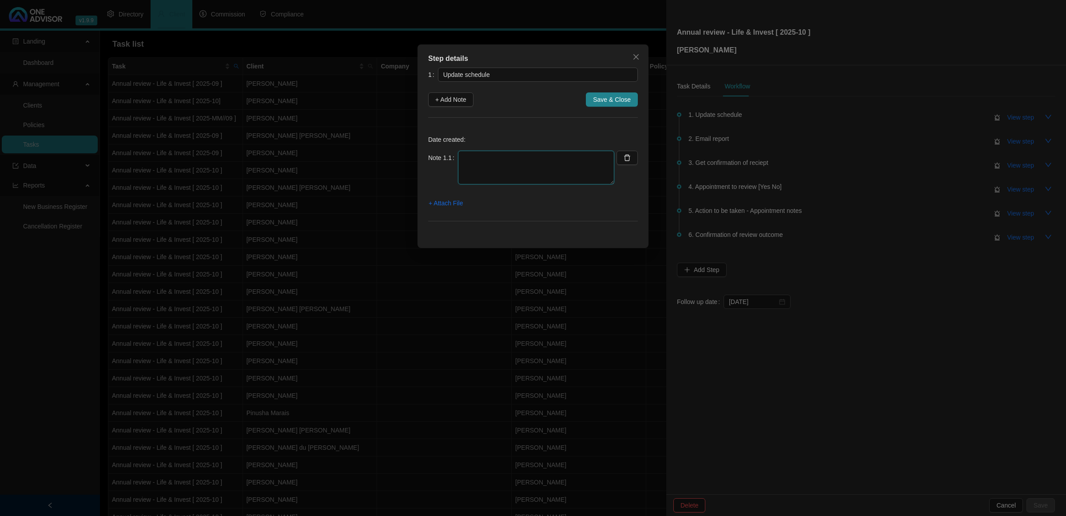
click at [489, 152] on textarea at bounding box center [536, 168] width 156 height 34
type textarea "Life Updated"
click at [603, 99] on span "Save & Close" at bounding box center [612, 100] width 38 height 10
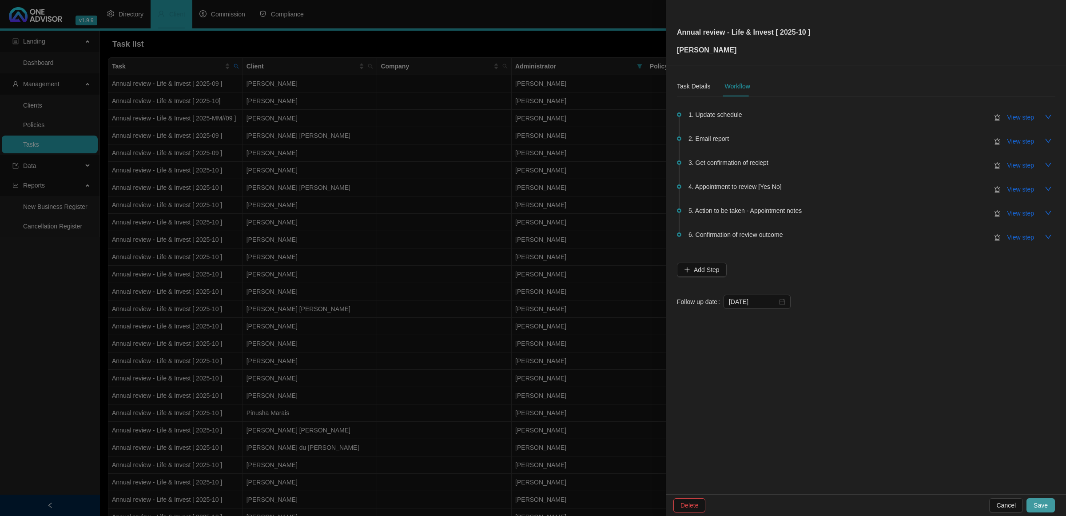
click at [1045, 505] on span "Save" at bounding box center [1040, 505] width 14 height 10
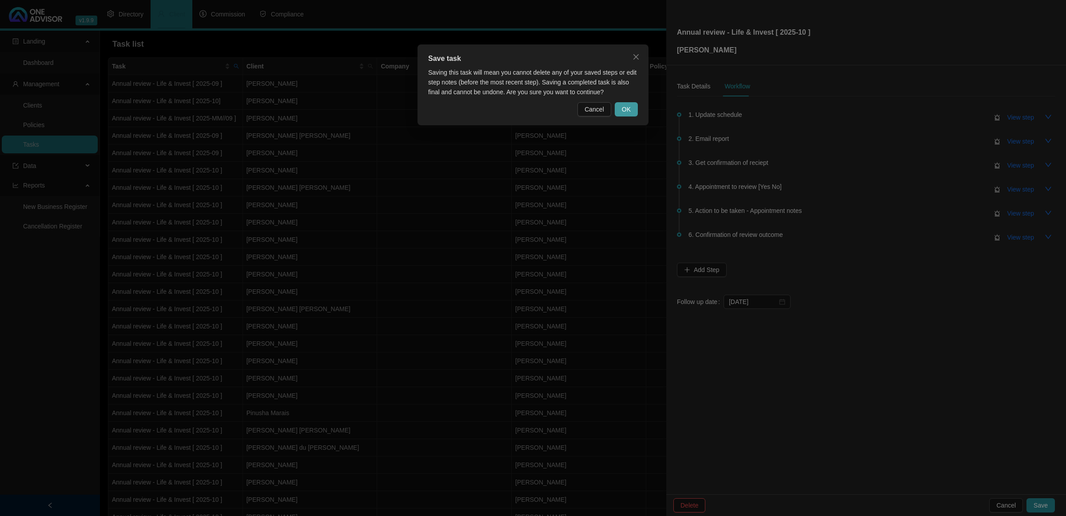
click at [629, 102] on button "OK" at bounding box center [626, 109] width 23 height 14
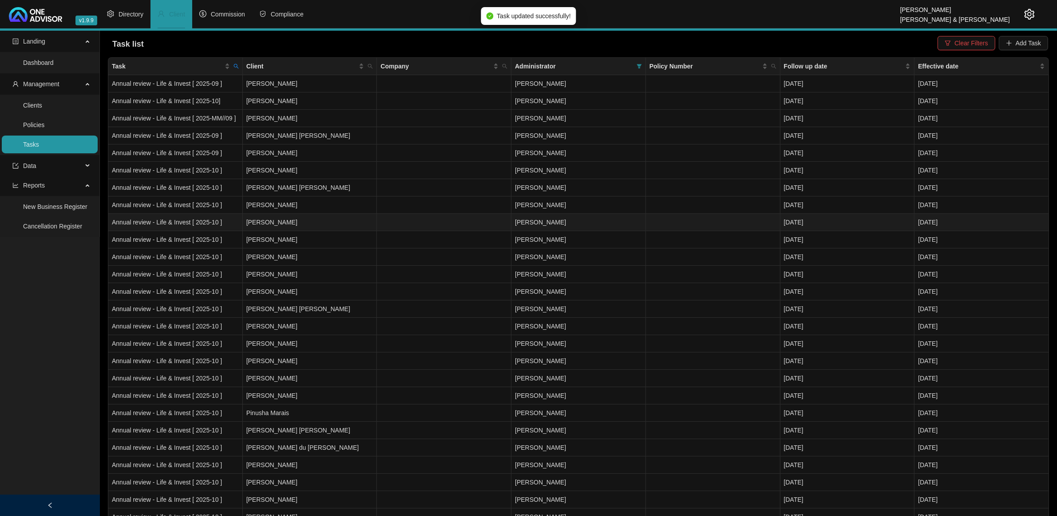
click at [296, 222] on td "[PERSON_NAME]" at bounding box center [310, 222] width 135 height 17
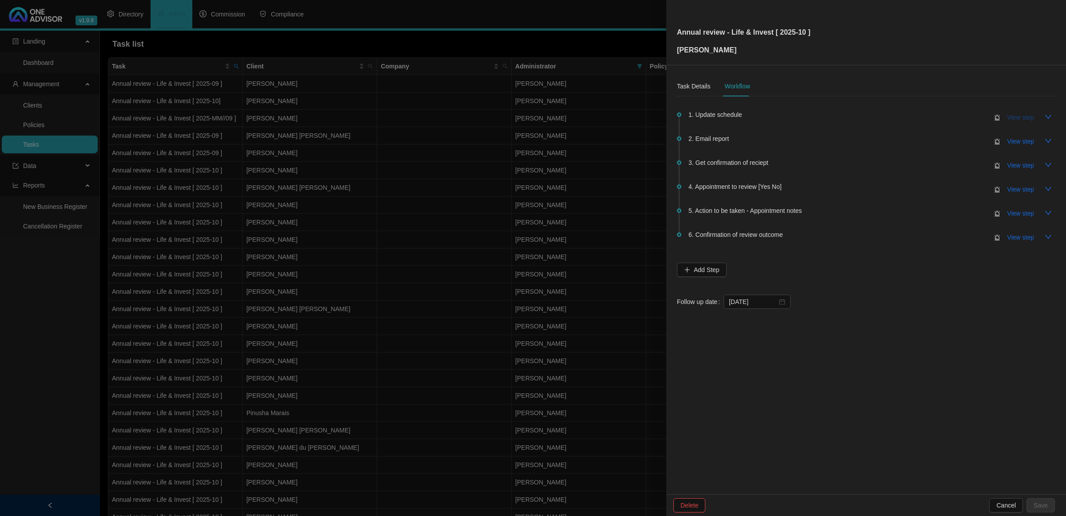
click at [1018, 116] on span "View step" at bounding box center [1020, 117] width 27 height 10
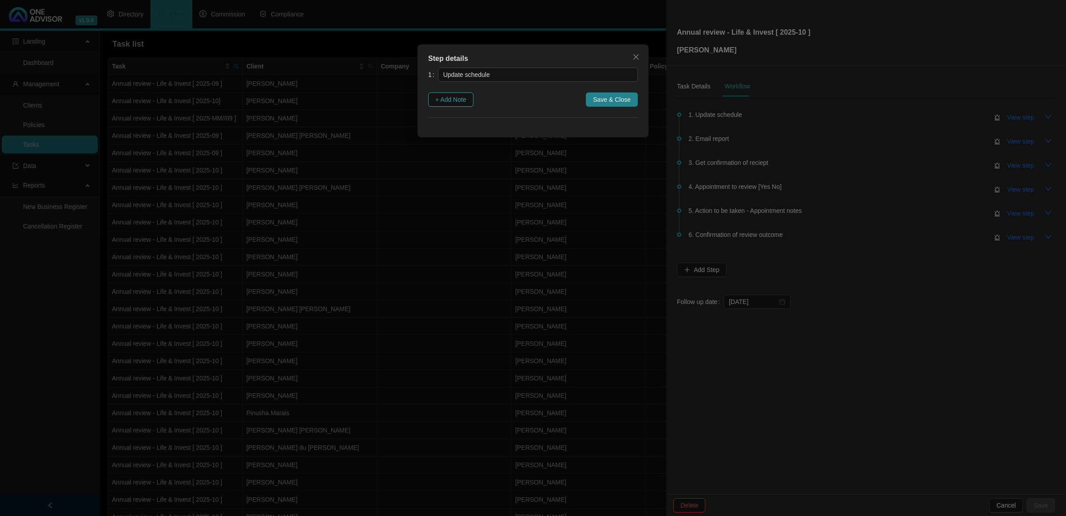
click at [450, 103] on span "+ Add Note" at bounding box center [450, 100] width 31 height 10
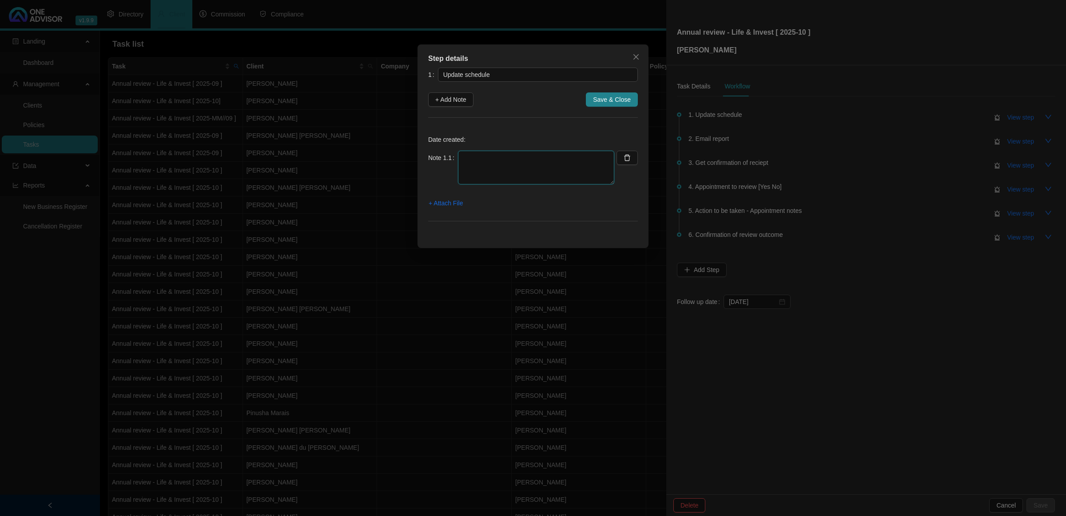
click at [524, 160] on textarea at bounding box center [536, 168] width 156 height 34
type textarea "Life Updated"
drag, startPoint x: 626, startPoint y: 98, endPoint x: 623, endPoint y: 101, distance: 4.7
click at [625, 97] on span "Save & Close" at bounding box center [612, 100] width 38 height 10
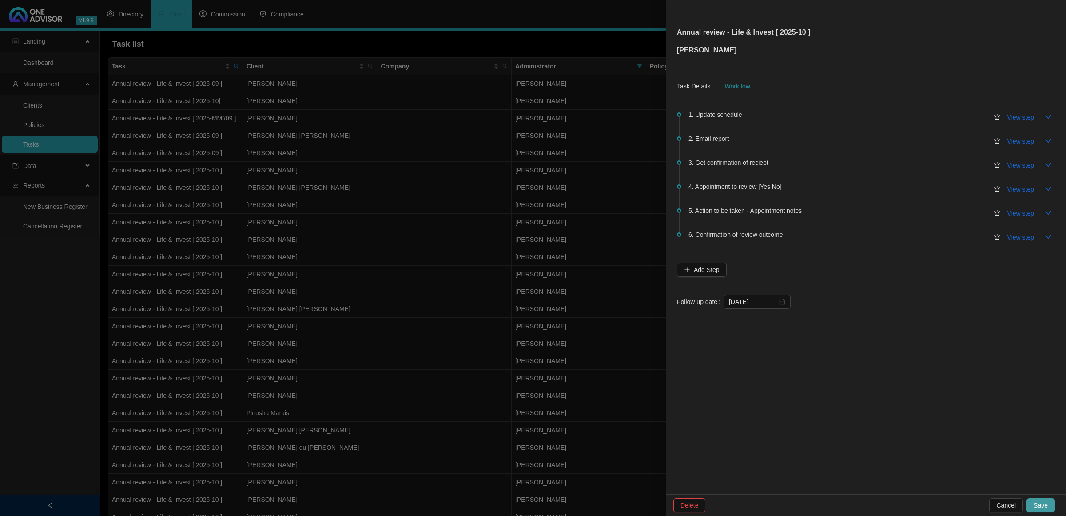
click at [1041, 506] on span "Save" at bounding box center [1040, 505] width 14 height 10
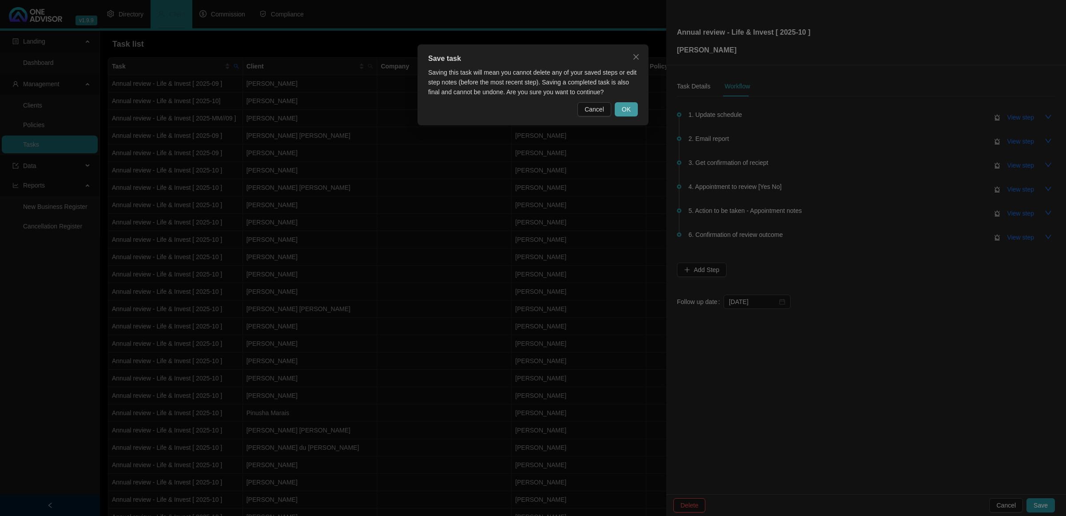
click at [627, 107] on span "OK" at bounding box center [626, 109] width 9 height 10
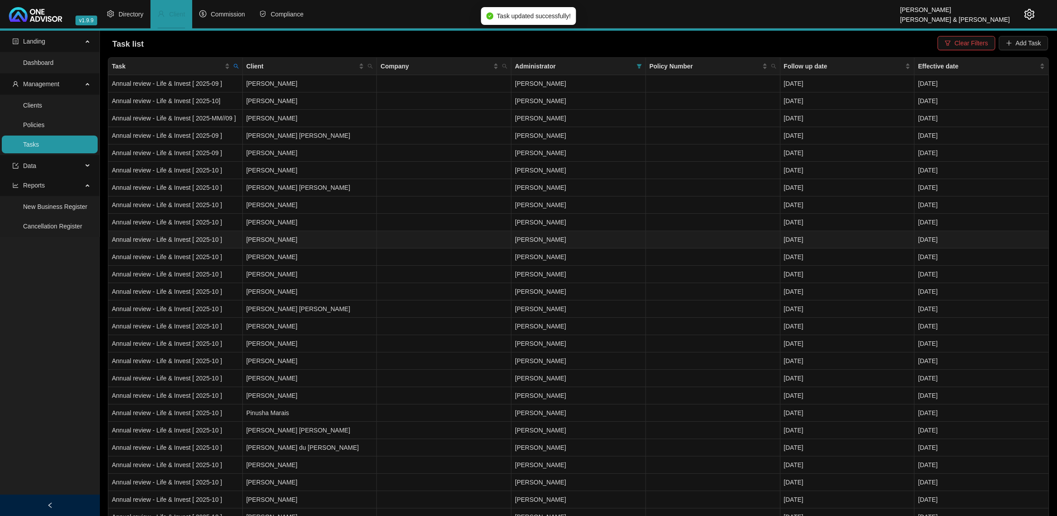
click at [467, 245] on td at bounding box center [444, 239] width 135 height 17
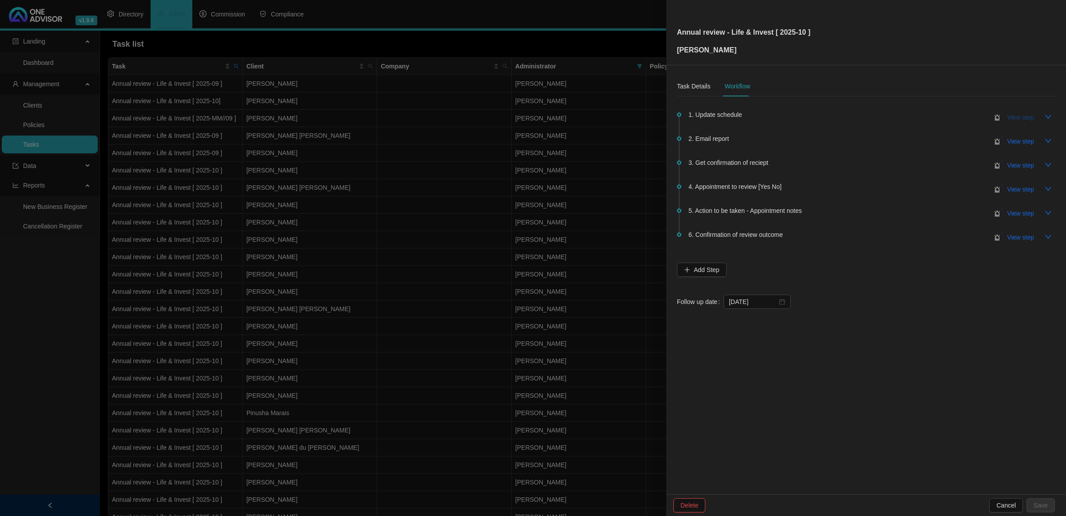
click at [1016, 114] on span "View step" at bounding box center [1020, 117] width 27 height 10
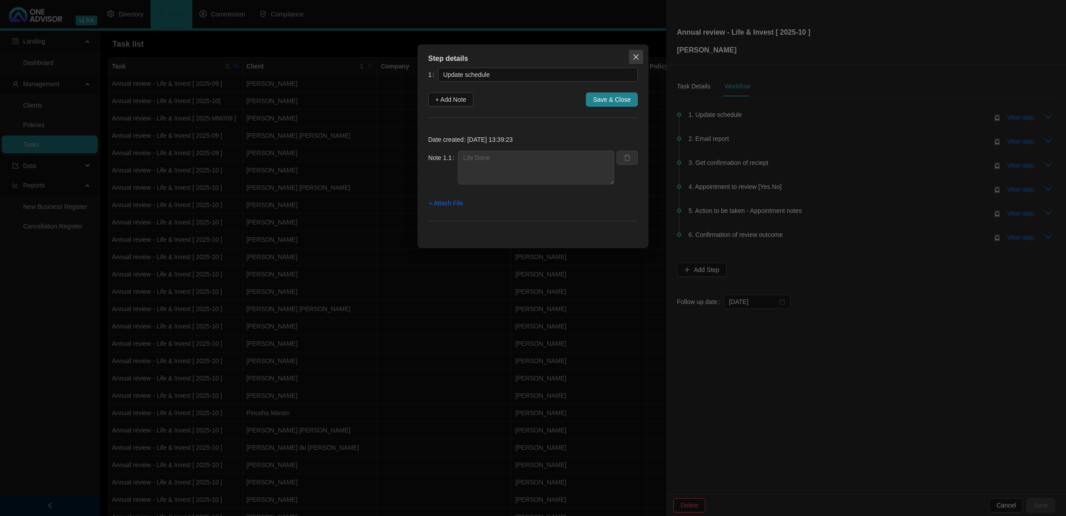
click at [637, 56] on icon "close" at bounding box center [635, 56] width 7 height 7
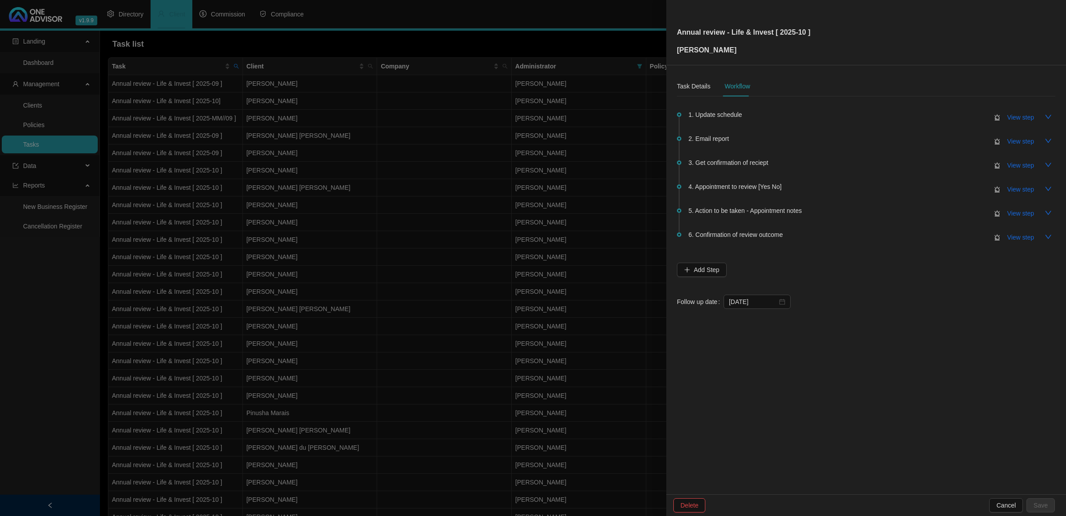
click at [298, 260] on div at bounding box center [533, 258] width 1066 height 516
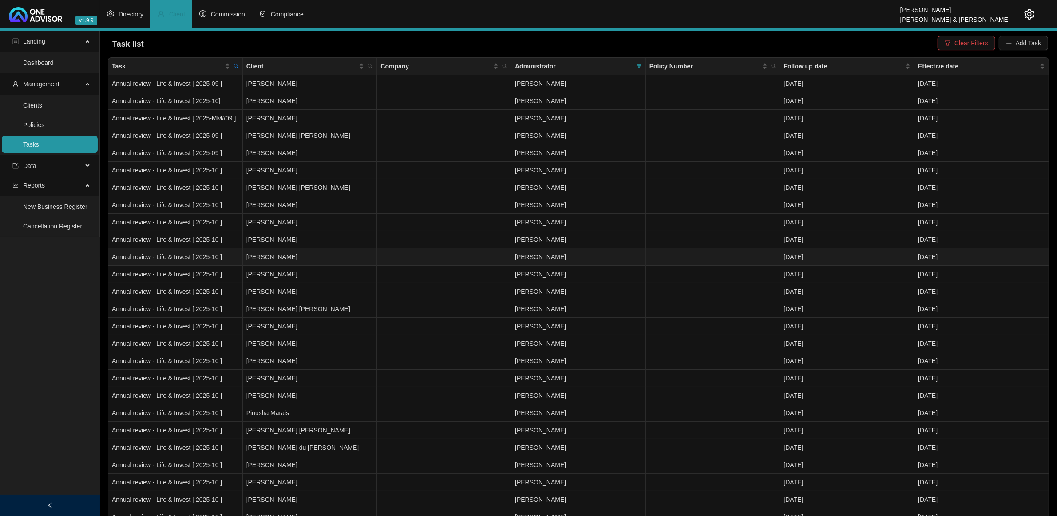
click at [298, 260] on td "[PERSON_NAME]" at bounding box center [310, 256] width 135 height 17
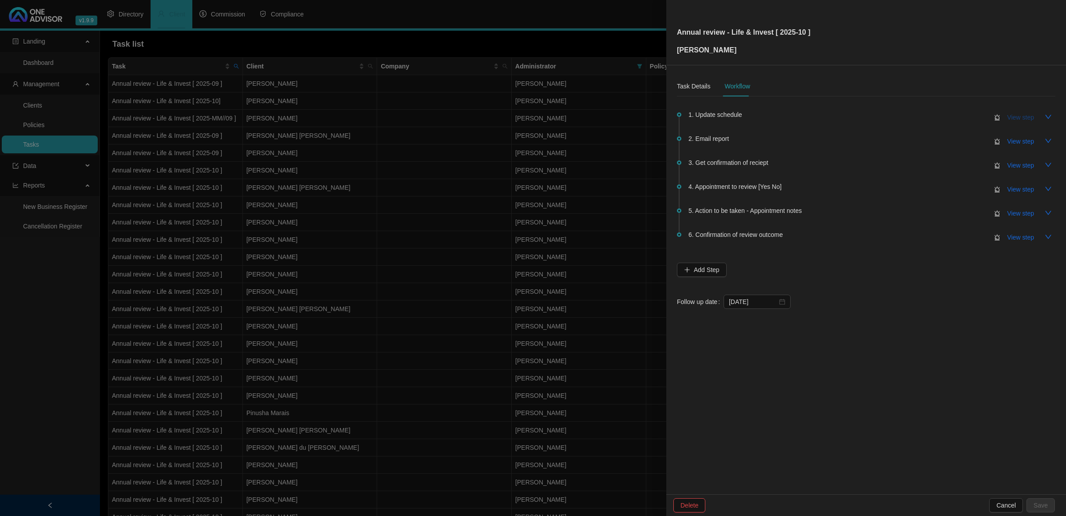
click at [1024, 116] on span "View step" at bounding box center [1020, 117] width 27 height 10
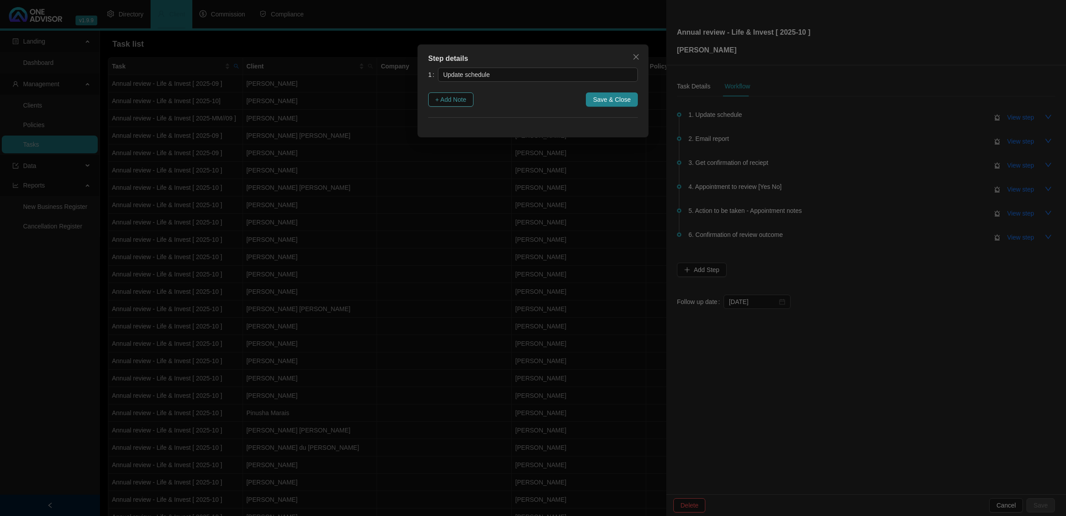
click at [456, 99] on span "+ Add Note" at bounding box center [450, 100] width 31 height 10
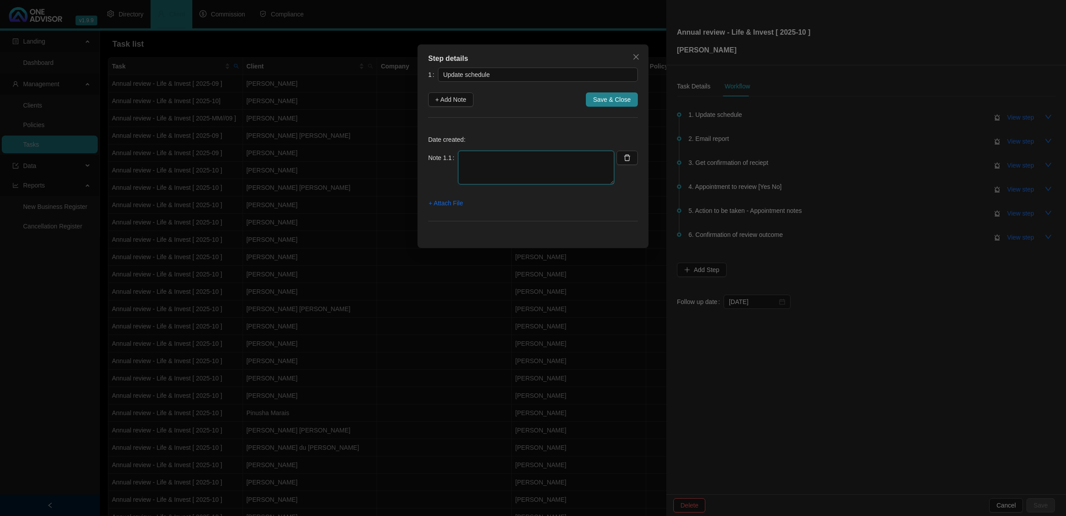
click at [540, 169] on textarea at bounding box center [536, 168] width 156 height 34
type textarea "Life Done"
click at [625, 106] on button "Save & Close" at bounding box center [612, 99] width 52 height 14
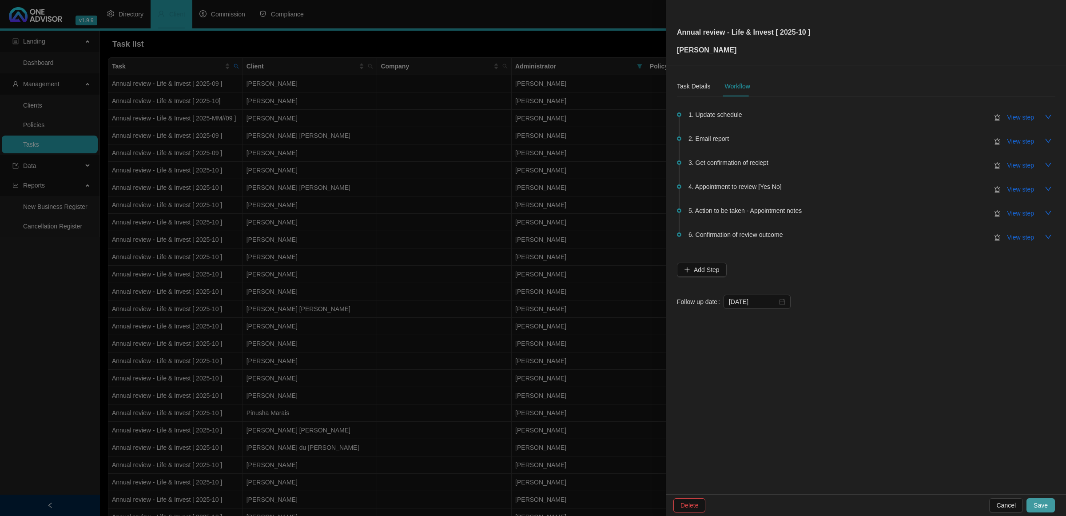
click at [1042, 504] on span "Save" at bounding box center [1040, 505] width 14 height 10
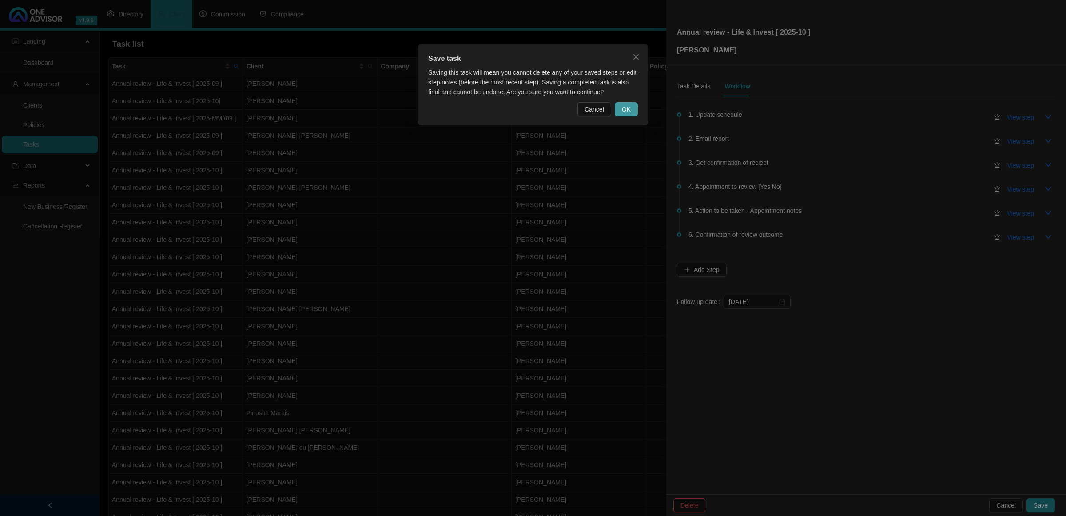
click at [627, 104] on span "OK" at bounding box center [626, 109] width 9 height 10
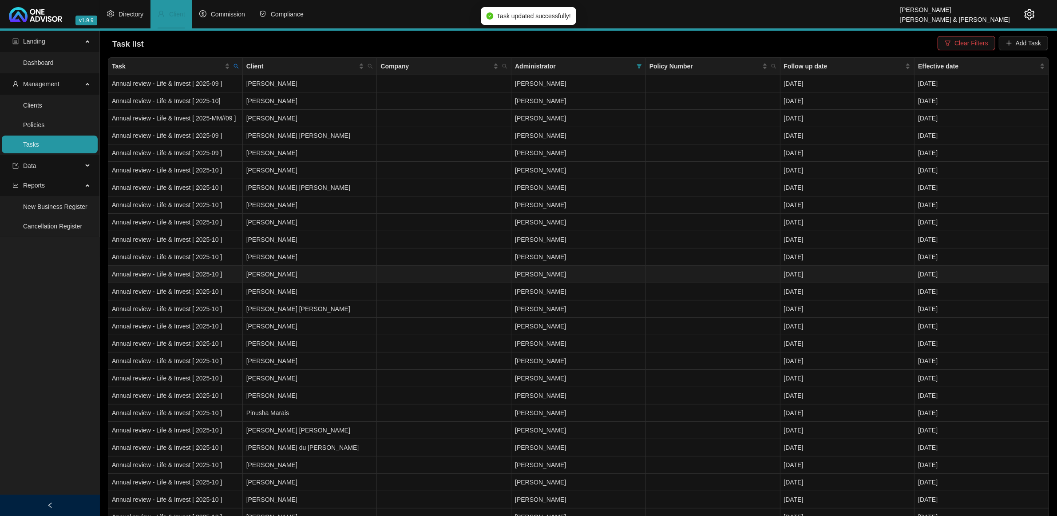
click at [312, 278] on td "[PERSON_NAME]" at bounding box center [310, 274] width 135 height 17
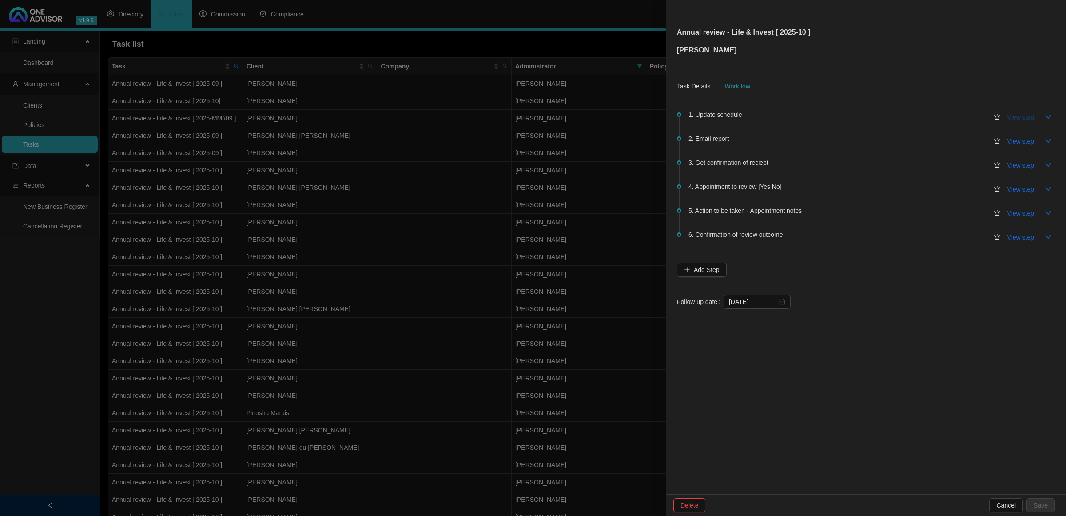
click at [1022, 116] on span "View step" at bounding box center [1020, 117] width 27 height 10
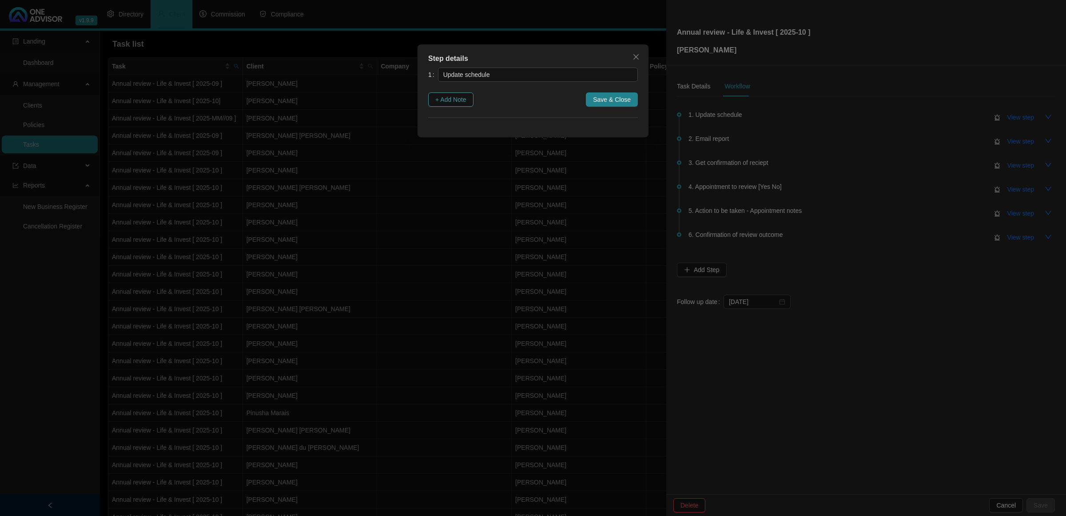
click at [429, 99] on button "+ Add Note" at bounding box center [450, 99] width 45 height 14
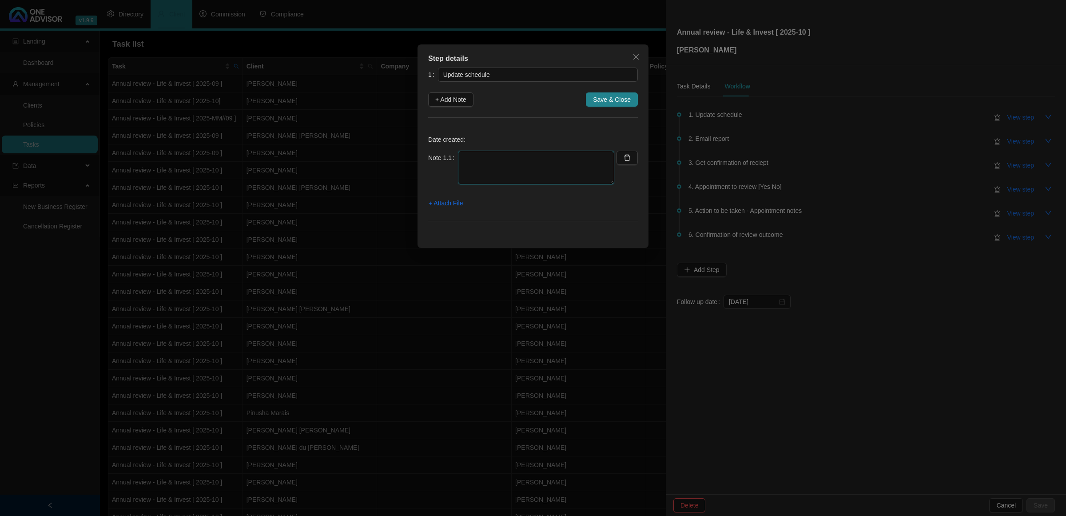
click at [497, 163] on textarea at bounding box center [536, 168] width 156 height 34
type textarea "Life Done"
click at [614, 98] on span "Save & Close" at bounding box center [612, 100] width 38 height 10
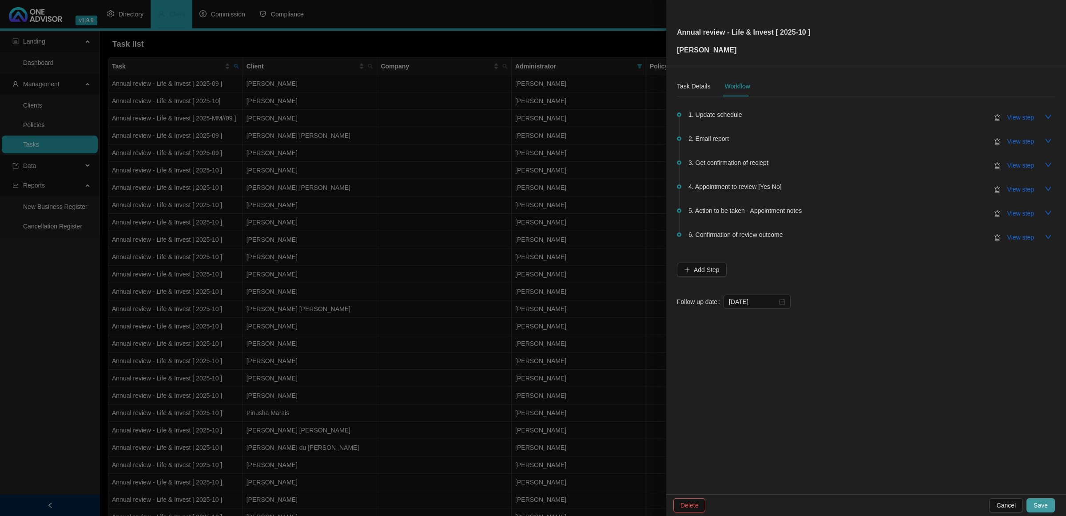
click at [1047, 512] on button "Save" at bounding box center [1040, 505] width 28 height 14
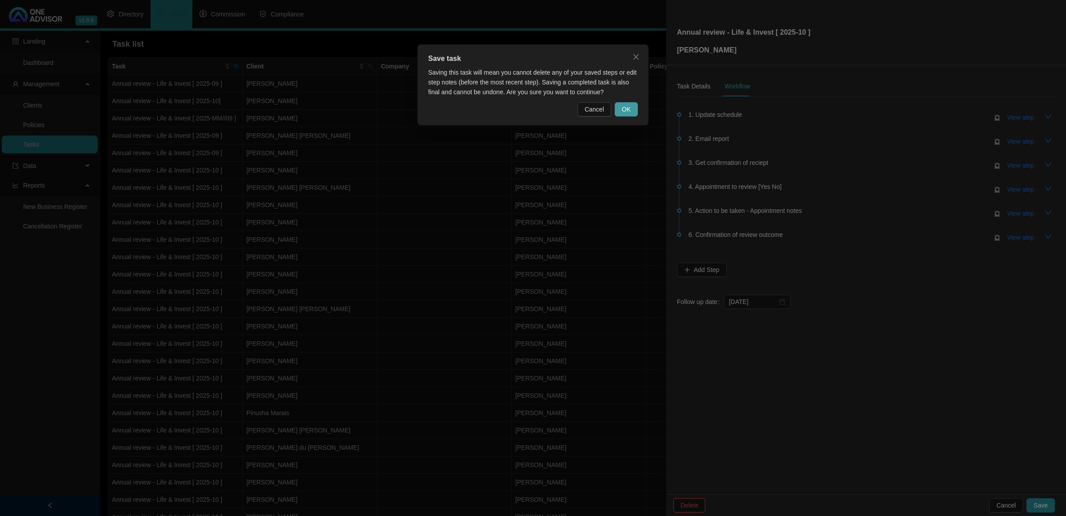
click at [629, 110] on span "OK" at bounding box center [626, 109] width 9 height 10
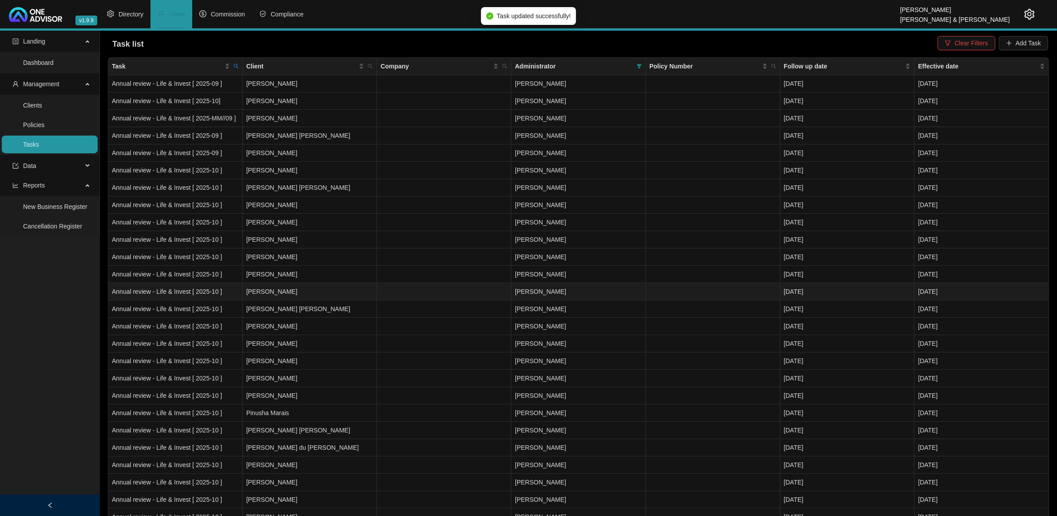
click at [309, 295] on td "[PERSON_NAME]" at bounding box center [310, 291] width 135 height 17
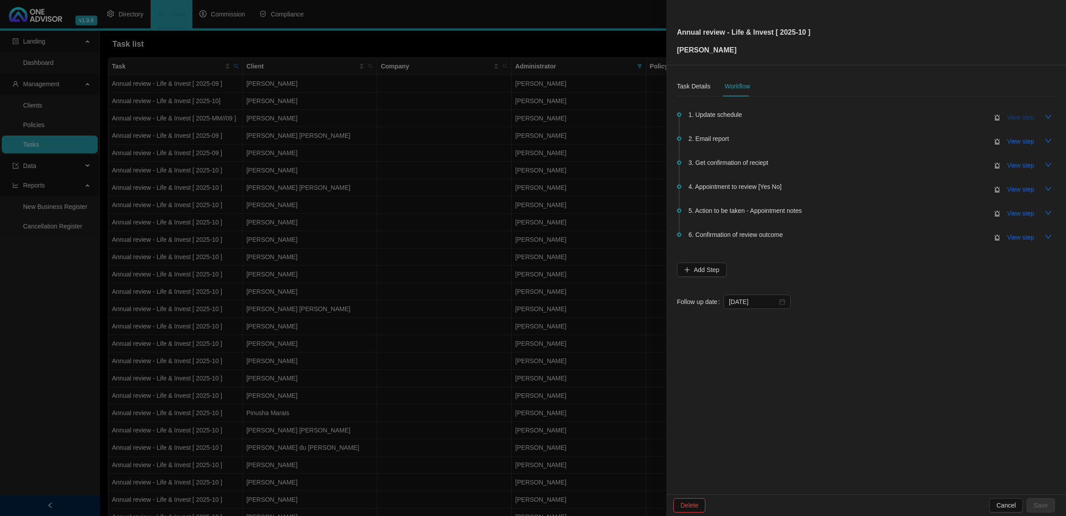
click at [1023, 119] on span "View step" at bounding box center [1020, 117] width 27 height 10
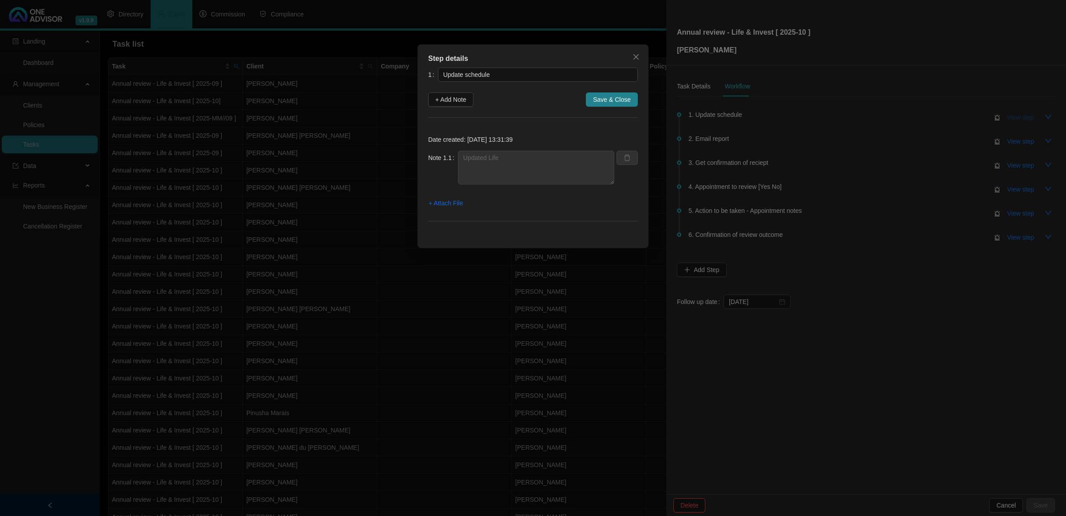
click at [1023, 119] on div "Step details 1 Update schedule + Add Note Save & Close Date created: [DATE] 13:…" at bounding box center [533, 258] width 1066 height 516
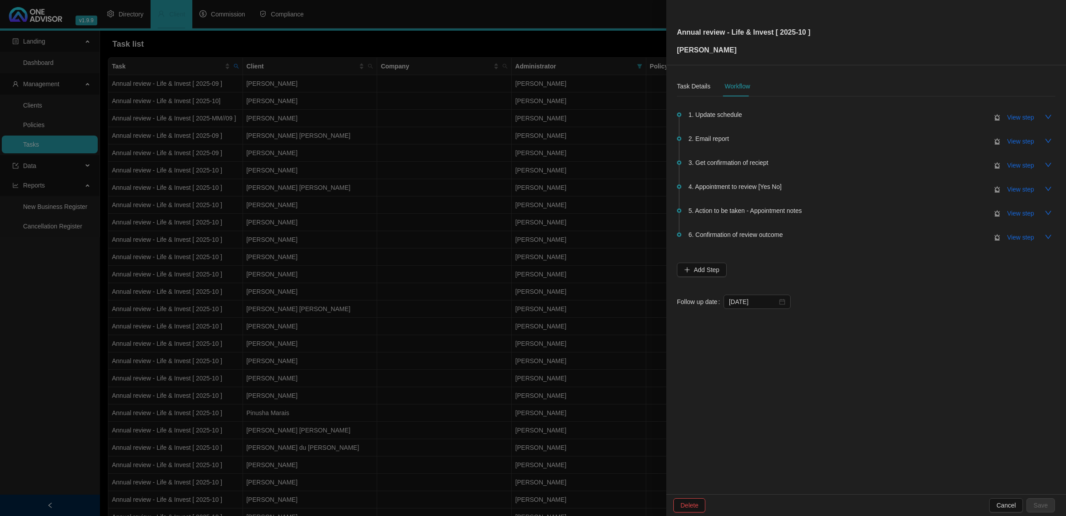
click at [869, 354] on div "Task Details Workflow 1. Update schedule View step 2. Email report View step 3.…" at bounding box center [866, 279] width 400 height 428
click at [338, 340] on div at bounding box center [533, 258] width 1066 height 516
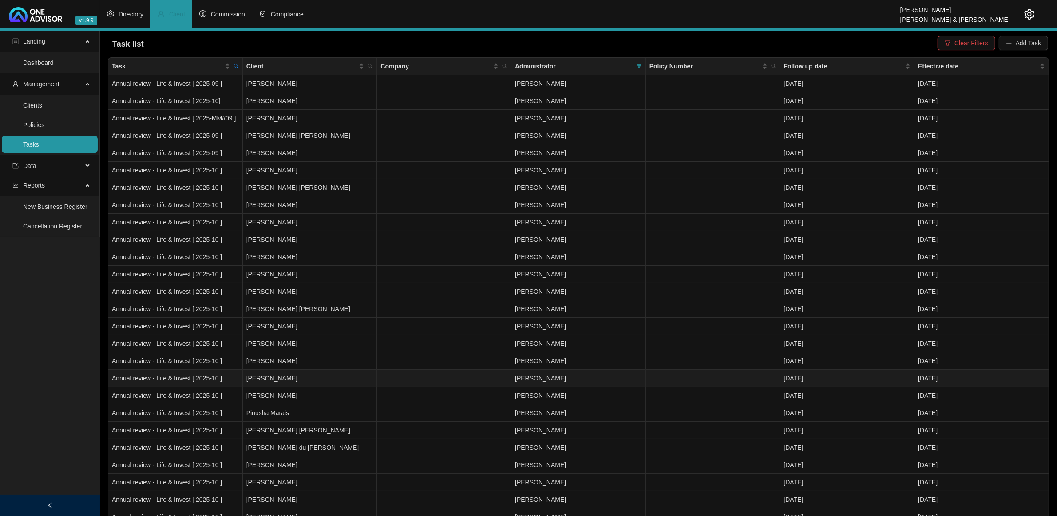
click at [345, 381] on td "[PERSON_NAME]" at bounding box center [310, 377] width 135 height 17
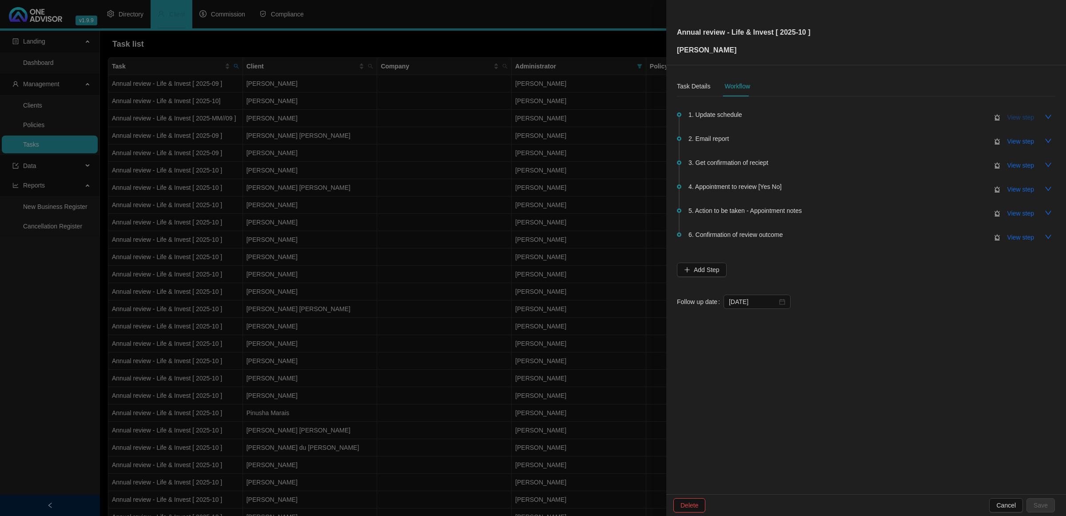
click at [1013, 112] on span "View step" at bounding box center [1020, 117] width 27 height 10
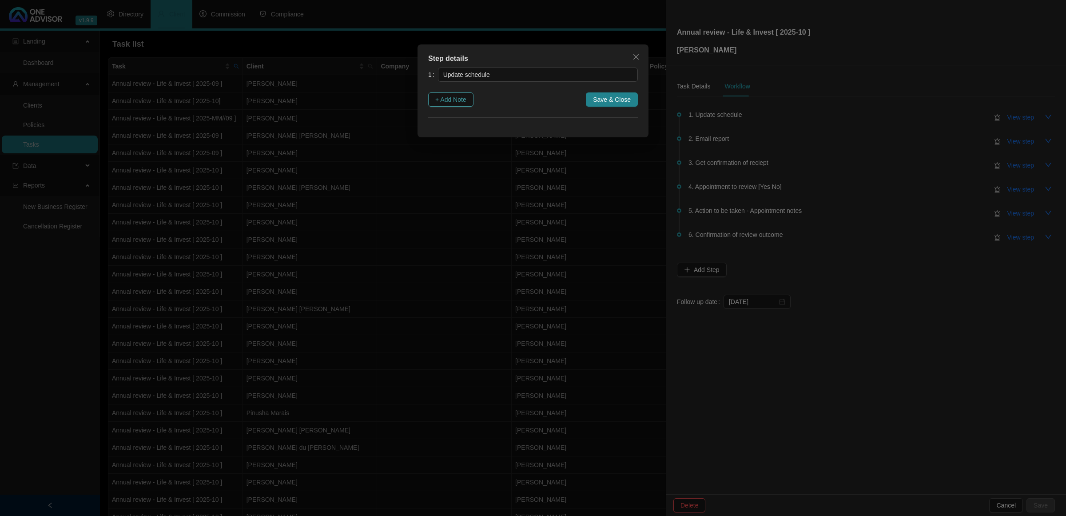
click at [452, 101] on span "+ Add Note" at bounding box center [450, 100] width 31 height 10
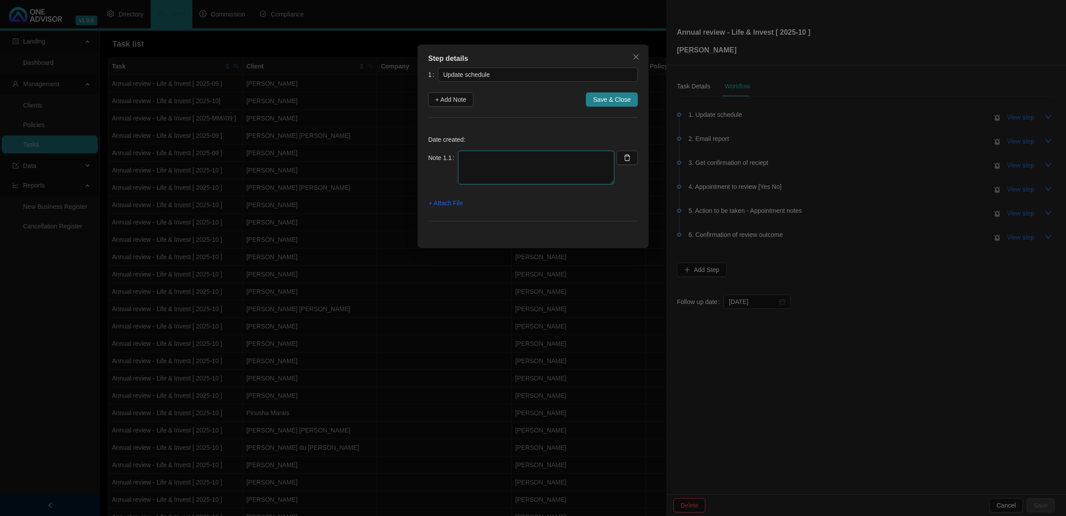
click at [551, 174] on textarea at bounding box center [536, 168] width 156 height 34
type textarea "Life Done"
click at [610, 107] on div "1 Update schedule + Add Note Save & Close Date created: Note 1.1 Life Done + At…" at bounding box center [533, 149] width 210 height 164
click at [609, 105] on button "Save & Close" at bounding box center [612, 99] width 52 height 14
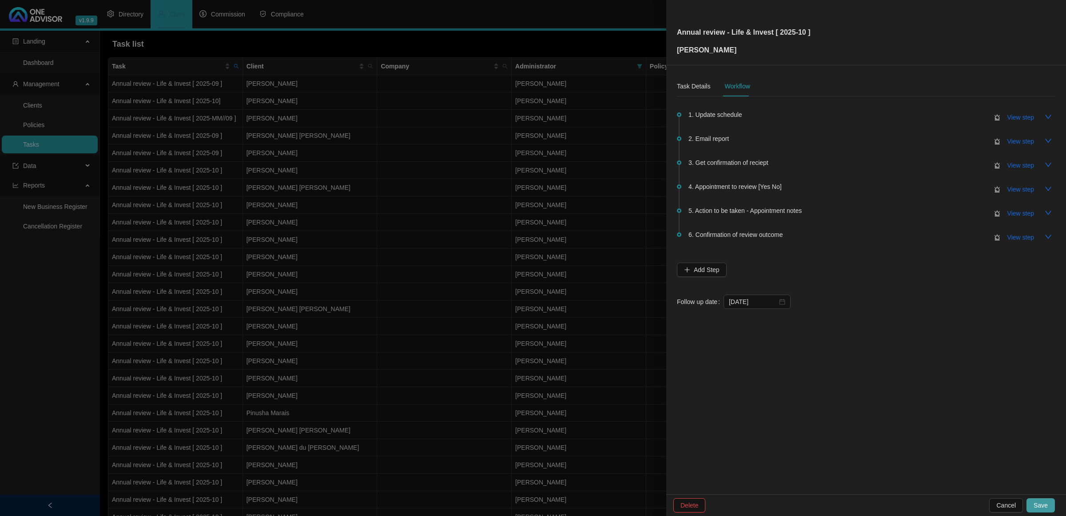
click at [1046, 507] on span "Save" at bounding box center [1040, 505] width 14 height 10
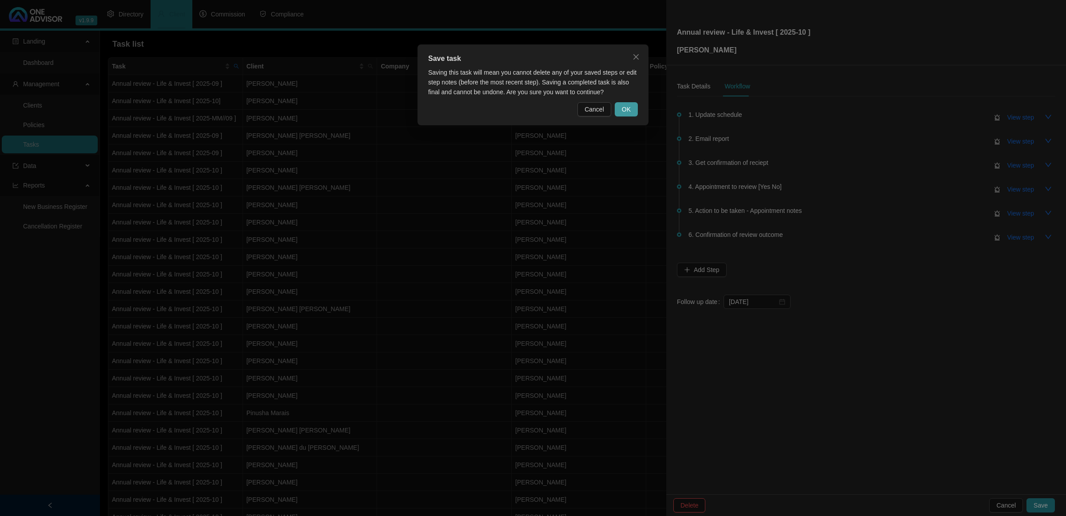
click at [627, 108] on span "OK" at bounding box center [626, 109] width 9 height 10
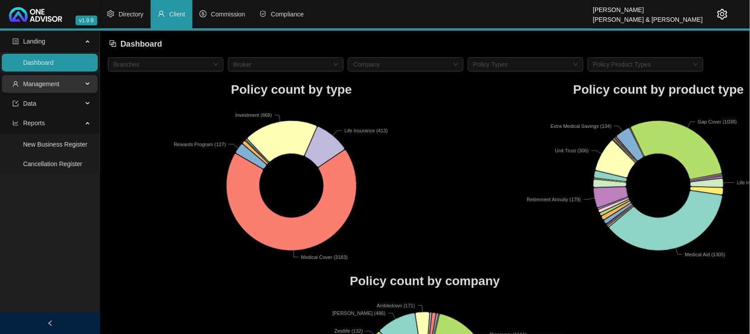
click at [56, 83] on span "Management" at bounding box center [41, 83] width 36 height 7
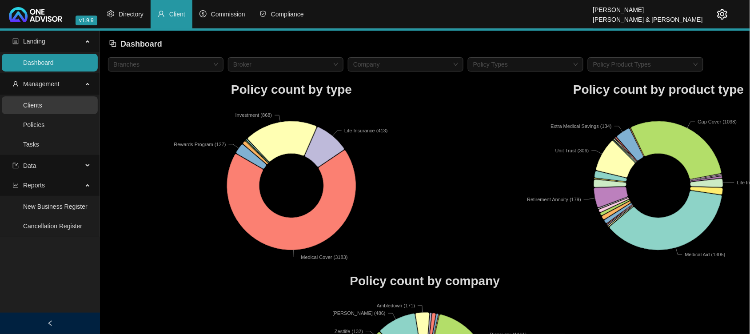
click at [42, 106] on link "Clients" at bounding box center [32, 105] width 19 height 7
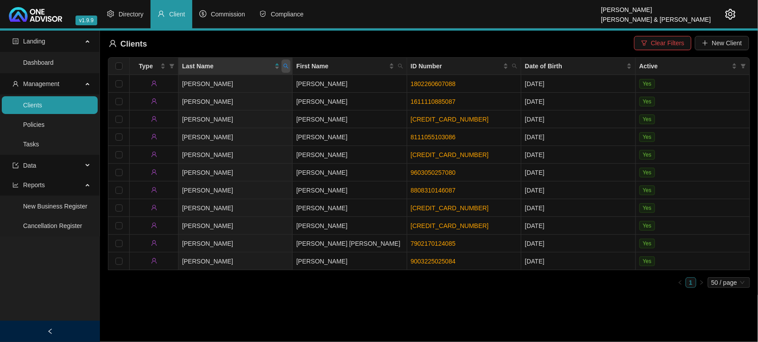
click at [290, 69] on span at bounding box center [286, 66] width 9 height 13
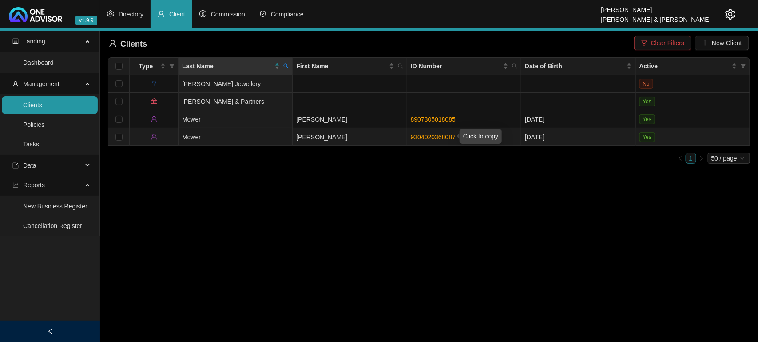
click at [432, 137] on link "9304020368087" at bounding box center [433, 137] width 45 height 7
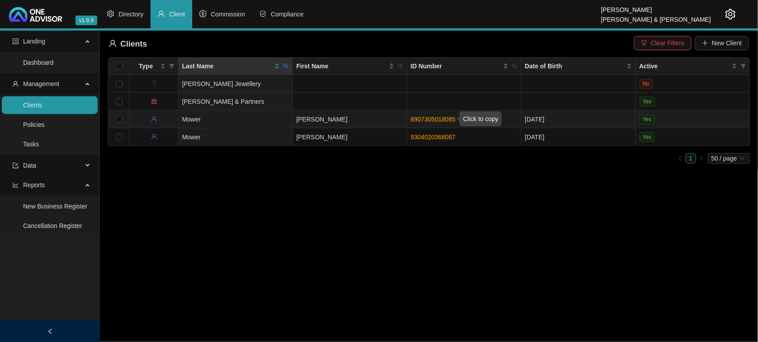
click at [440, 121] on link "8907305018085" at bounding box center [433, 119] width 45 height 7
click at [434, 123] on link "8907305018085" at bounding box center [433, 119] width 45 height 7
click at [286, 63] on icon "search" at bounding box center [285, 65] width 5 height 5
click at [266, 82] on input "mower" at bounding box center [244, 85] width 83 height 14
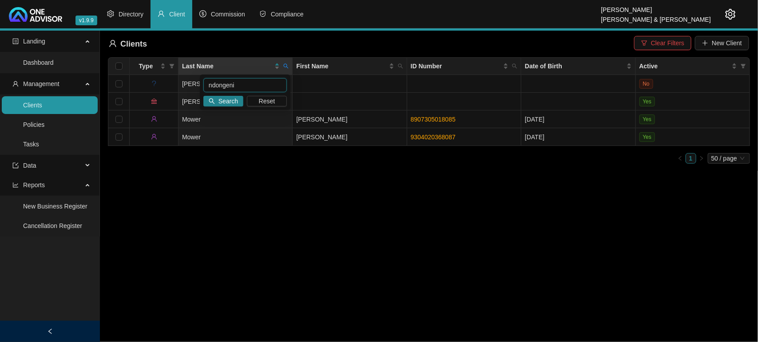
type input "ndongeni"
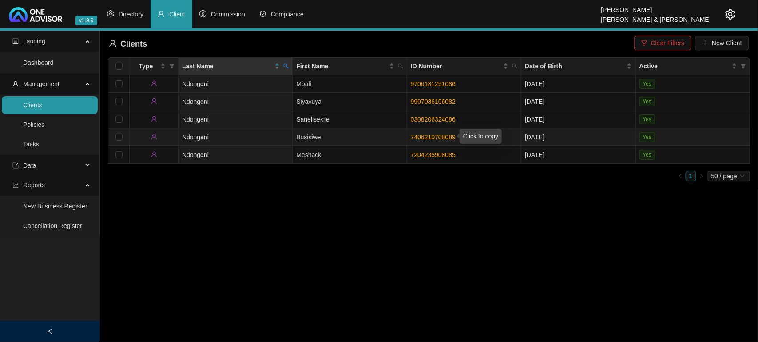
click at [416, 136] on link "7406210708089" at bounding box center [433, 137] width 45 height 7
click at [283, 66] on icon "search" at bounding box center [285, 65] width 5 height 5
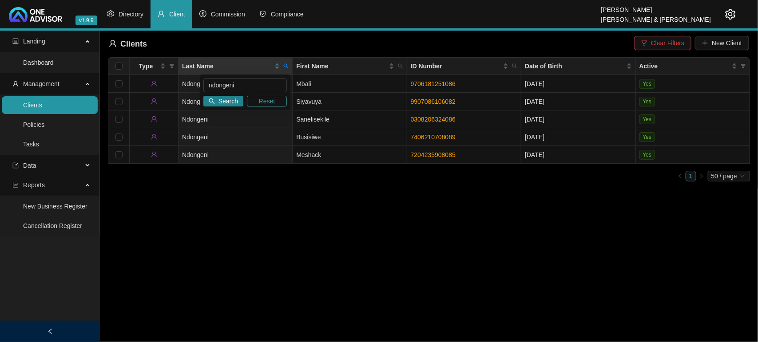
click at [279, 99] on button "Reset" at bounding box center [267, 101] width 40 height 11
click at [250, 83] on input "text" at bounding box center [244, 85] width 83 height 14
type input "nel"
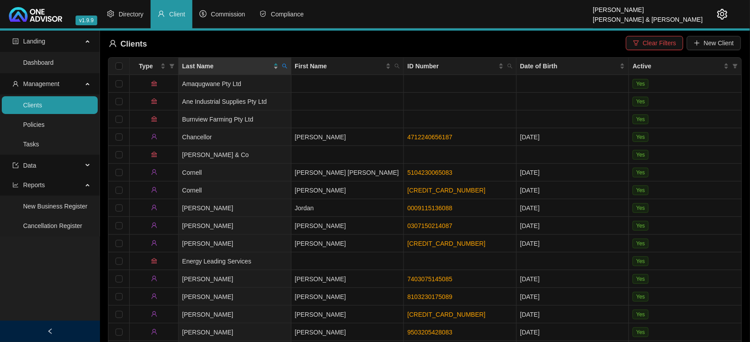
click at [277, 62] on div "Last Name" at bounding box center [230, 66] width 96 height 10
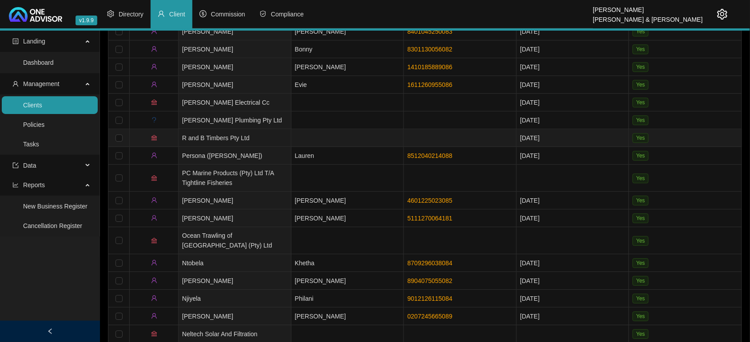
scroll to position [678, 0]
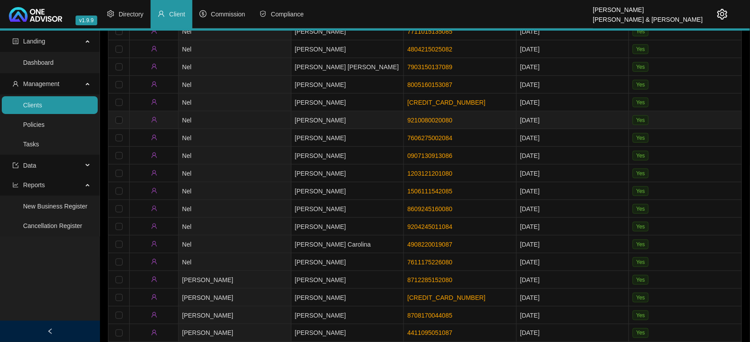
scroll to position [222, 0]
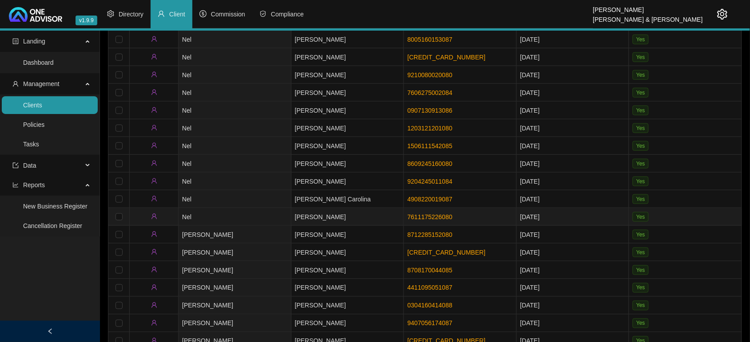
click at [354, 218] on td "Christiaan Frederik" at bounding box center [347, 217] width 113 height 18
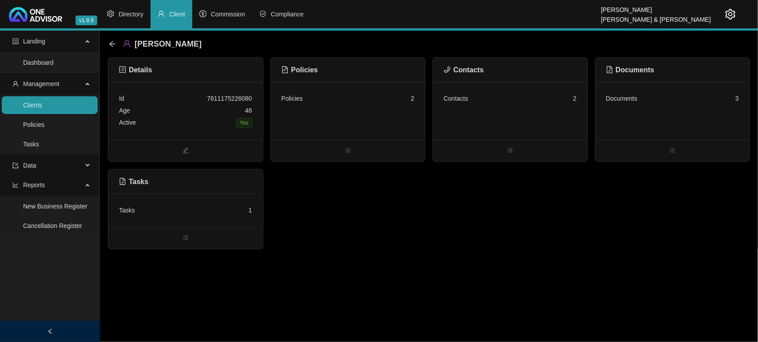
click at [227, 113] on div "Age 48" at bounding box center [185, 111] width 133 height 12
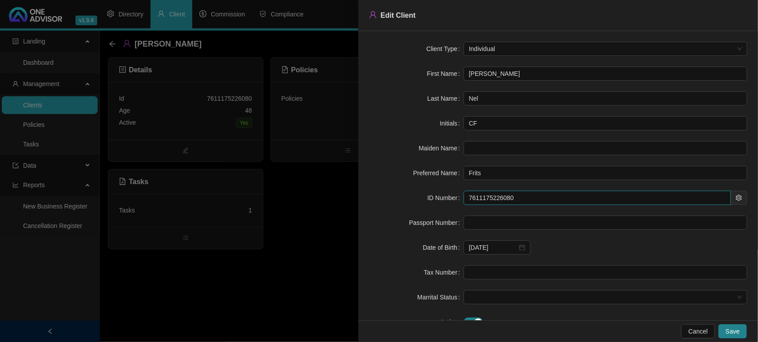
drag, startPoint x: 530, startPoint y: 205, endPoint x: 454, endPoint y: 197, distance: 76.4
click at [454, 197] on div "ID Number 7611175226080" at bounding box center [558, 198] width 378 height 14
drag, startPoint x: 738, startPoint y: 333, endPoint x: 259, endPoint y: 236, distance: 488.5
click at [738, 334] on span "Save" at bounding box center [733, 332] width 14 height 10
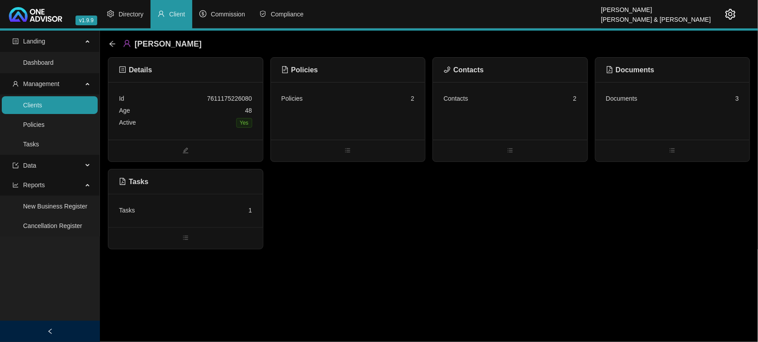
click at [42, 105] on link "Clients" at bounding box center [32, 105] width 19 height 7
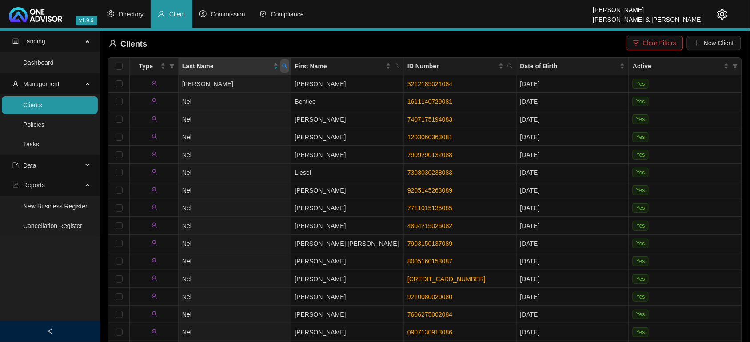
click at [286, 66] on icon "search" at bounding box center [284, 65] width 5 height 5
type input "love"
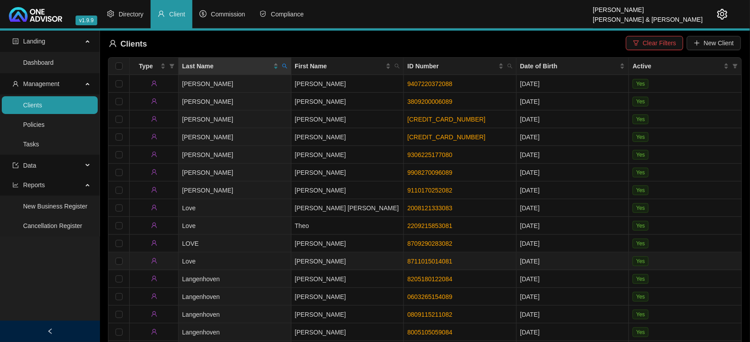
click at [406, 257] on td "8711015014081" at bounding box center [460, 262] width 113 height 18
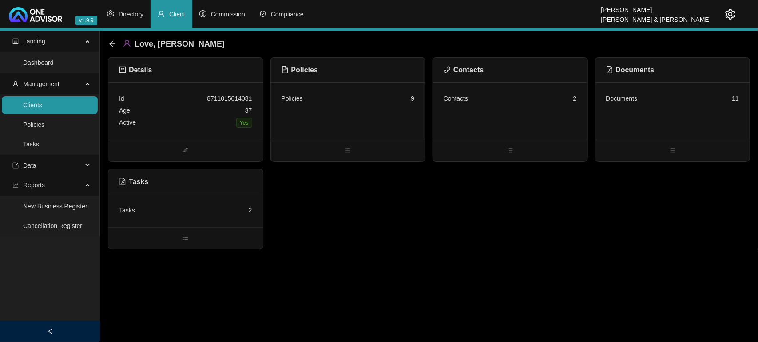
click at [188, 115] on div "Age 37" at bounding box center [185, 111] width 133 height 12
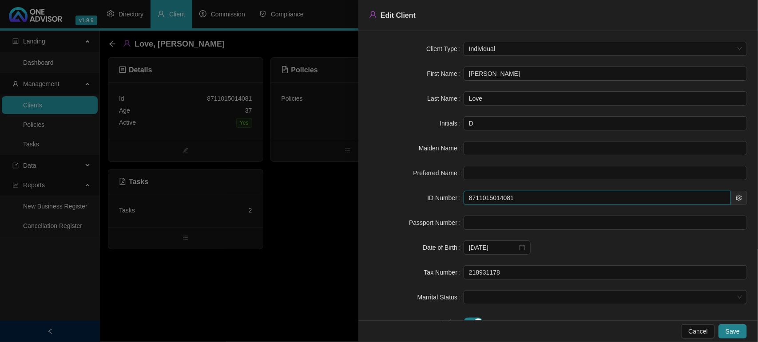
drag, startPoint x: 536, startPoint y: 200, endPoint x: 384, endPoint y: 196, distance: 151.5
click at [384, 196] on div "ID Number 8711015014081" at bounding box center [558, 198] width 378 height 14
click at [290, 256] on div at bounding box center [379, 171] width 758 height 342
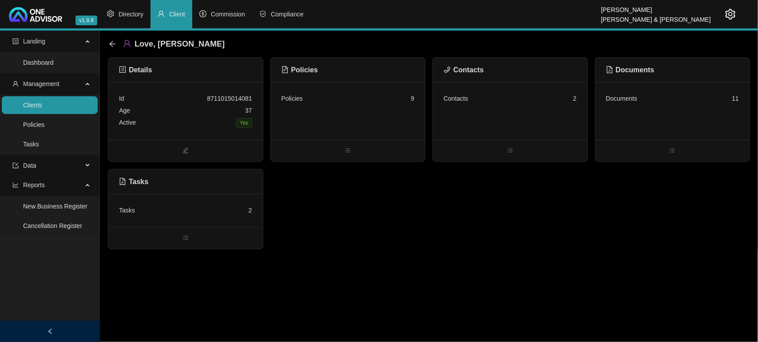
click at [34, 107] on link "Clients" at bounding box center [32, 105] width 19 height 7
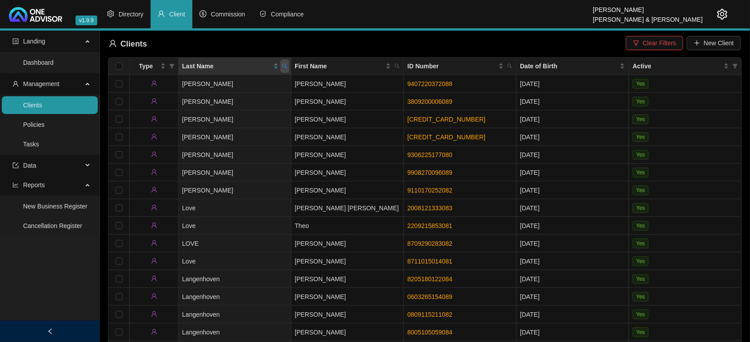
click at [283, 70] on span at bounding box center [284, 66] width 9 height 13
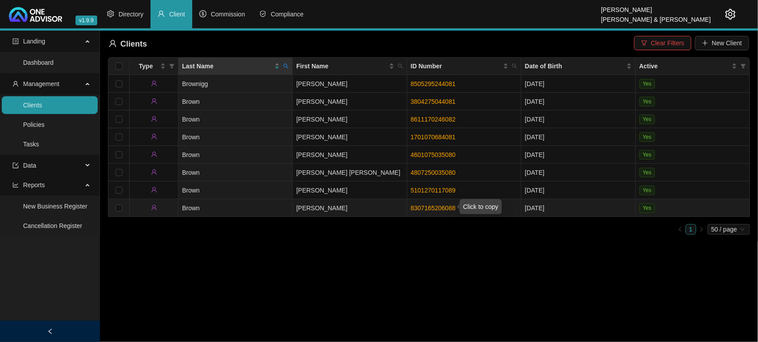
click at [430, 207] on link "8307165206088" at bounding box center [433, 208] width 45 height 7
click at [288, 68] on icon "search" at bounding box center [286, 66] width 5 height 5
click at [258, 84] on input "brown" at bounding box center [244, 85] width 83 height 14
type input "b"
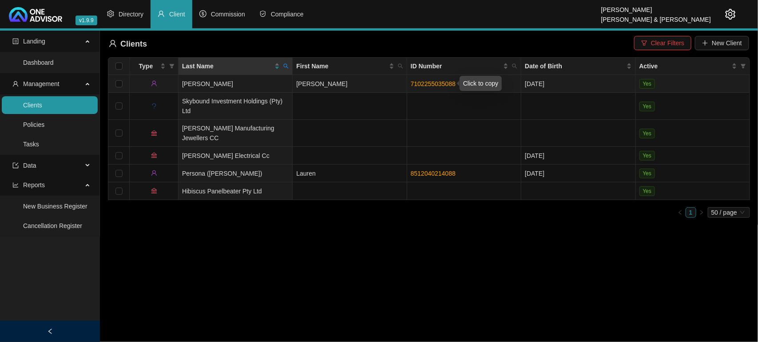
click at [432, 83] on link "7102255035088" at bounding box center [433, 83] width 45 height 7
click at [285, 64] on icon "search" at bounding box center [285, 65] width 5 height 5
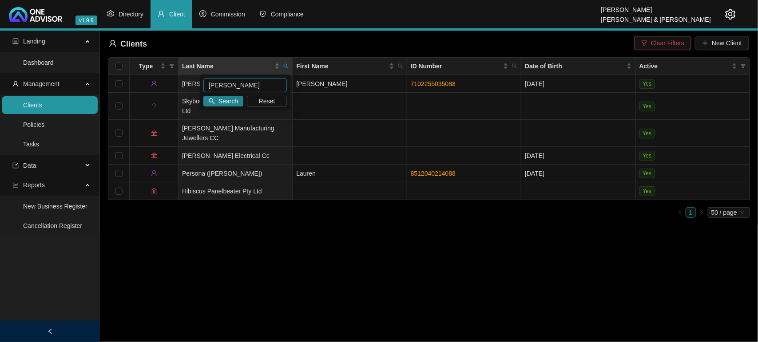
click at [269, 83] on input "snell" at bounding box center [244, 85] width 83 height 14
type input "conradie"
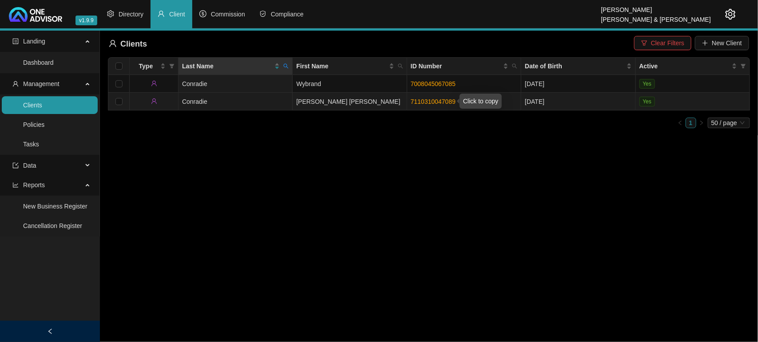
click at [428, 103] on link "7110310047089" at bounding box center [433, 101] width 45 height 7
